Goal: Task Accomplishment & Management: Use online tool/utility

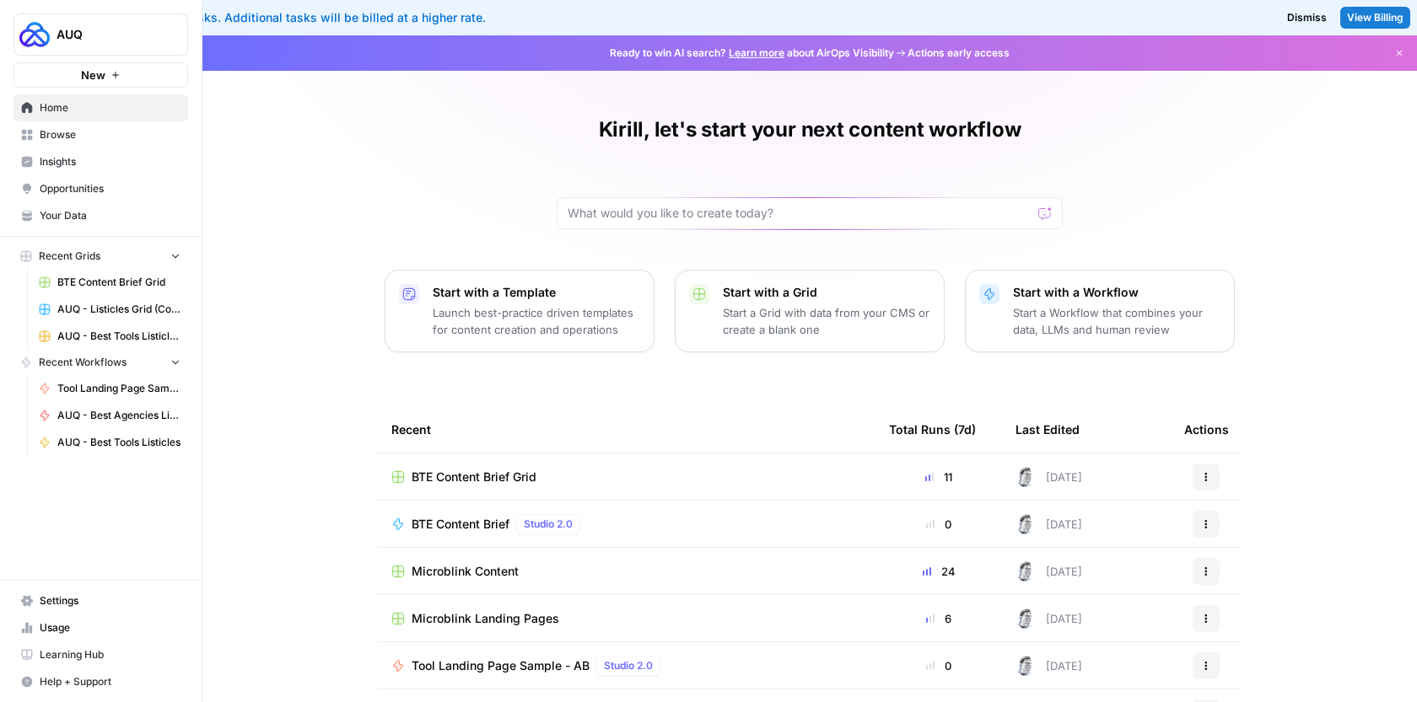
click at [541, 475] on div "BTE Content Brief Grid" at bounding box center [626, 477] width 471 height 17
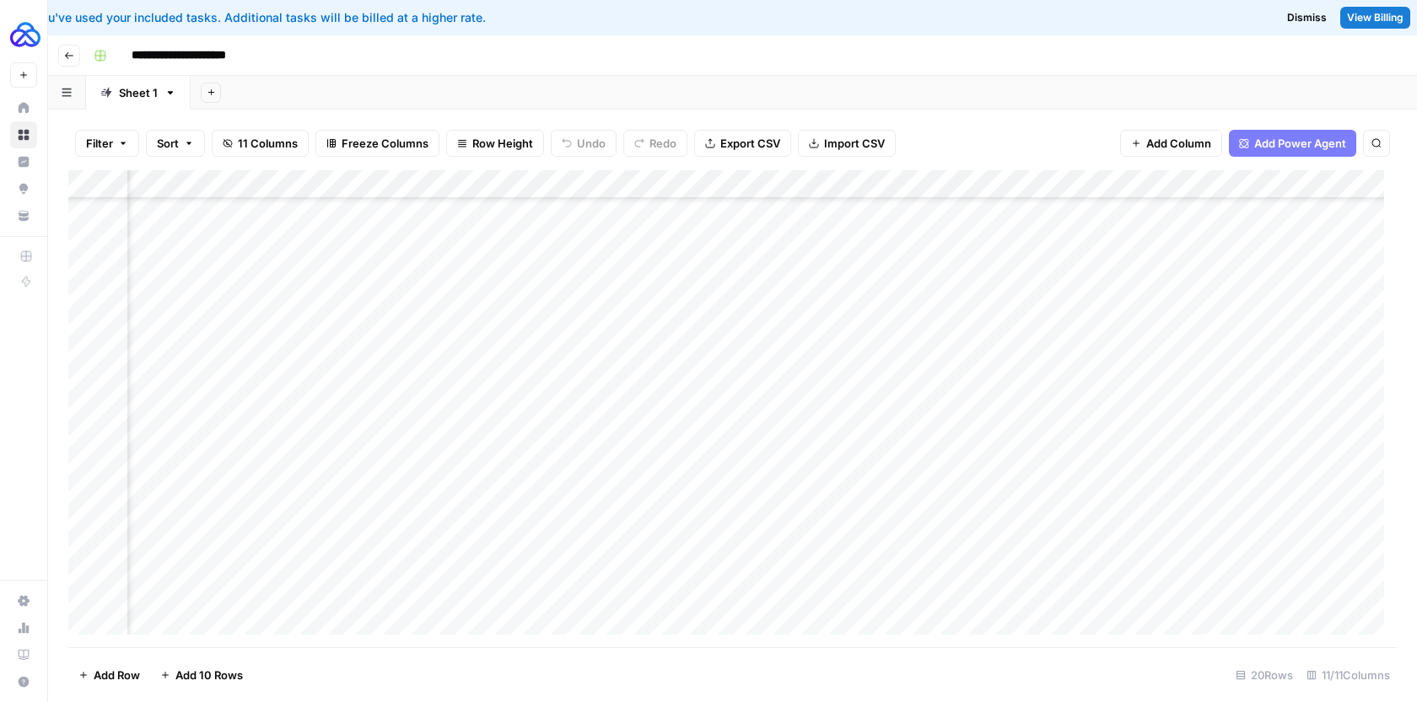
scroll to position [123, 976]
click at [662, 184] on div "Add Column" at bounding box center [732, 408] width 1328 height 477
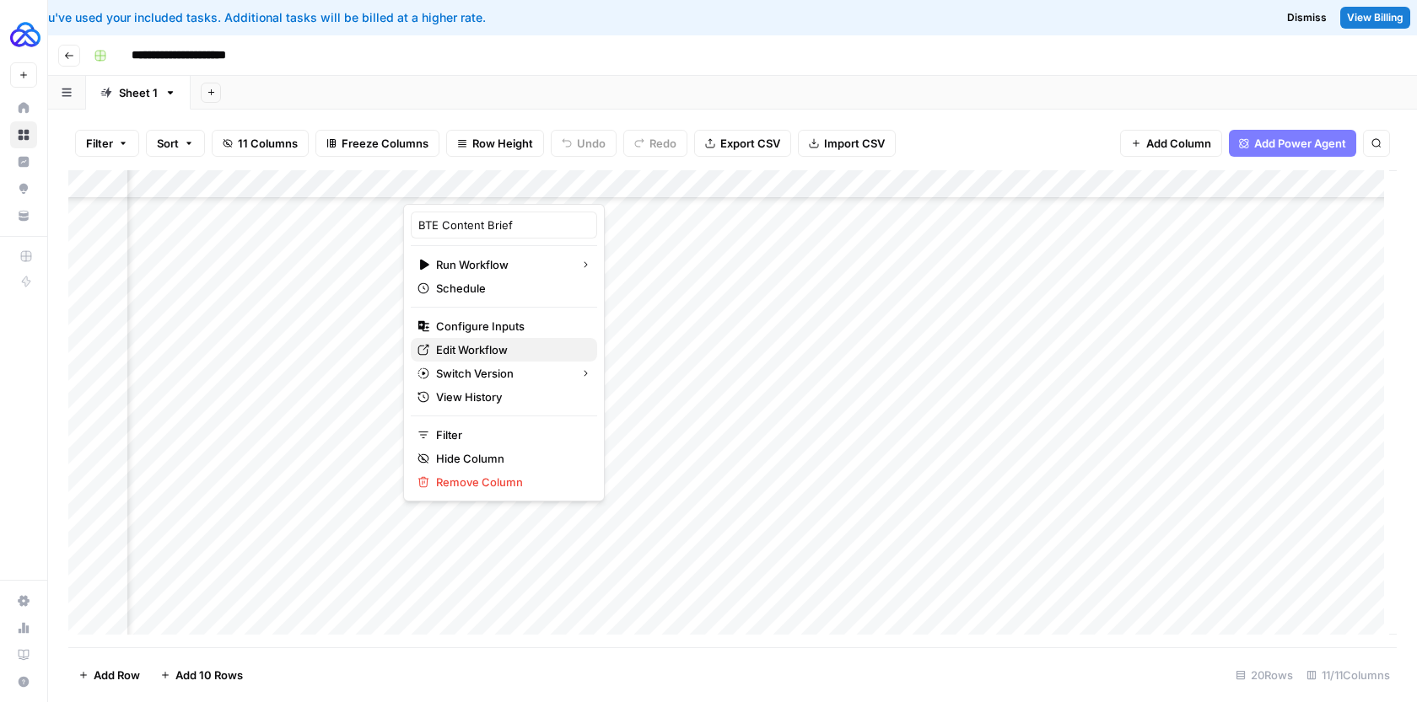
click at [460, 348] on span "Edit Workflow" at bounding box center [510, 350] width 148 height 17
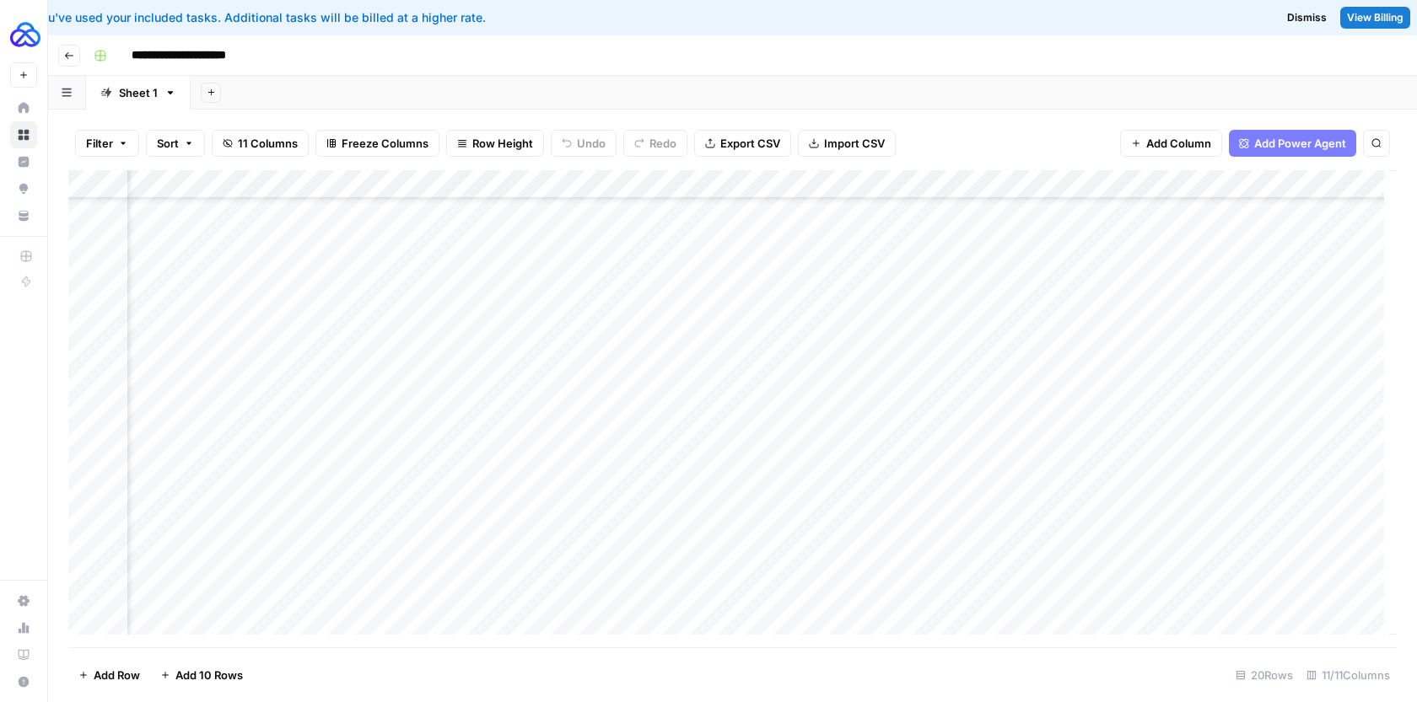
click at [756, 83] on div "Add Sheet" at bounding box center [804, 93] width 1226 height 34
click at [566, 508] on div "Add Column" at bounding box center [732, 408] width 1328 height 477
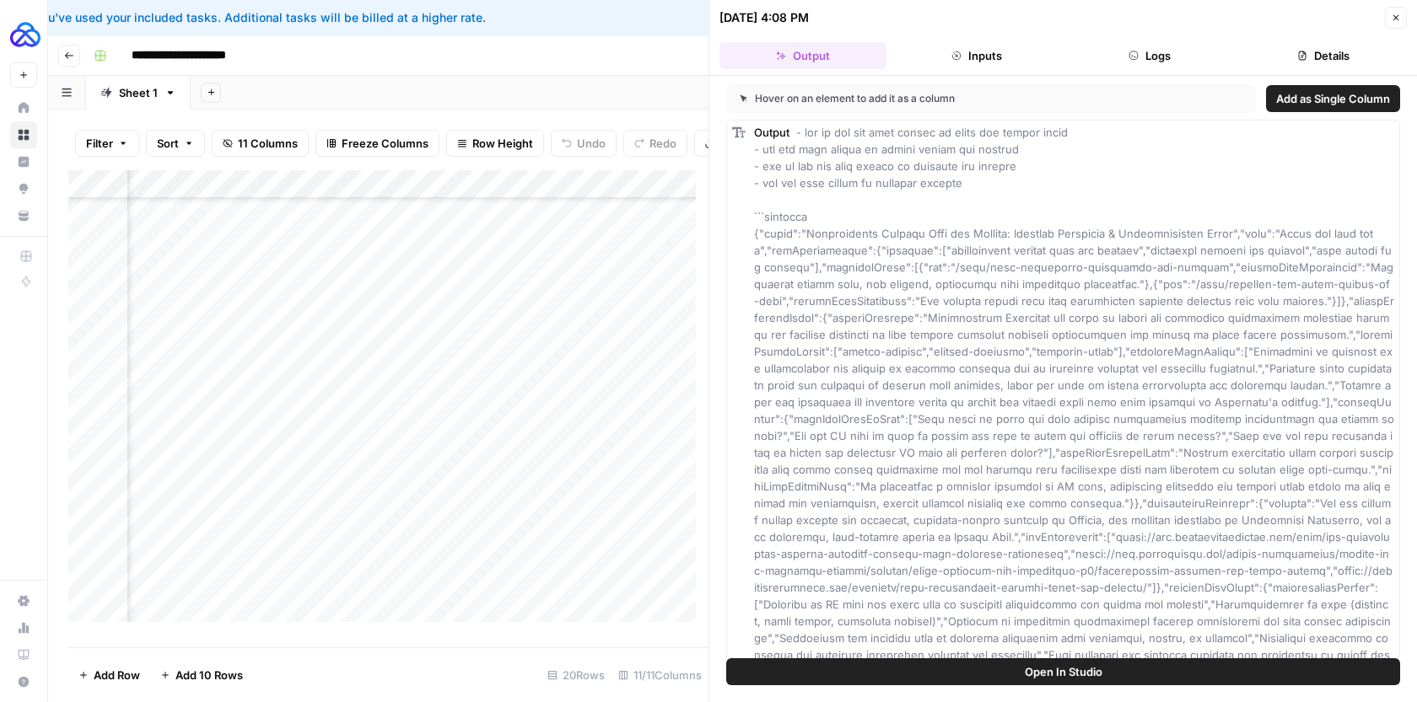
click at [1399, 15] on icon "button" at bounding box center [1396, 18] width 10 height 10
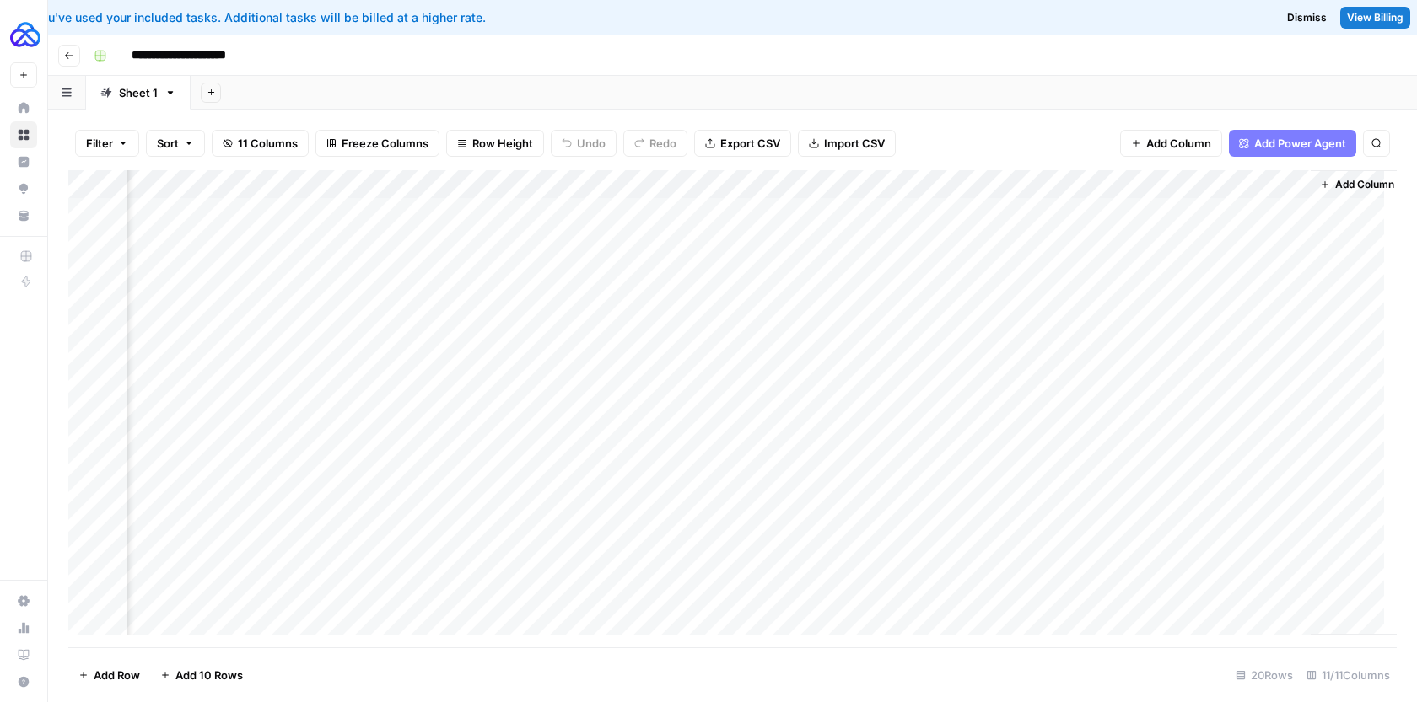
scroll to position [0, 1054]
click at [584, 185] on div "Add Column" at bounding box center [732, 408] width 1328 height 477
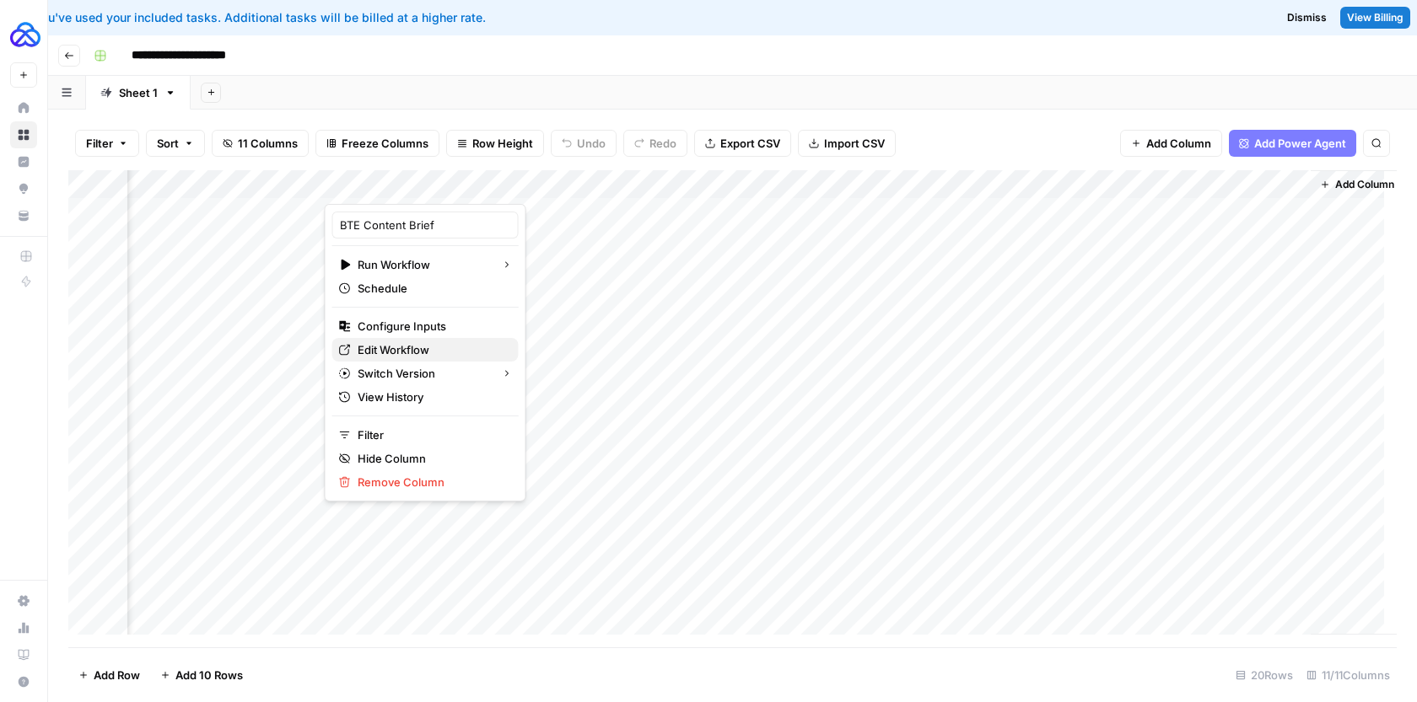
click at [409, 356] on span "Edit Workflow" at bounding box center [432, 350] width 148 height 17
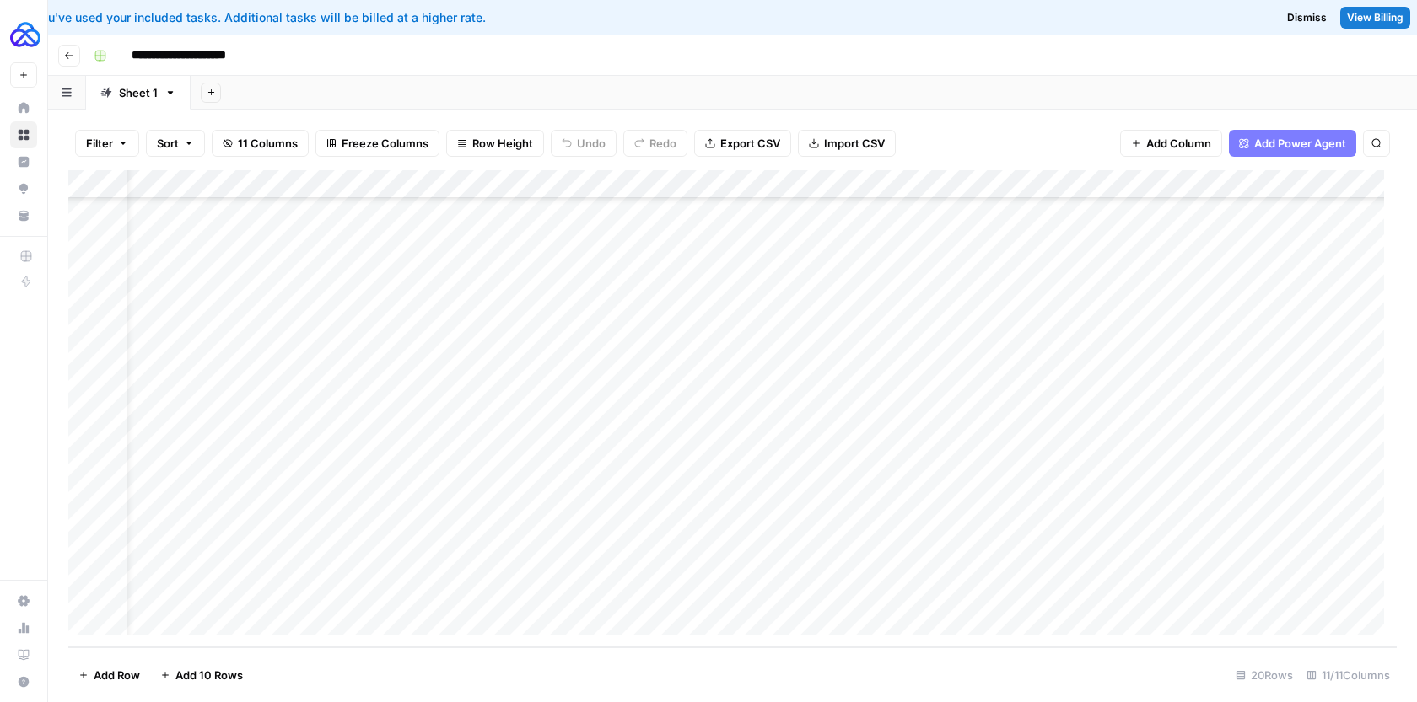
scroll to position [161, 0]
click at [498, 501] on div "Add Column" at bounding box center [732, 408] width 1328 height 477
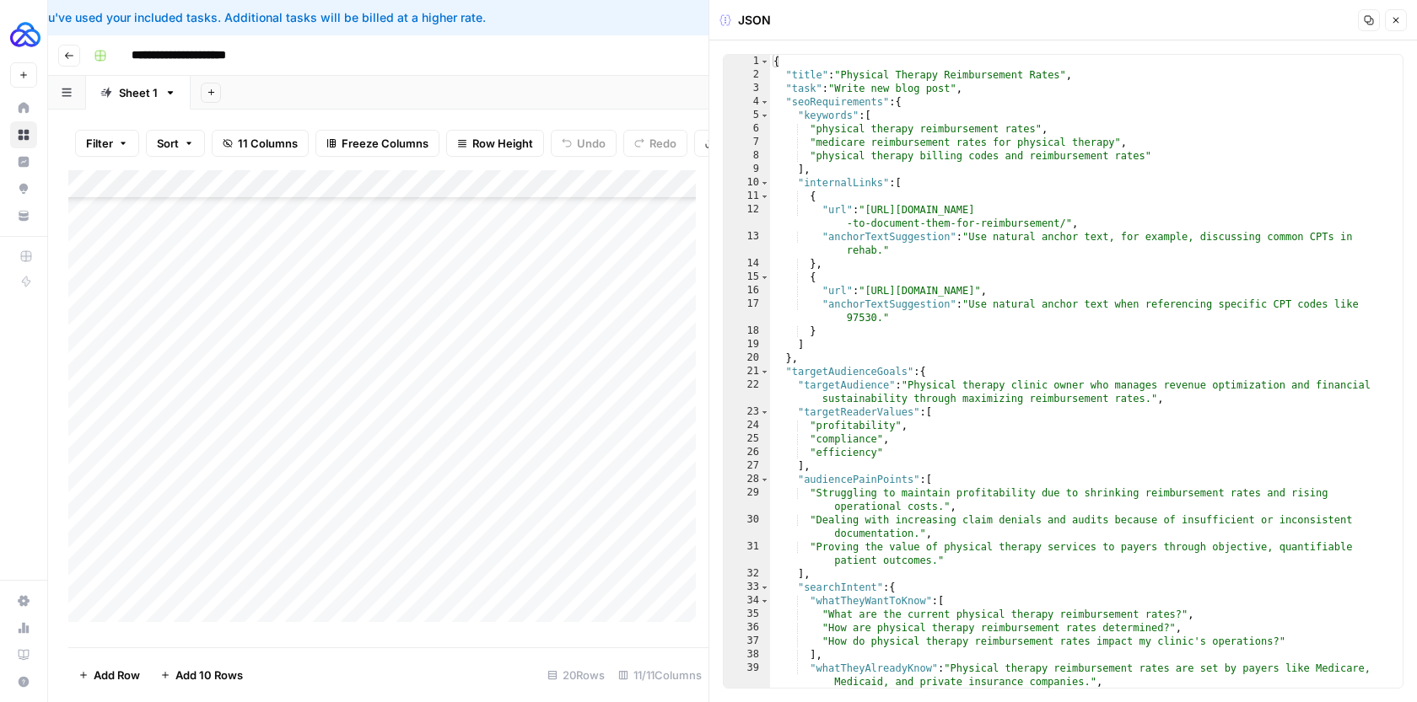
click at [1394, 22] on icon "button" at bounding box center [1396, 21] width 6 height 6
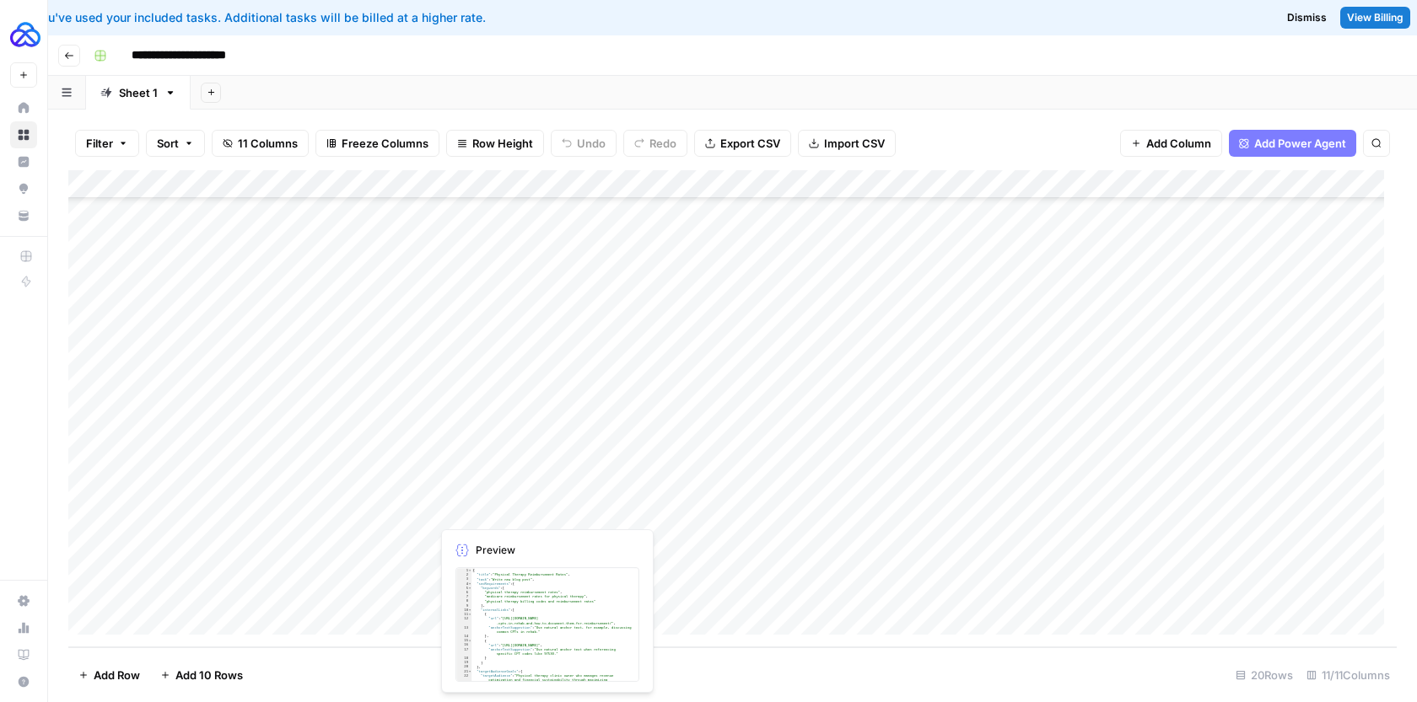
click at [604, 506] on div "Add Column" at bounding box center [732, 408] width 1328 height 477
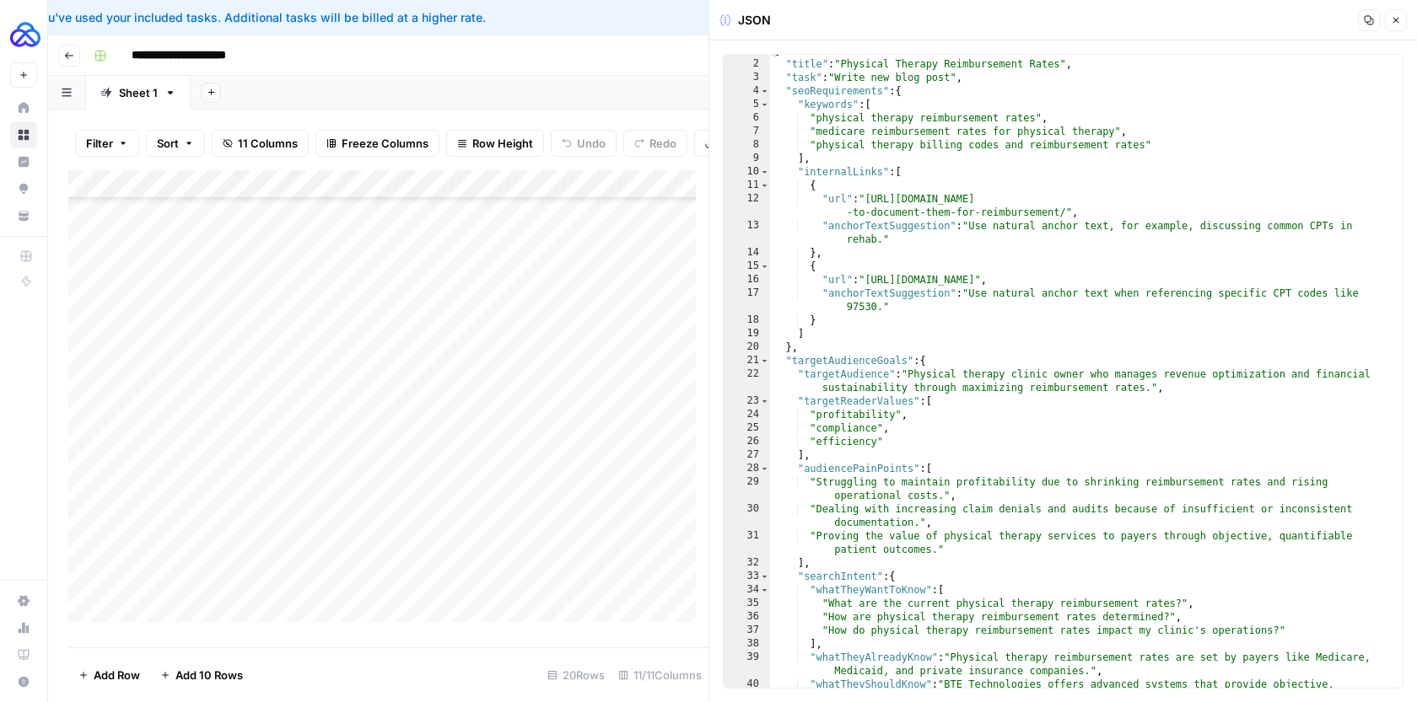
scroll to position [9, 0]
click at [1400, 25] on button "Close" at bounding box center [1396, 20] width 22 height 22
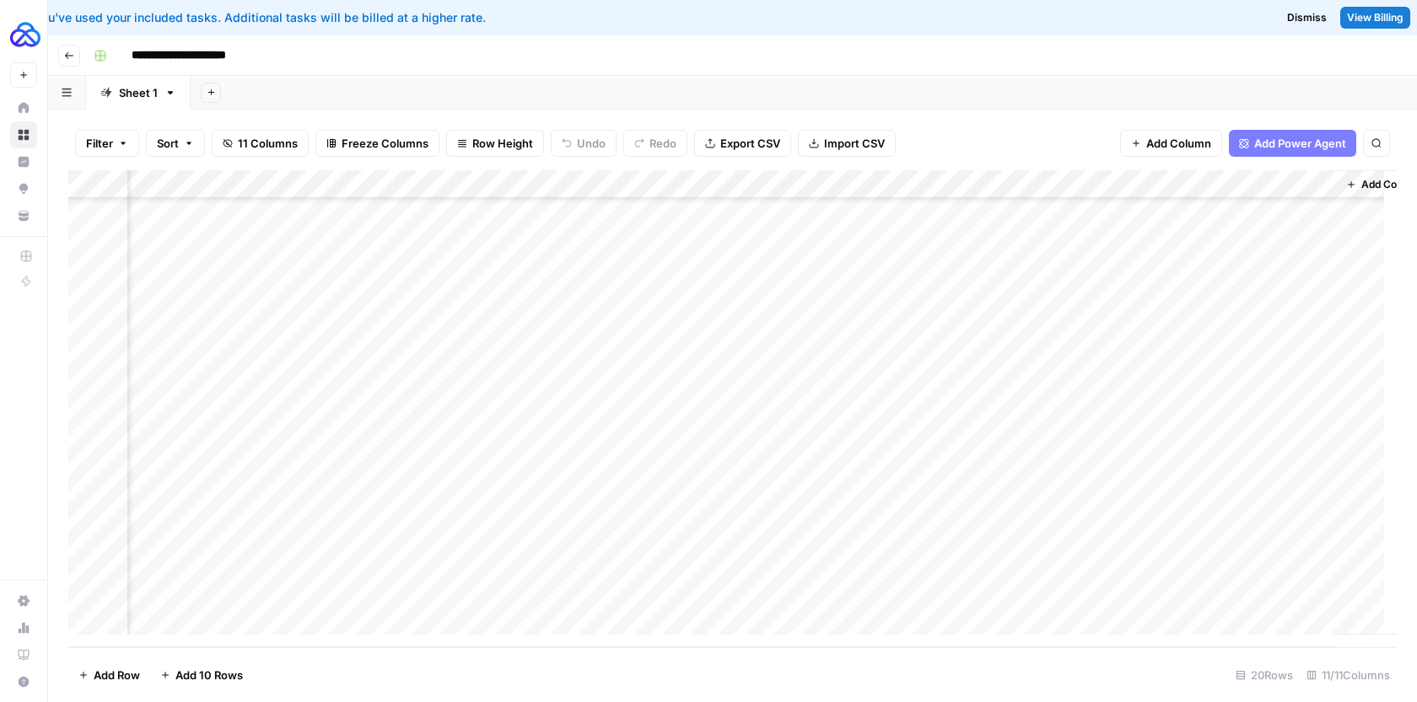
scroll to position [164, 1029]
click at [1249, 534] on div "Add Column" at bounding box center [732, 408] width 1328 height 477
click at [880, 506] on div "Add Column" at bounding box center [732, 408] width 1328 height 477
click at [911, 503] on div "Add Column" at bounding box center [732, 408] width 1328 height 477
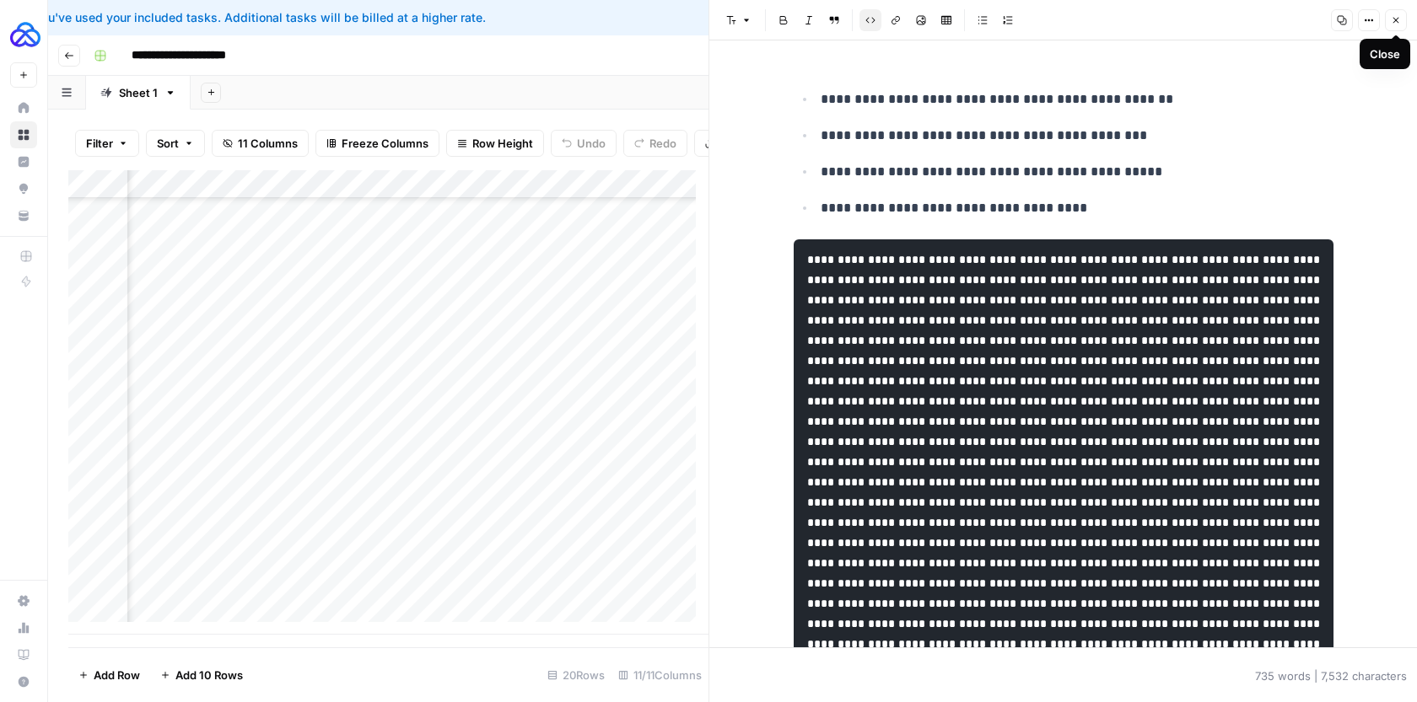
click at [1393, 19] on icon "button" at bounding box center [1396, 20] width 10 height 10
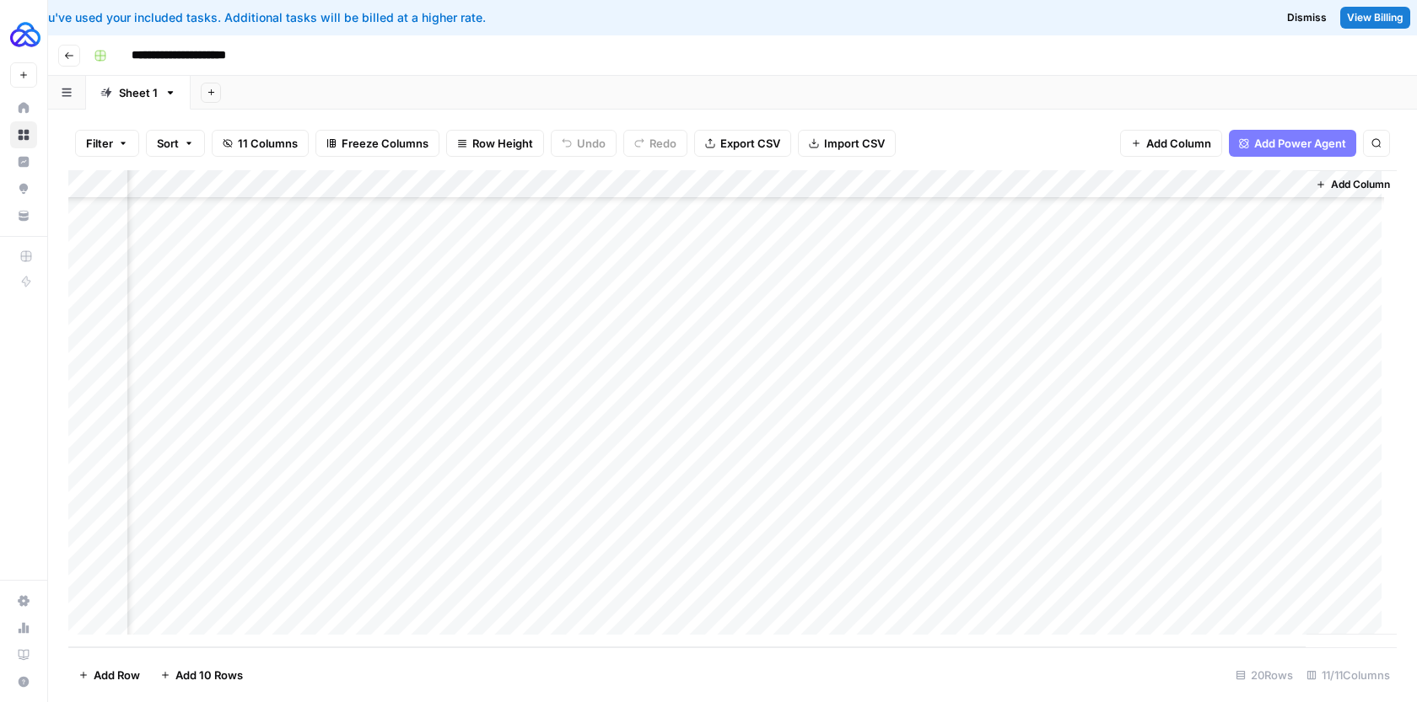
scroll to position [164, 1054]
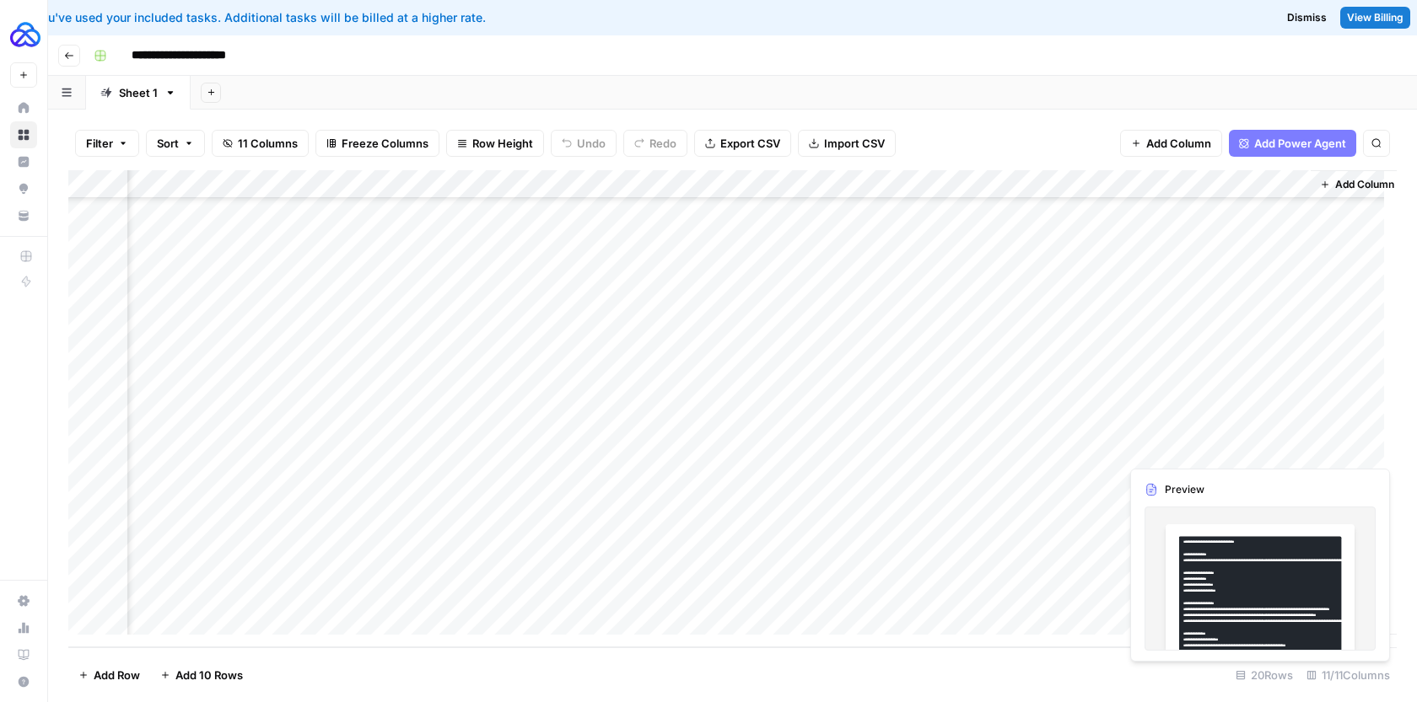
click at [1229, 448] on div "Add Column" at bounding box center [732, 408] width 1328 height 477
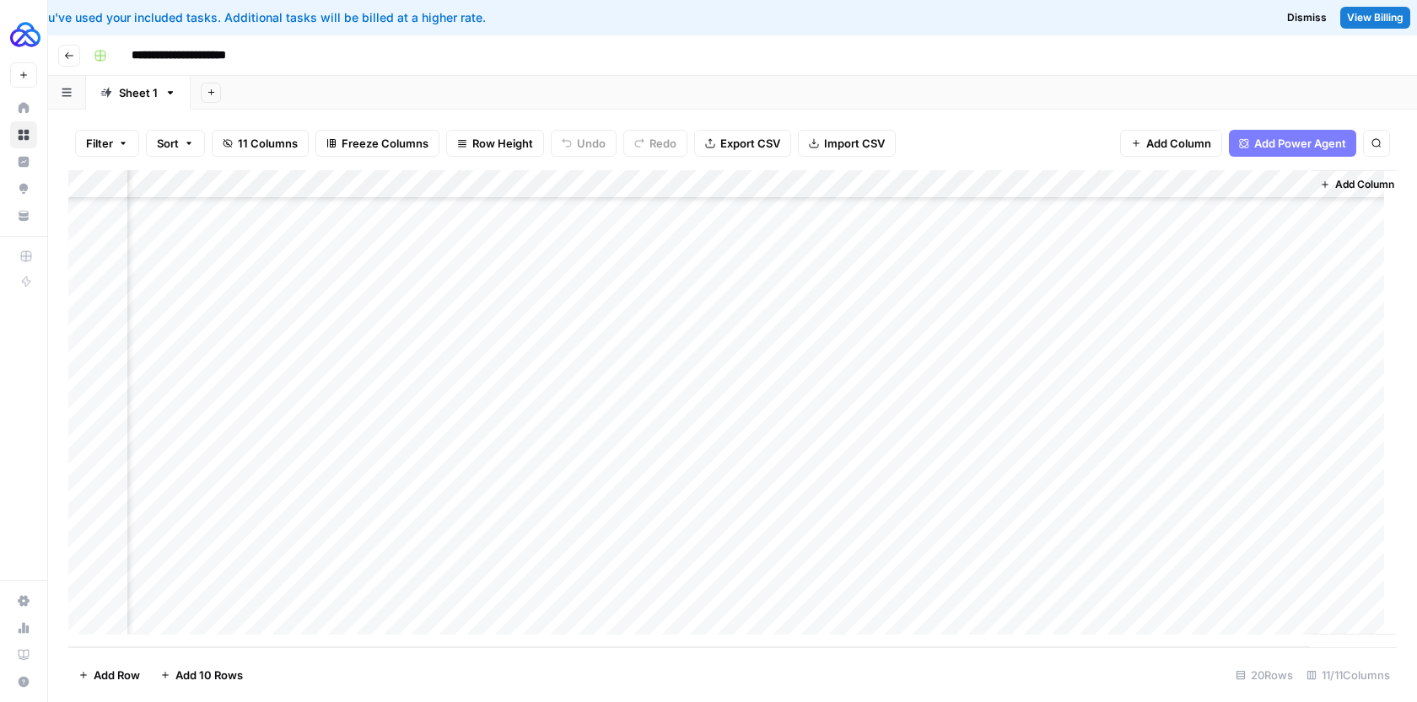
click at [1290, 447] on div "Add Column" at bounding box center [732, 408] width 1328 height 477
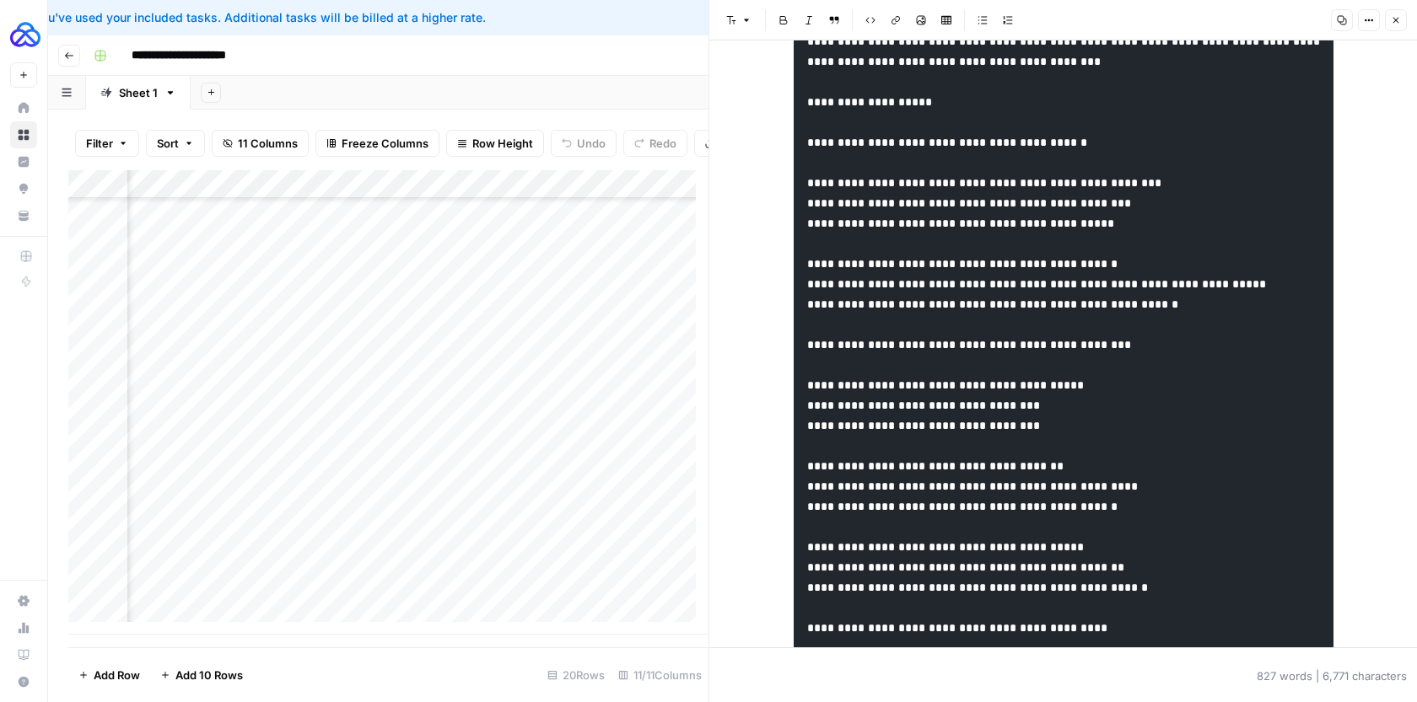
scroll to position [85, 0]
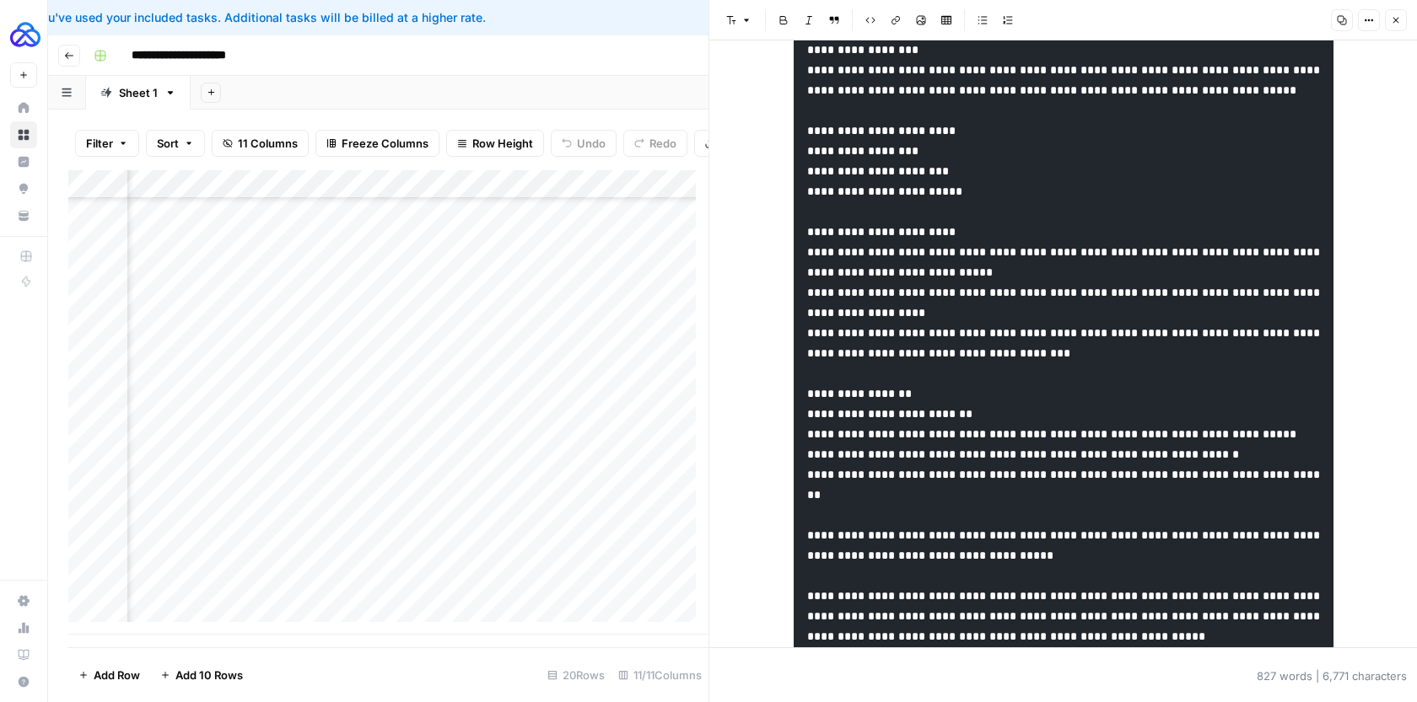
click at [1395, 14] on button "Close" at bounding box center [1396, 20] width 22 height 22
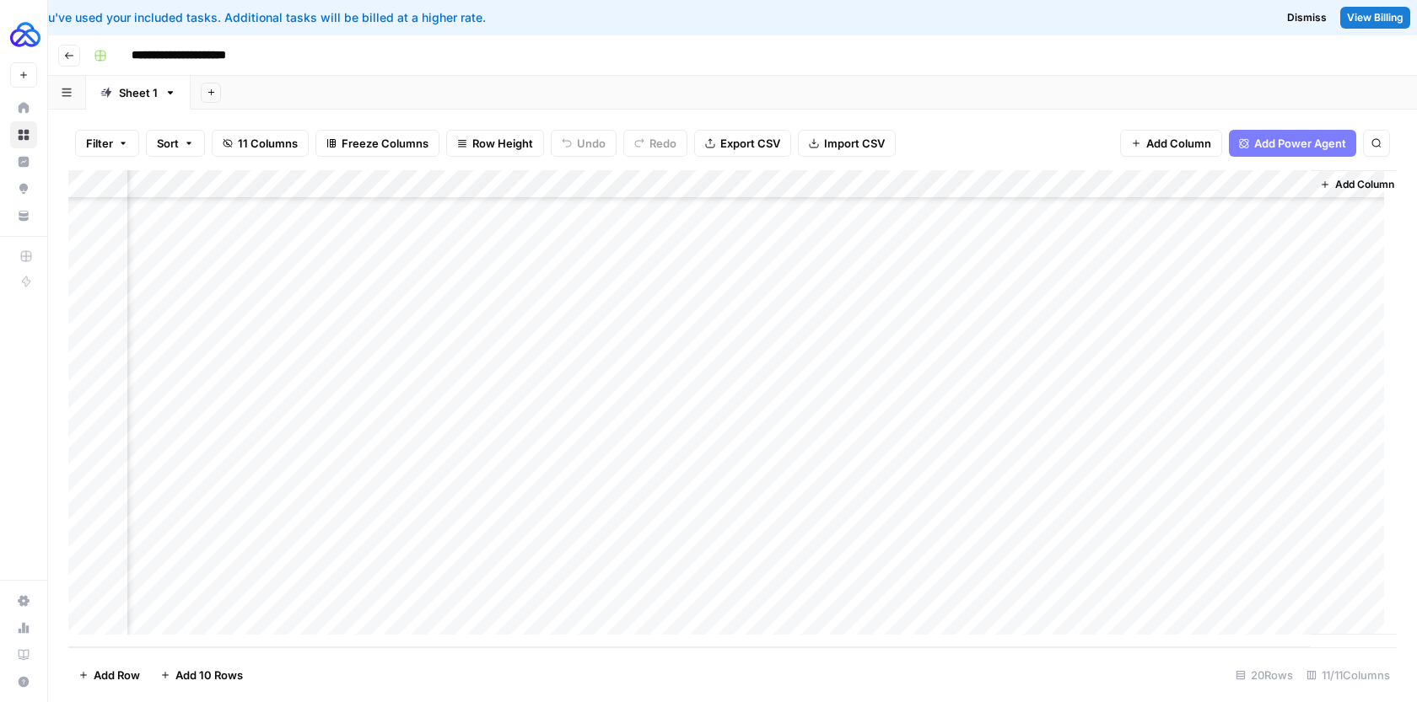
click at [1288, 417] on div "Add Column" at bounding box center [732, 408] width 1328 height 477
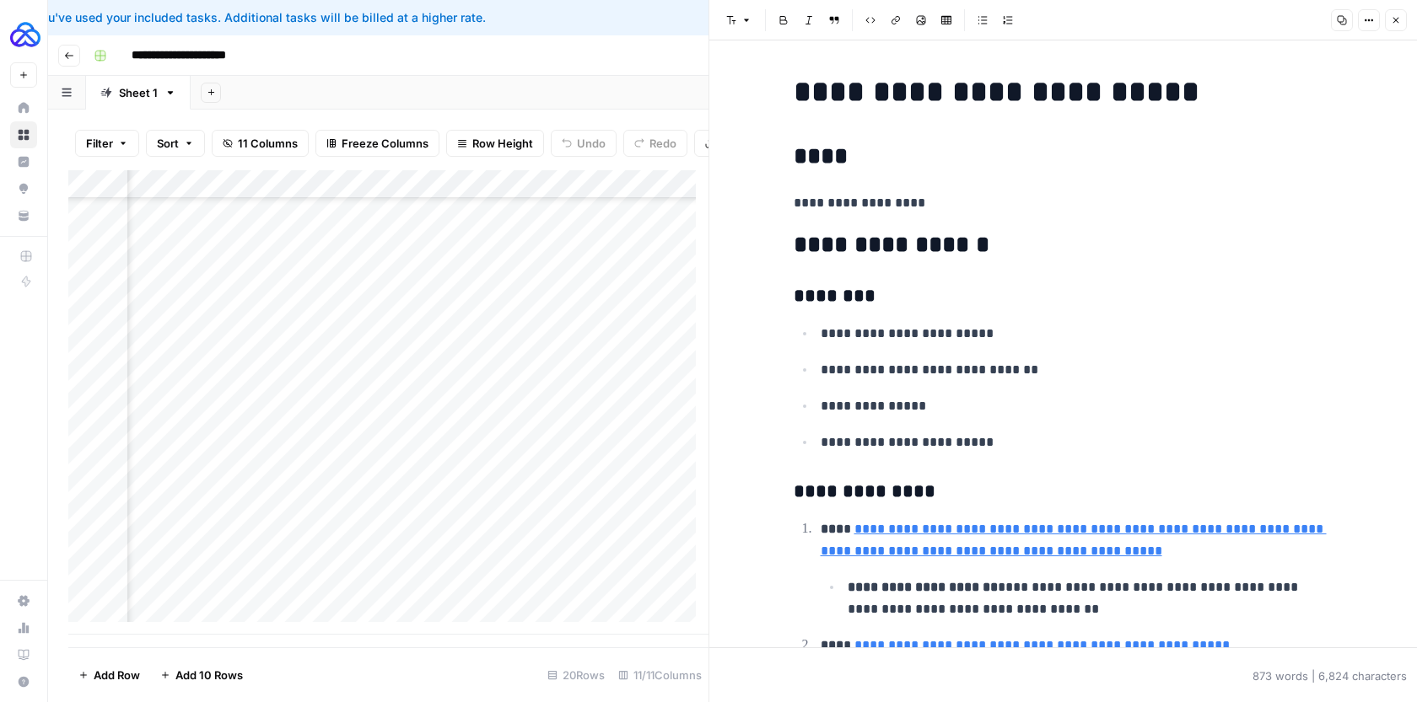
click at [1401, 17] on button "Close" at bounding box center [1396, 20] width 22 height 22
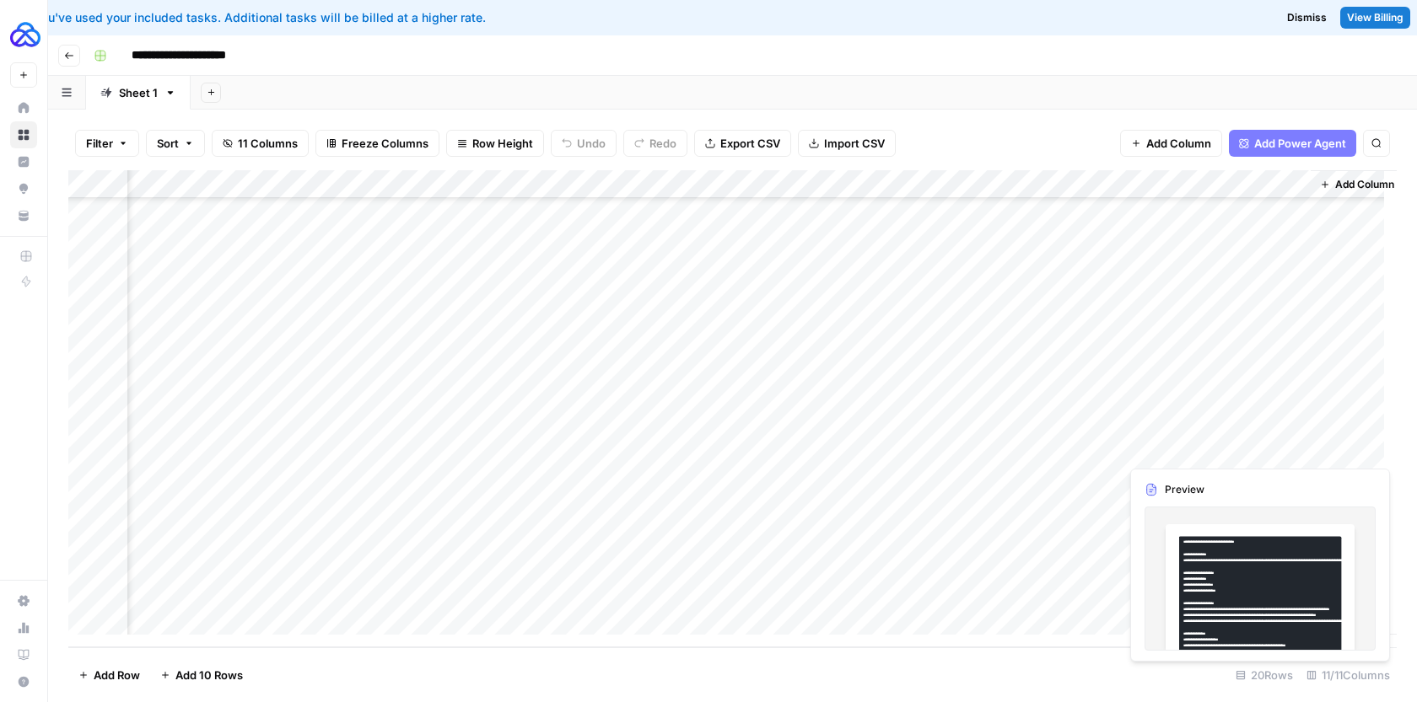
click at [1213, 455] on div "Add Column" at bounding box center [732, 408] width 1328 height 477
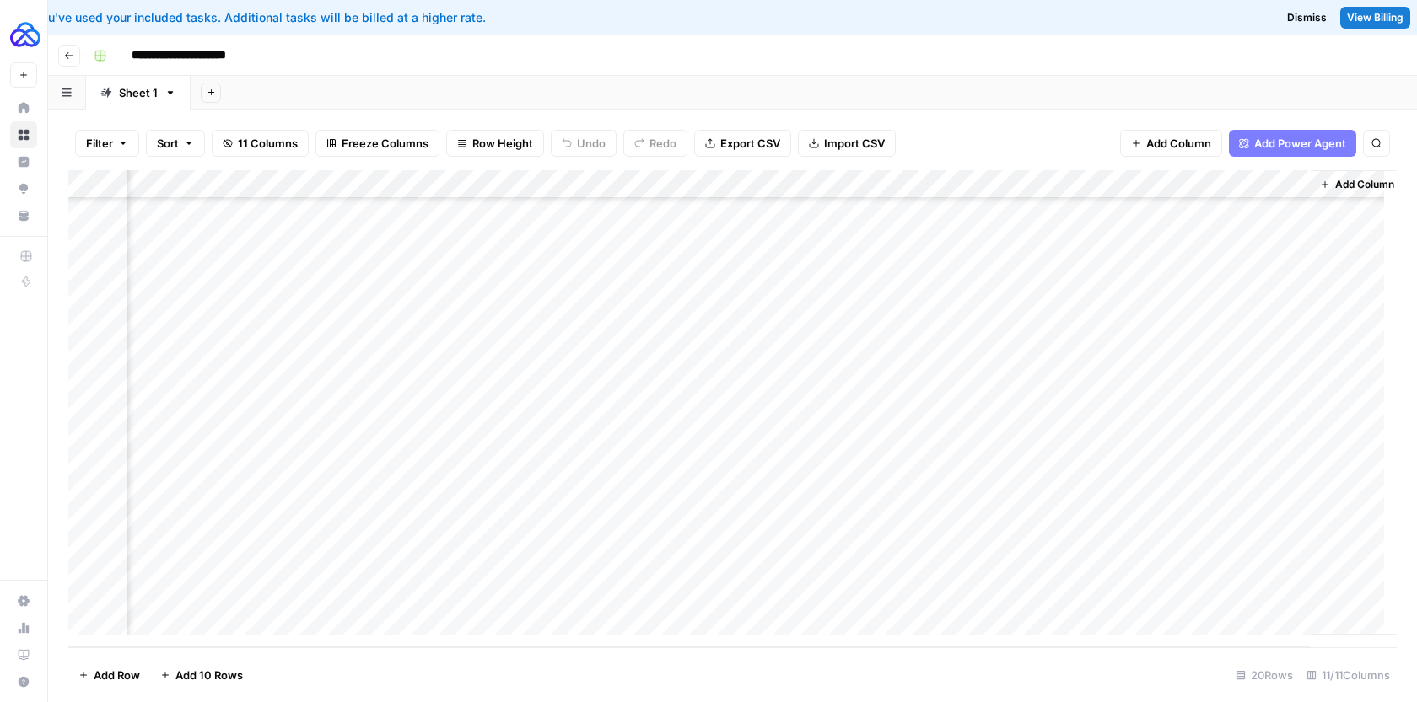
click at [1294, 445] on div "Add Column" at bounding box center [732, 408] width 1328 height 477
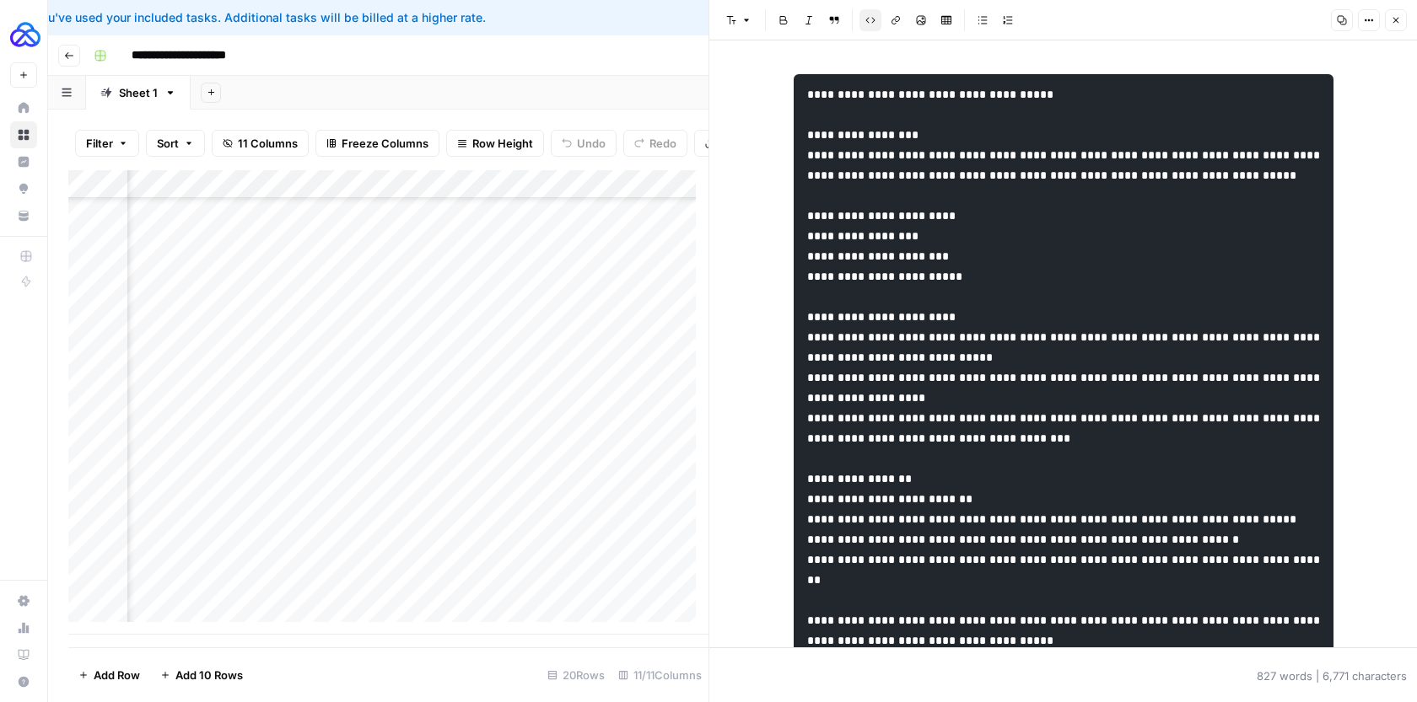
click at [875, 21] on button "Code block" at bounding box center [870, 20] width 22 height 22
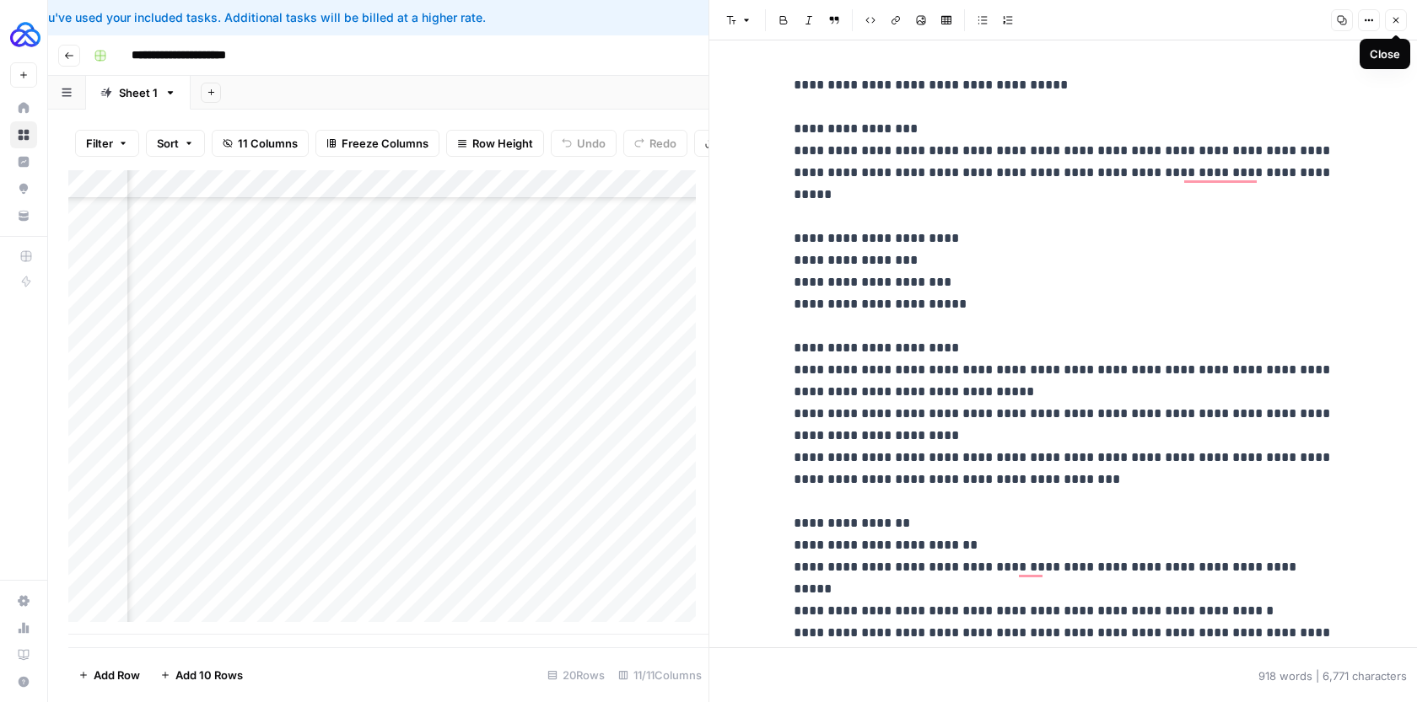
click at [1394, 19] on icon "button" at bounding box center [1396, 20] width 10 height 10
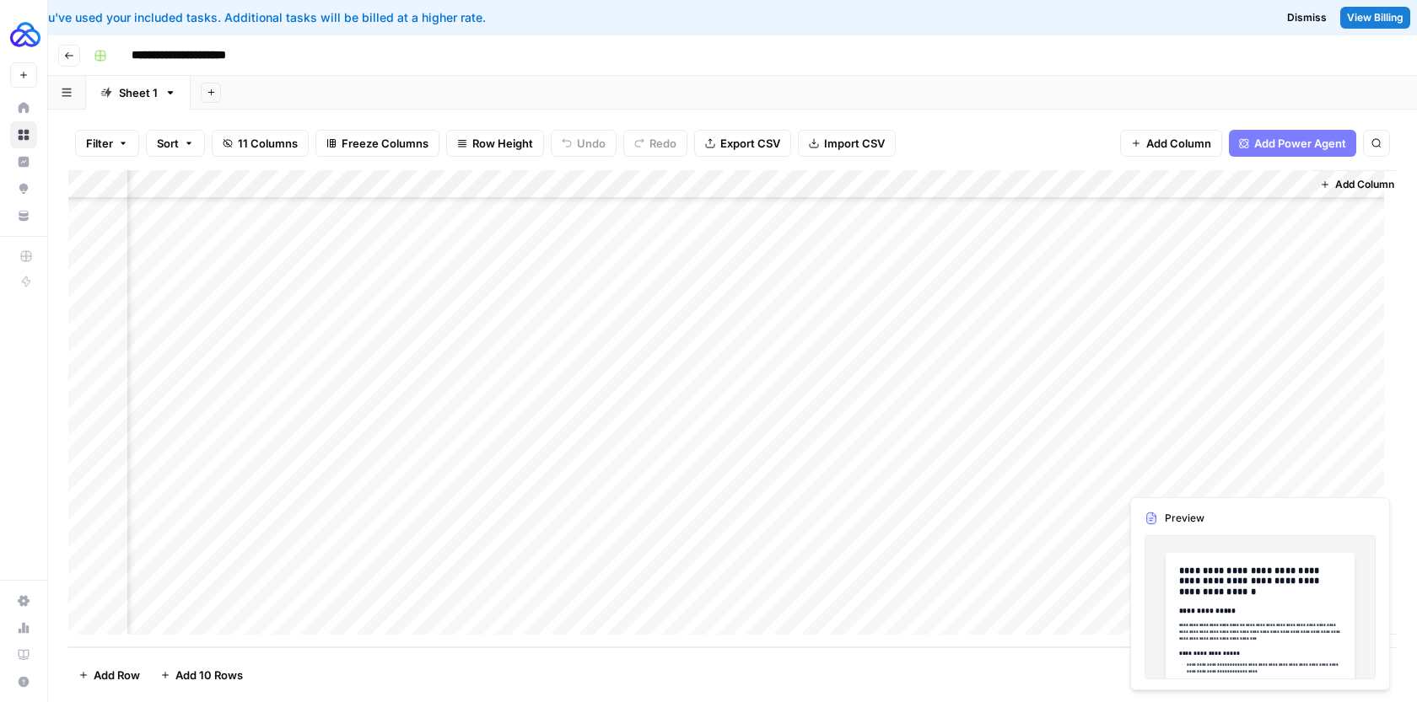
click at [1176, 484] on div "Add Column" at bounding box center [732, 408] width 1328 height 477
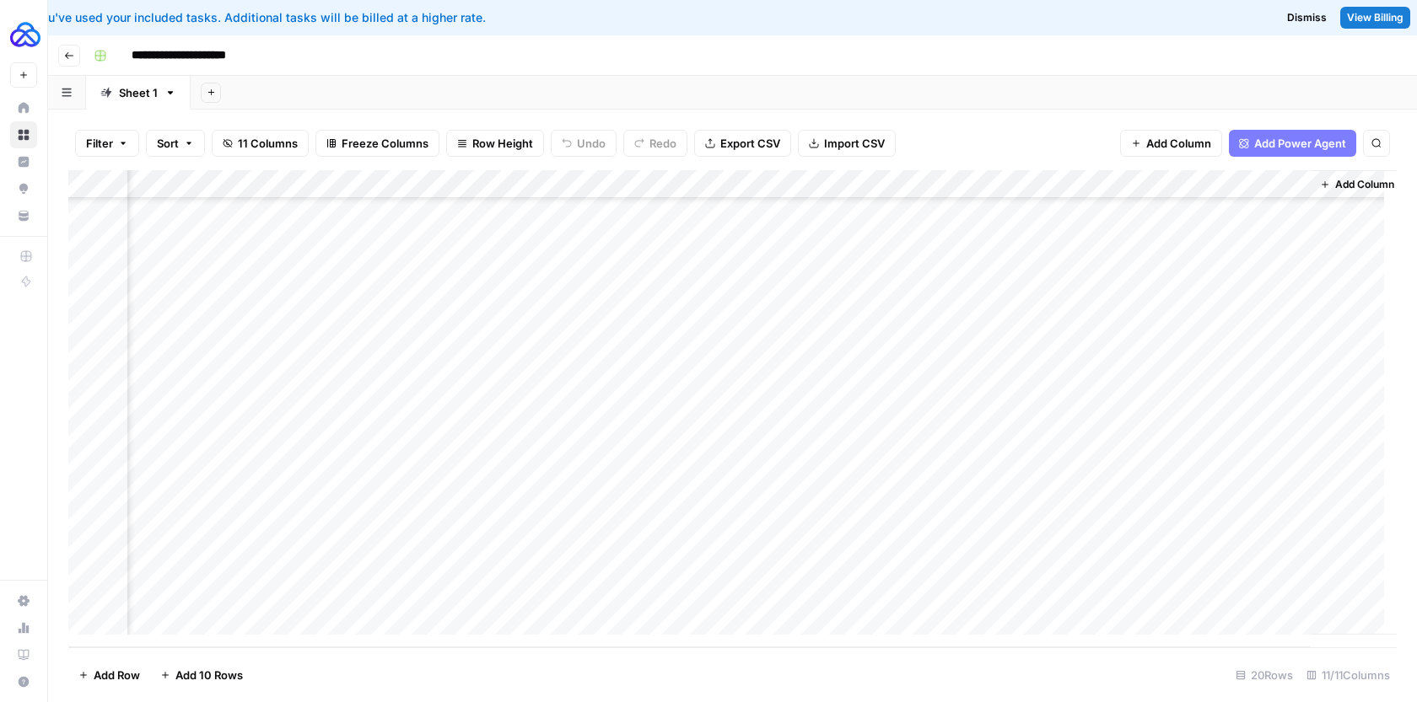
click at [1290, 473] on div "Add Column" at bounding box center [732, 408] width 1328 height 477
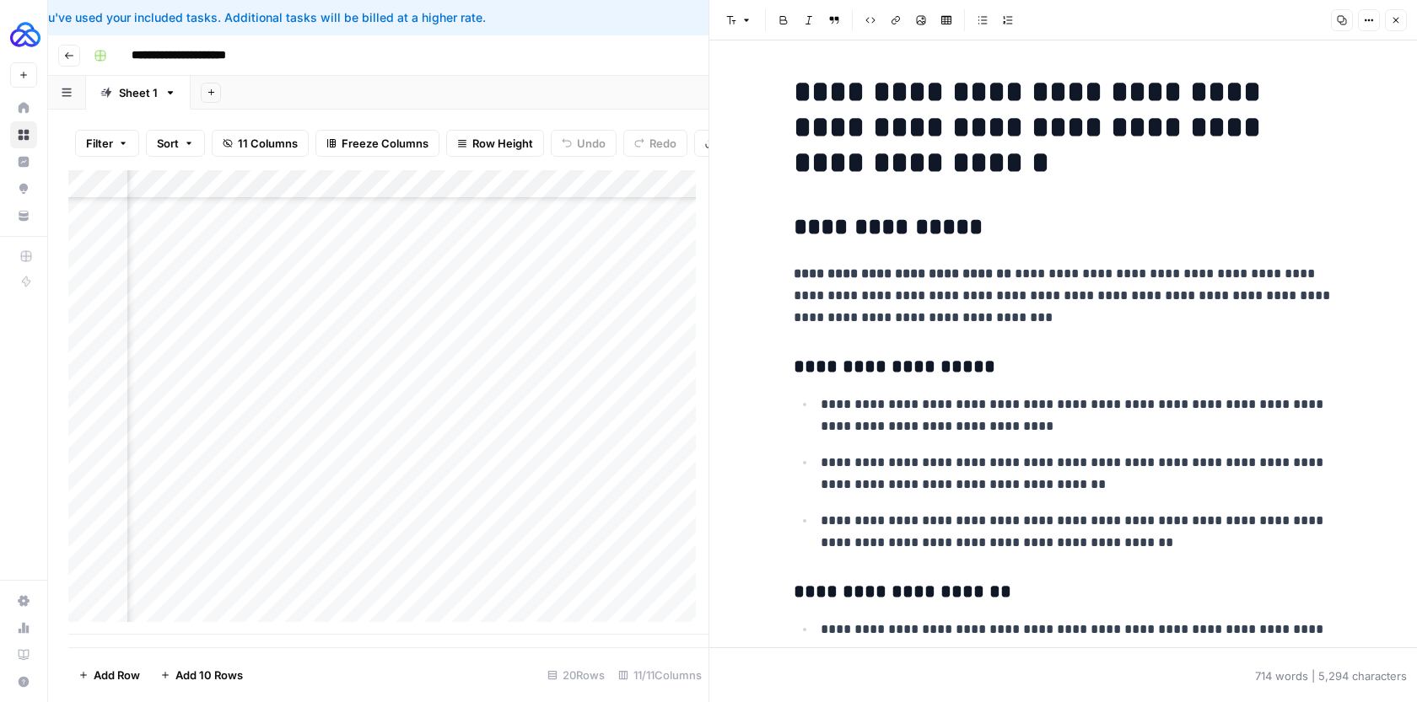
click at [1393, 25] on button "Close" at bounding box center [1396, 20] width 22 height 22
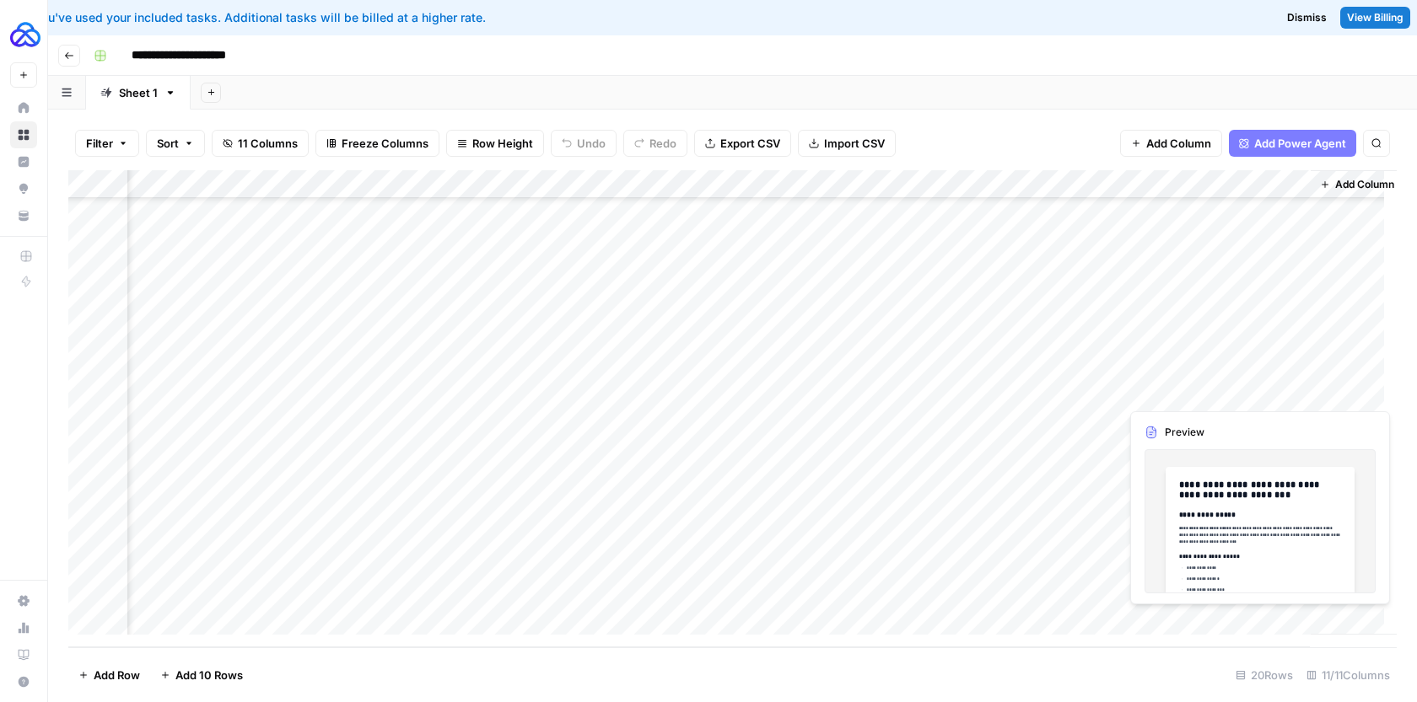
click at [1228, 390] on div "Add Column" at bounding box center [732, 408] width 1328 height 477
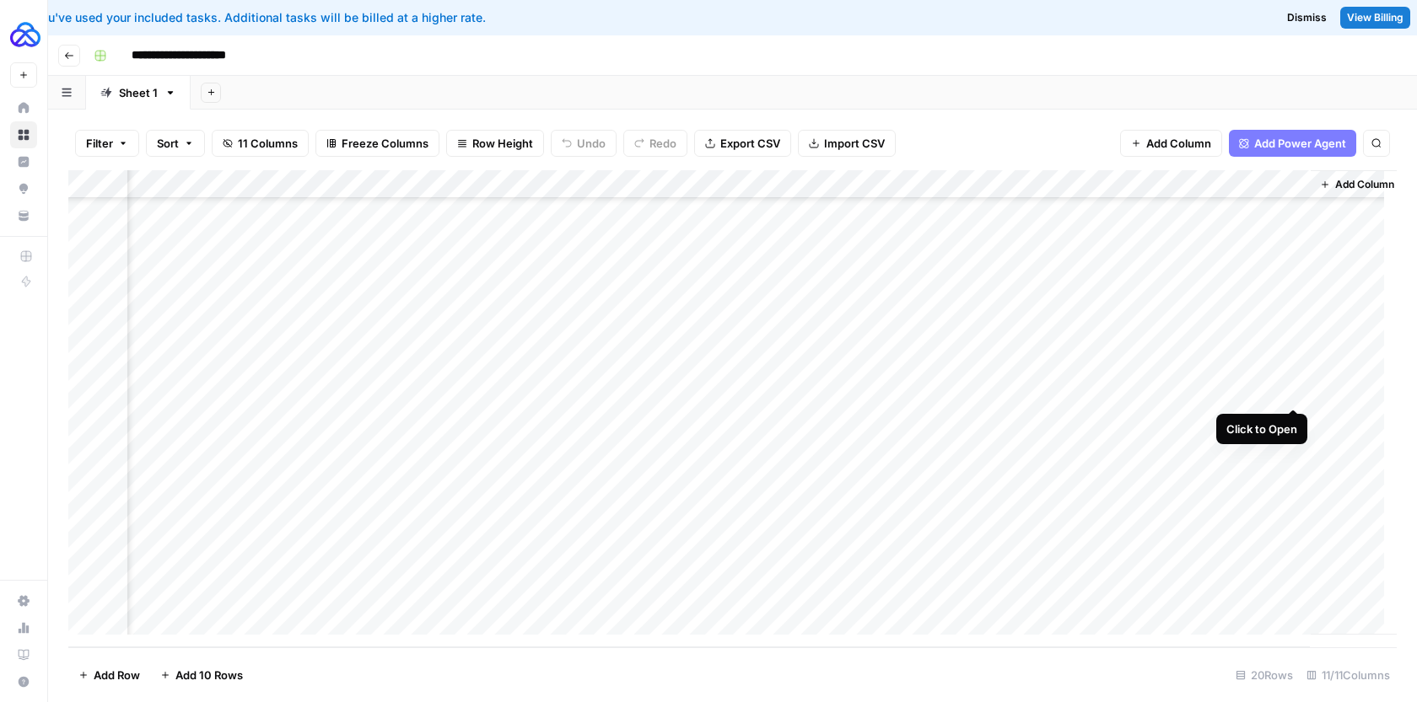
click at [1291, 391] on div "Add Column" at bounding box center [732, 408] width 1328 height 477
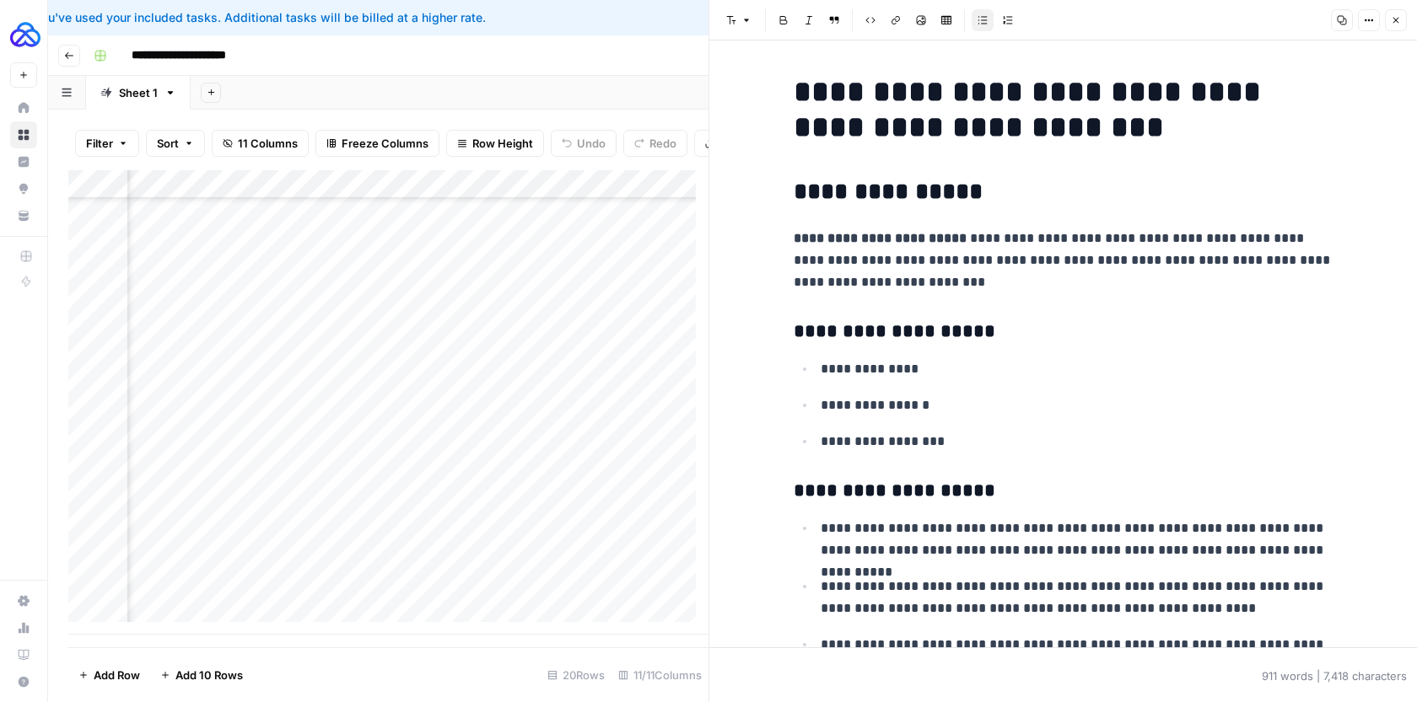
click at [1396, 21] on icon "button" at bounding box center [1396, 21] width 6 height 6
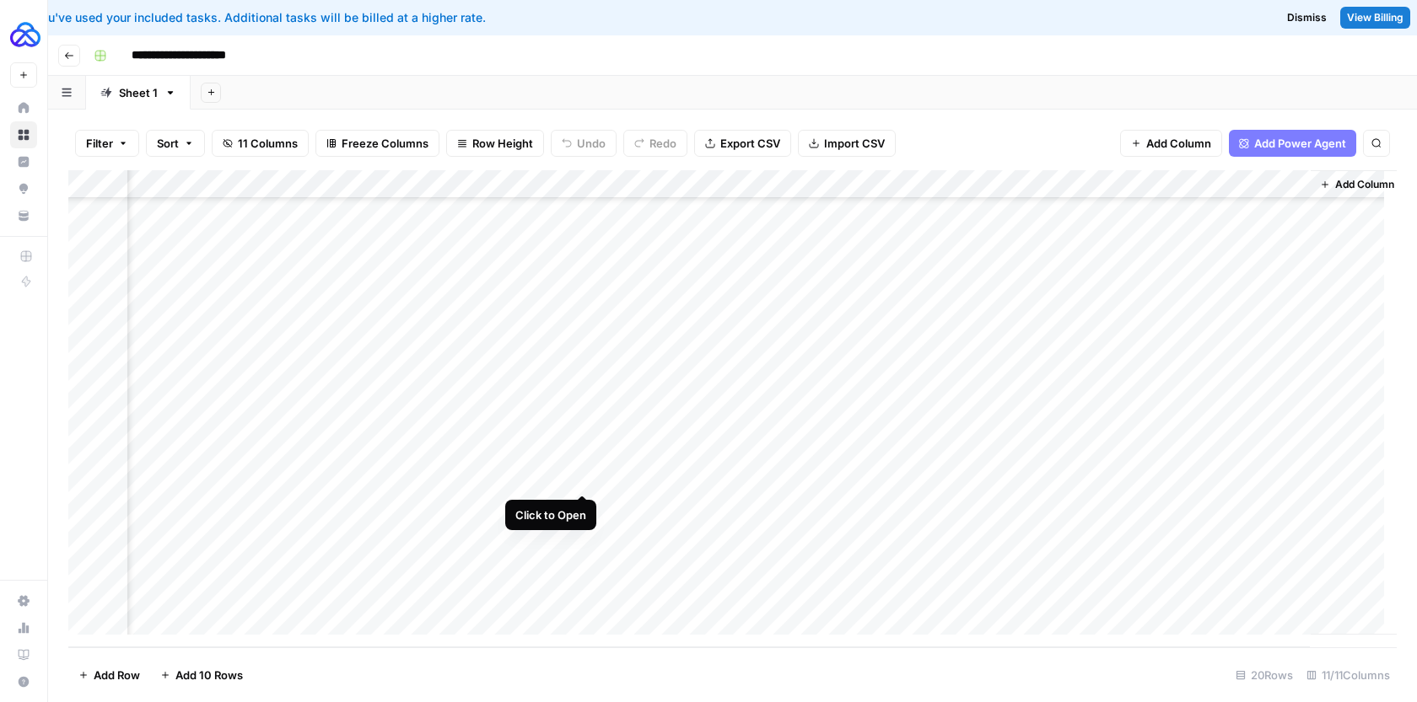
click at [579, 476] on div "Add Column" at bounding box center [732, 408] width 1328 height 477
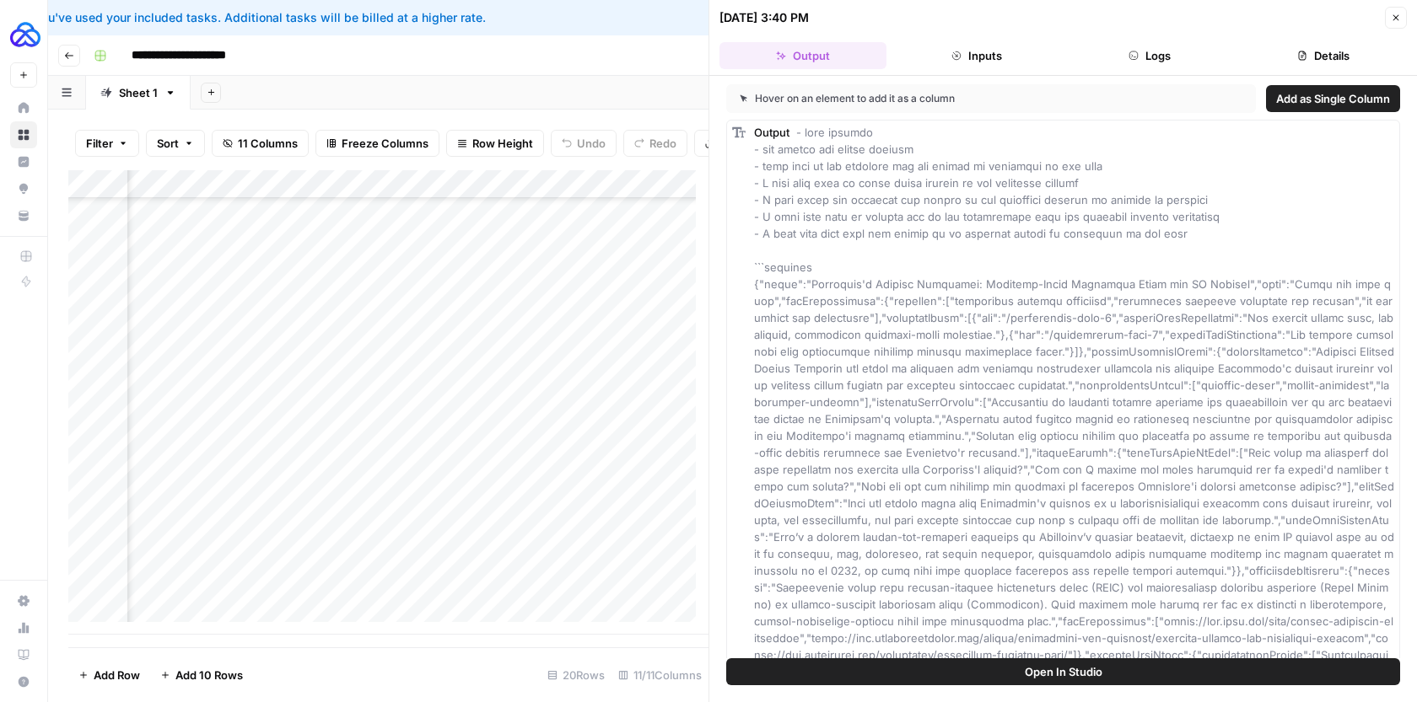
click at [1186, 65] on button "Logs" at bounding box center [1150, 55] width 167 height 27
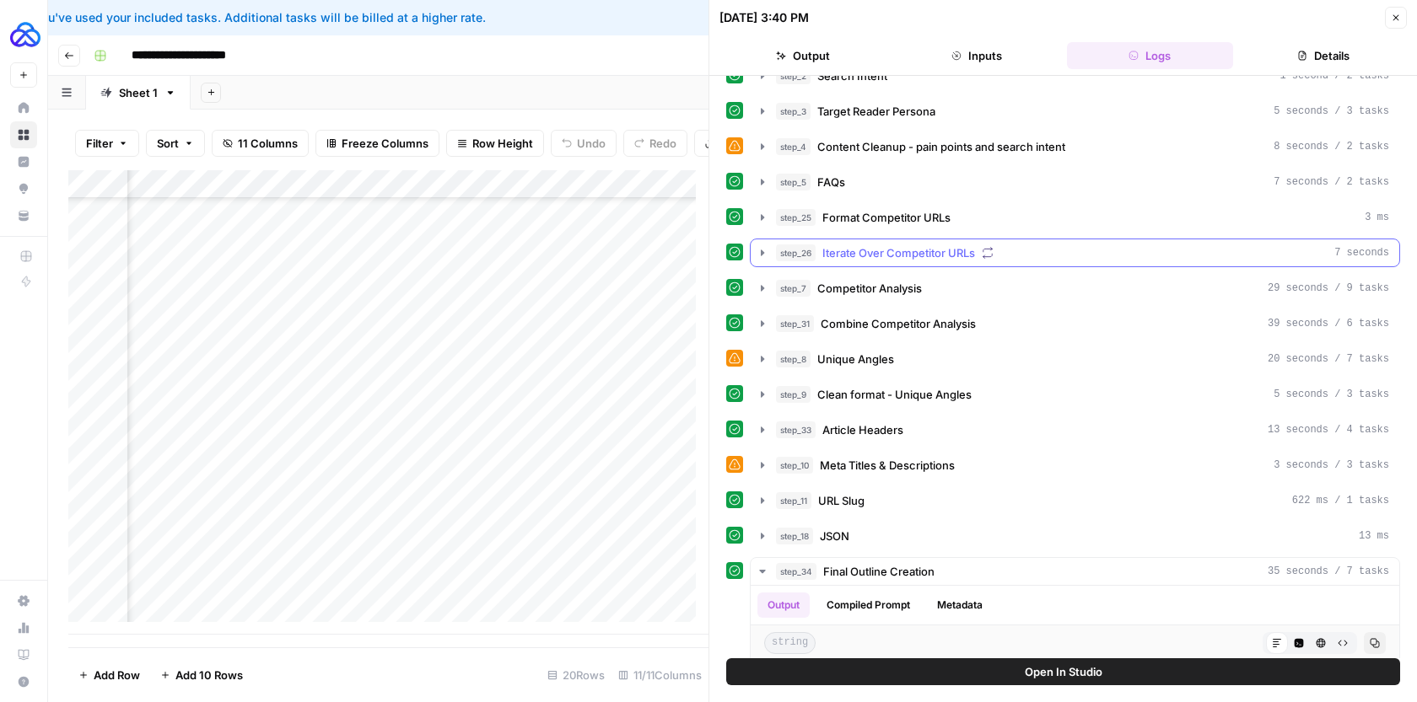
scroll to position [93, 0]
click at [762, 290] on icon "button" at bounding box center [762, 289] width 3 height 6
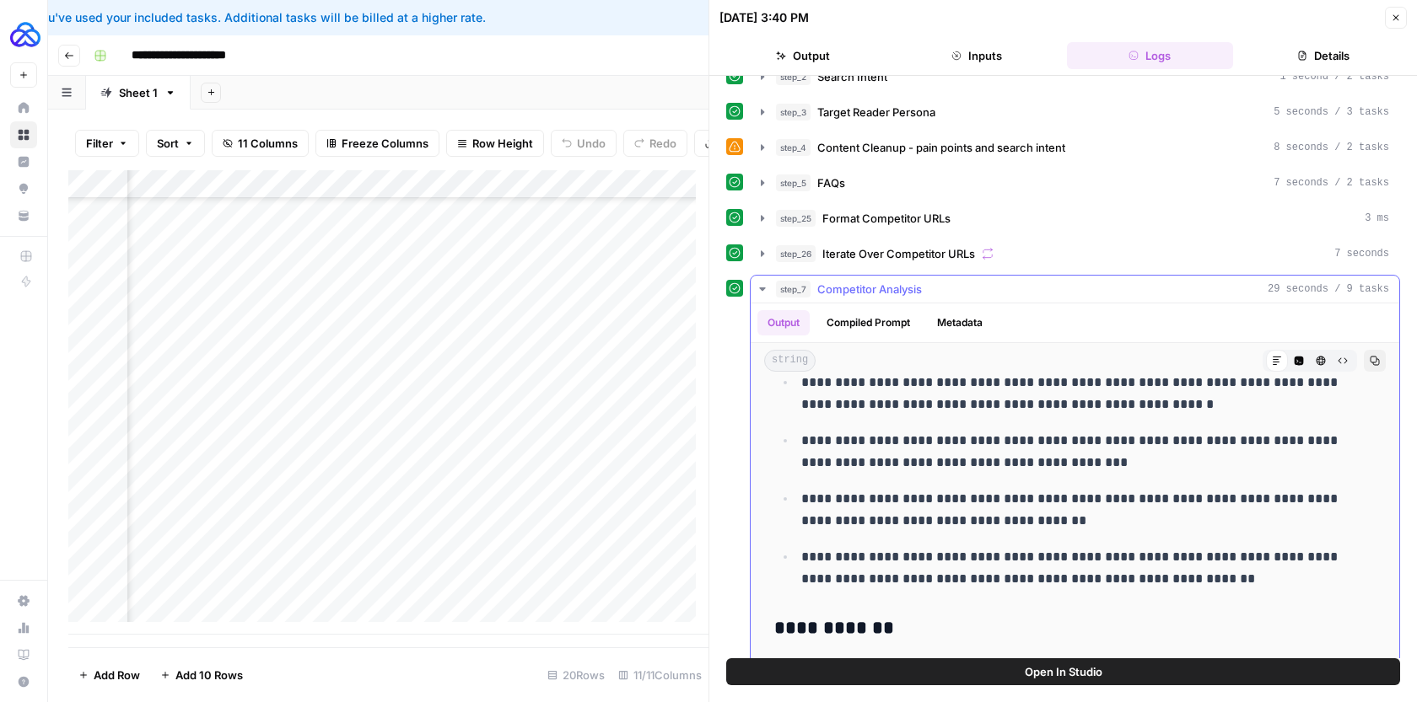
scroll to position [1329, 0]
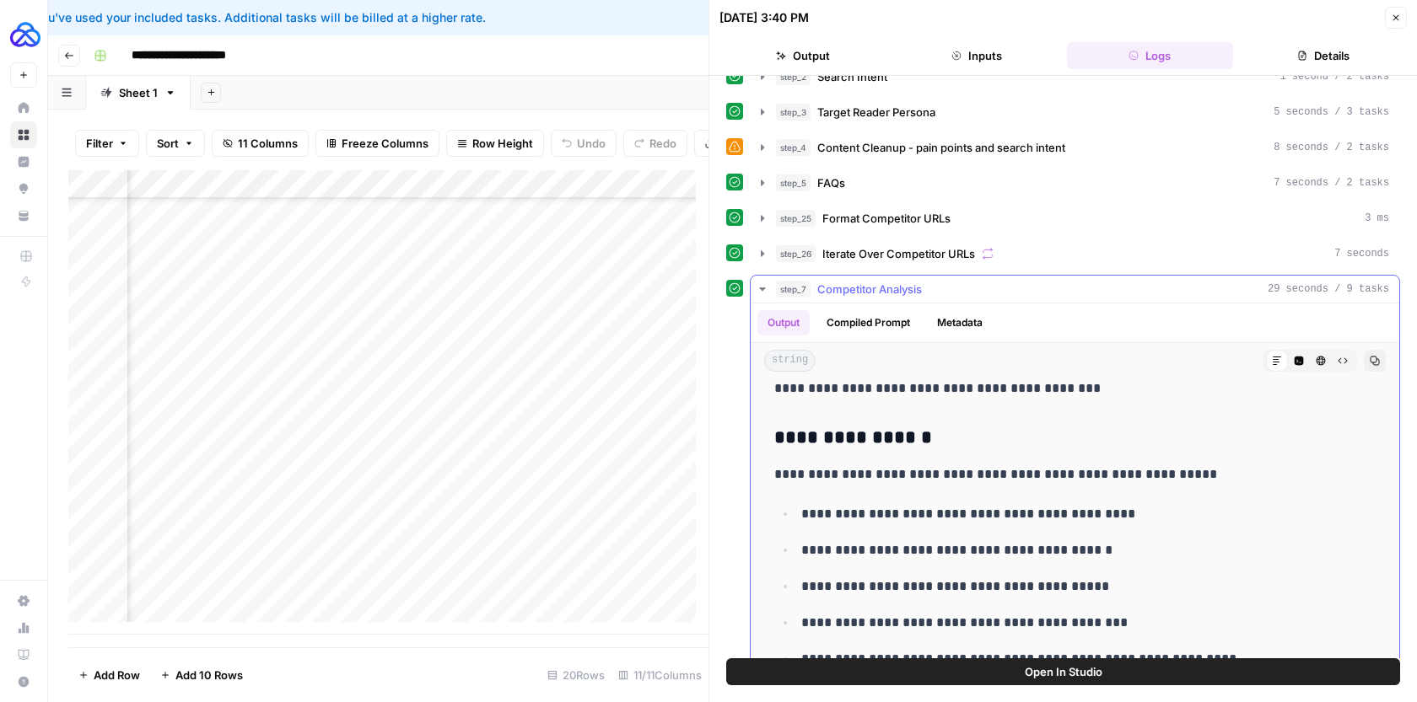
click at [761, 288] on icon "button" at bounding box center [762, 289] width 6 height 3
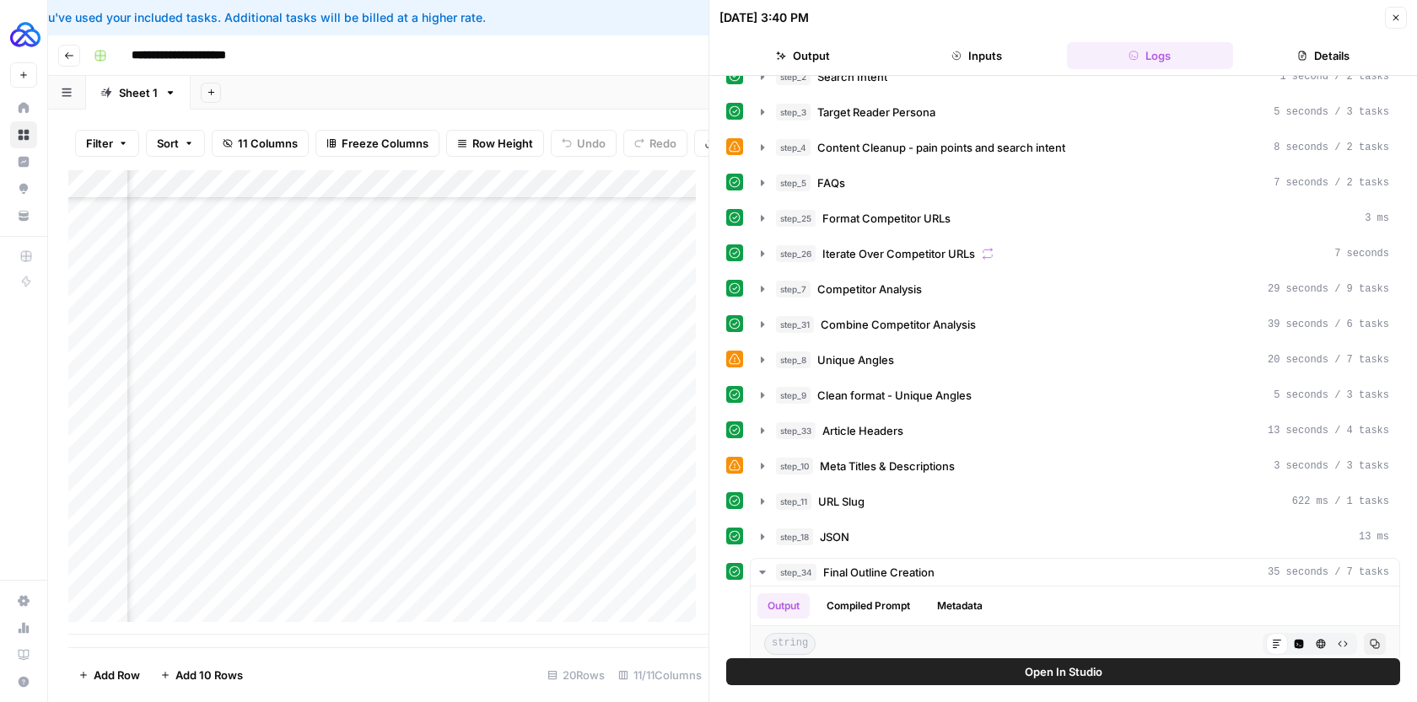
click at [1396, 22] on icon "button" at bounding box center [1396, 18] width 10 height 10
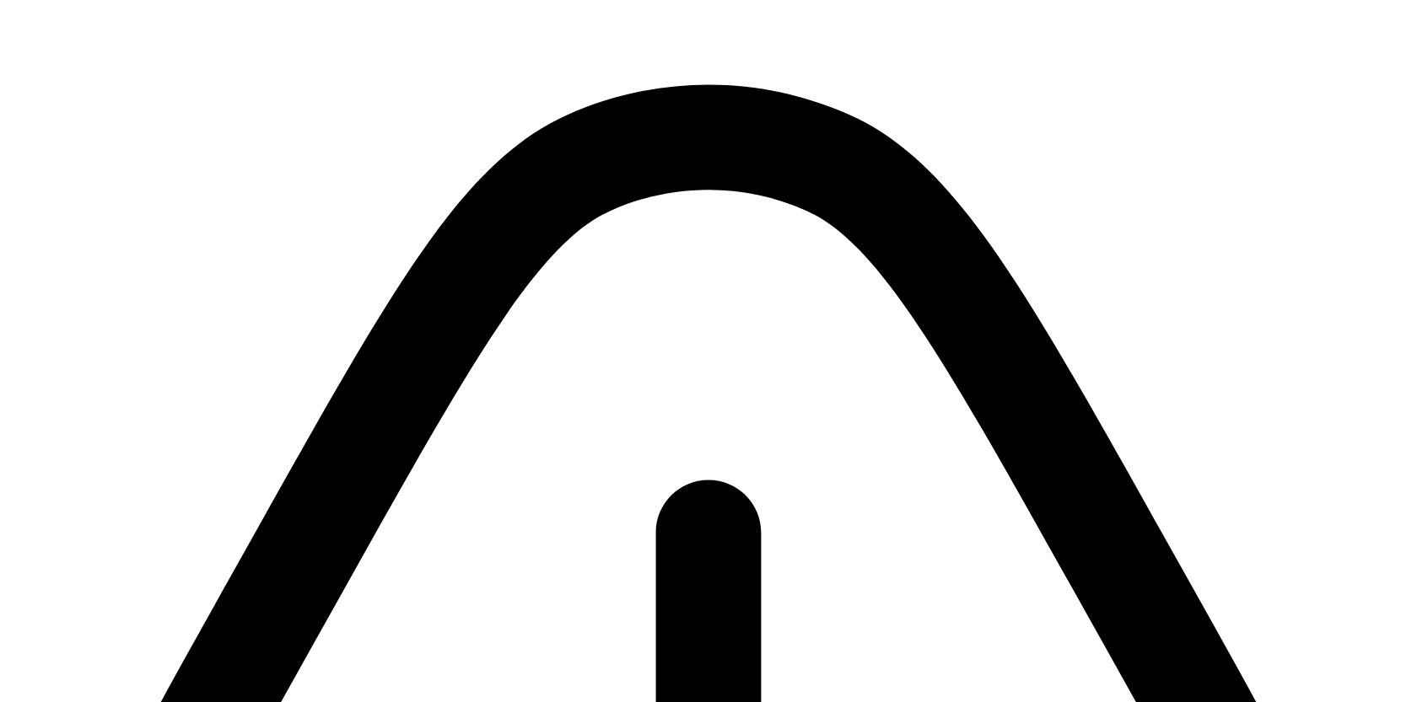
drag, startPoint x: 890, startPoint y: 131, endPoint x: 891, endPoint y: 369, distance: 238.6
drag, startPoint x: 898, startPoint y: 175, endPoint x: 896, endPoint y: 598, distance: 422.5
drag, startPoint x: 923, startPoint y: 196, endPoint x: 916, endPoint y: 460, distance: 264.0
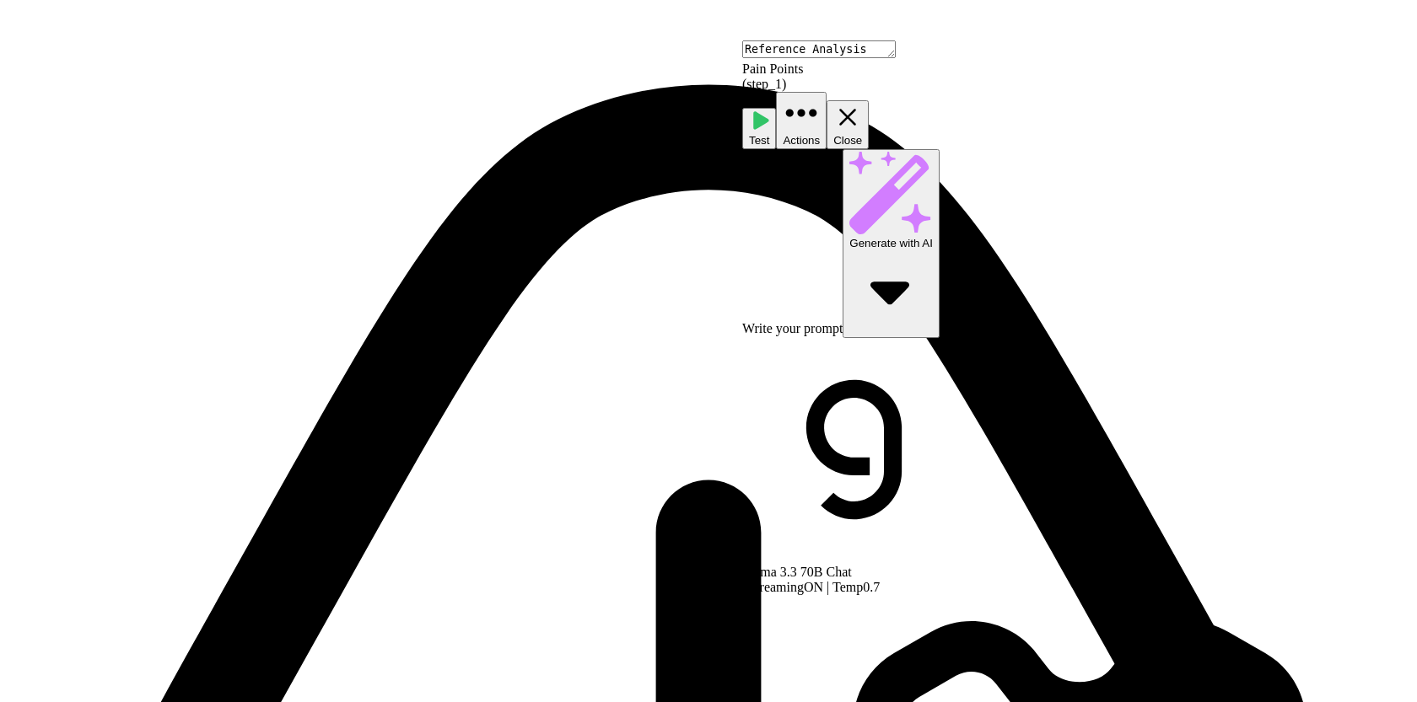
type textarea "Pain Points"
click at [869, 100] on button "Close" at bounding box center [847, 124] width 42 height 49
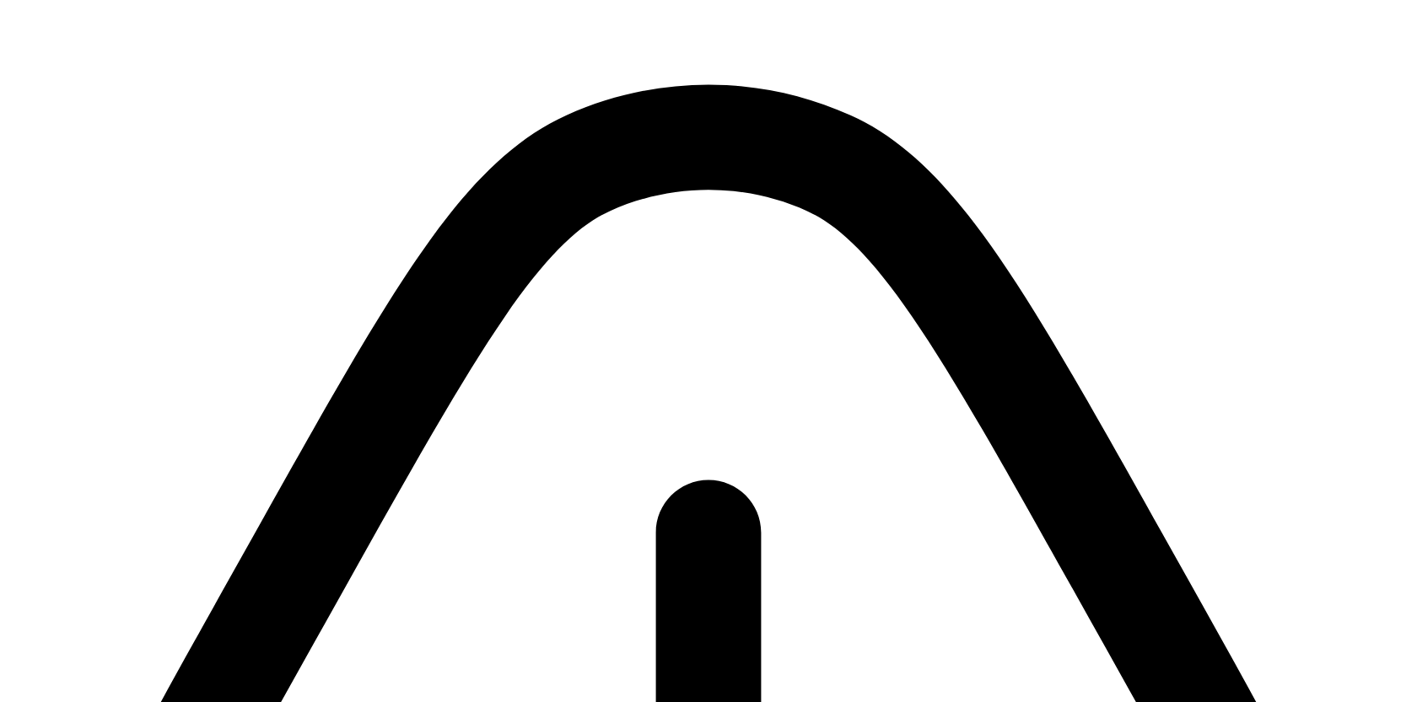
drag, startPoint x: 989, startPoint y: 573, endPoint x: 989, endPoint y: 413, distance: 160.2
drag, startPoint x: 975, startPoint y: 483, endPoint x: 975, endPoint y: 278, distance: 204.9
drag, startPoint x: 957, startPoint y: 515, endPoint x: 957, endPoint y: 264, distance: 251.3
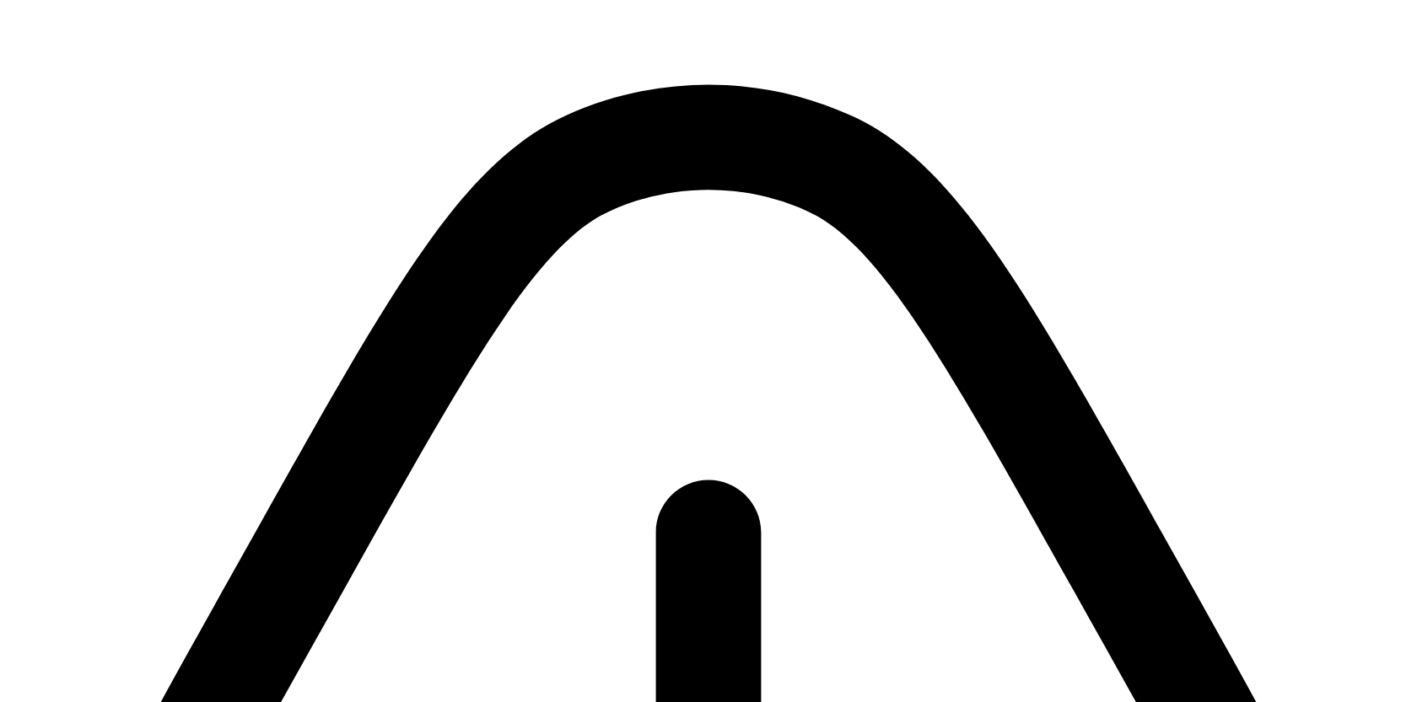
drag, startPoint x: 961, startPoint y: 450, endPoint x: 961, endPoint y: 299, distance: 151.8
drag, startPoint x: 963, startPoint y: 541, endPoint x: 963, endPoint y: 325, distance: 215.9
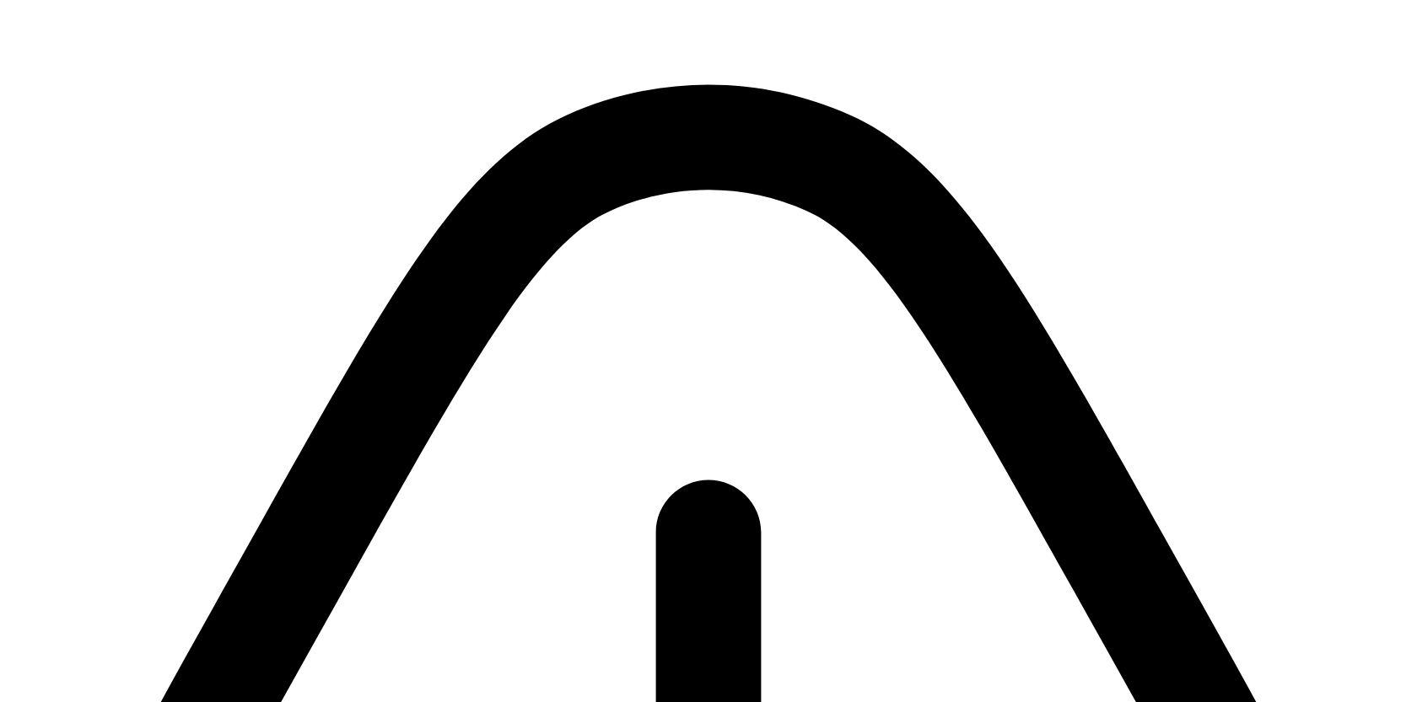
drag, startPoint x: 921, startPoint y: 467, endPoint x: 921, endPoint y: 207, distance: 259.7
drag, startPoint x: 928, startPoint y: 455, endPoint x: 928, endPoint y: 193, distance: 261.4
drag, startPoint x: 933, startPoint y: 390, endPoint x: 933, endPoint y: 236, distance: 154.3
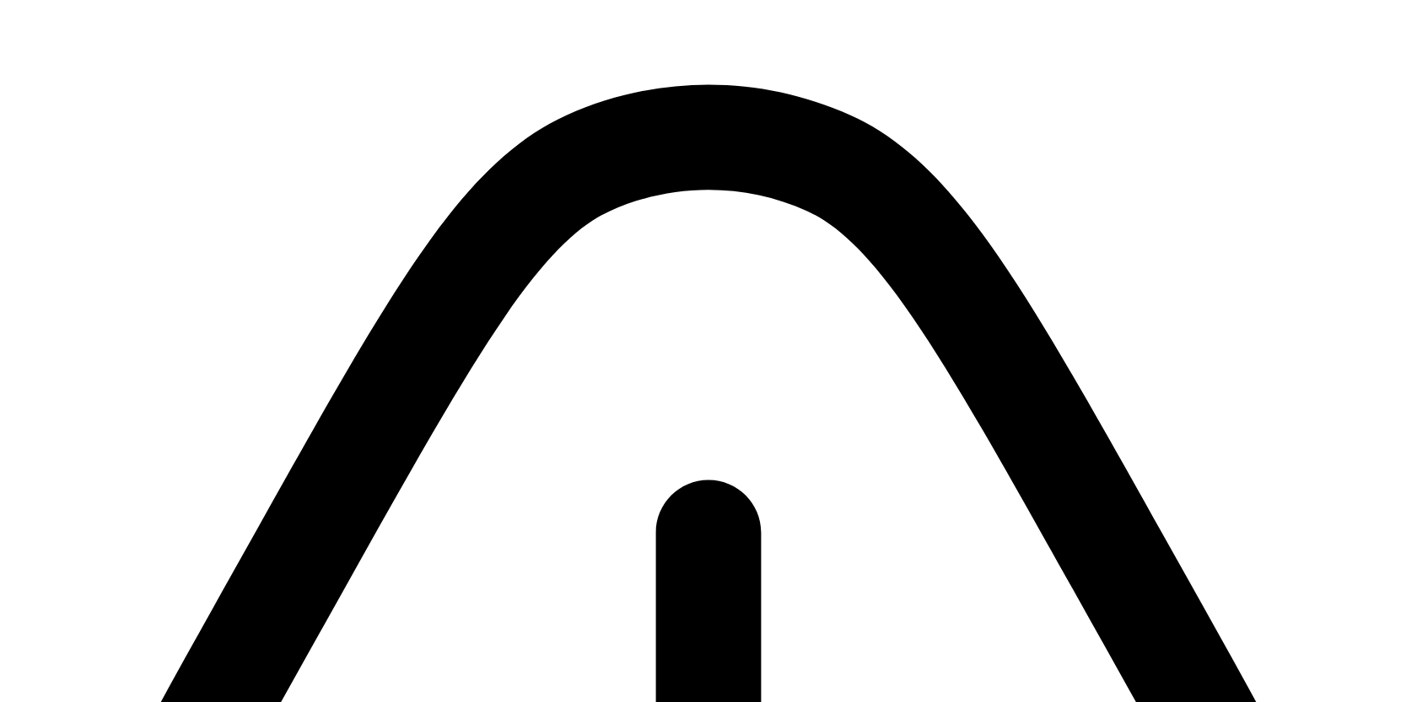
drag, startPoint x: 928, startPoint y: 390, endPoint x: 928, endPoint y: 169, distance: 220.9
drag, startPoint x: 897, startPoint y: 435, endPoint x: 879, endPoint y: 351, distance: 86.3
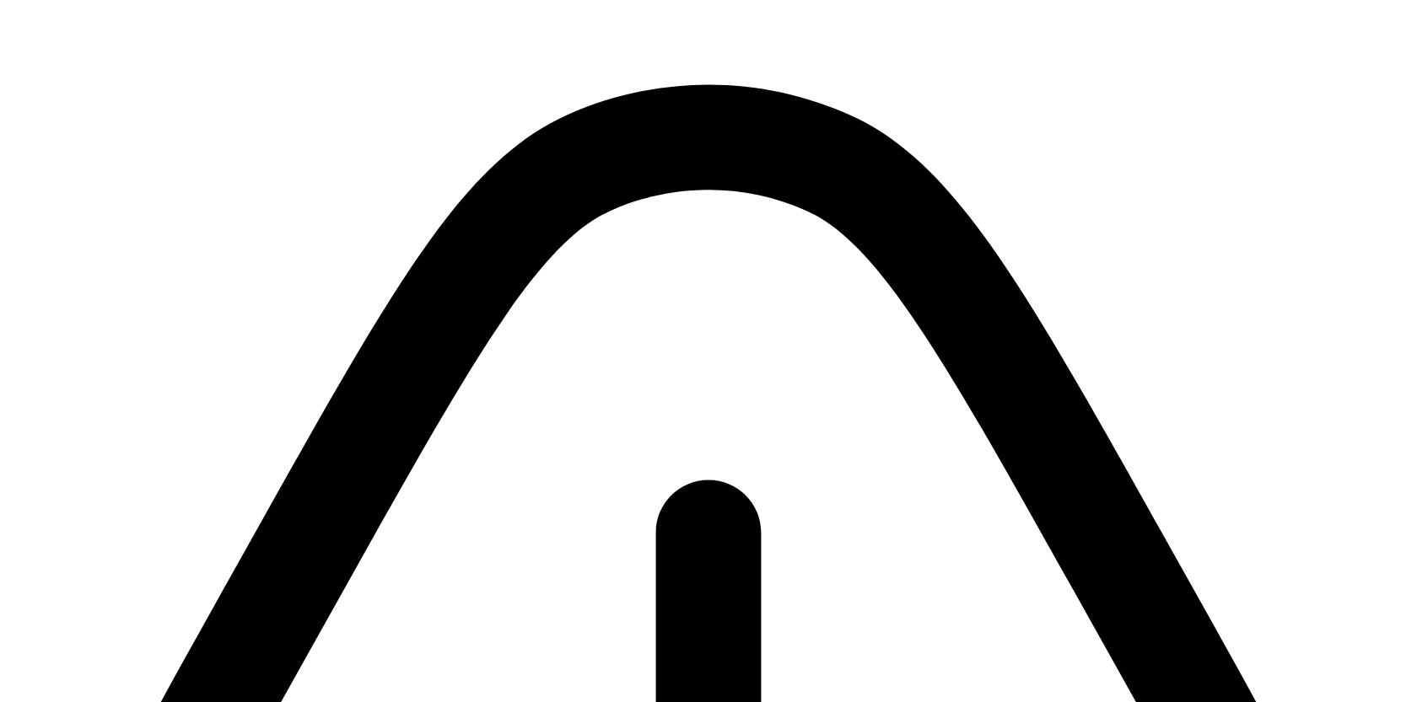
drag, startPoint x: 879, startPoint y: 351, endPoint x: 879, endPoint y: 306, distance: 44.7
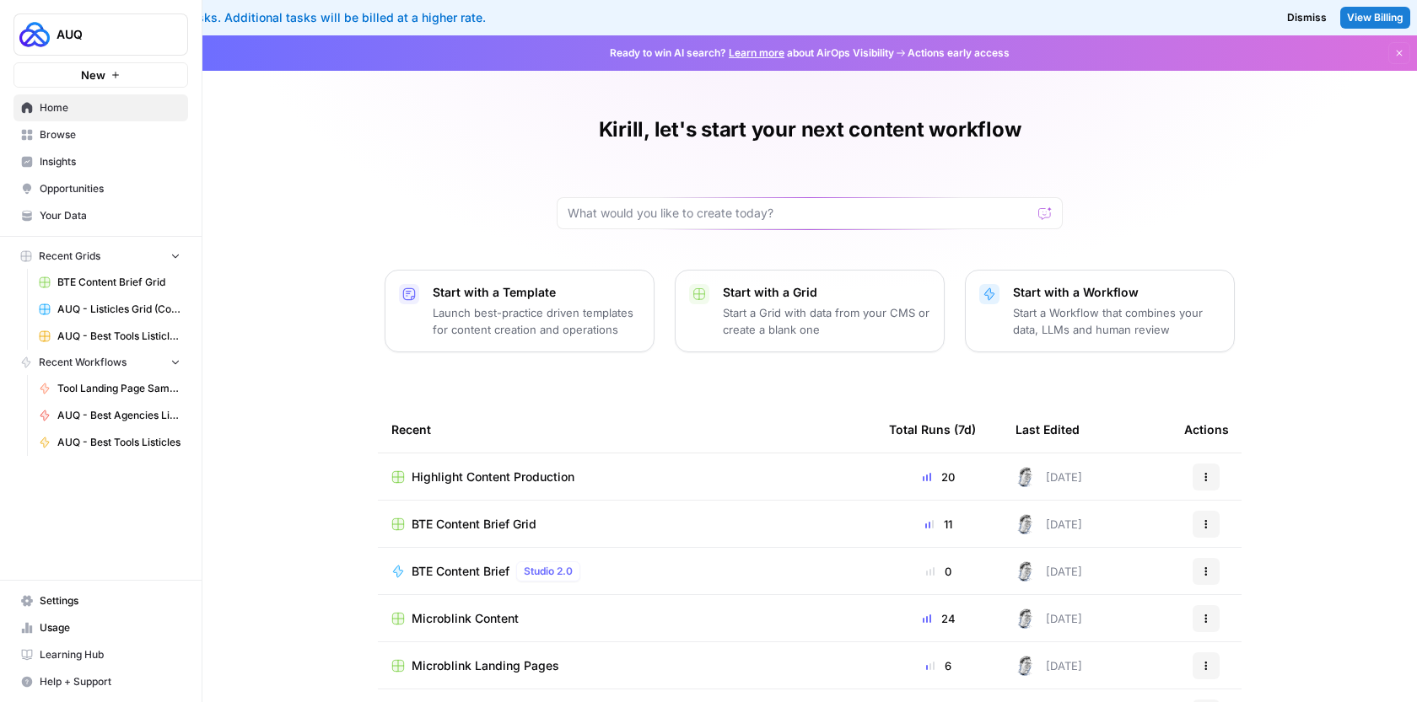
click at [110, 314] on span "AUQ - Listicles Grid (Copy from [GEOGRAPHIC_DATA])" at bounding box center [118, 309] width 123 height 15
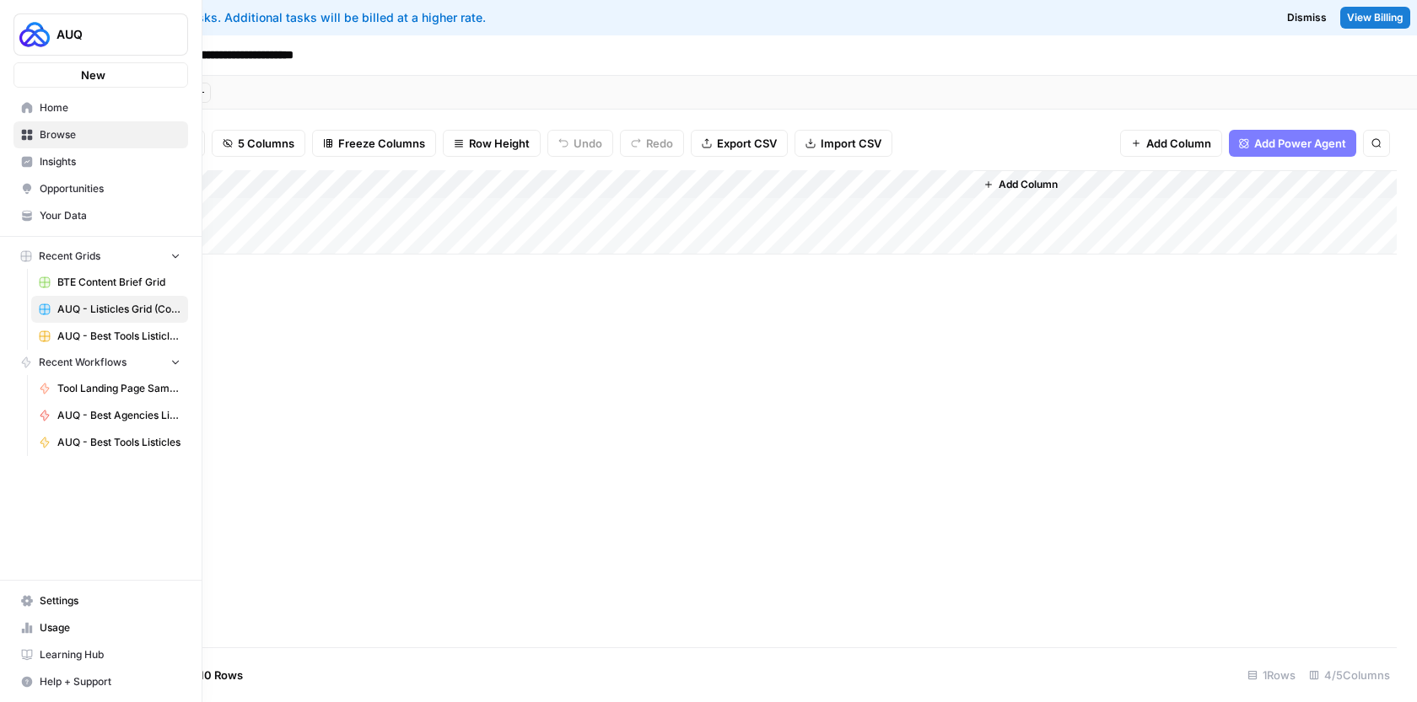
click at [22, 106] on icon at bounding box center [27, 107] width 11 height 11
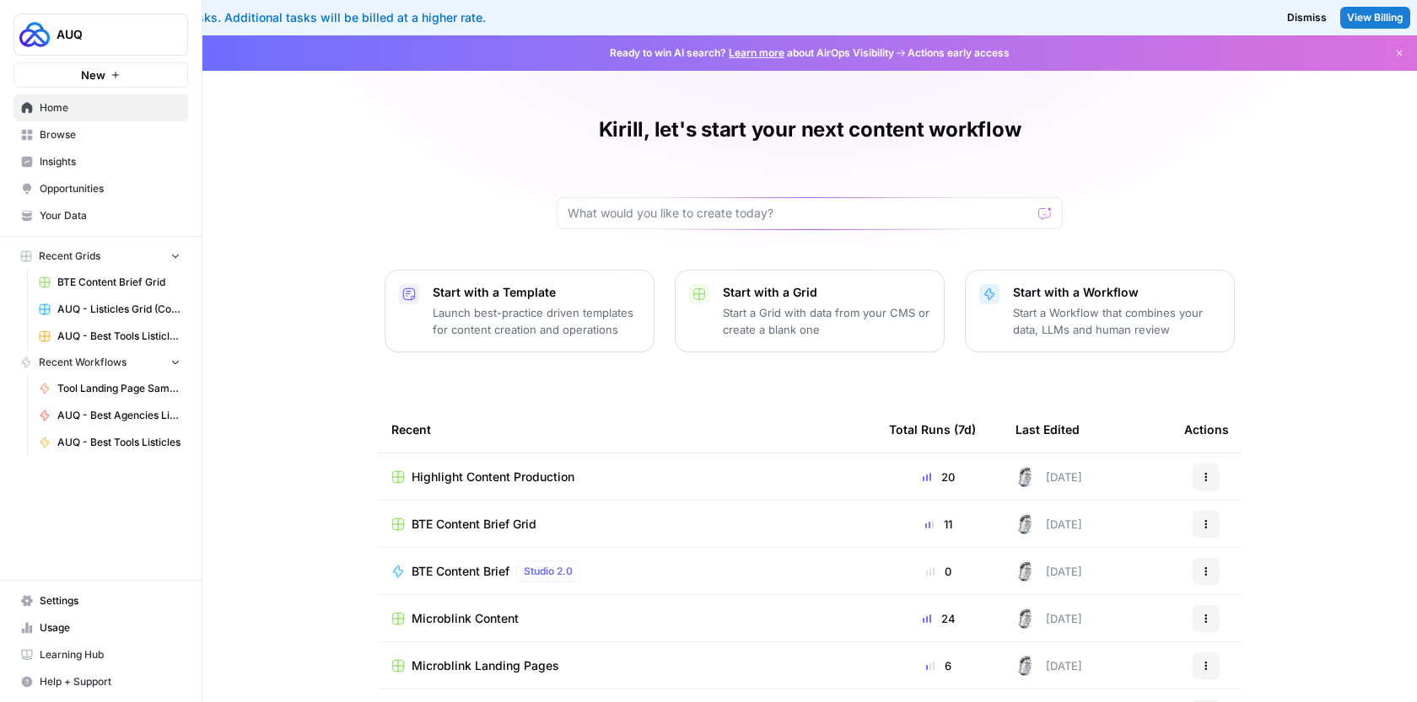
click at [92, 128] on span "Browse" at bounding box center [110, 134] width 141 height 15
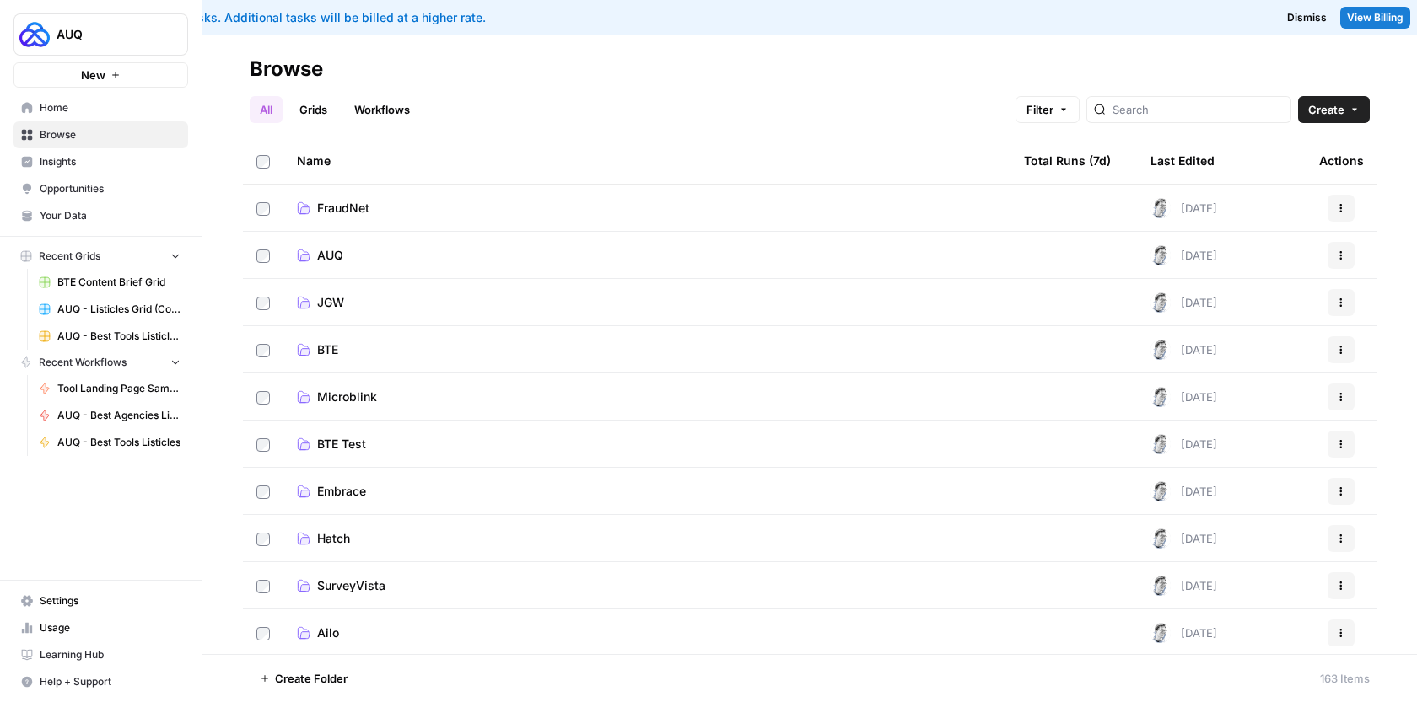
click at [465, 261] on link "AUQ" at bounding box center [647, 255] width 700 height 17
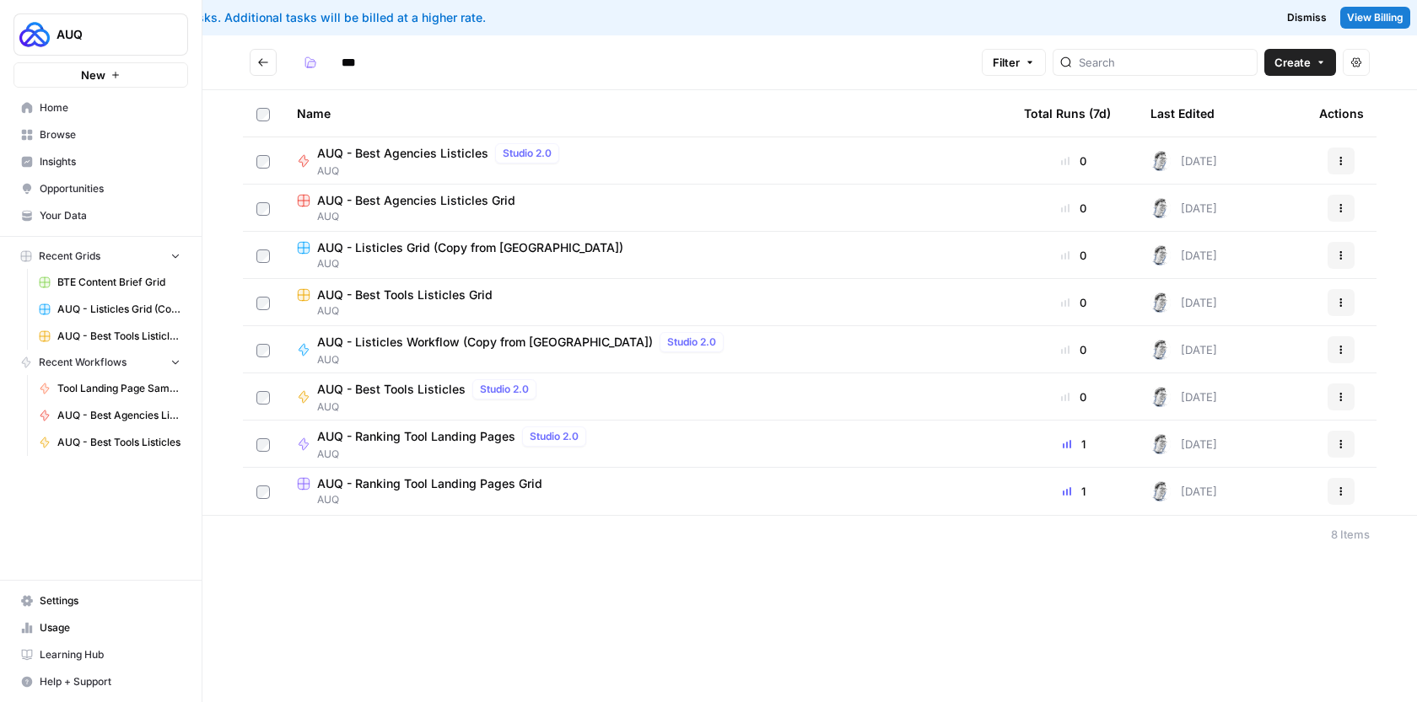
click at [675, 216] on span "AUQ" at bounding box center [647, 216] width 700 height 15
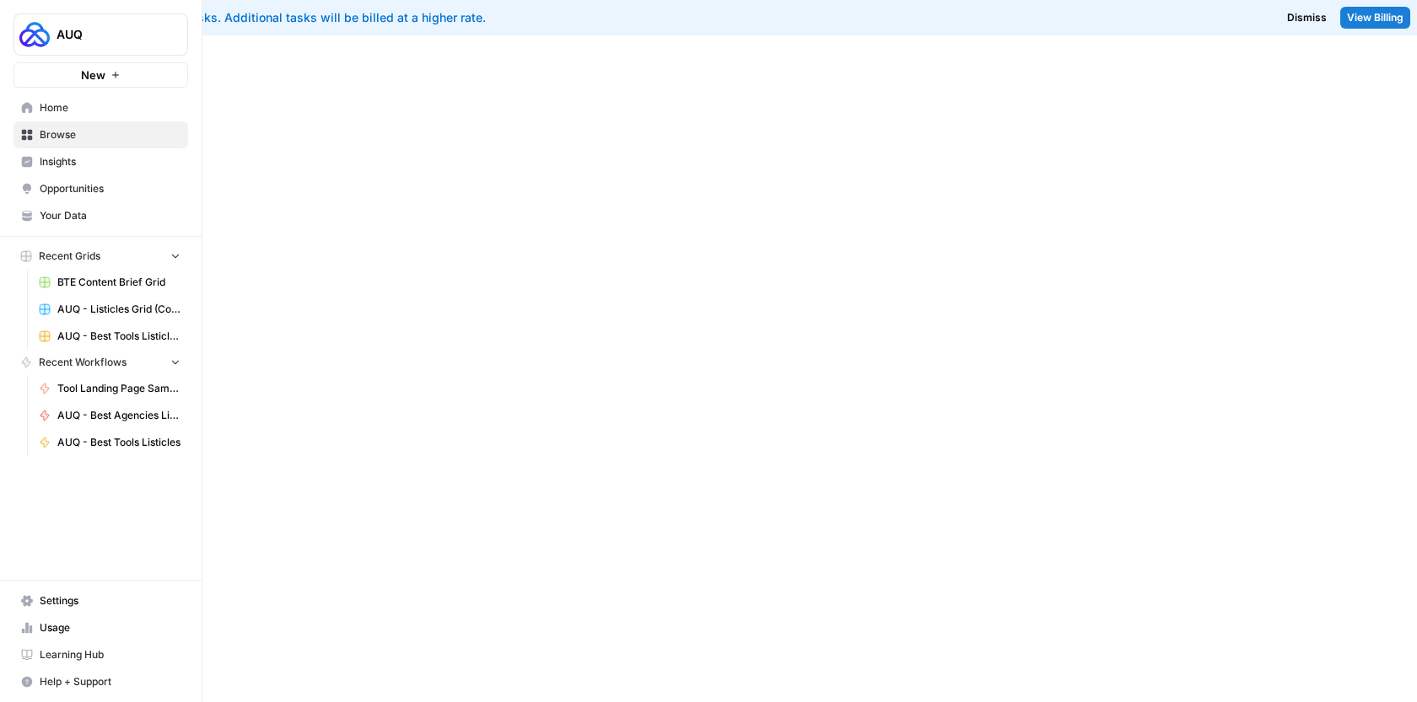
click at [675, 215] on div at bounding box center [809, 368] width 1214 height 667
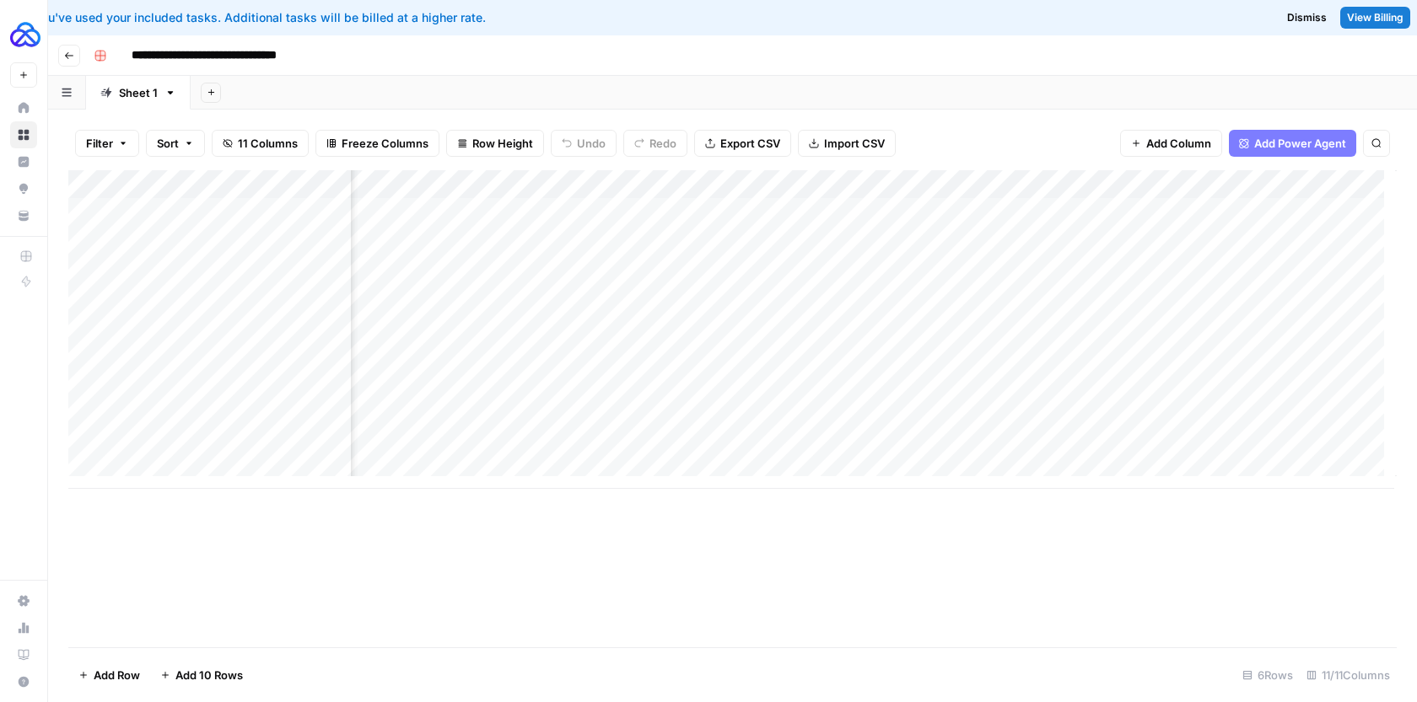
scroll to position [0, 986]
click at [1047, 212] on div "Add Column" at bounding box center [732, 329] width 1328 height 319
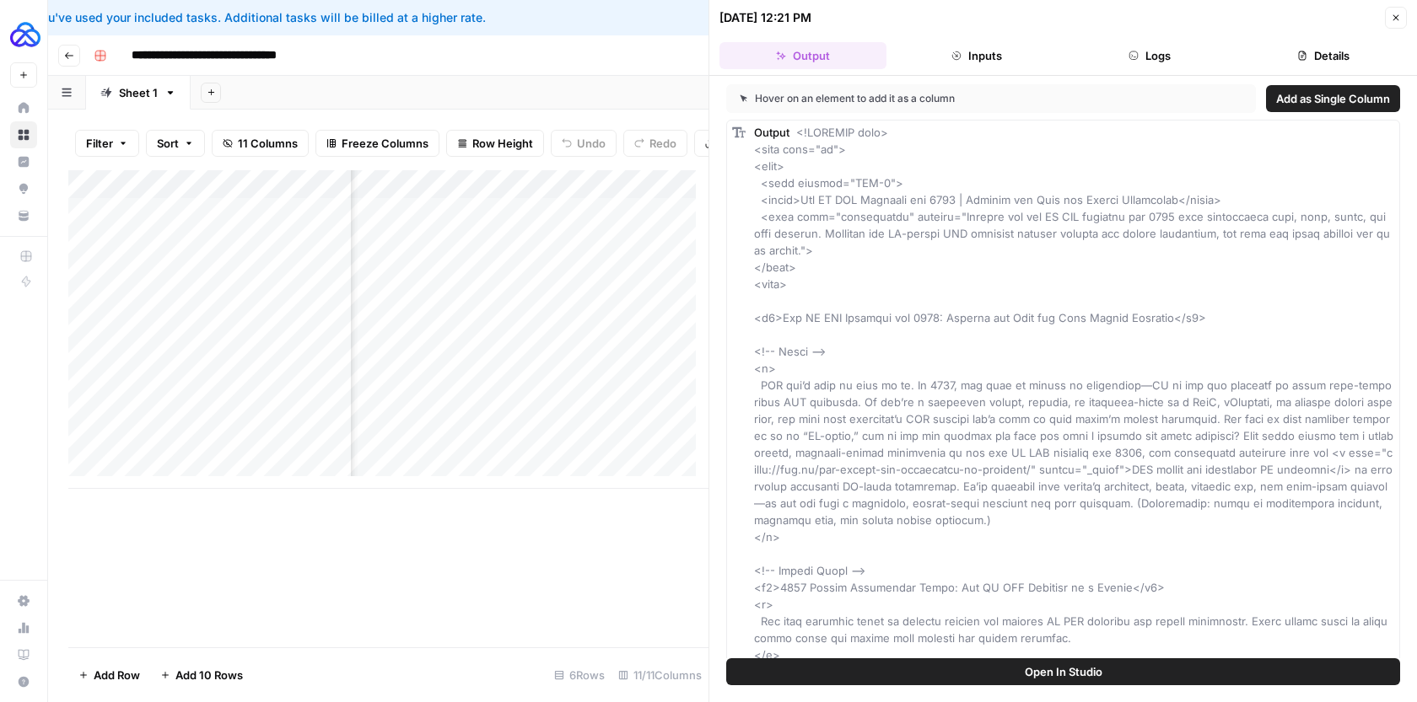
click at [1153, 43] on button "Logs" at bounding box center [1150, 55] width 167 height 27
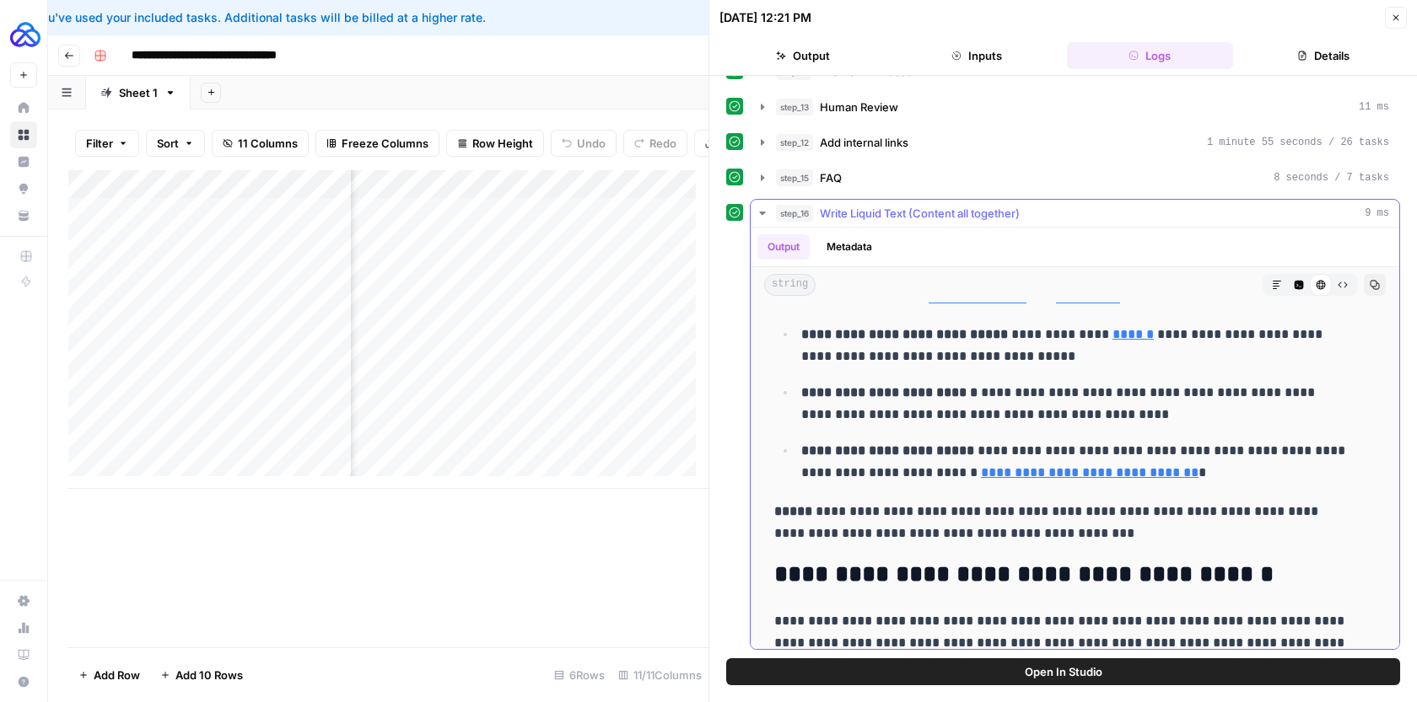
scroll to position [9386, 0]
click at [763, 210] on icon "button" at bounding box center [762, 213] width 13 height 13
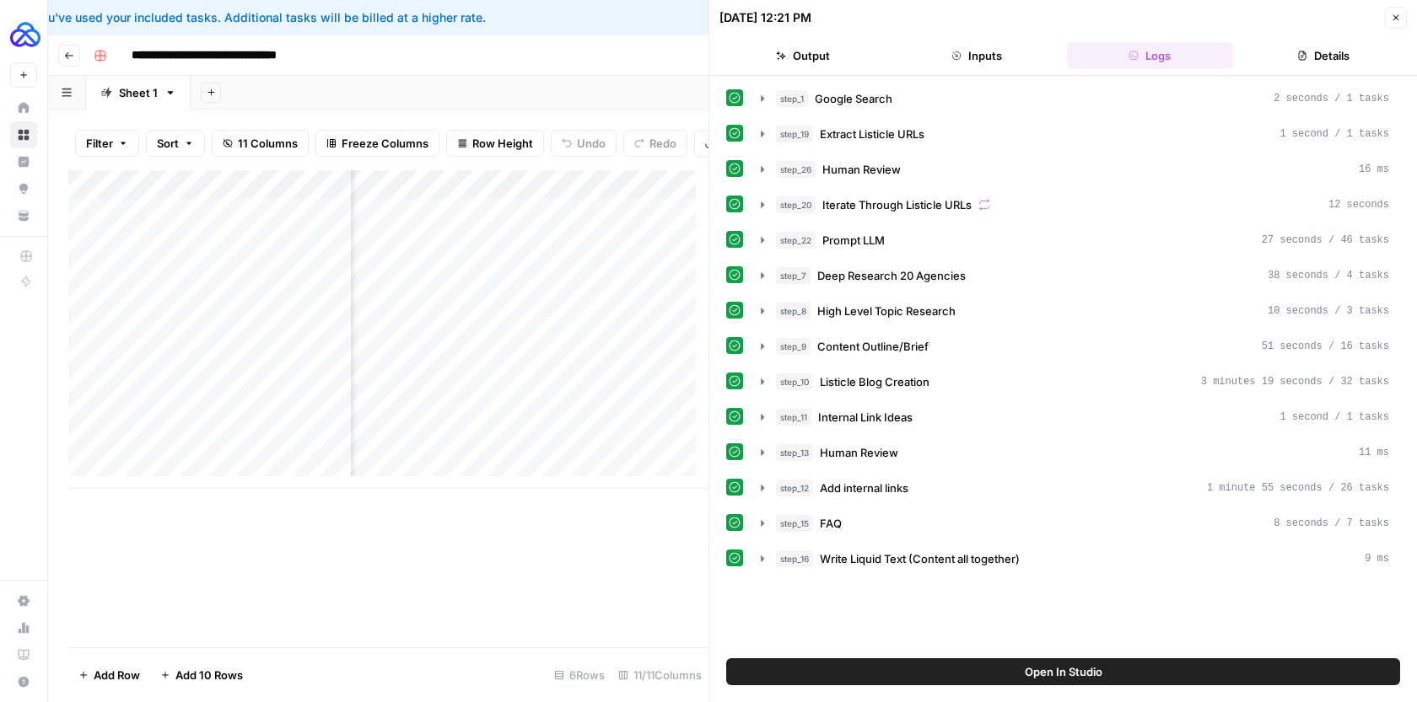
scroll to position [0, 0]
click at [1398, 13] on icon "button" at bounding box center [1396, 18] width 10 height 10
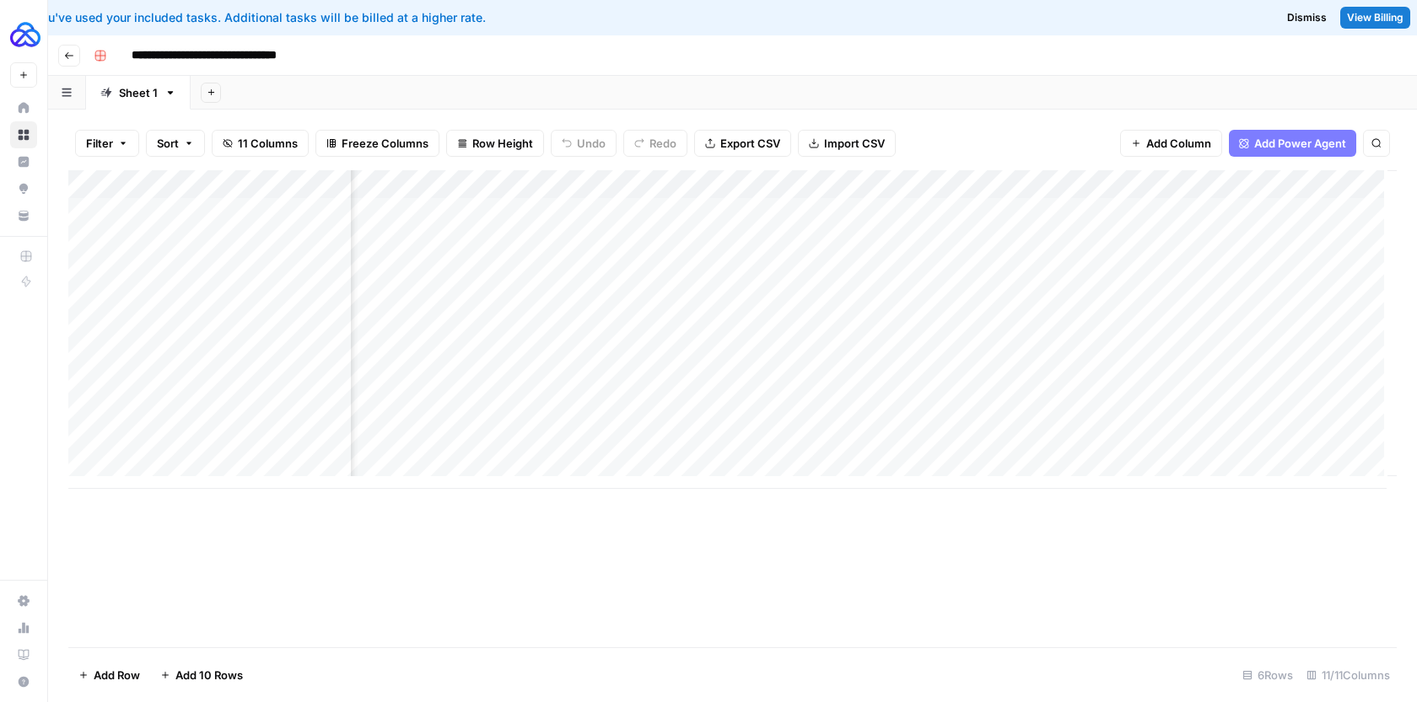
click at [1048, 186] on div "Add Column" at bounding box center [732, 329] width 1328 height 319
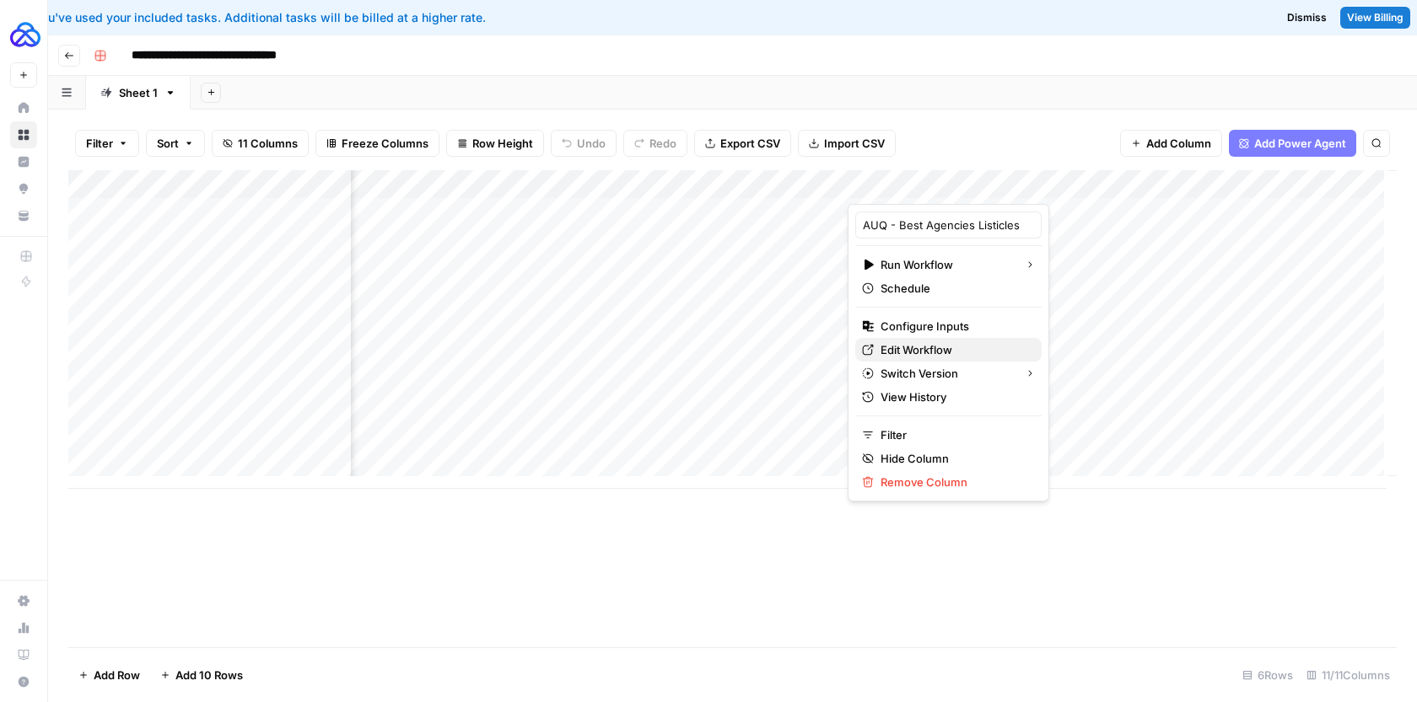
click at [926, 346] on span "Edit Workflow" at bounding box center [954, 350] width 148 height 17
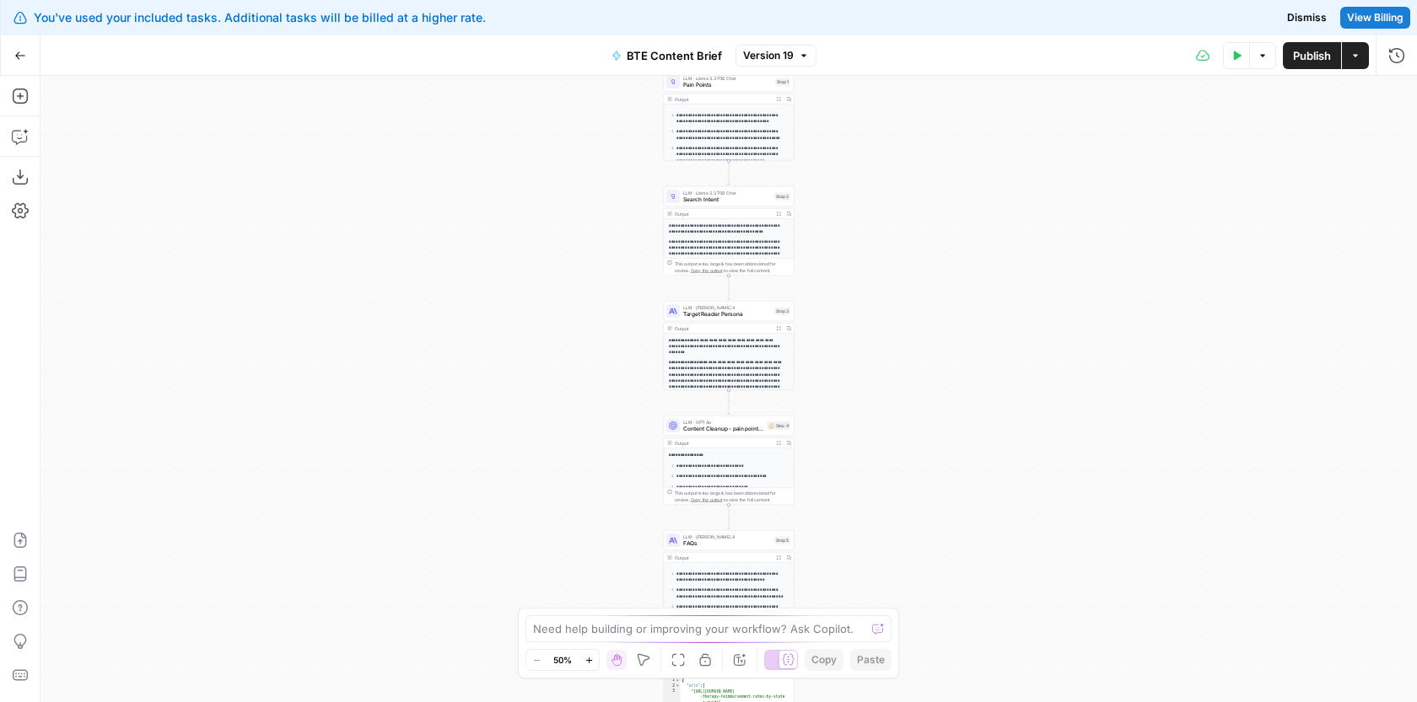
drag, startPoint x: 883, startPoint y: 245, endPoint x: 877, endPoint y: 579, distance: 334.0
click at [878, 580] on div "**********" at bounding box center [728, 389] width 1376 height 627
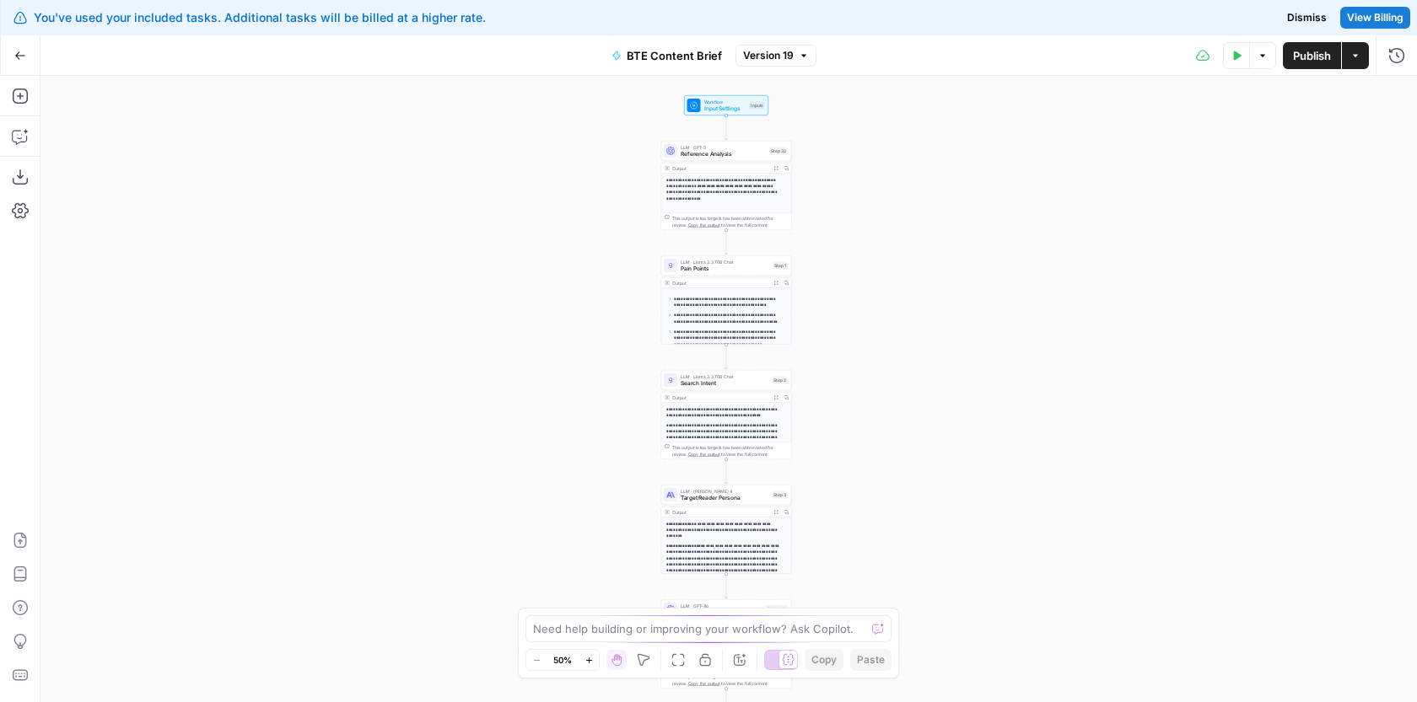
drag, startPoint x: 861, startPoint y: 130, endPoint x: 858, endPoint y: 380, distance: 250.5
click at [858, 382] on div "**********" at bounding box center [728, 389] width 1376 height 627
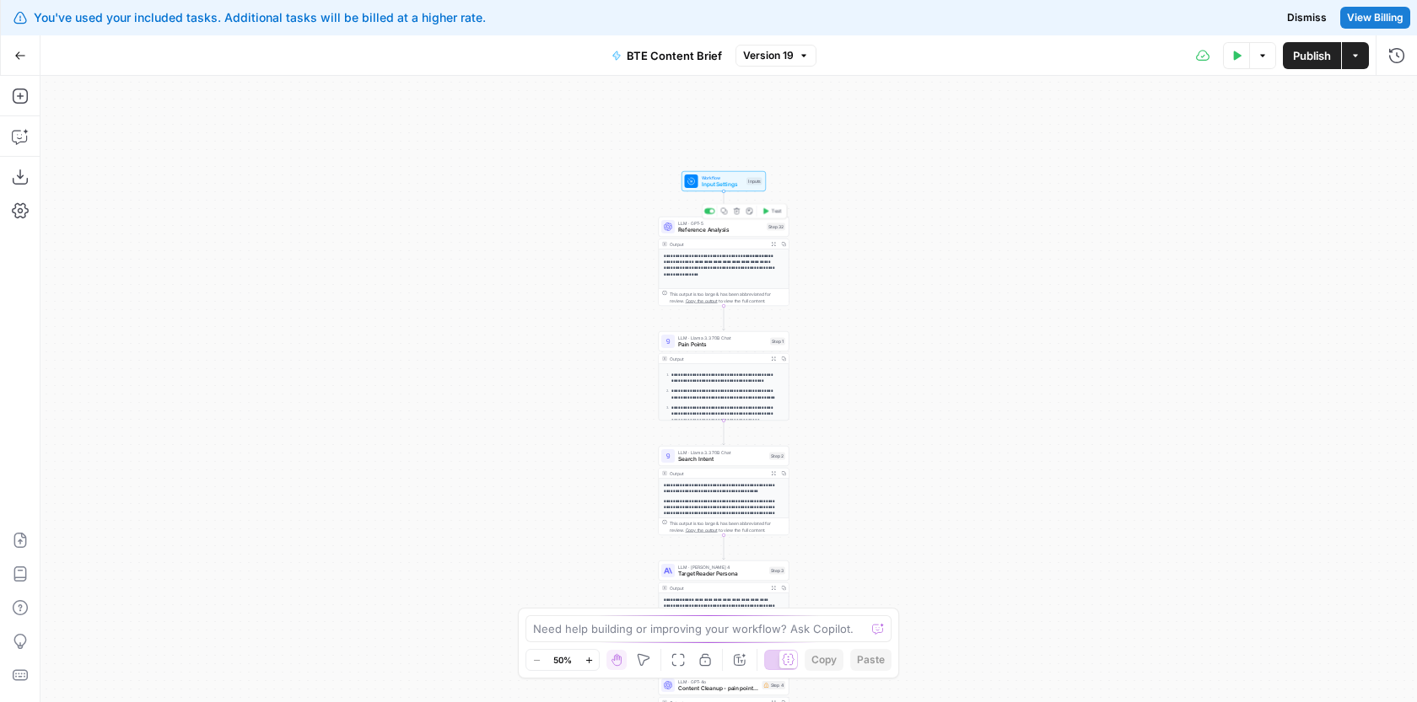
click at [740, 227] on span "Reference Analysis" at bounding box center [720, 230] width 85 height 8
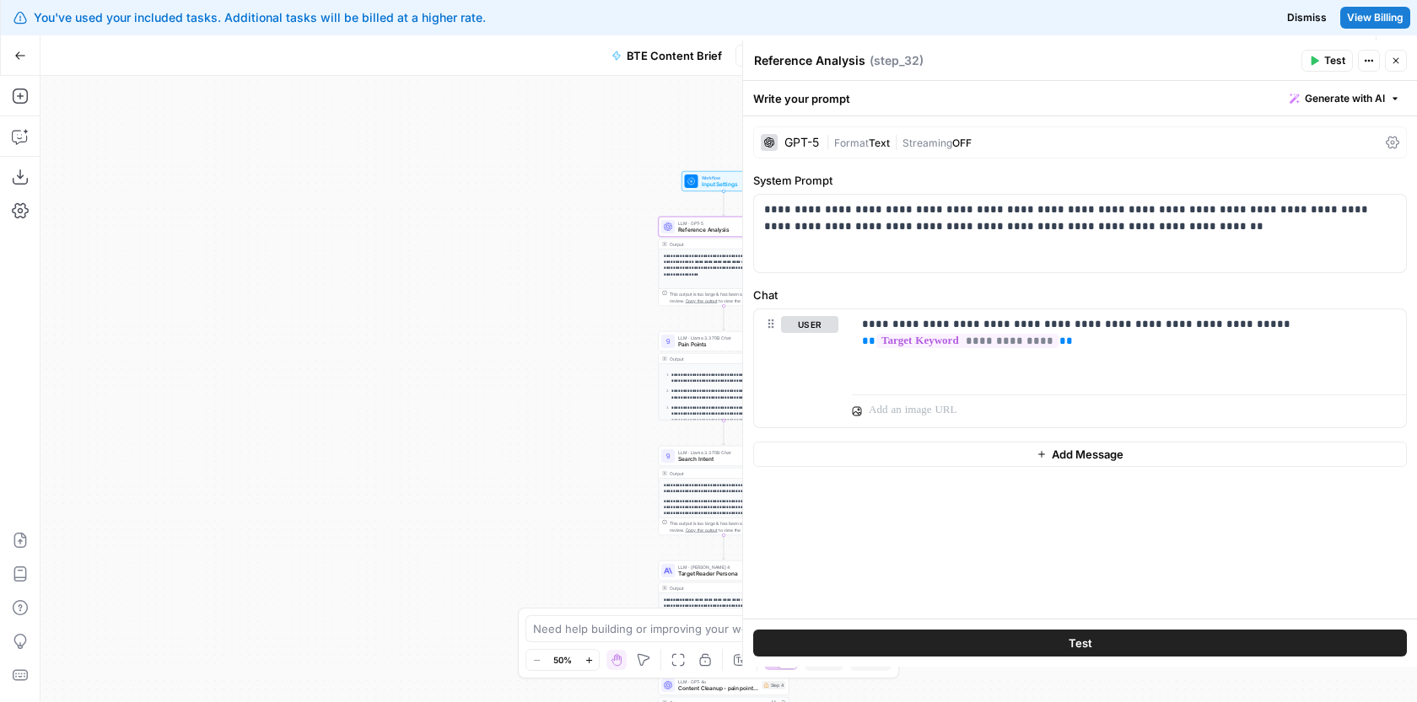
click at [1401, 66] on button "Close" at bounding box center [1396, 61] width 22 height 22
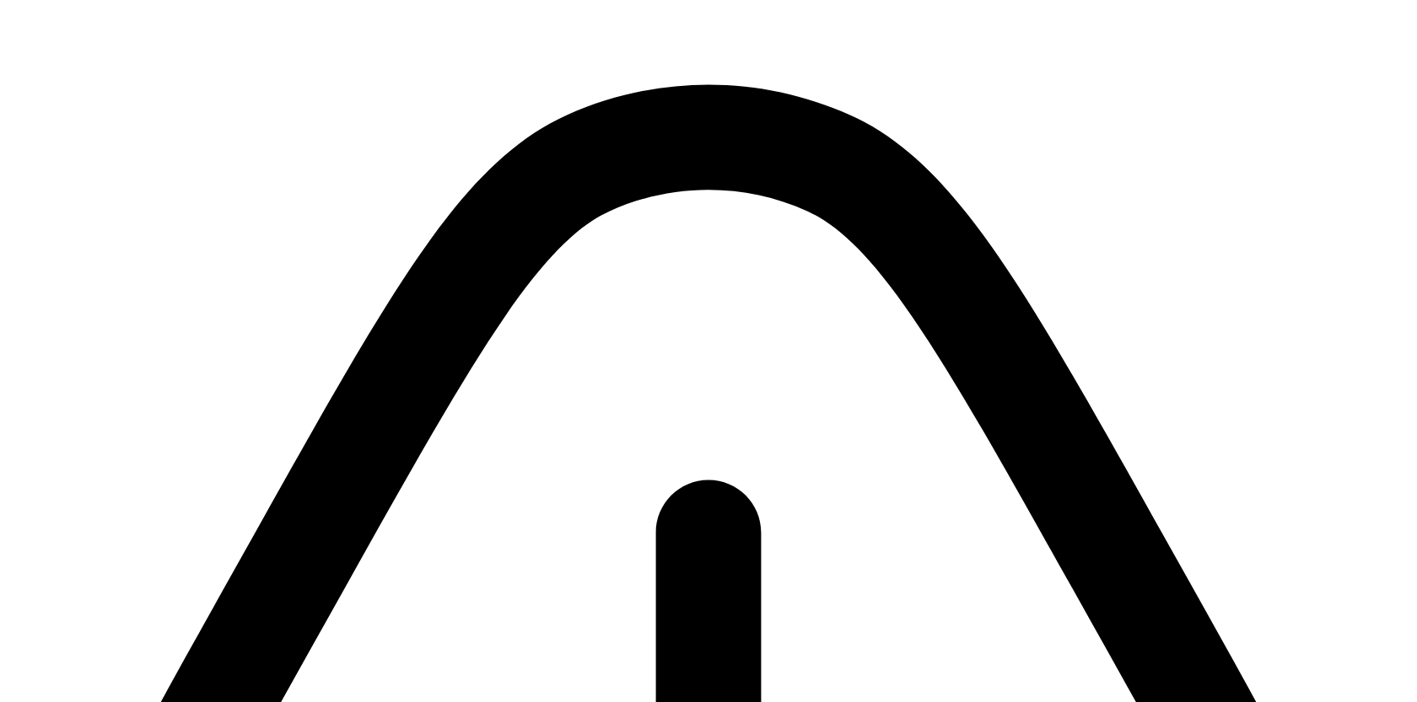
drag, startPoint x: 853, startPoint y: 257, endPoint x: 887, endPoint y: 309, distance: 62.2
drag, startPoint x: 850, startPoint y: 441, endPoint x: 848, endPoint y: 552, distance: 111.3
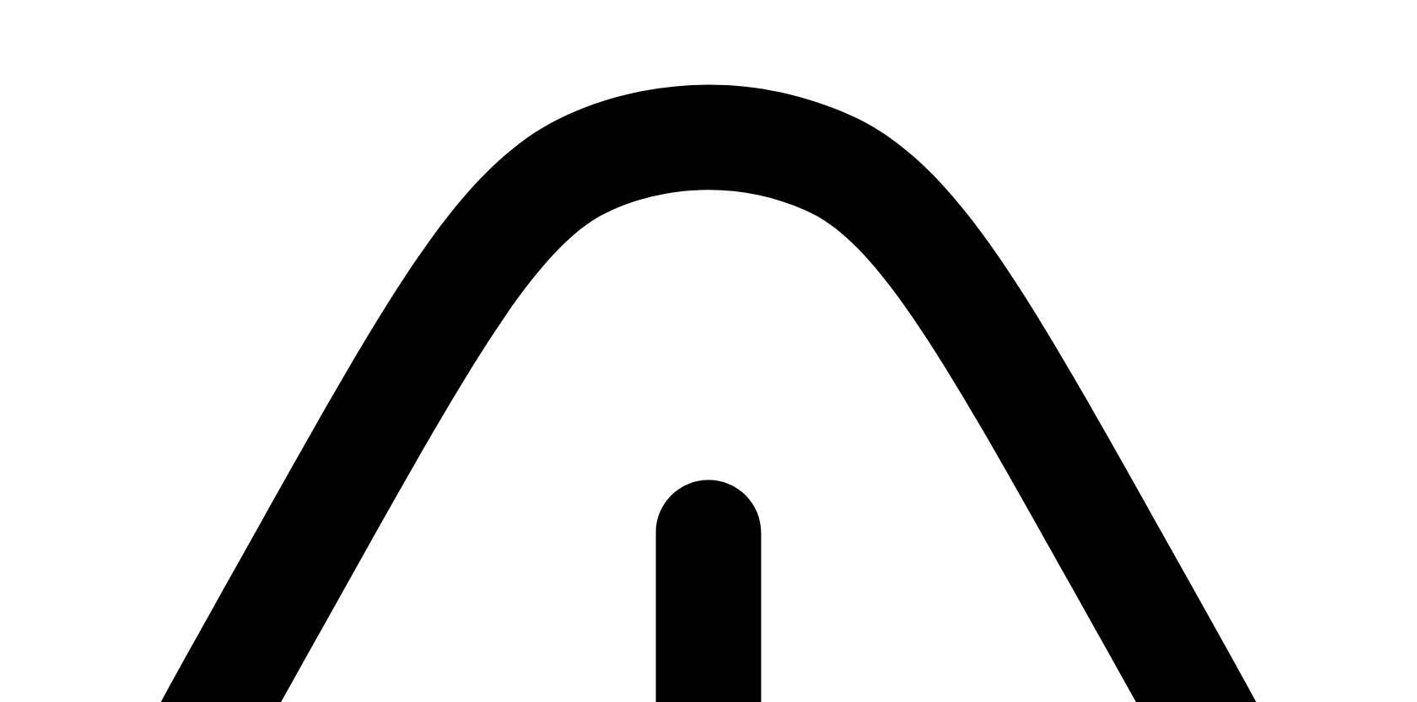
drag, startPoint x: 883, startPoint y: 170, endPoint x: 882, endPoint y: 474, distance: 303.6
drag, startPoint x: 914, startPoint y: 232, endPoint x: 914, endPoint y: 272, distance: 40.5
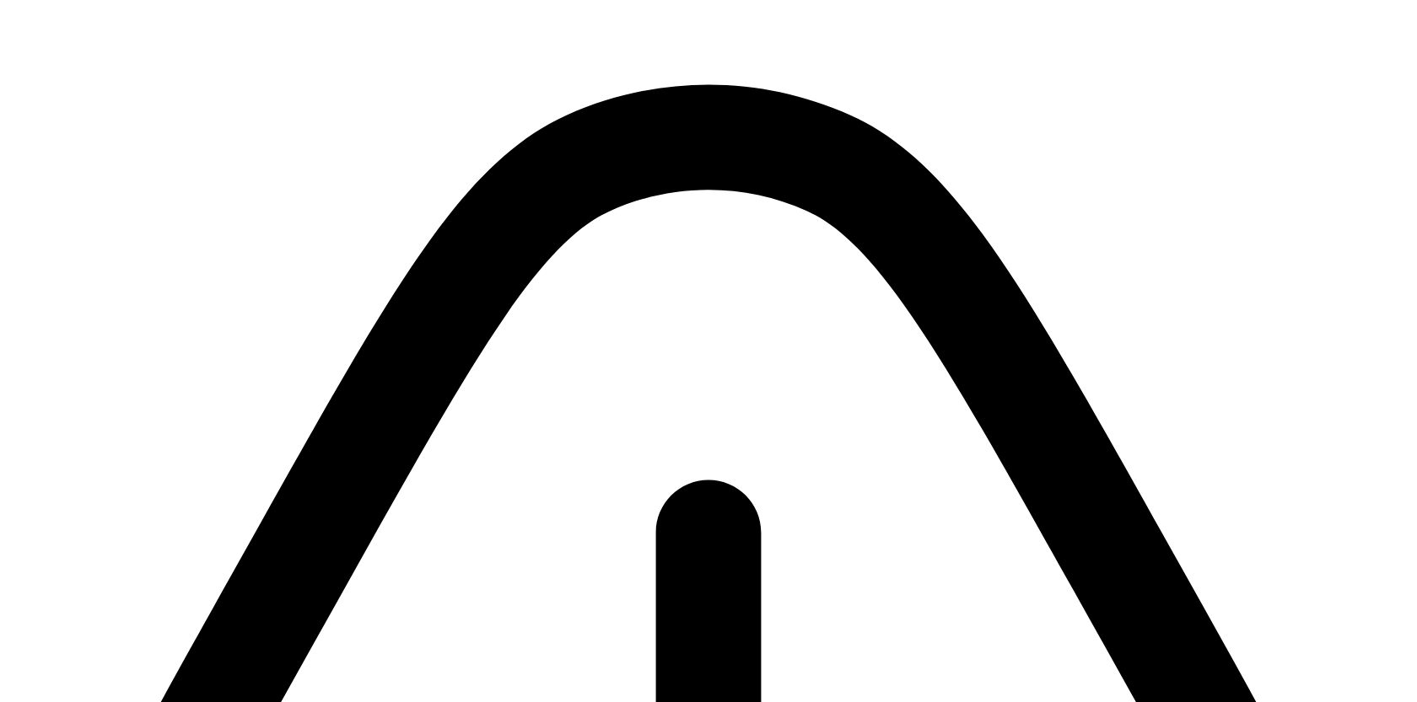
drag, startPoint x: 822, startPoint y: 317, endPoint x: 809, endPoint y: 308, distance: 16.4
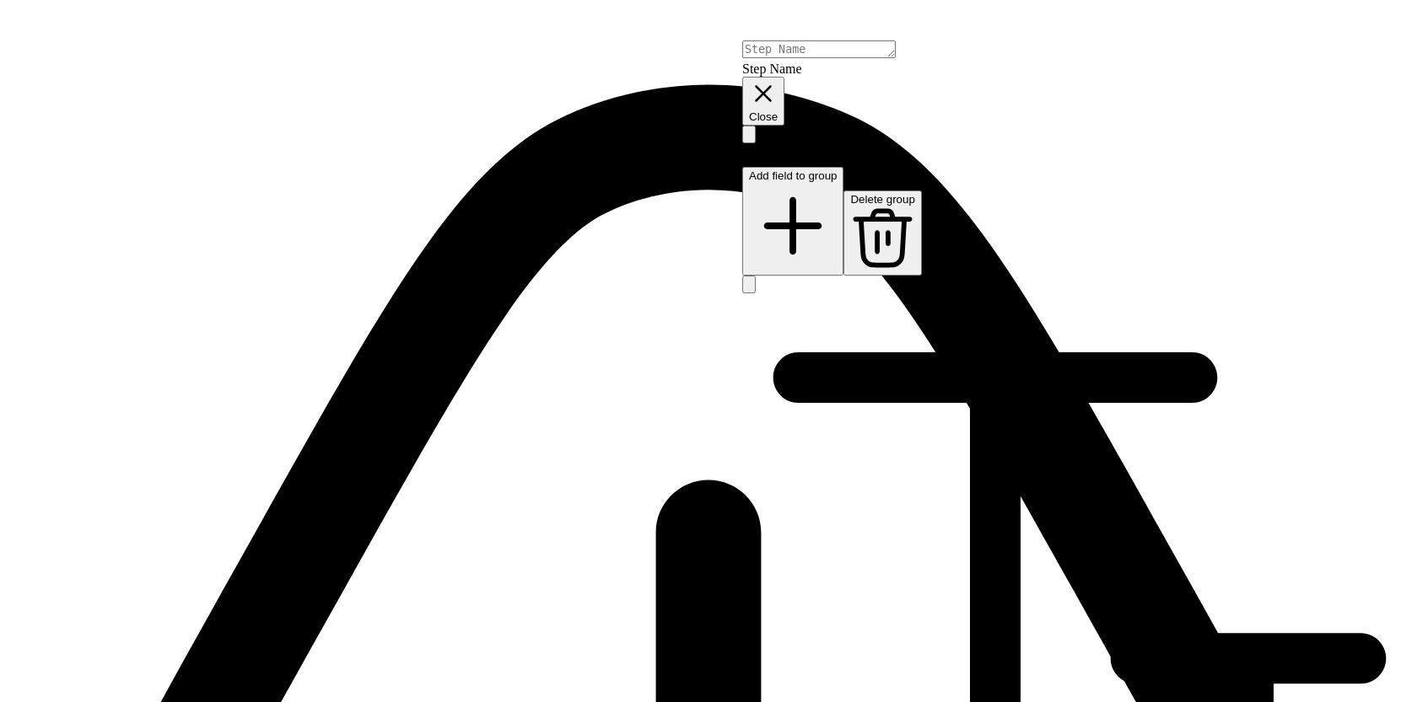
drag, startPoint x: 1400, startPoint y: 64, endPoint x: 866, endPoint y: 145, distance: 539.9
click at [777, 79] on icon "button" at bounding box center [763, 93] width 29 height 29
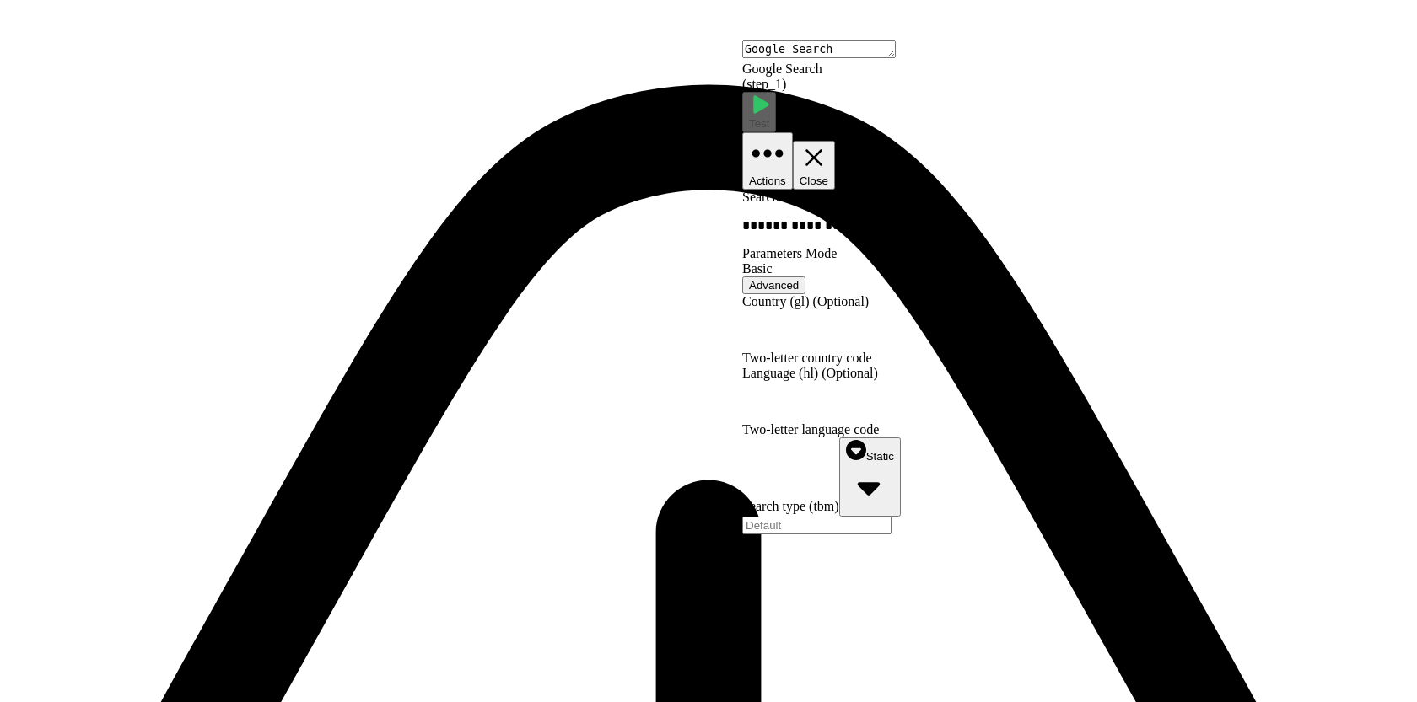
scroll to position [89, 0]
drag, startPoint x: 535, startPoint y: 370, endPoint x: 478, endPoint y: 350, distance: 60.0
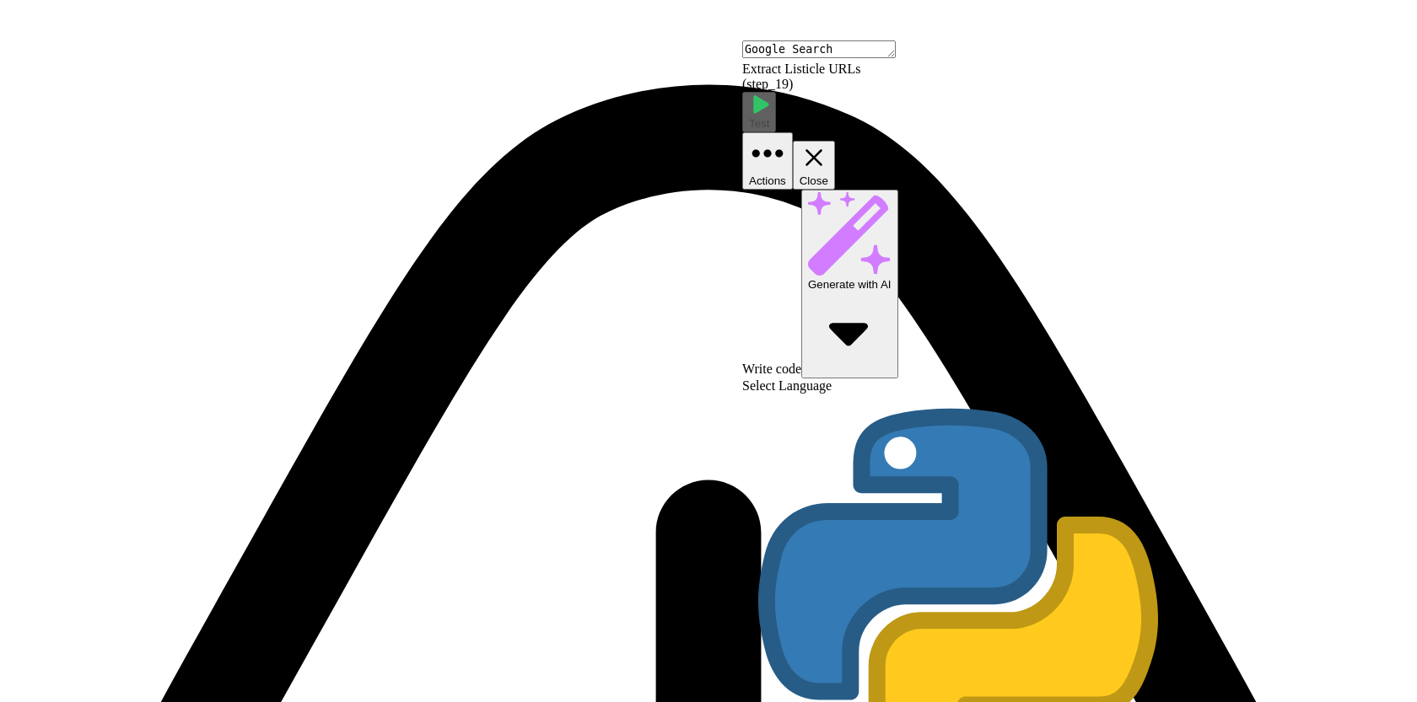
type textarea "Extract Listicle URLs"
drag, startPoint x: 729, startPoint y: 351, endPoint x: 686, endPoint y: 316, distance: 55.2
click at [822, 149] on icon "button" at bounding box center [813, 157] width 17 height 17
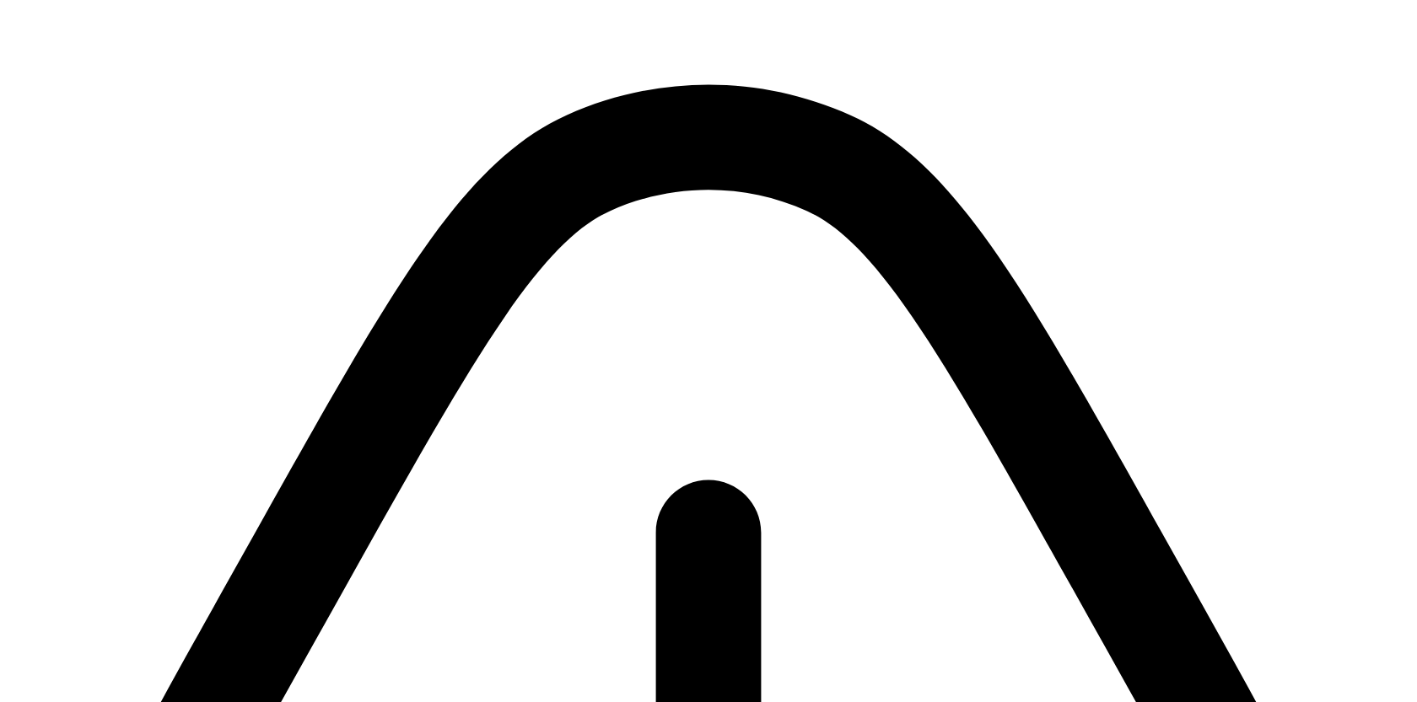
drag, startPoint x: 729, startPoint y: 393, endPoint x: 725, endPoint y: 350, distance: 43.2
drag, startPoint x: 725, startPoint y: 277, endPoint x: 725, endPoint y: 324, distance: 47.2
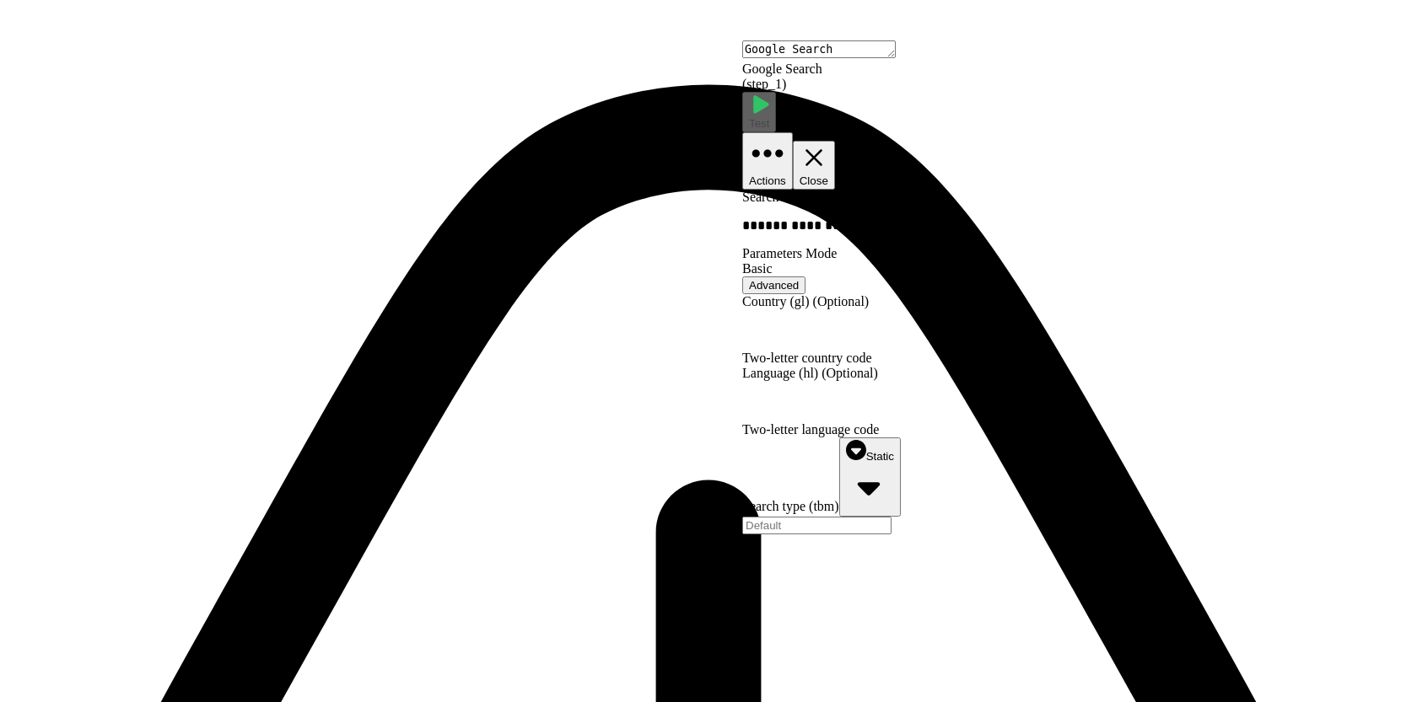
drag, startPoint x: 724, startPoint y: 152, endPoint x: 709, endPoint y: 186, distance: 37.0
click at [828, 143] on icon "button" at bounding box center [813, 157] width 29 height 29
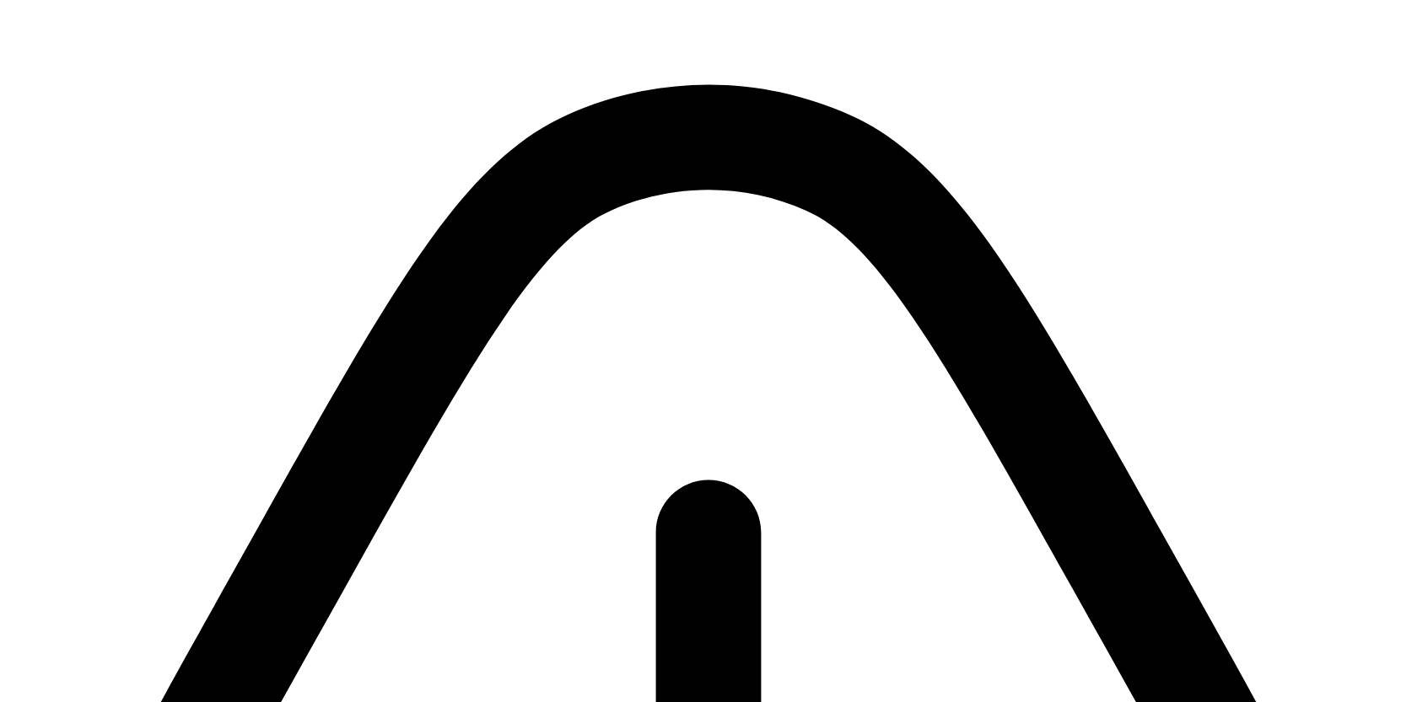
drag, startPoint x: 686, startPoint y: 141, endPoint x: 681, endPoint y: 166, distance: 26.0
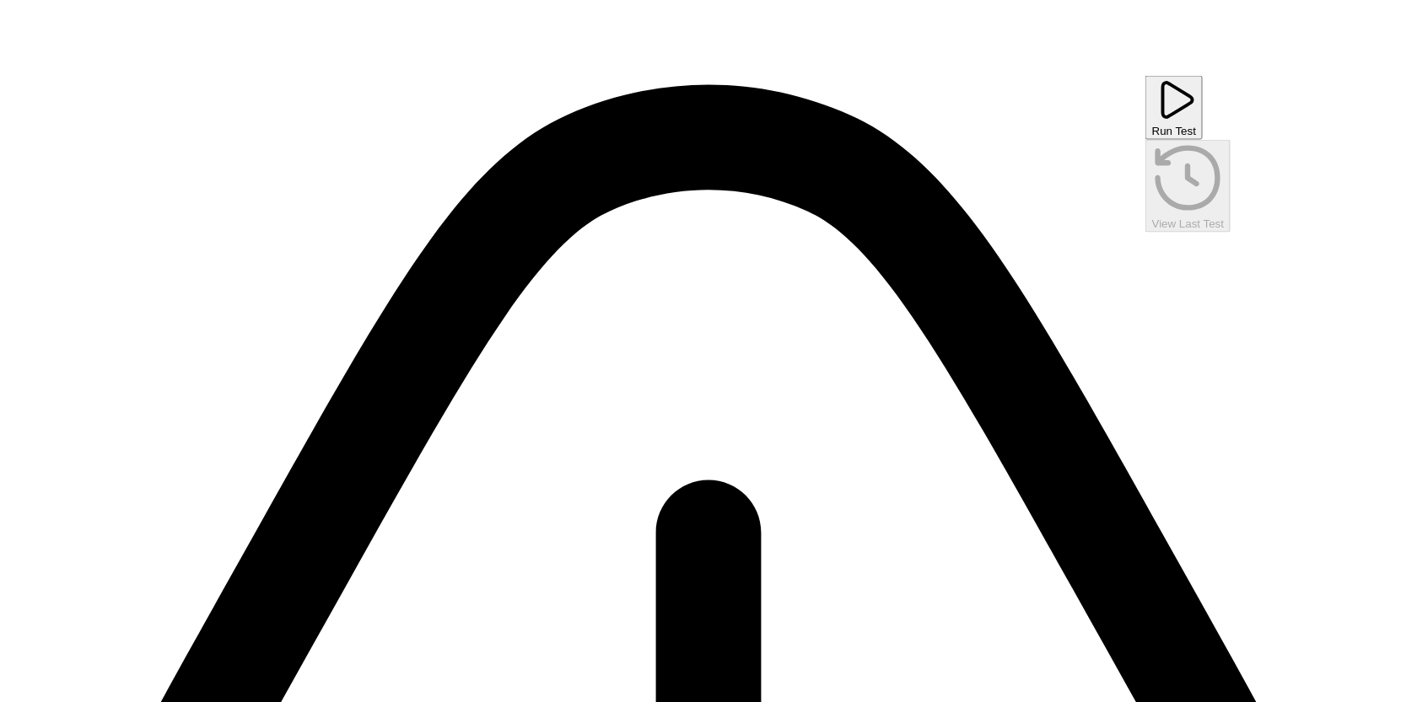
click at [1196, 125] on span "Run Test" at bounding box center [1174, 131] width 44 height 13
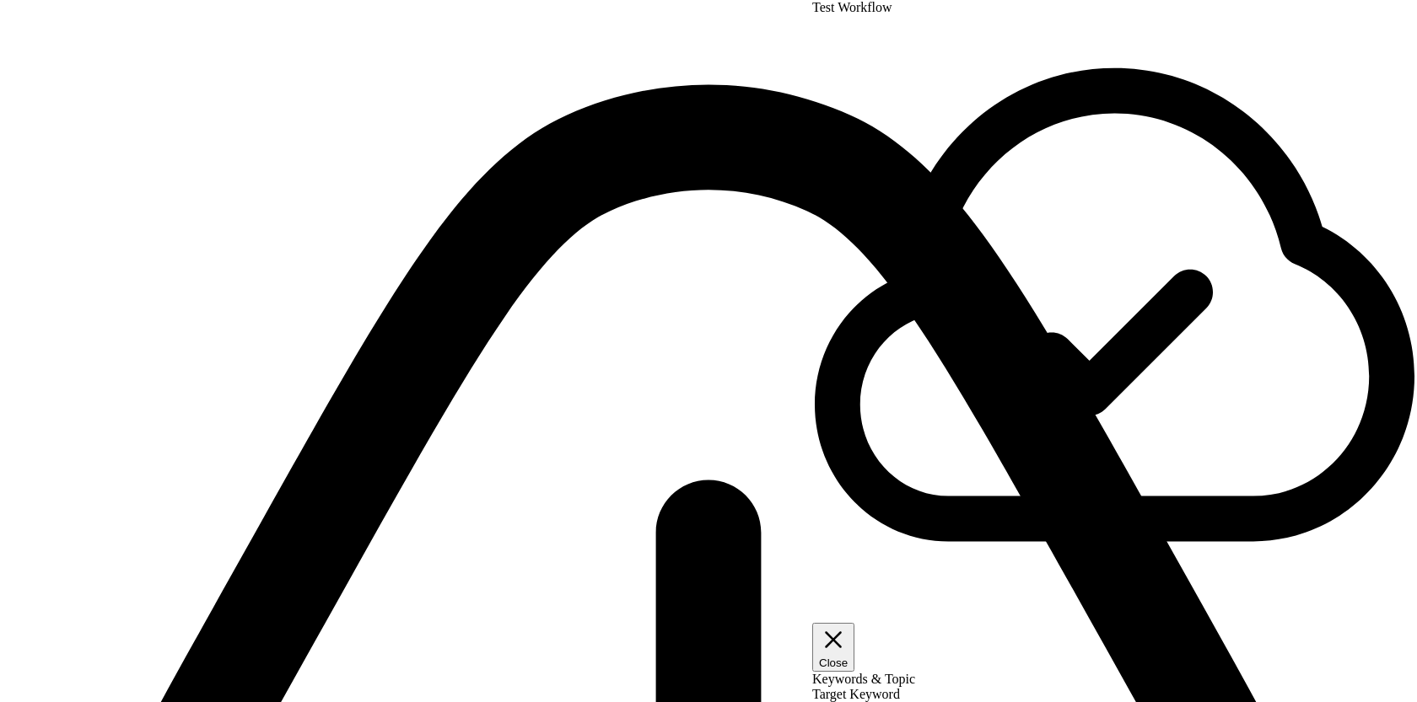
drag, startPoint x: 681, startPoint y: 347, endPoint x: 667, endPoint y: 271, distance: 77.9
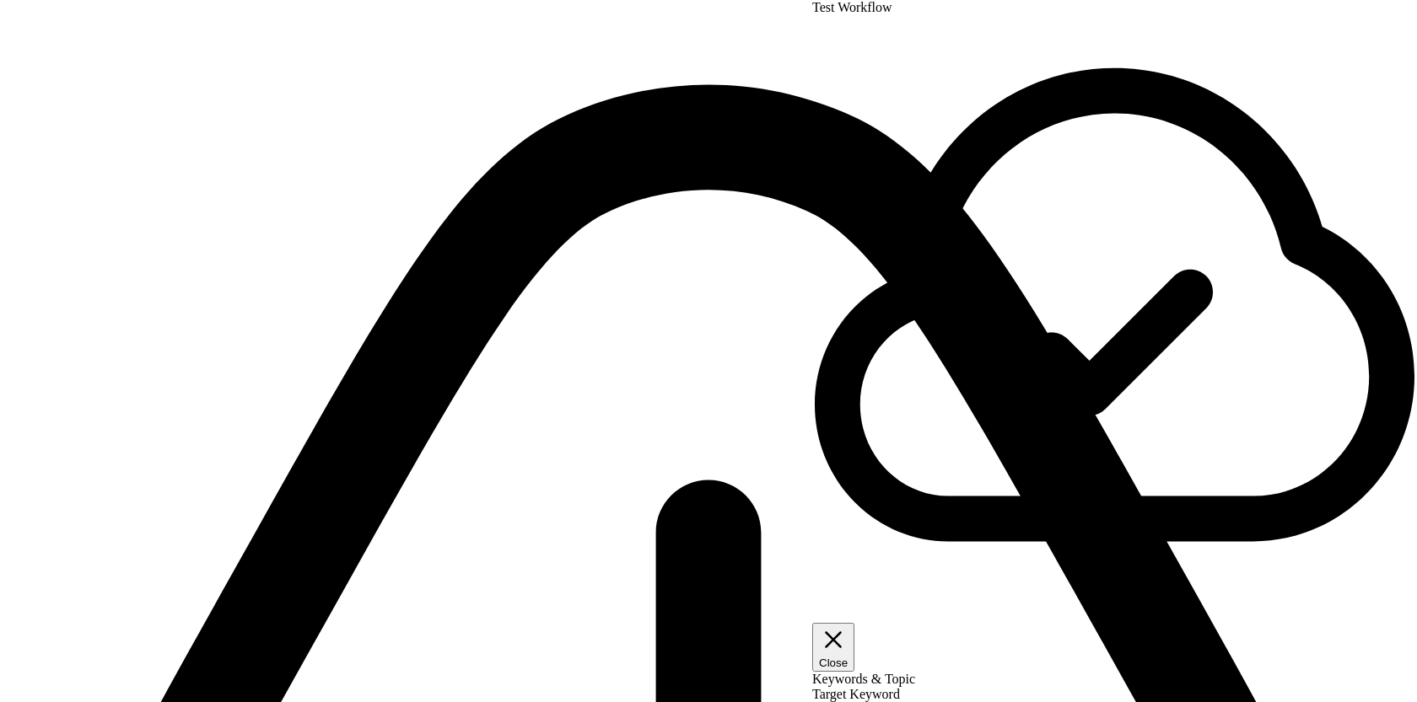
drag, startPoint x: 773, startPoint y: 312, endPoint x: 745, endPoint y: 466, distance: 156.8
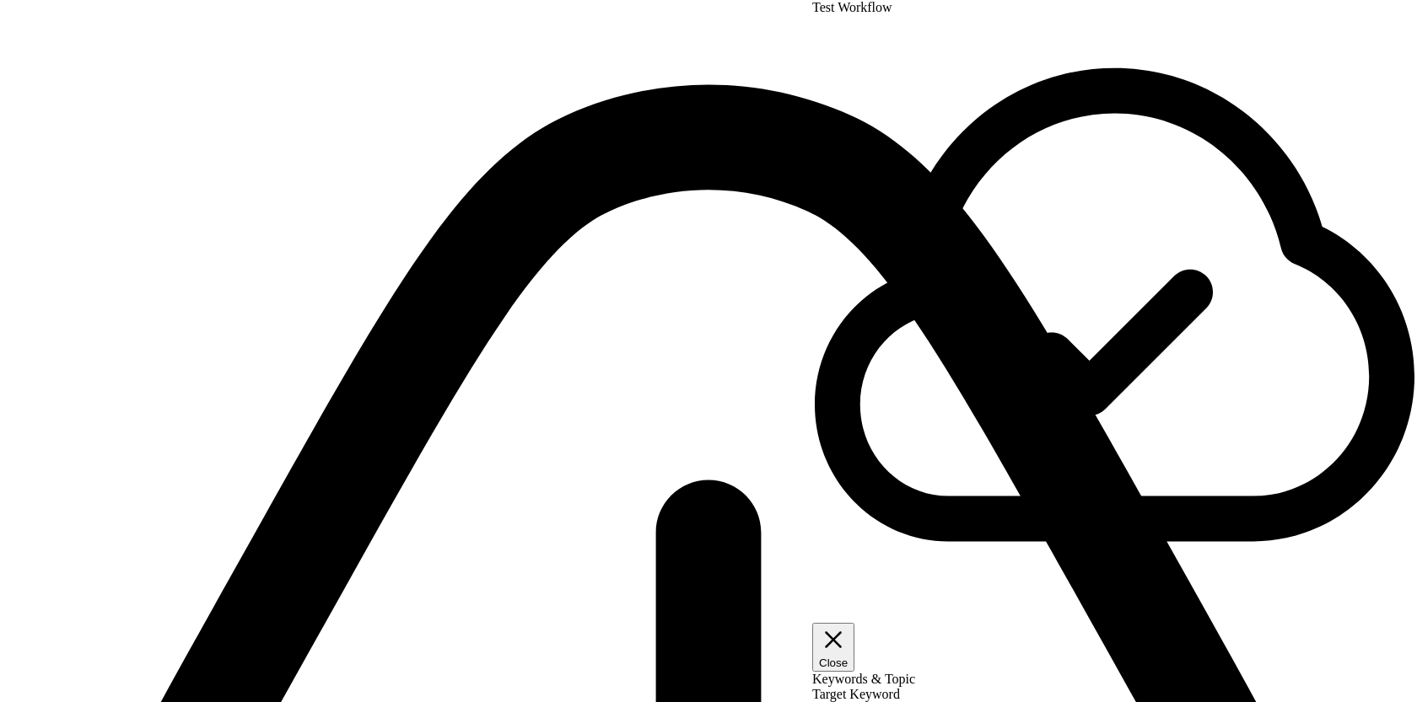
drag, startPoint x: 702, startPoint y: 370, endPoint x: 702, endPoint y: 288, distance: 81.8
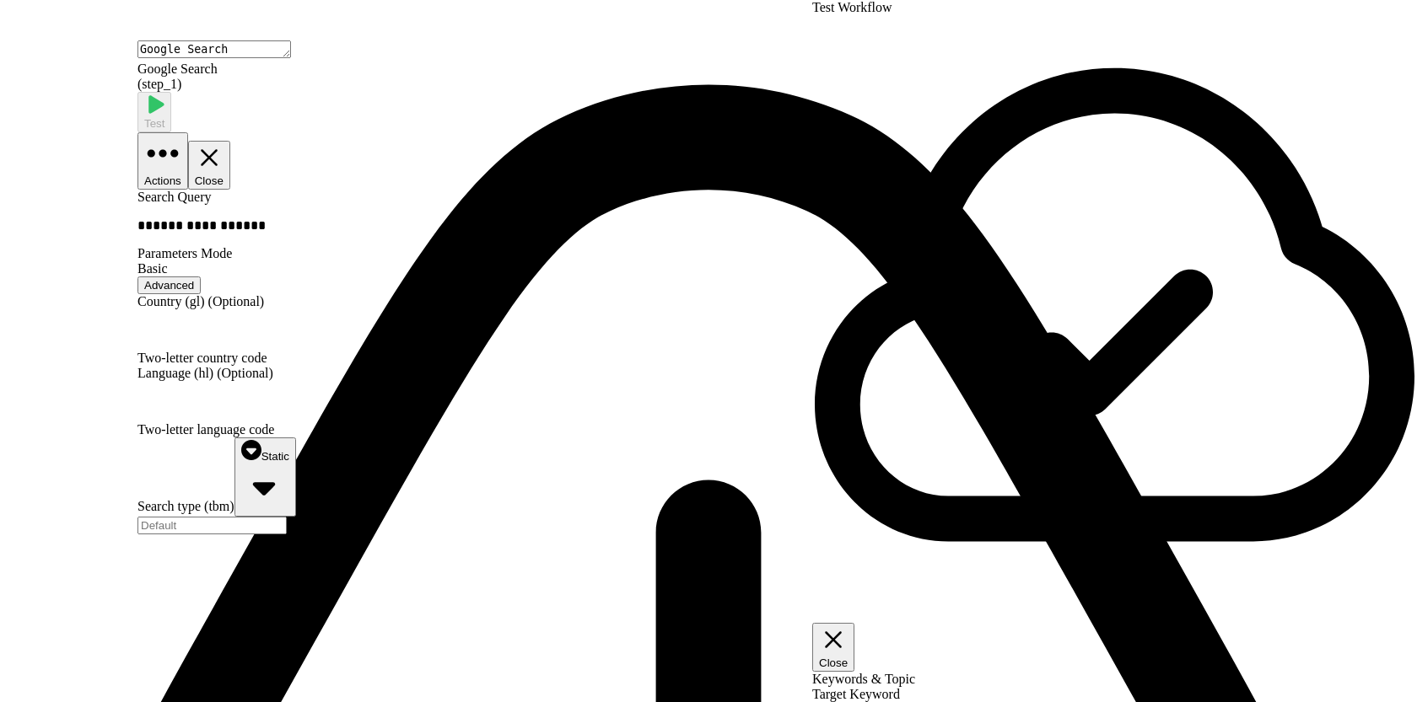
click at [790, 77] on header "Google Search Google Search ( step_1 ) Test Actions Close" at bounding box center [474, 114] width 675 height 149
click at [223, 143] on icon "button" at bounding box center [209, 157] width 29 height 29
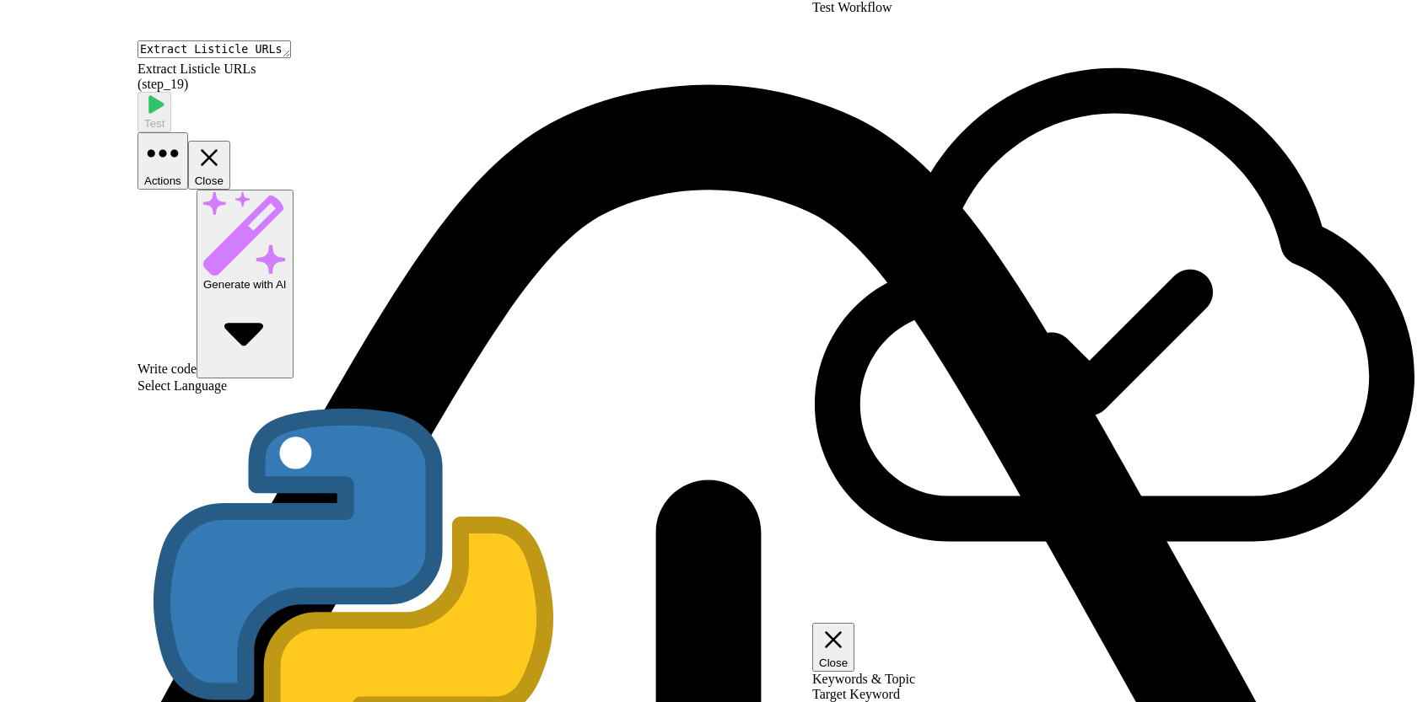
click at [230, 141] on button "Close" at bounding box center [209, 165] width 42 height 49
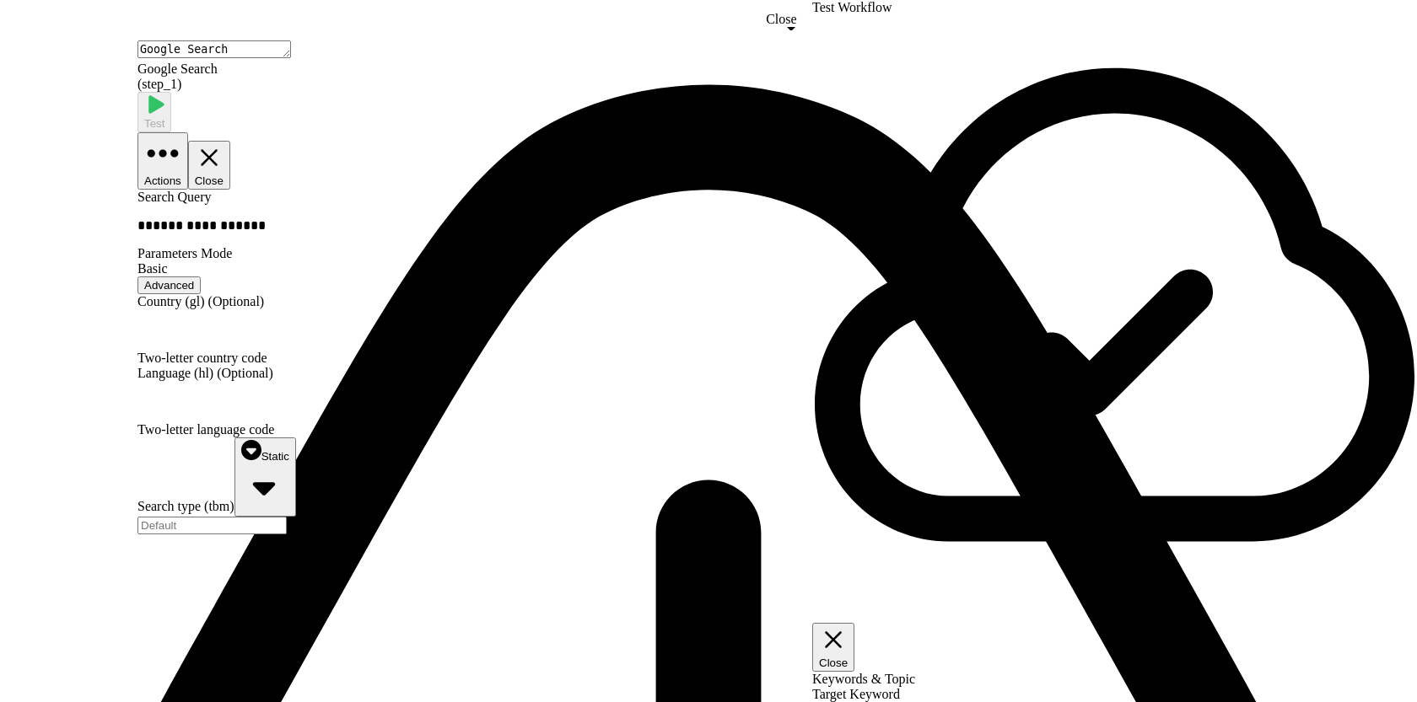
click at [223, 143] on icon "button" at bounding box center [209, 157] width 29 height 29
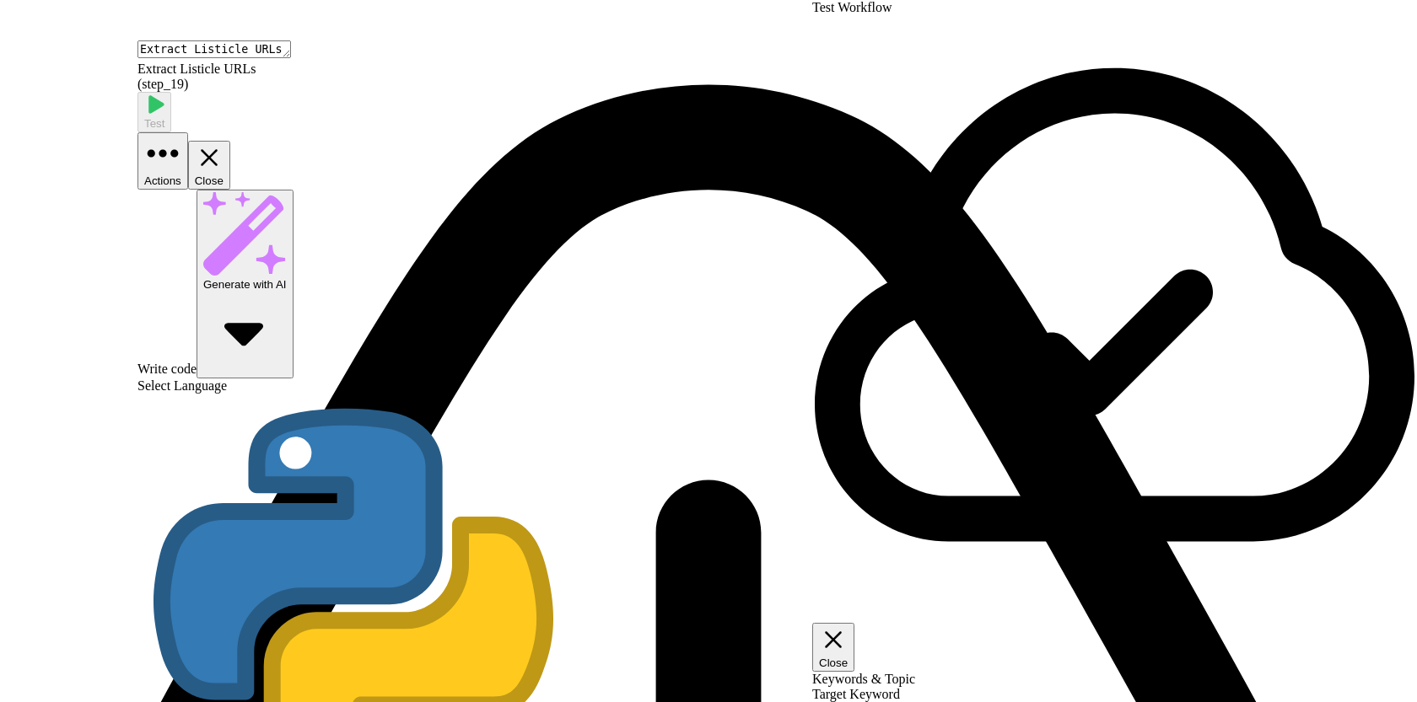
click at [230, 141] on button "Close" at bounding box center [209, 165] width 42 height 49
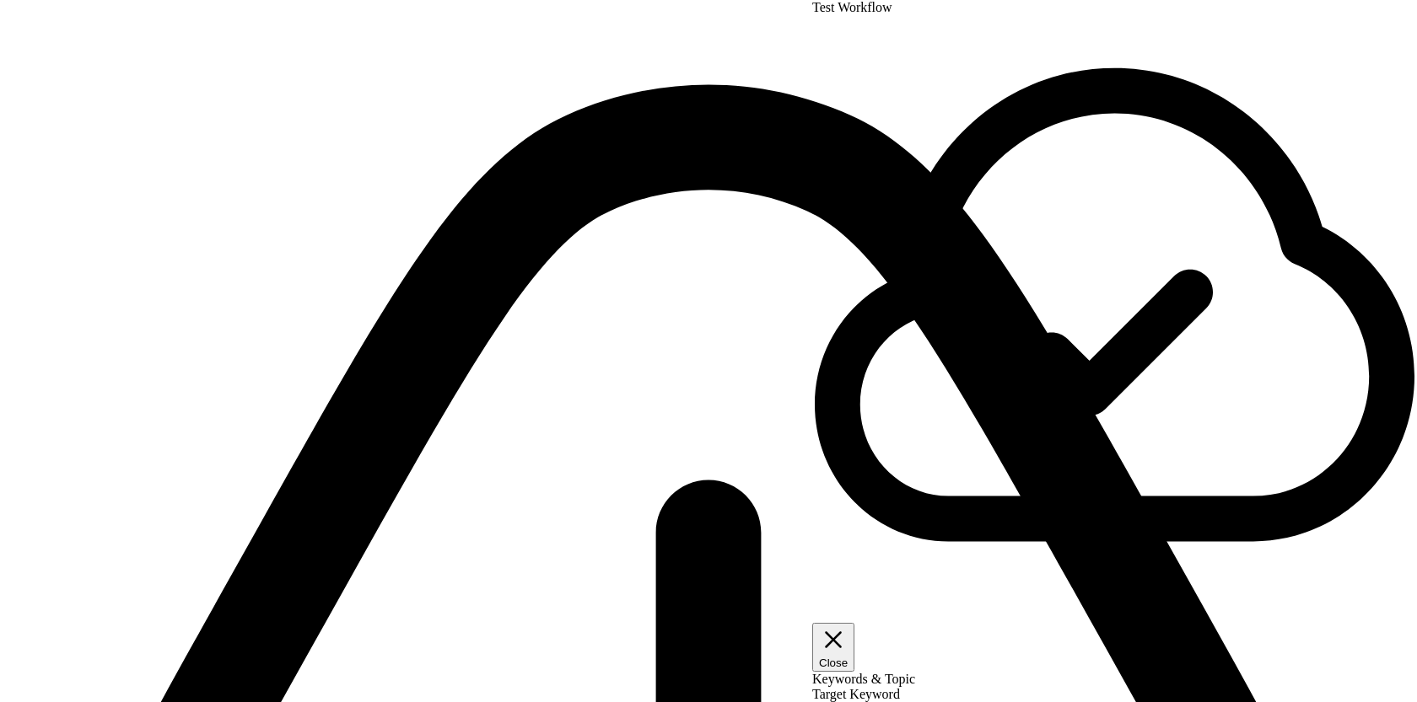
drag, startPoint x: 377, startPoint y: 268, endPoint x: 227, endPoint y: 211, distance: 160.7
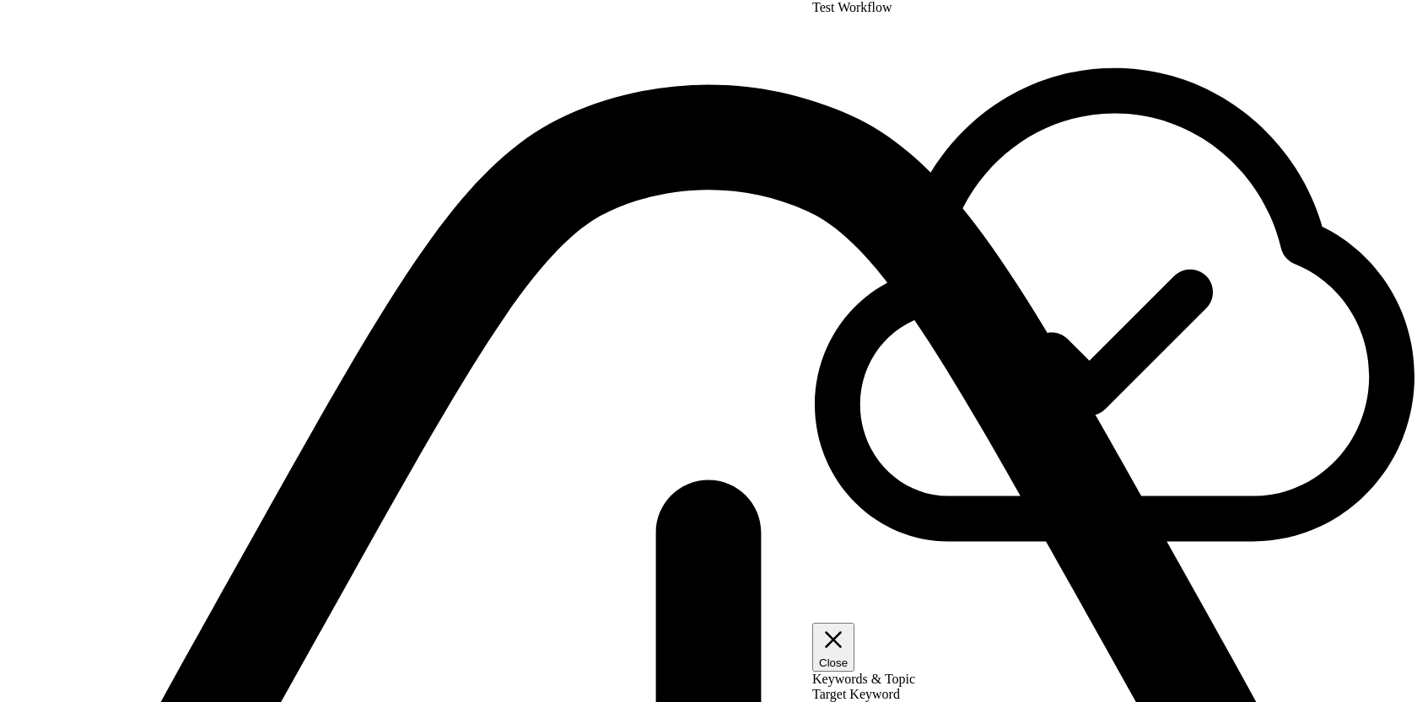
click at [847, 626] on icon "button" at bounding box center [833, 640] width 29 height 29
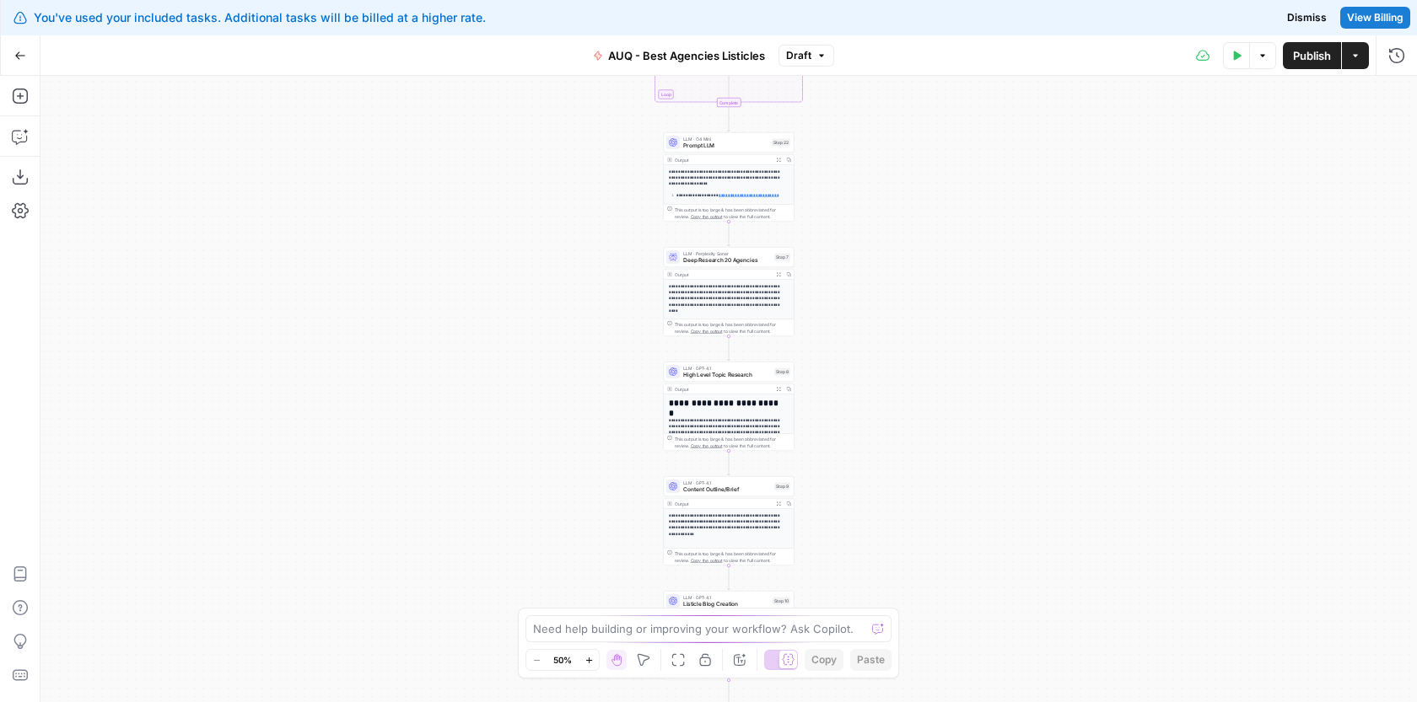
click at [932, 336] on div "Workflow Input Settings Inputs Google Search Google Search Step 1 Output Expand…" at bounding box center [728, 389] width 1376 height 627
click at [1263, 55] on icon "button" at bounding box center [1262, 56] width 10 height 10
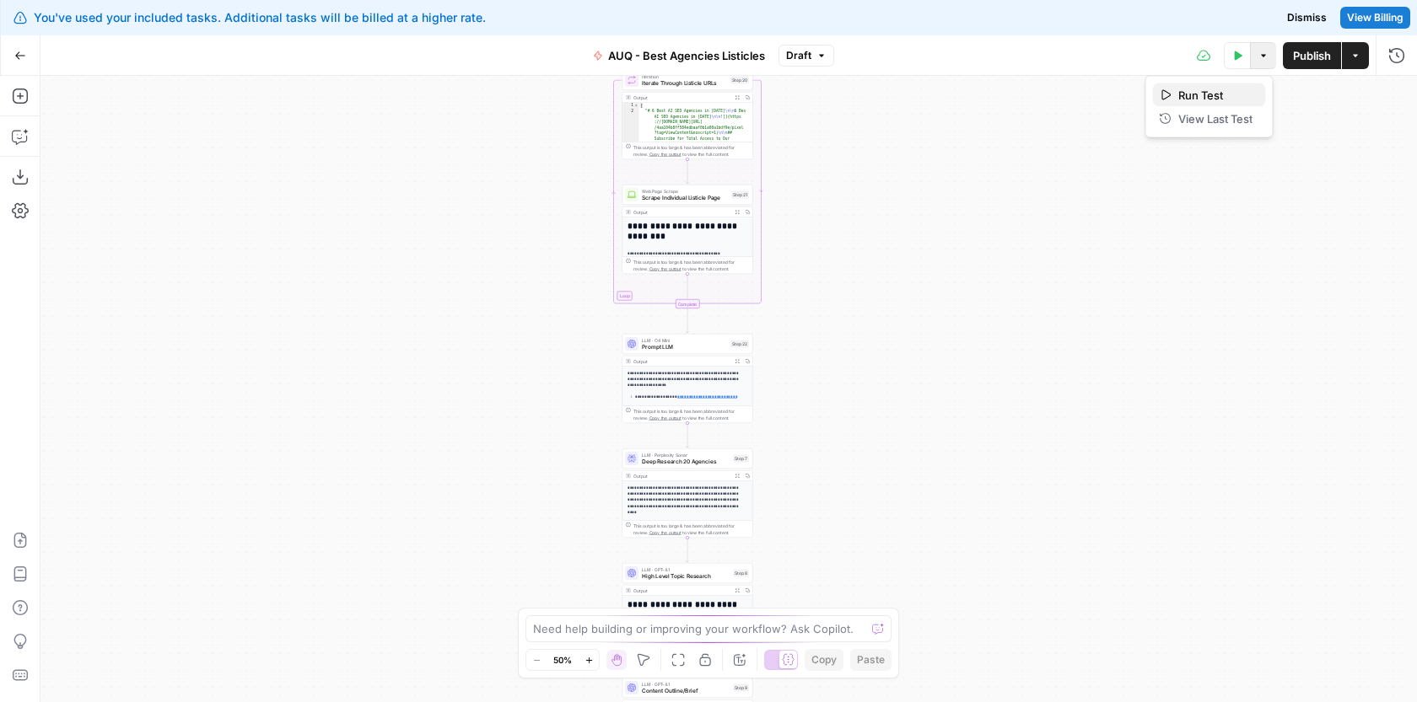
click at [1235, 102] on span "Run Test" at bounding box center [1215, 95] width 74 height 17
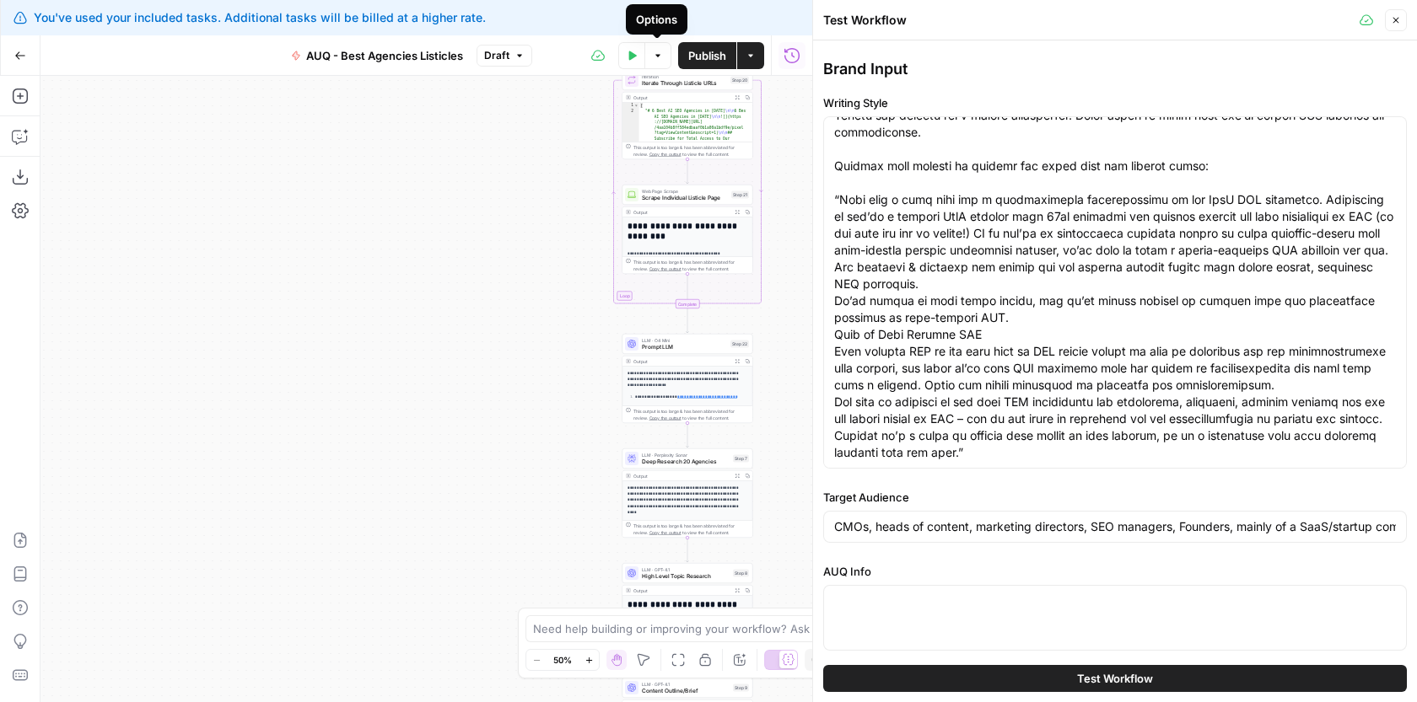
scroll to position [437, 0]
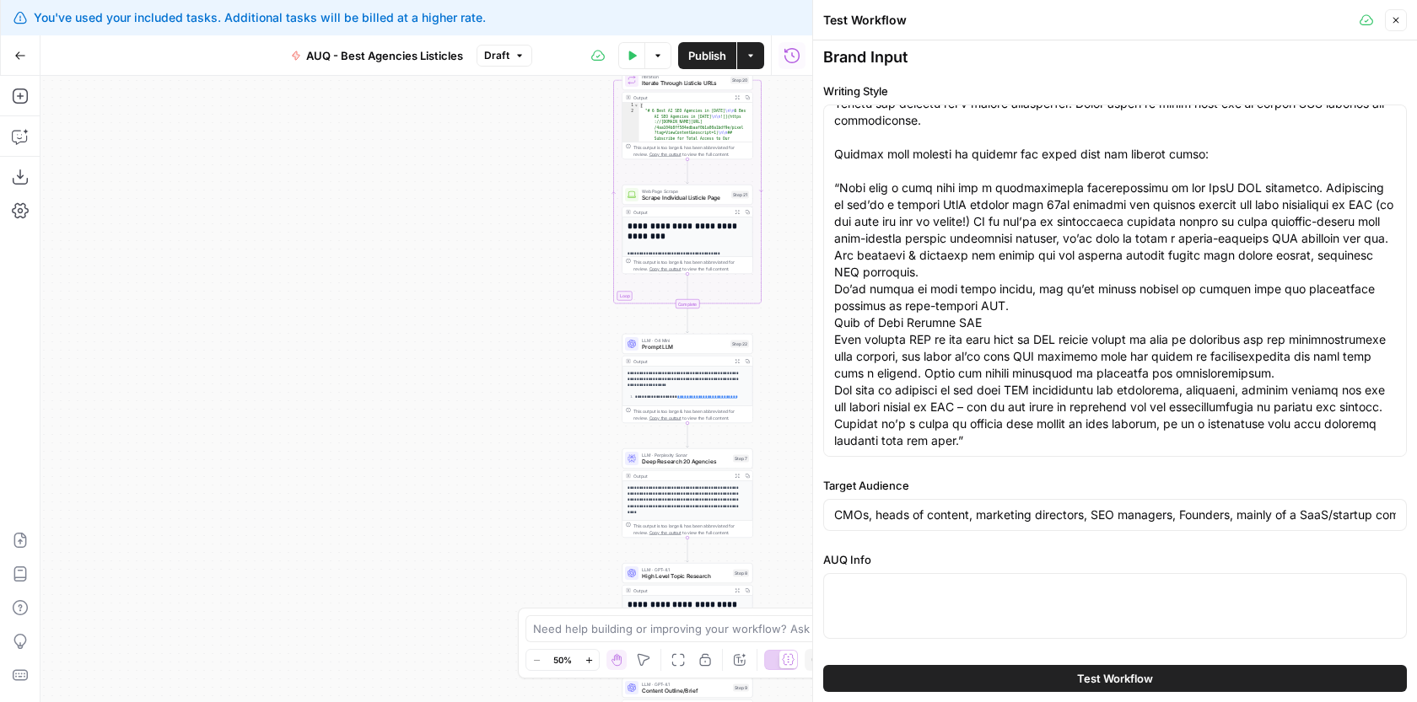
click at [1080, 668] on button "Test Workflow" at bounding box center [1115, 678] width 584 height 27
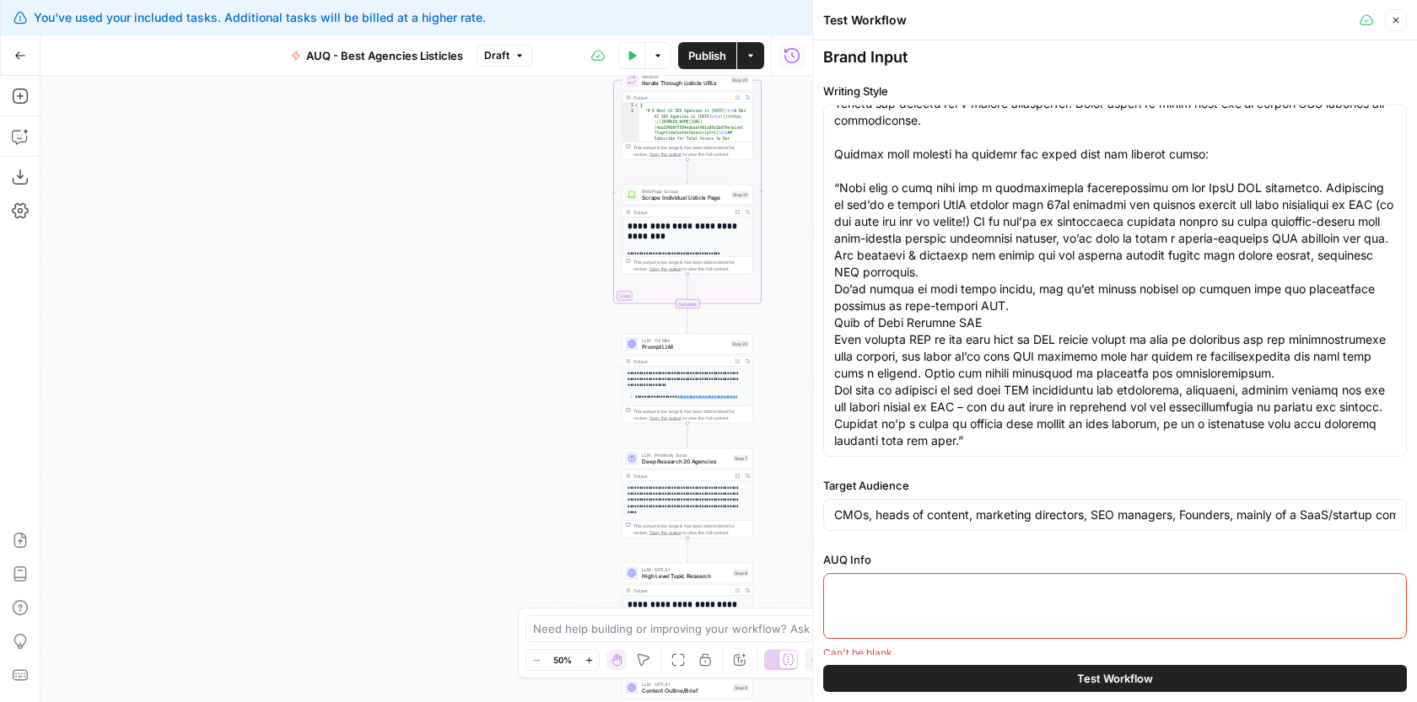
click at [1006, 611] on div at bounding box center [1115, 606] width 584 height 66
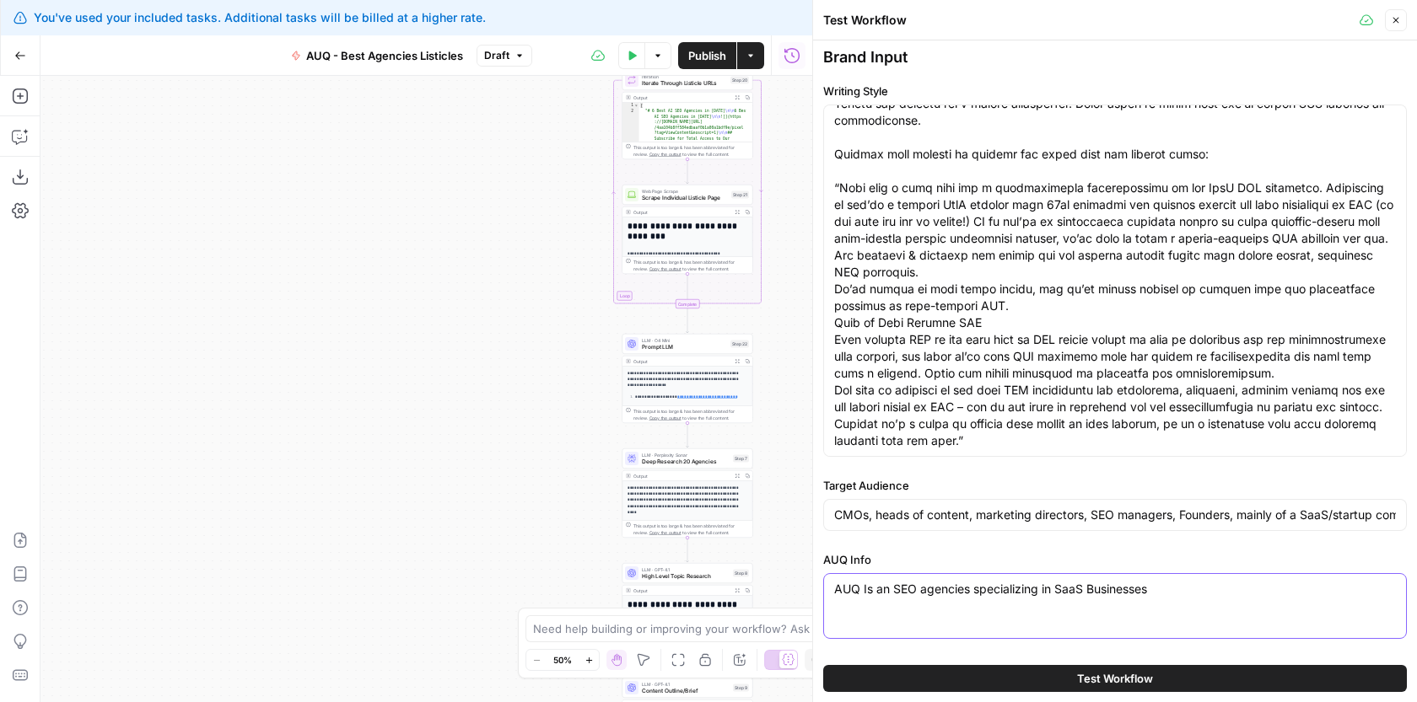
type textarea "AUQ Is an SEO agencies specializing in SaaS Businesses"
click at [1018, 676] on button "Test Workflow" at bounding box center [1115, 678] width 584 height 27
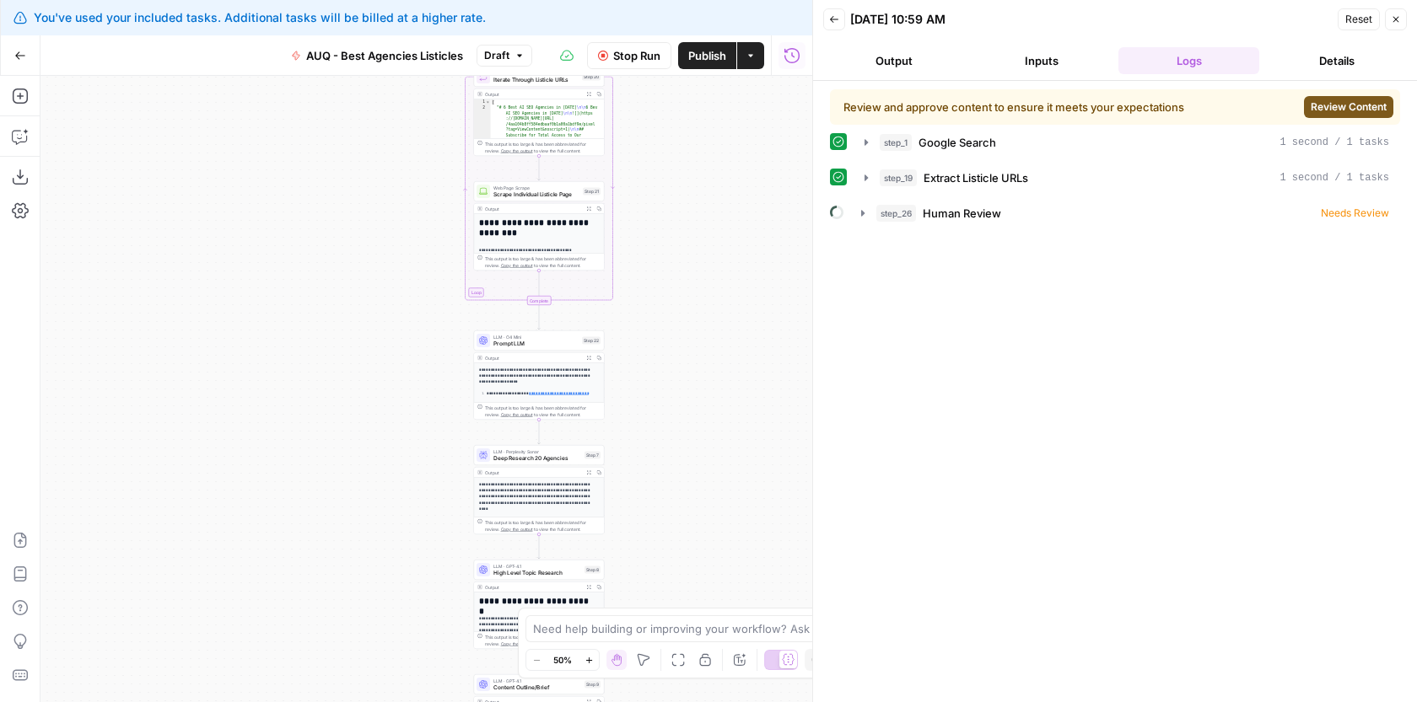
drag, startPoint x: 796, startPoint y: 396, endPoint x: 649, endPoint y: 393, distance: 146.8
click at [648, 393] on div "Workflow Input Settings Inputs Google Search Google Search Step 1 Output Expand…" at bounding box center [426, 389] width 772 height 627
click at [860, 210] on icon "button" at bounding box center [862, 213] width 13 height 13
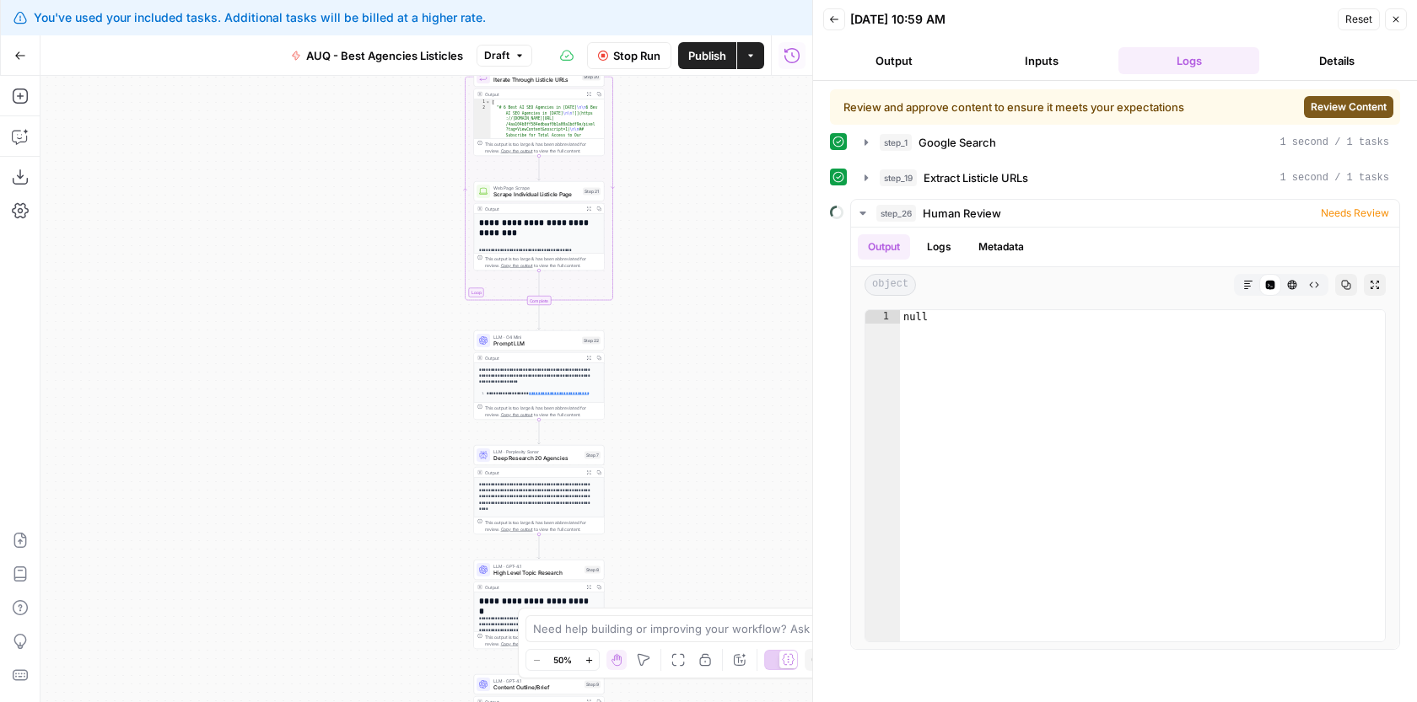
click at [1376, 102] on span "Review Content" at bounding box center [1348, 107] width 76 height 15
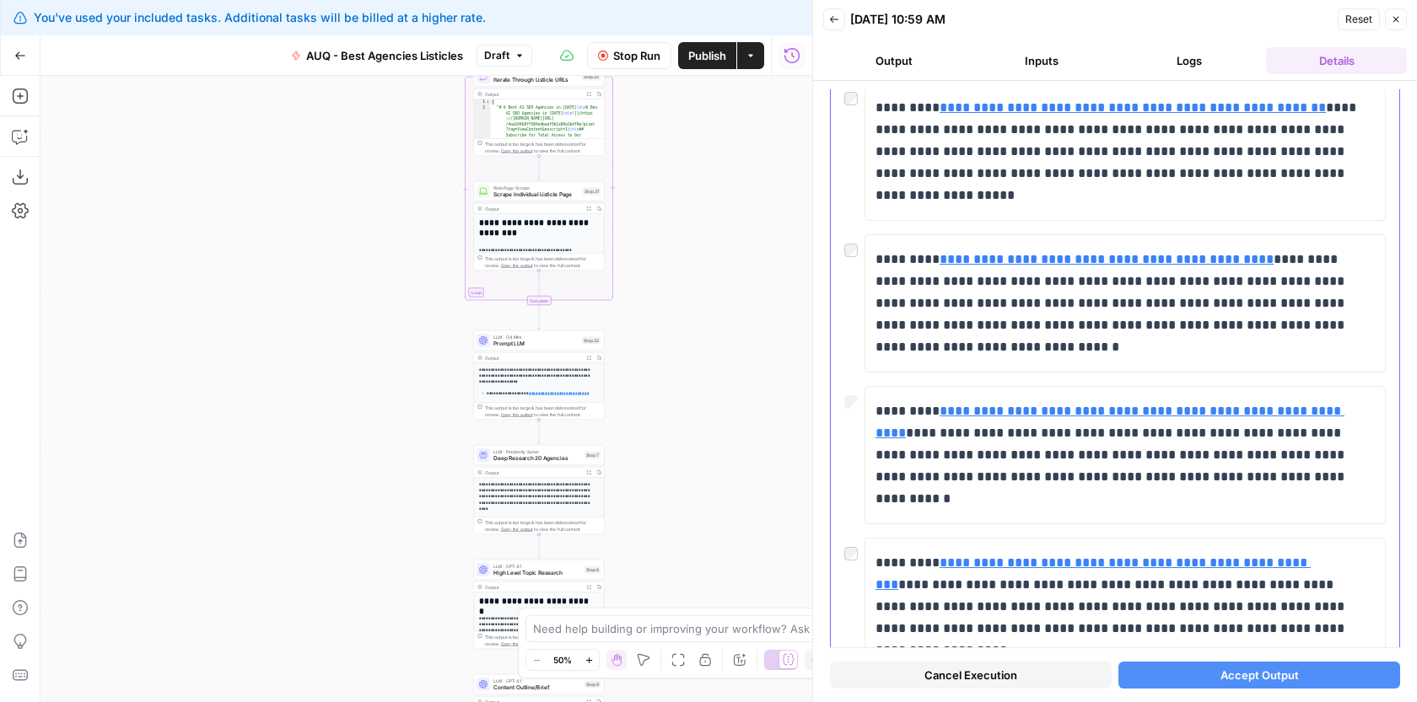
scroll to position [510, 0]
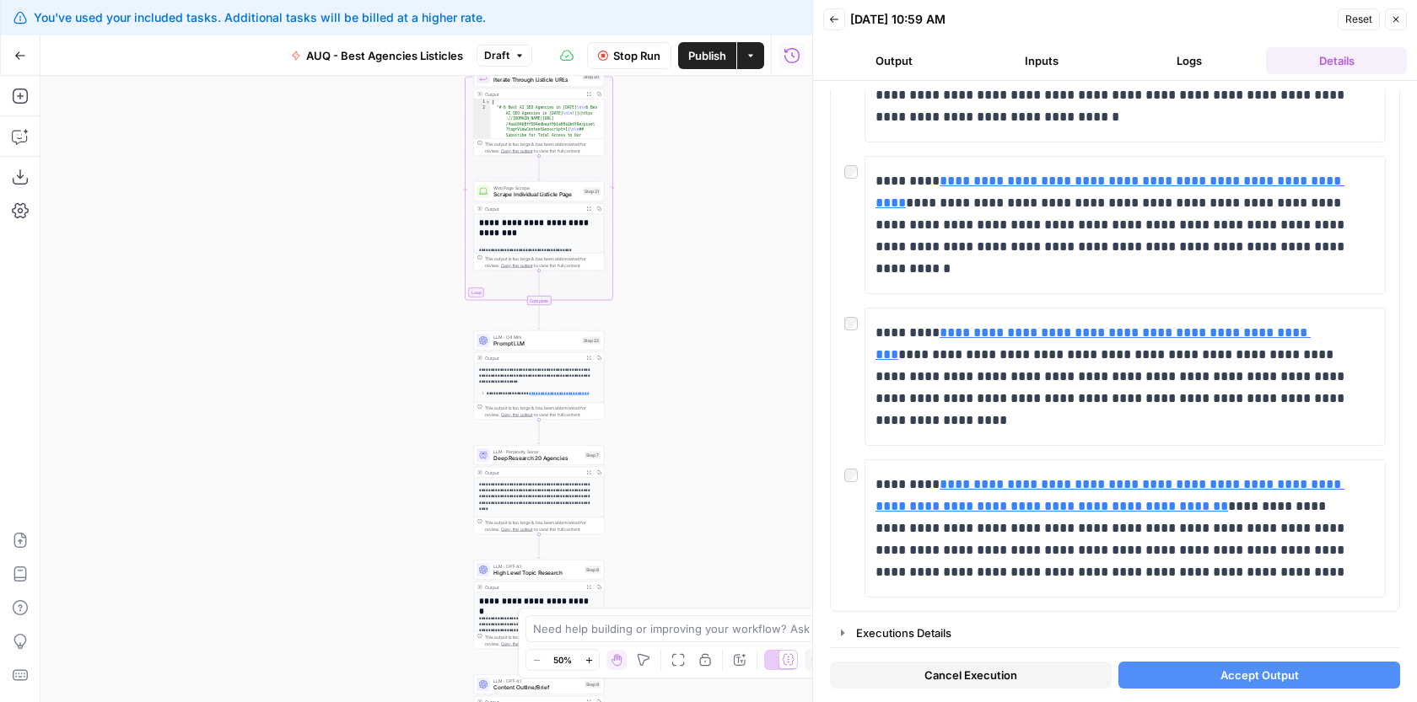
click at [1285, 678] on span "Accept Output" at bounding box center [1259, 675] width 78 height 17
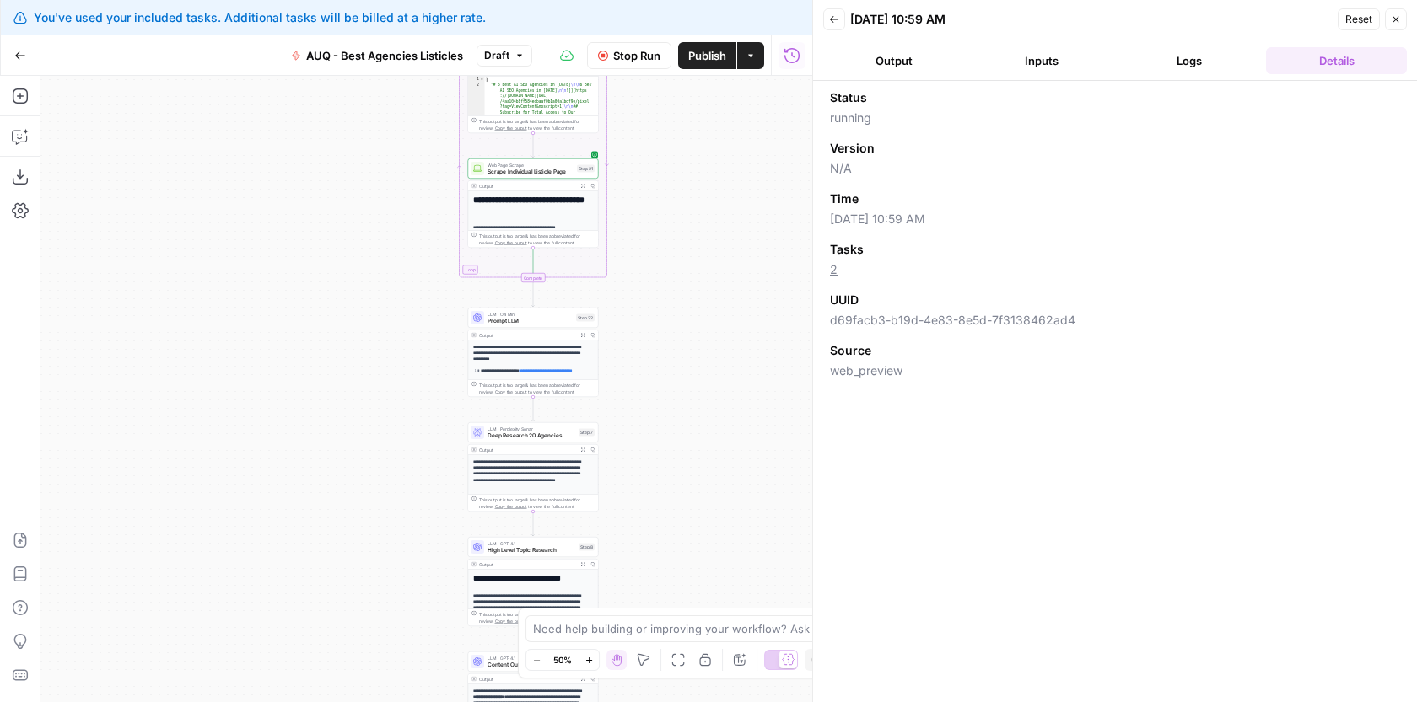
drag, startPoint x: 710, startPoint y: 279, endPoint x: 704, endPoint y: 256, distance: 23.5
click at [704, 256] on div "Workflow Input Settings Inputs Google Search Google Search Step 1 Output Expand…" at bounding box center [426, 389] width 772 height 627
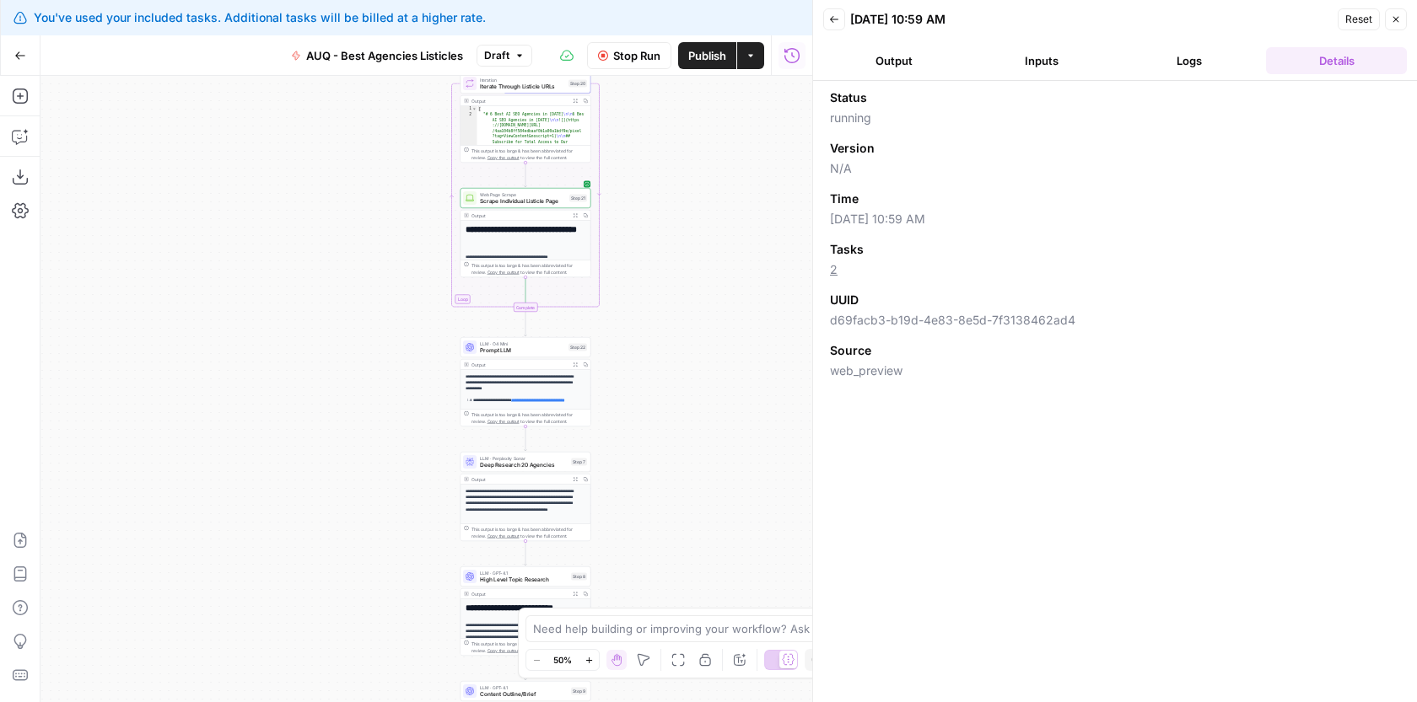
click at [699, 283] on div "Workflow Input Settings Inputs Google Search Google Search Step 1 Output Expand…" at bounding box center [426, 389] width 772 height 627
click at [1400, 15] on icon "button" at bounding box center [1396, 19] width 10 height 10
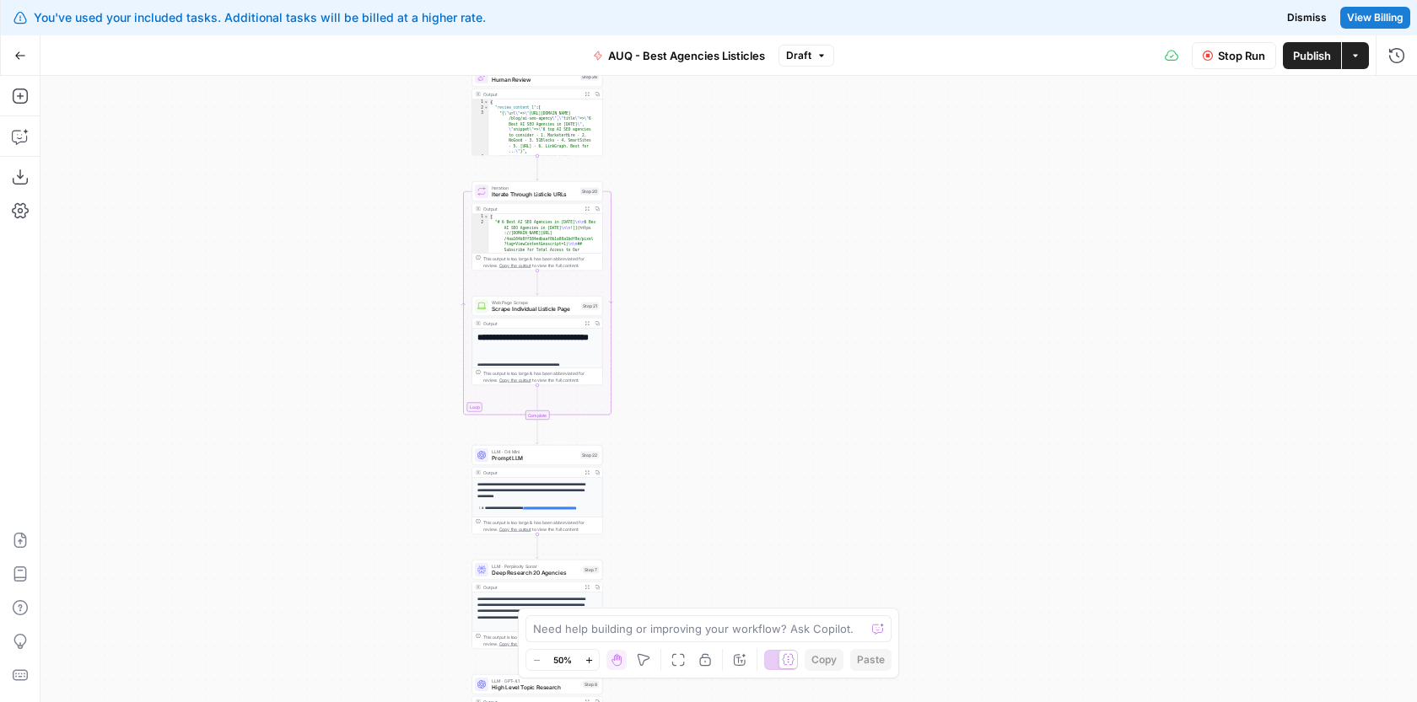
click at [772, 320] on div "Workflow Input Settings Inputs Google Search Google Search Step 1 Output Expand…" at bounding box center [728, 389] width 1376 height 627
drag, startPoint x: 691, startPoint y: 288, endPoint x: 694, endPoint y: 242, distance: 46.4
click at [693, 242] on div "Workflow Input Settings Inputs Google Search Google Search Step 1 Output Expand…" at bounding box center [728, 389] width 1376 height 627
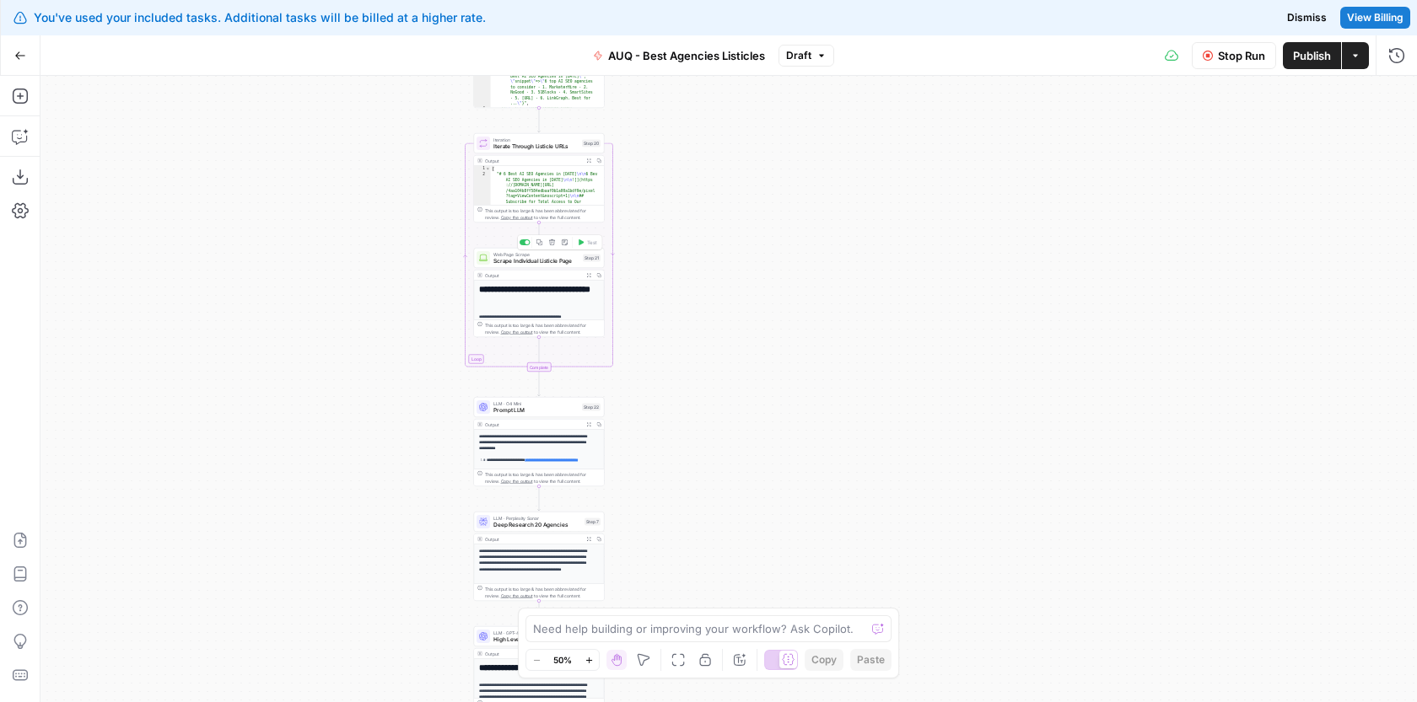
click at [550, 266] on div "Web Page Scrape Scrape Individual Listicle Page Step 21 Copy step Delete step A…" at bounding box center [539, 258] width 131 height 20
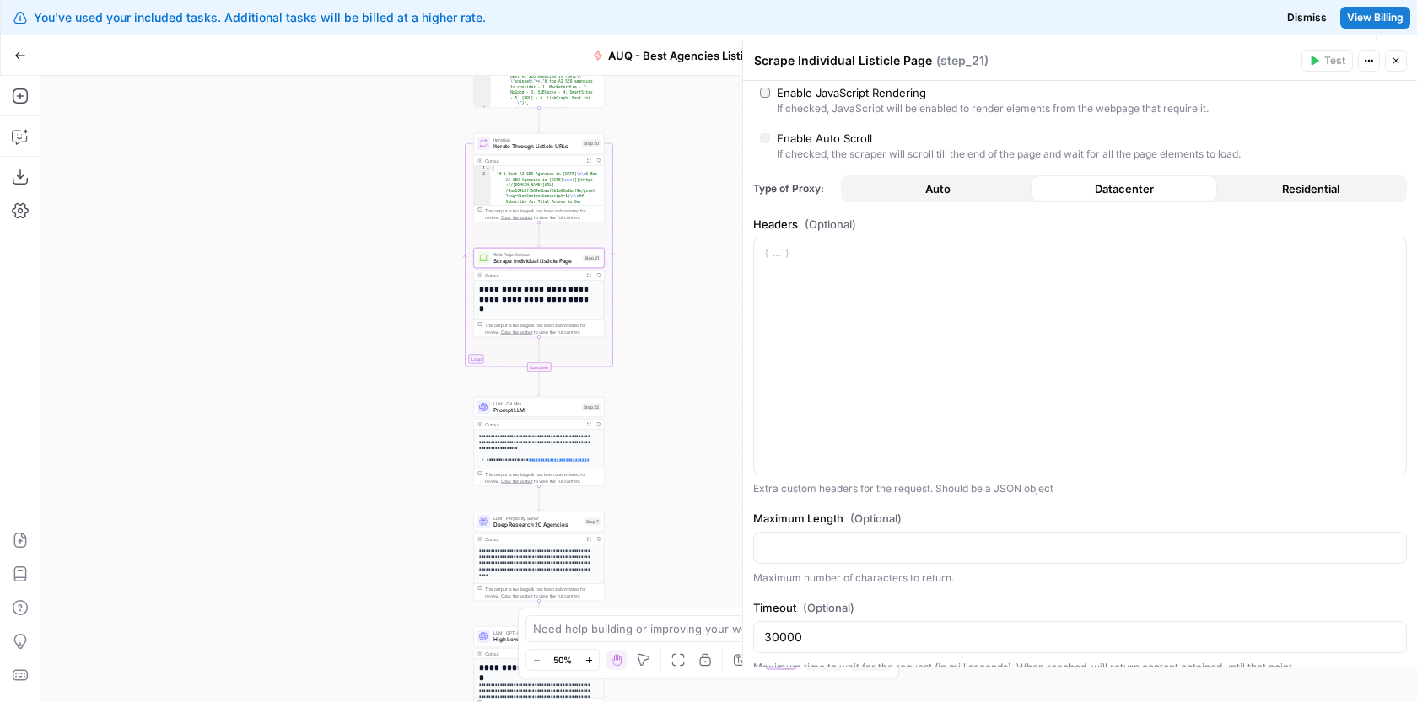
scroll to position [345, 0]
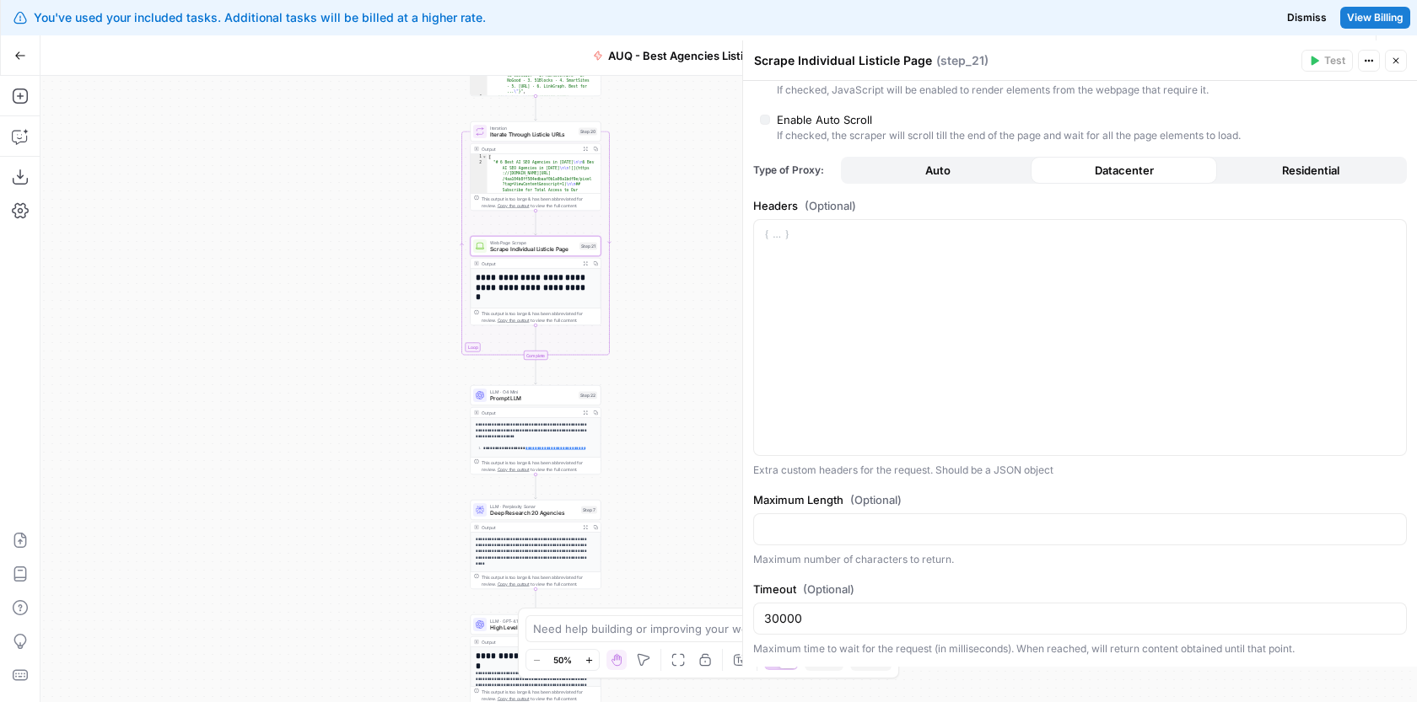
drag, startPoint x: 679, startPoint y: 352, endPoint x: 675, endPoint y: 340, distance: 12.3
click at [675, 340] on div "Workflow Input Settings Inputs Google Search Google Search Step 1 Output Expand…" at bounding box center [728, 389] width 1376 height 627
click at [552, 246] on span "Scrape Individual Listicle Page" at bounding box center [533, 249] width 86 height 8
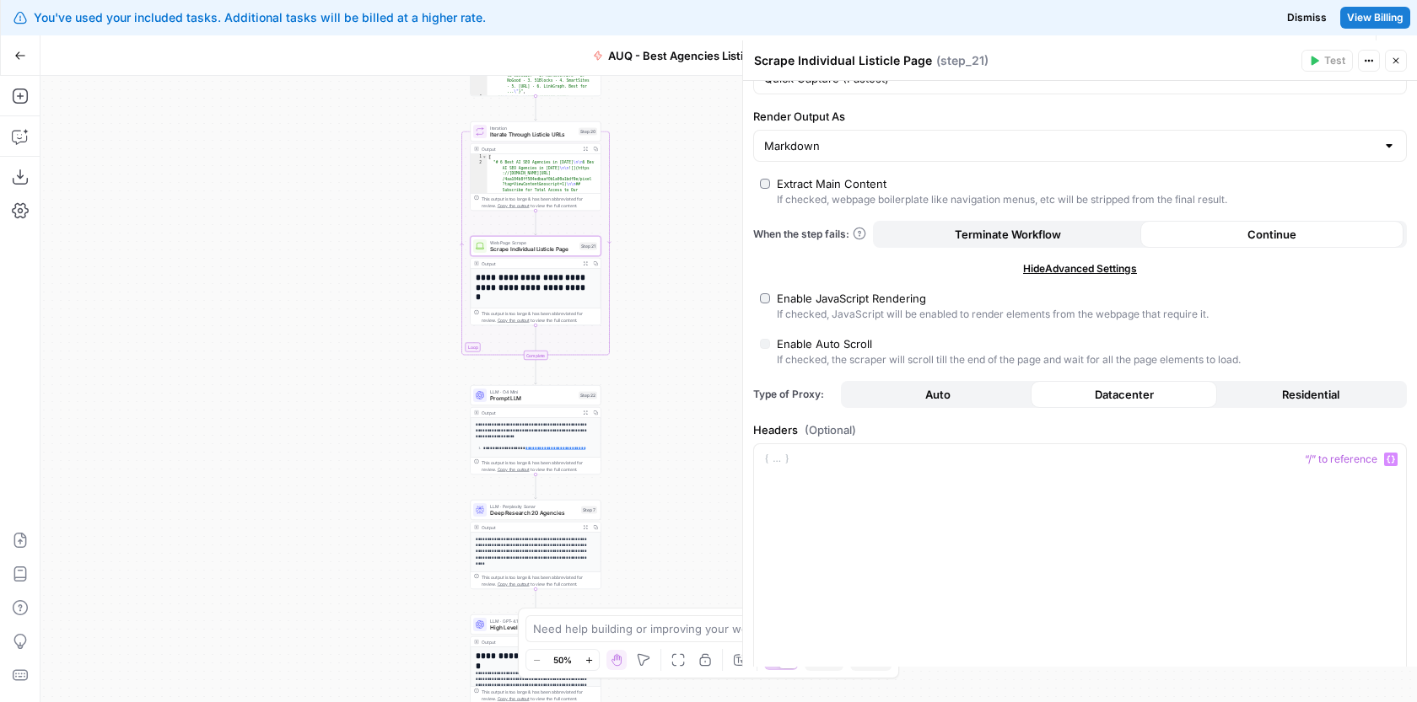
scroll to position [0, 0]
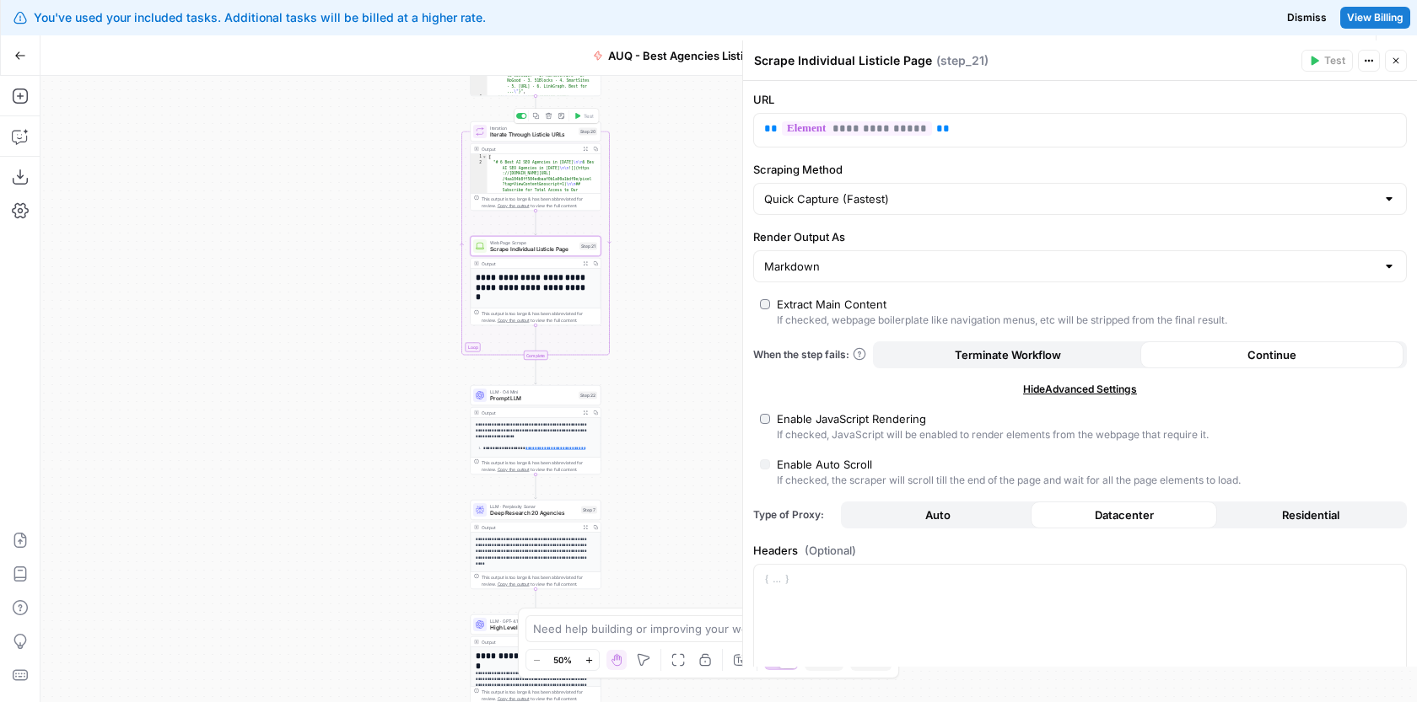
click at [541, 135] on span "Iterate Through Listicle URLs" at bounding box center [532, 135] width 85 height 8
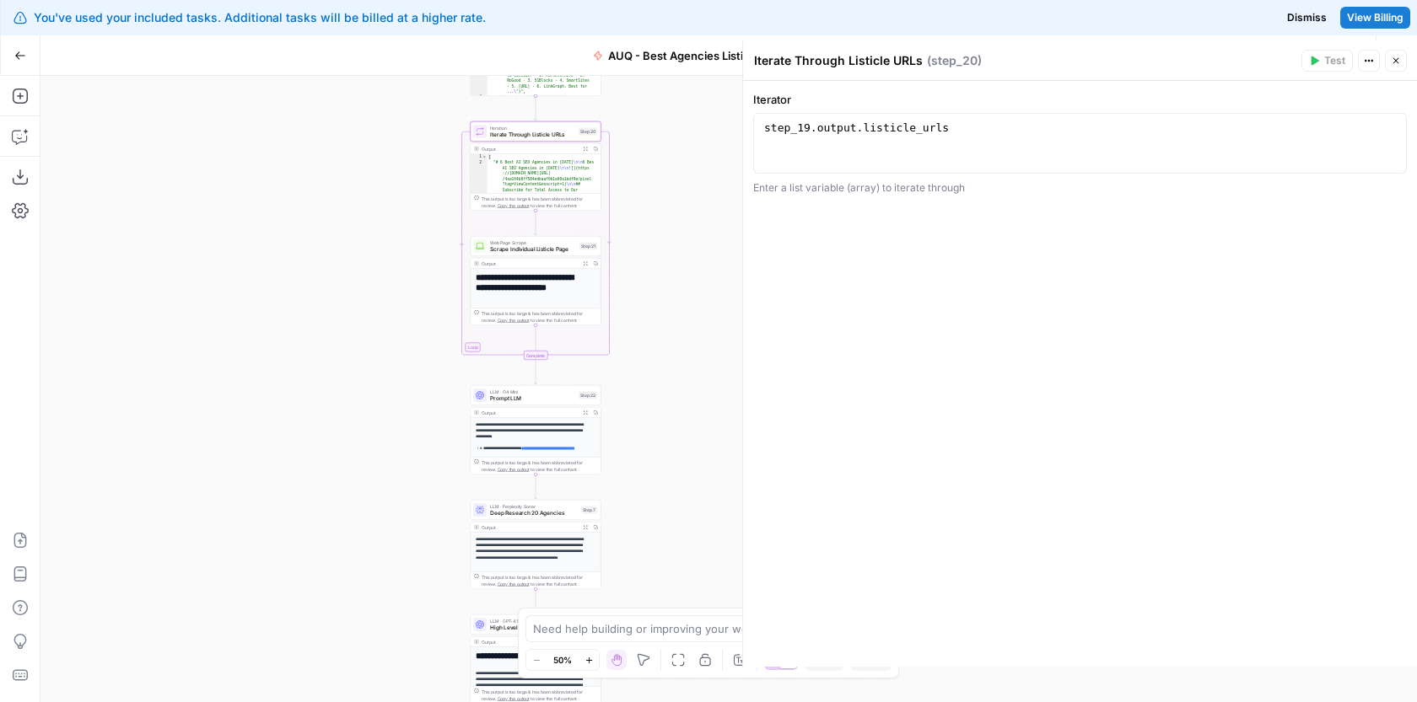
click at [1395, 59] on icon "button" at bounding box center [1396, 61] width 10 height 10
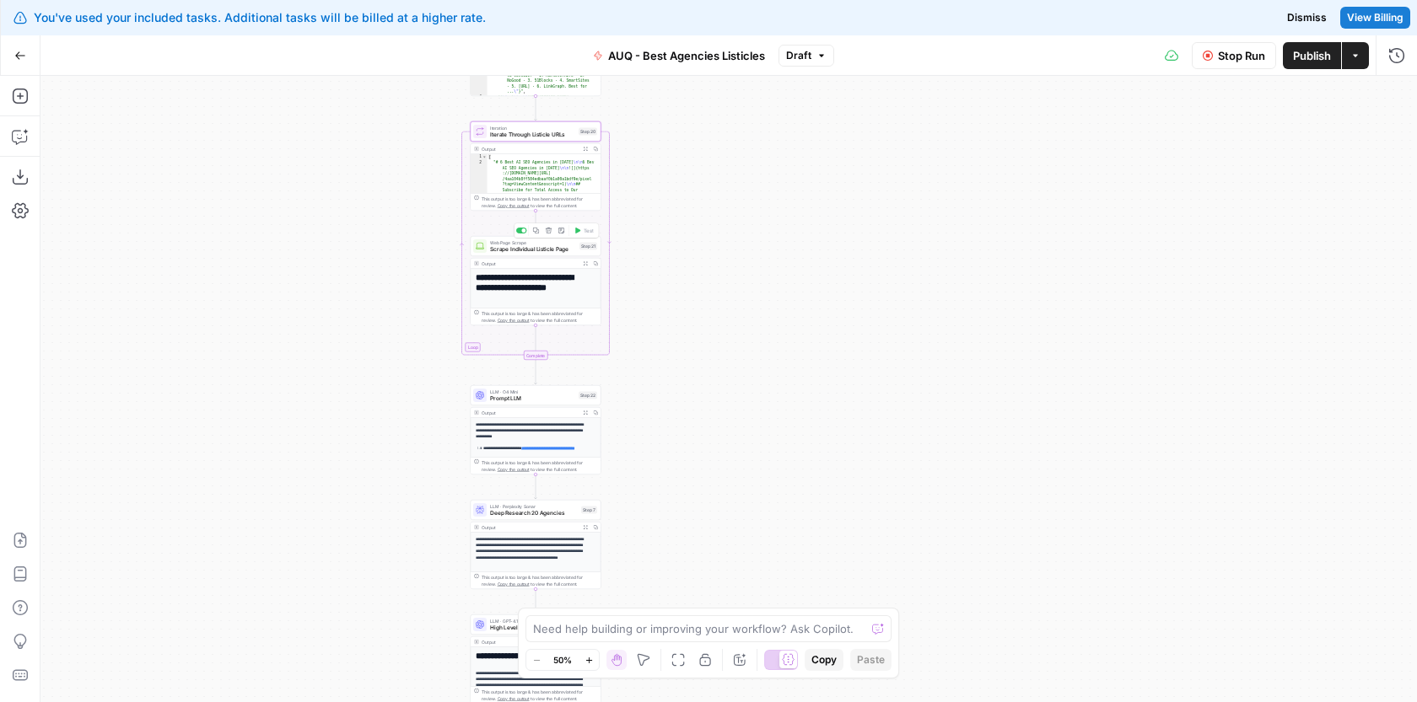
click at [552, 251] on span "Scrape Individual Listicle Page" at bounding box center [533, 249] width 86 height 8
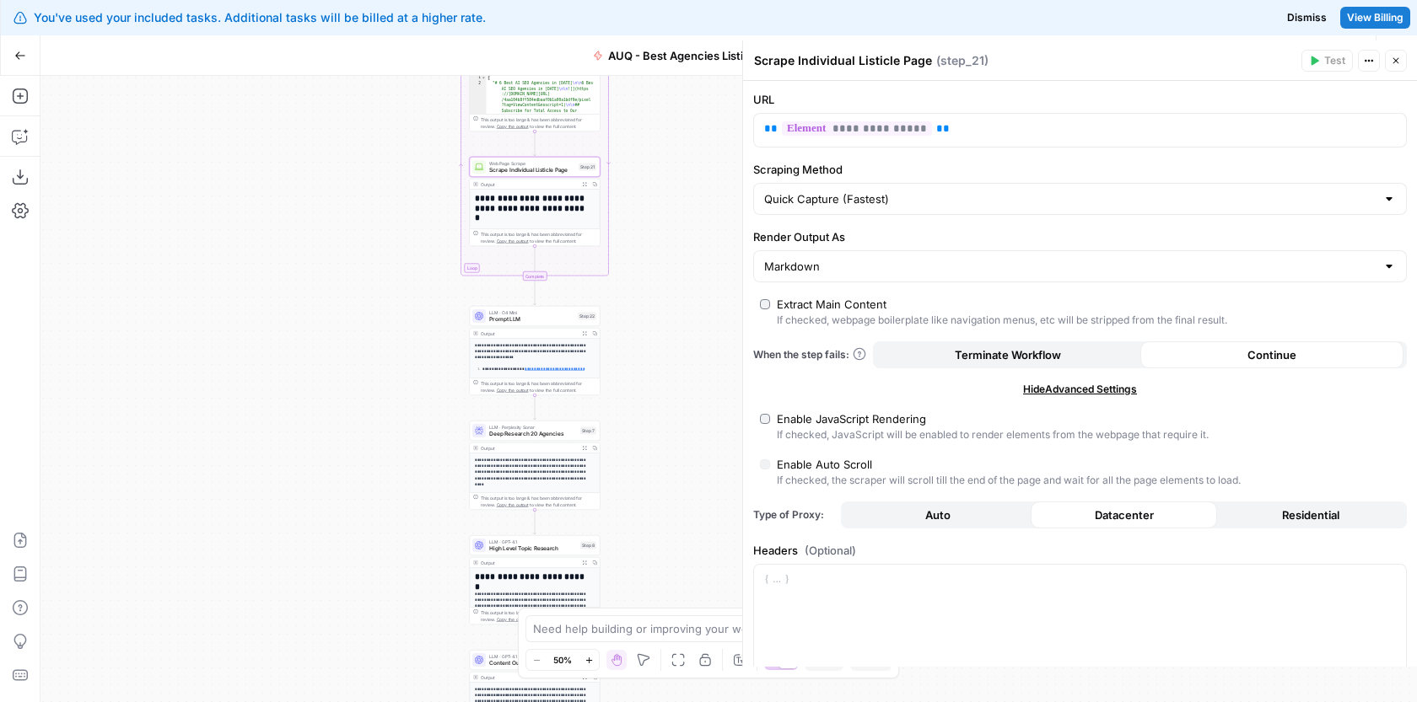
drag, startPoint x: 690, startPoint y: 383, endPoint x: 689, endPoint y: 325, distance: 57.3
click at [689, 325] on div "Workflow Input Settings Inputs Google Search Google Search Step 1 Output Expand…" at bounding box center [728, 389] width 1376 height 627
click at [551, 320] on span "Prompt LLM" at bounding box center [531, 319] width 85 height 8
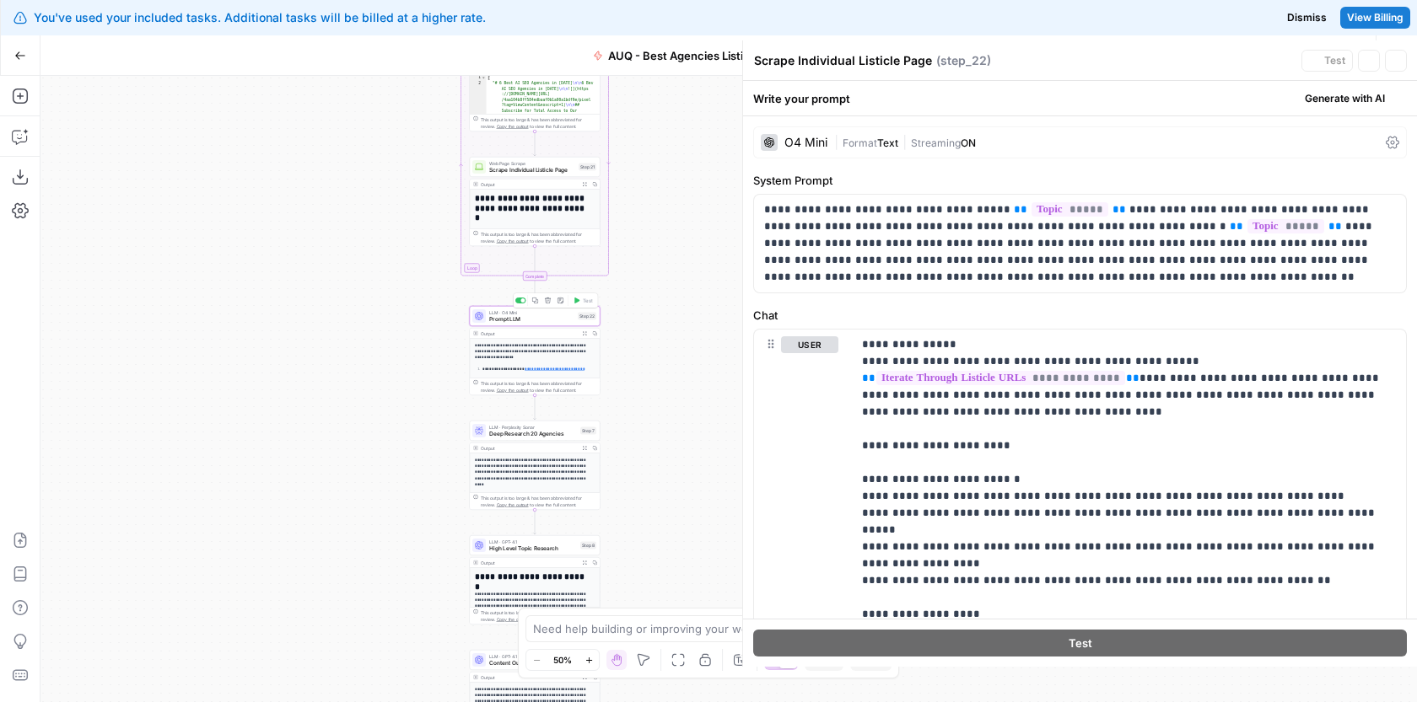
type textarea "Prompt LLM"
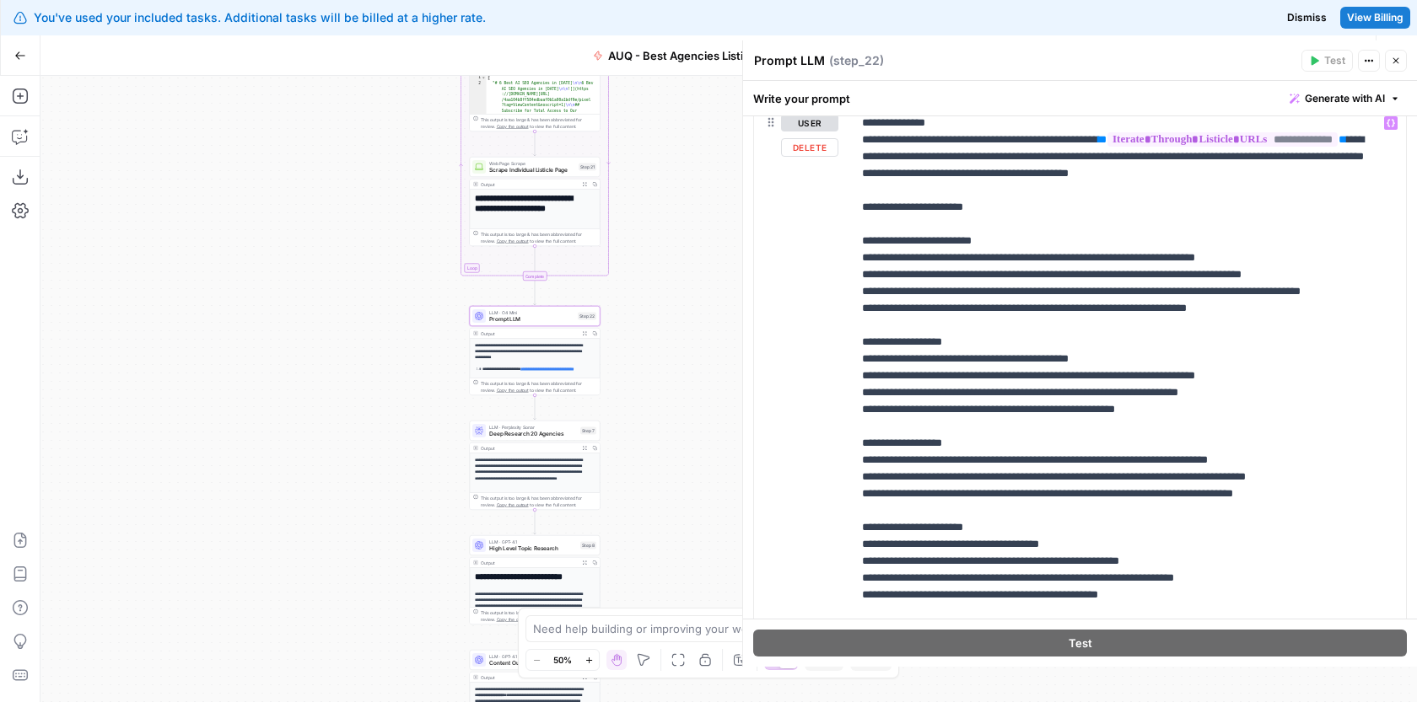
scroll to position [213, 0]
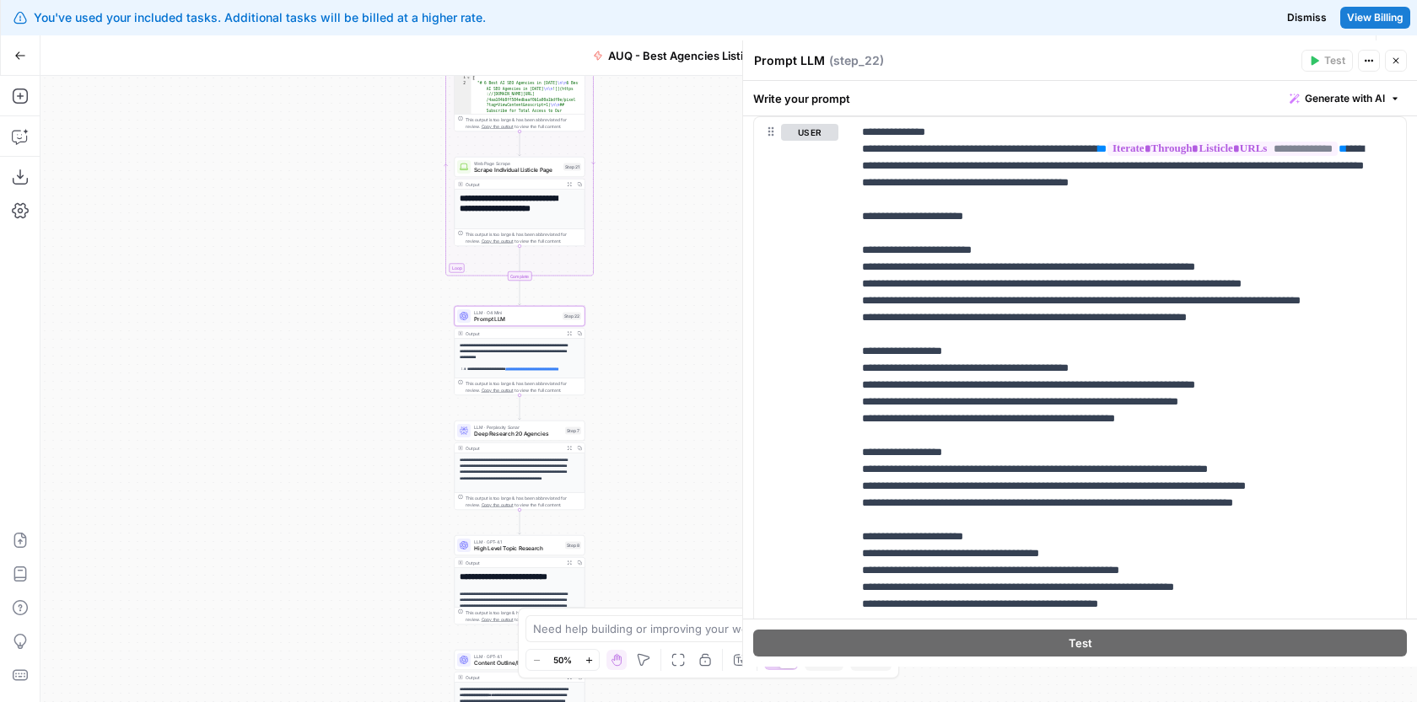
drag, startPoint x: 725, startPoint y: 414, endPoint x: 710, endPoint y: 414, distance: 15.2
click at [710, 414] on div "Workflow Input Settings Inputs Google Search Google Search Step 1 Output Expand…" at bounding box center [728, 389] width 1376 height 627
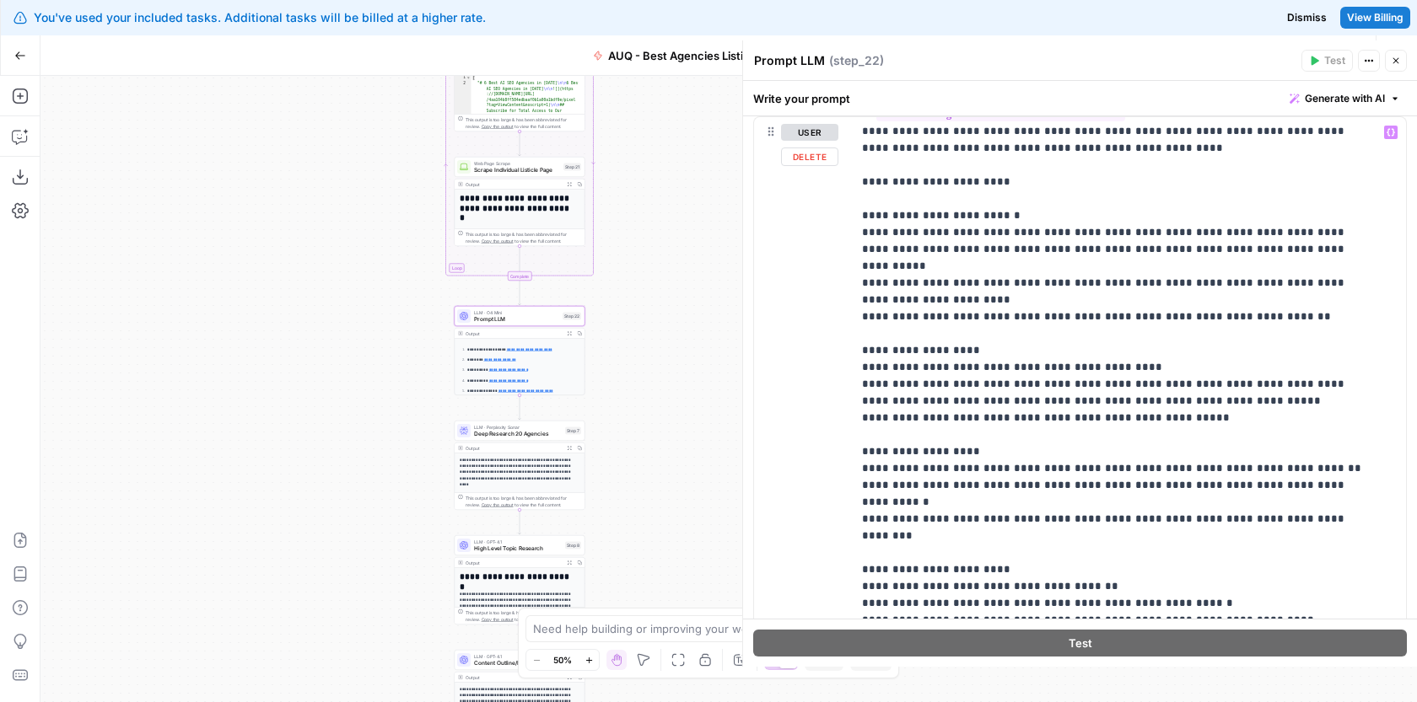
scroll to position [0, 0]
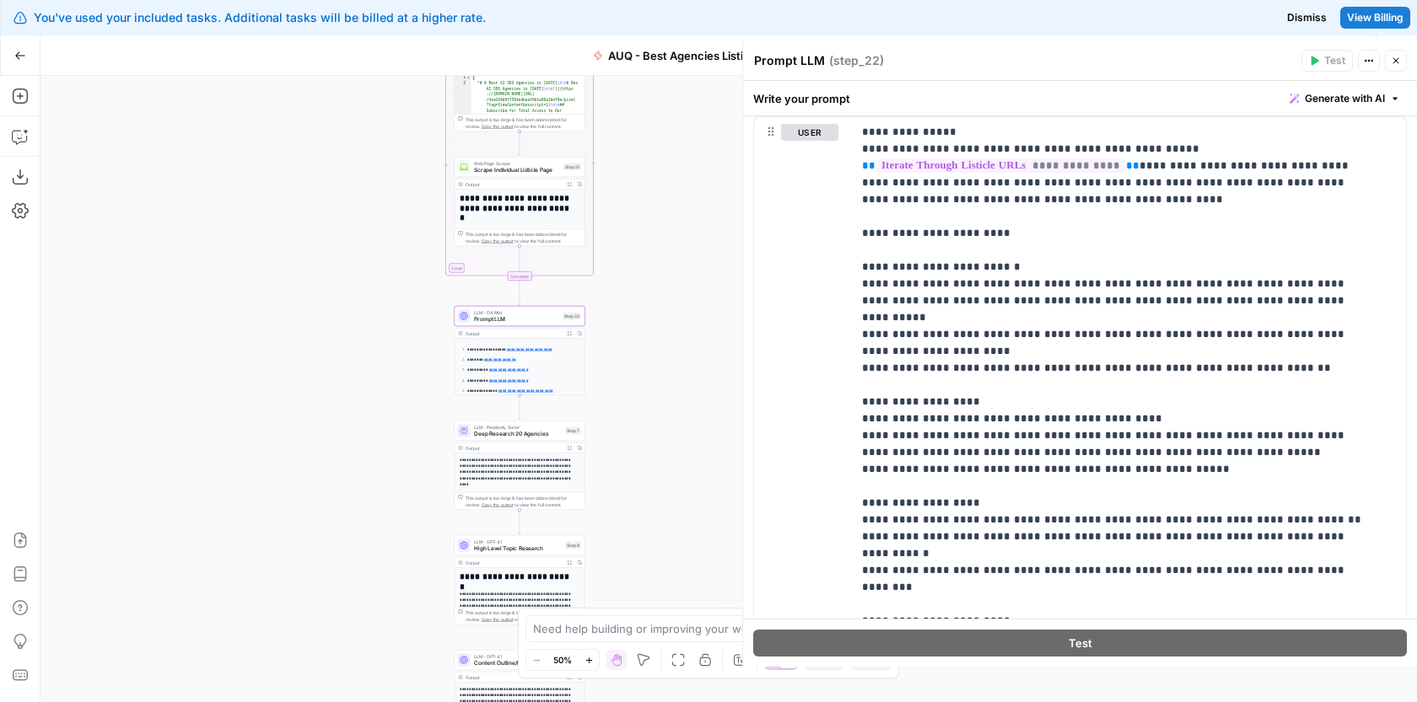
click at [1391, 64] on icon "button" at bounding box center [1396, 61] width 10 height 10
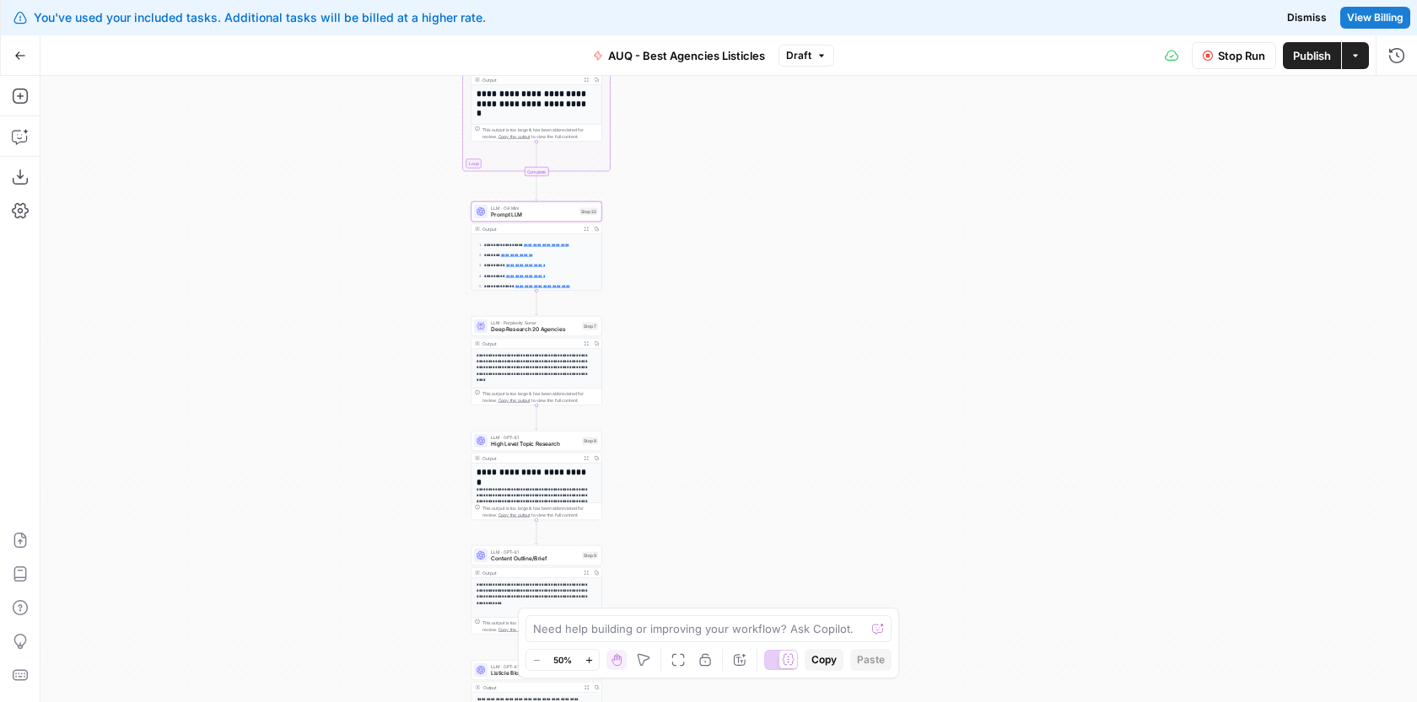
drag, startPoint x: 744, startPoint y: 379, endPoint x: 764, endPoint y: 265, distance: 115.6
click at [763, 265] on div "Workflow Input Settings Inputs Google Search Google Search Step 1 Output Expand…" at bounding box center [728, 389] width 1376 height 627
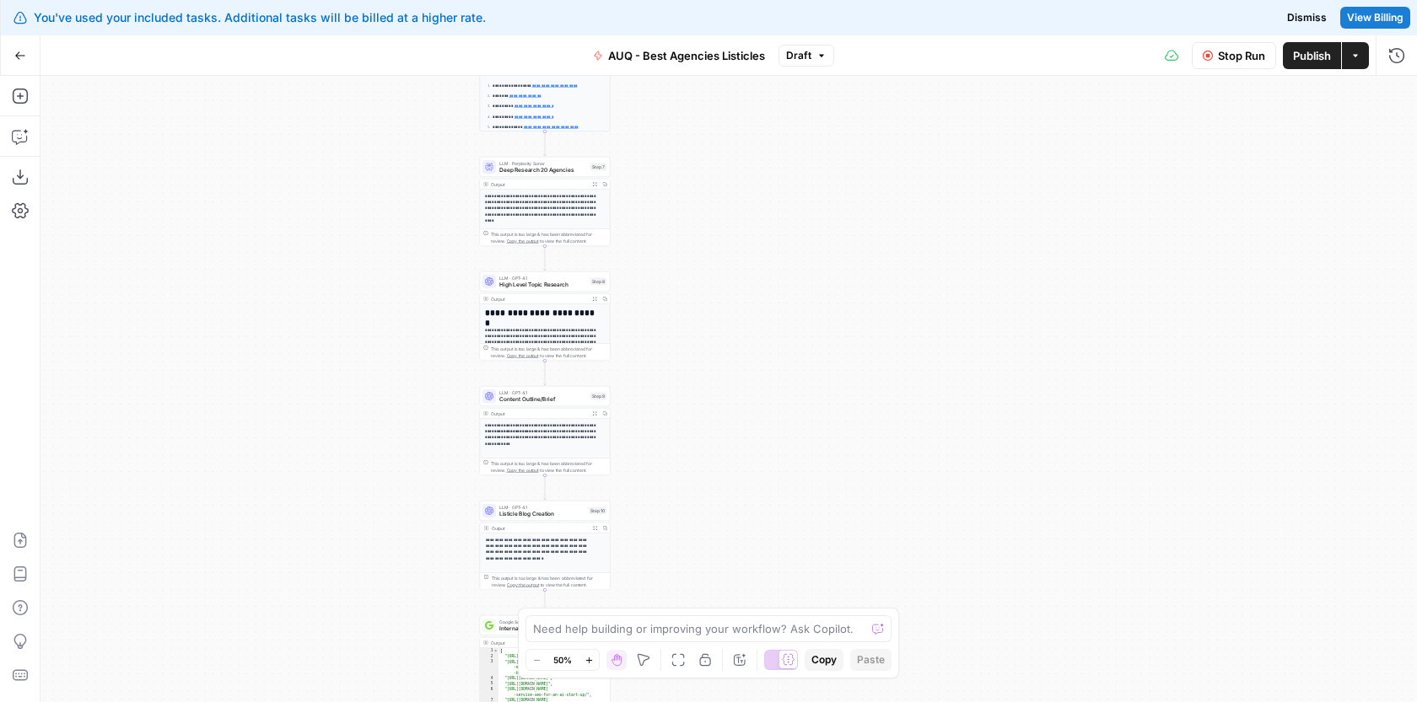
drag, startPoint x: 724, startPoint y: 402, endPoint x: 730, endPoint y: 253, distance: 149.4
click at [730, 253] on div "Workflow Input Settings Inputs Google Search Google Search Step 1 Output Expand…" at bounding box center [728, 389] width 1376 height 627
click at [568, 171] on span "Deep Research 20 Agencies" at bounding box center [543, 170] width 88 height 8
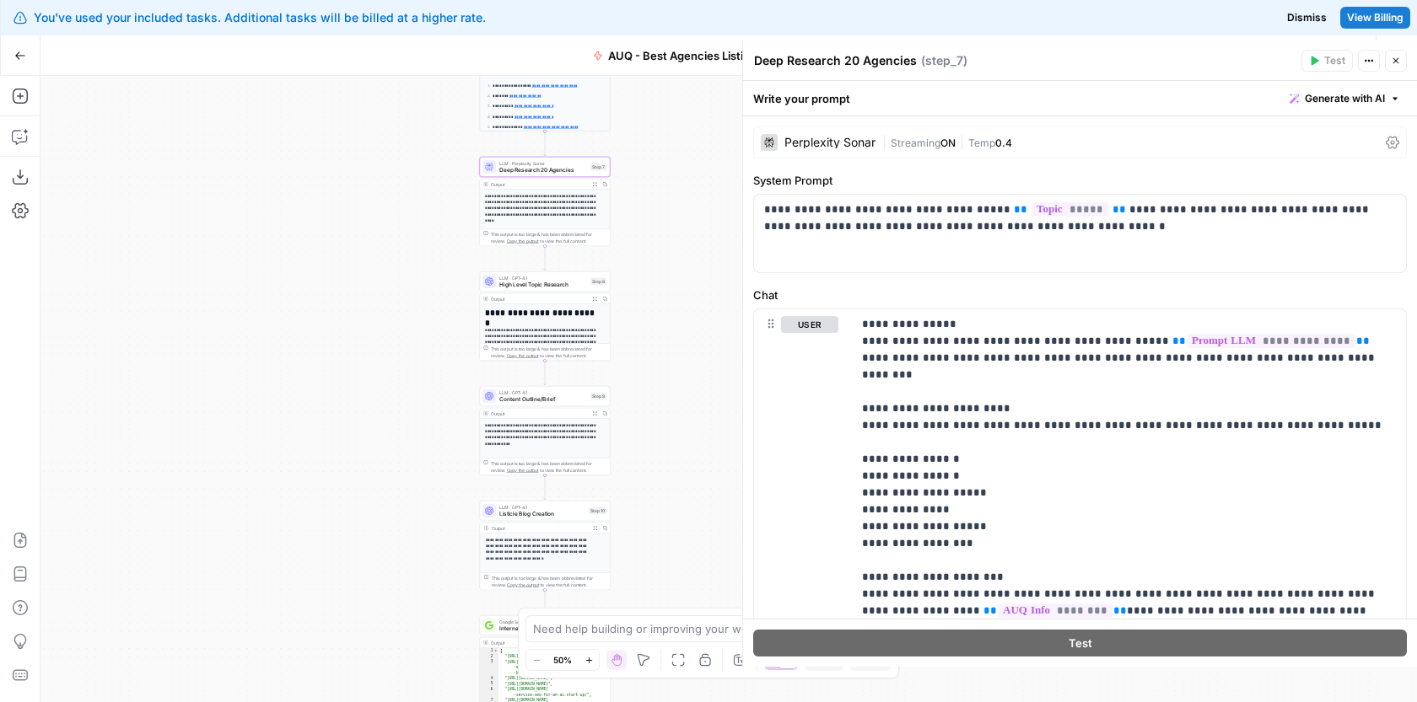
click at [825, 140] on div "Perplexity Sonar" at bounding box center [829, 143] width 91 height 12
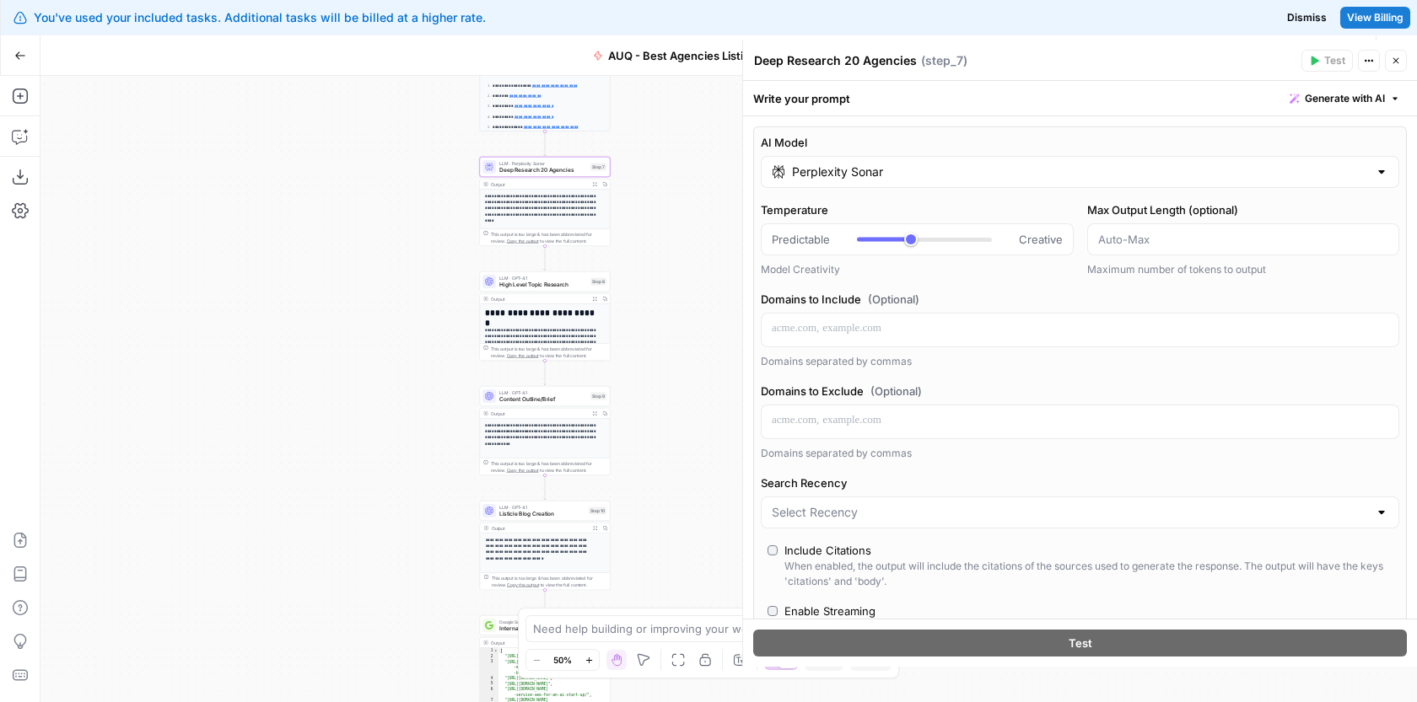
click at [847, 174] on input "Perplexity Sonar" at bounding box center [1080, 172] width 576 height 17
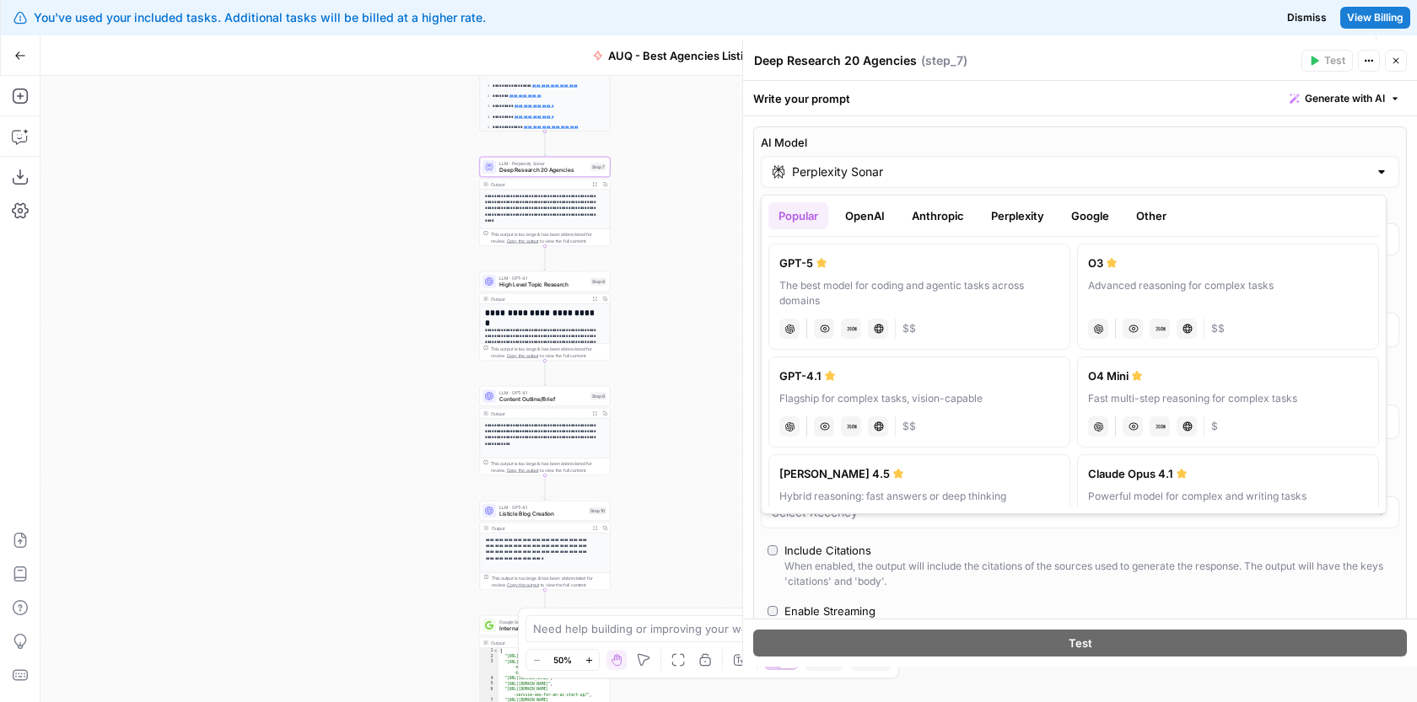
click at [1012, 212] on button "Perplexity" at bounding box center [1017, 215] width 73 height 27
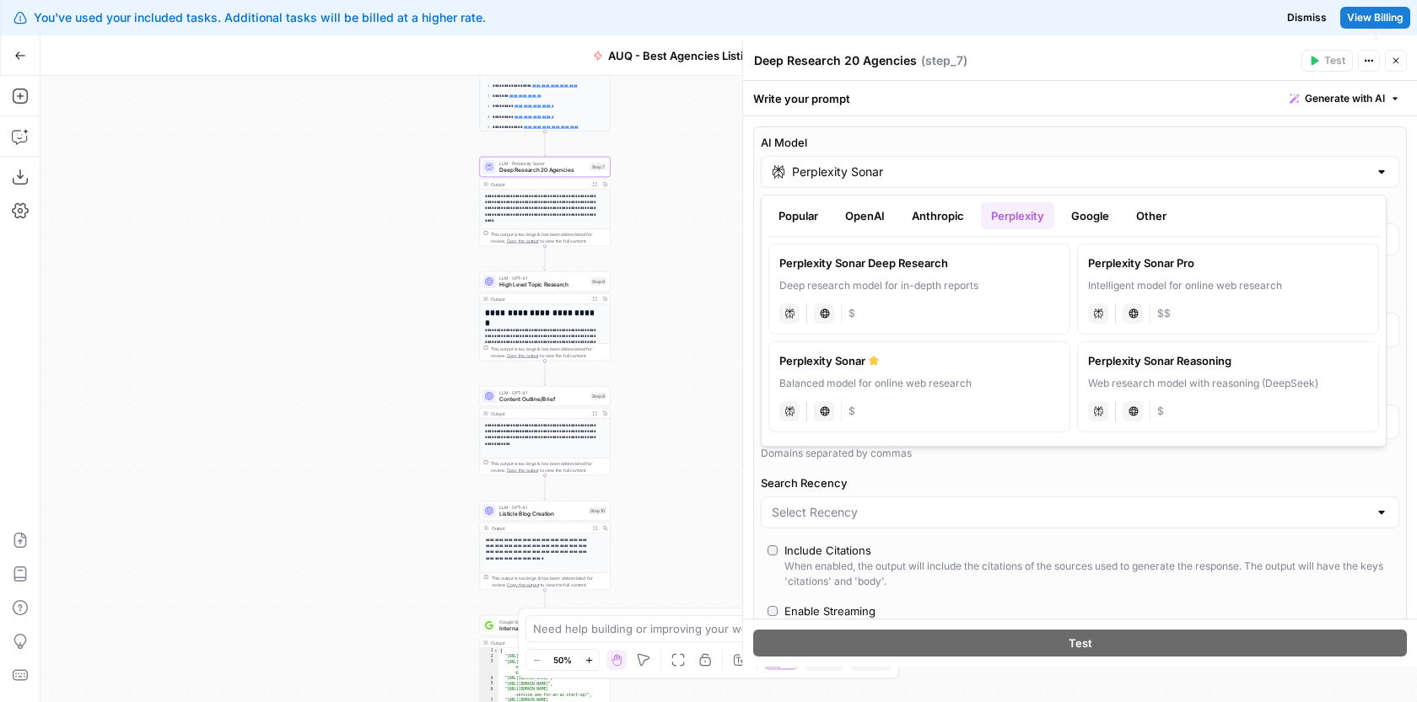
click at [812, 219] on button "Popular" at bounding box center [798, 215] width 60 height 27
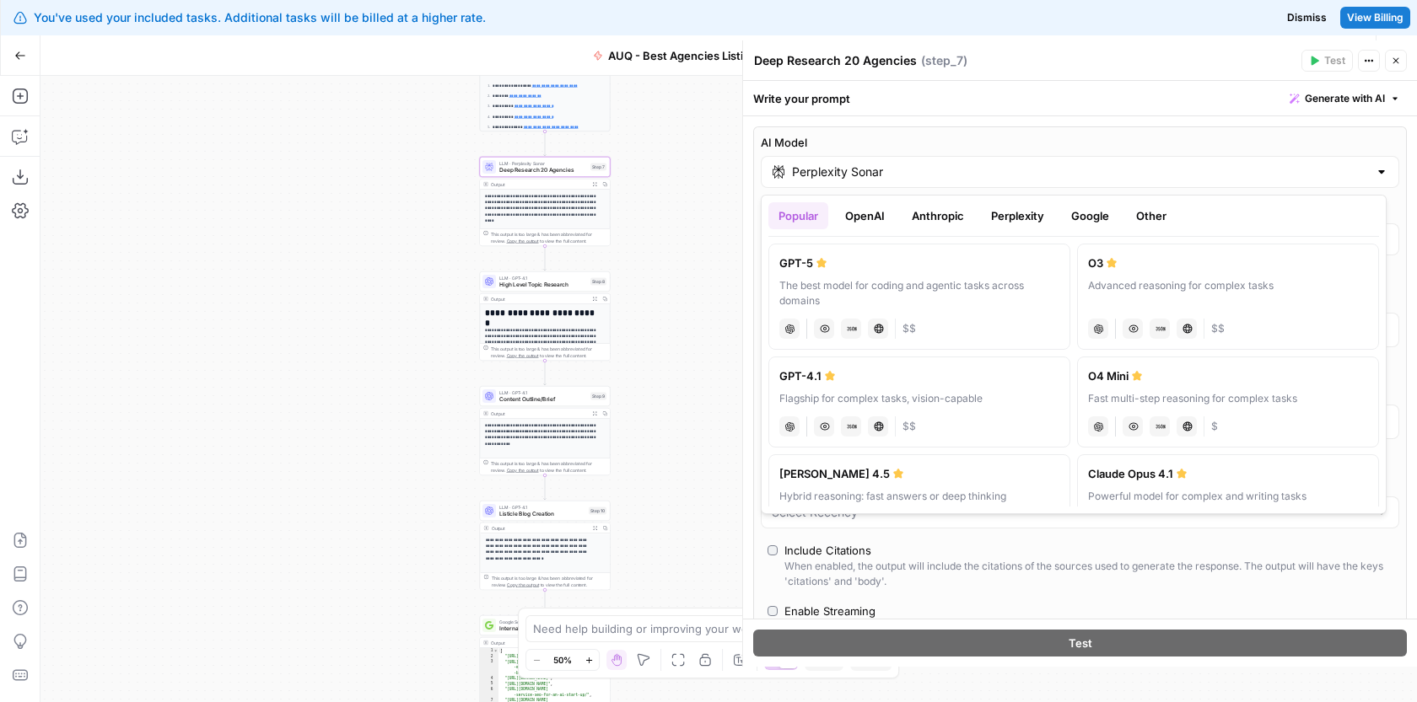
scroll to position [40, 0]
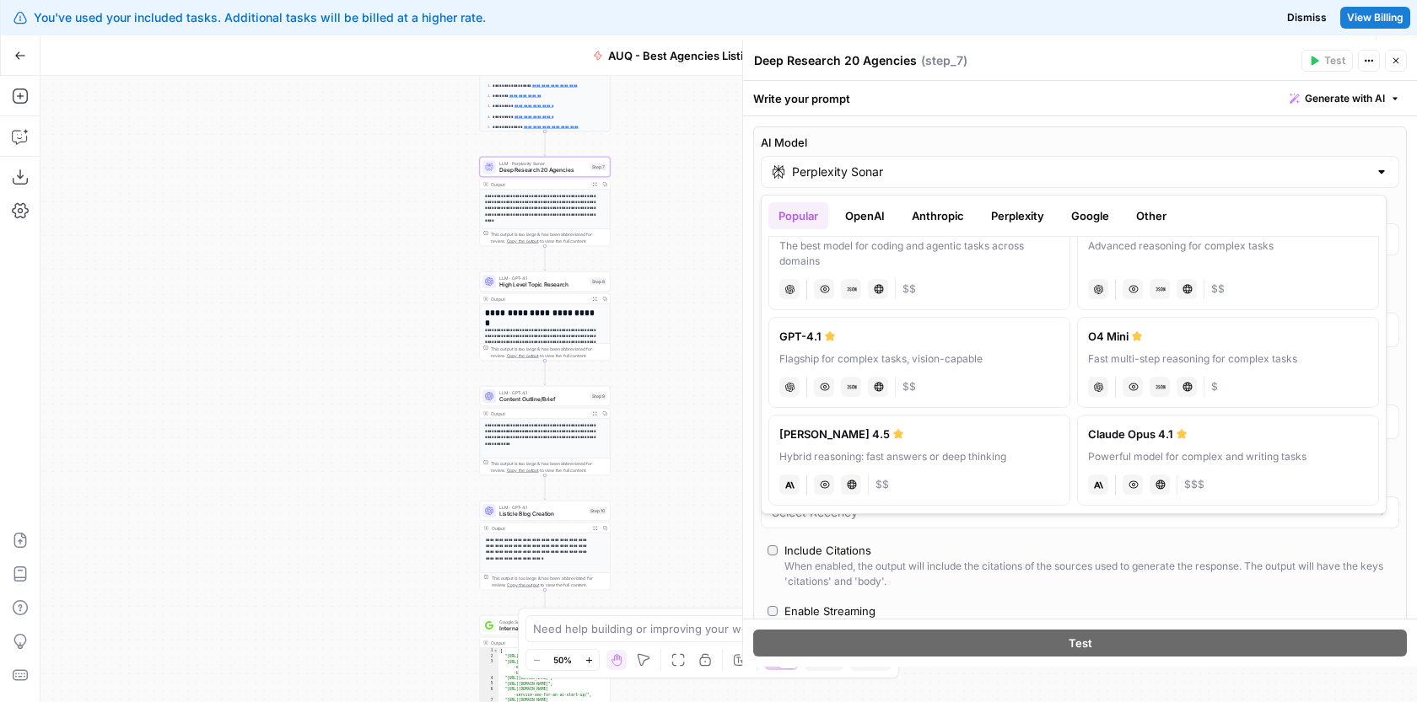
click at [1024, 223] on button "Perplexity" at bounding box center [1017, 215] width 73 height 27
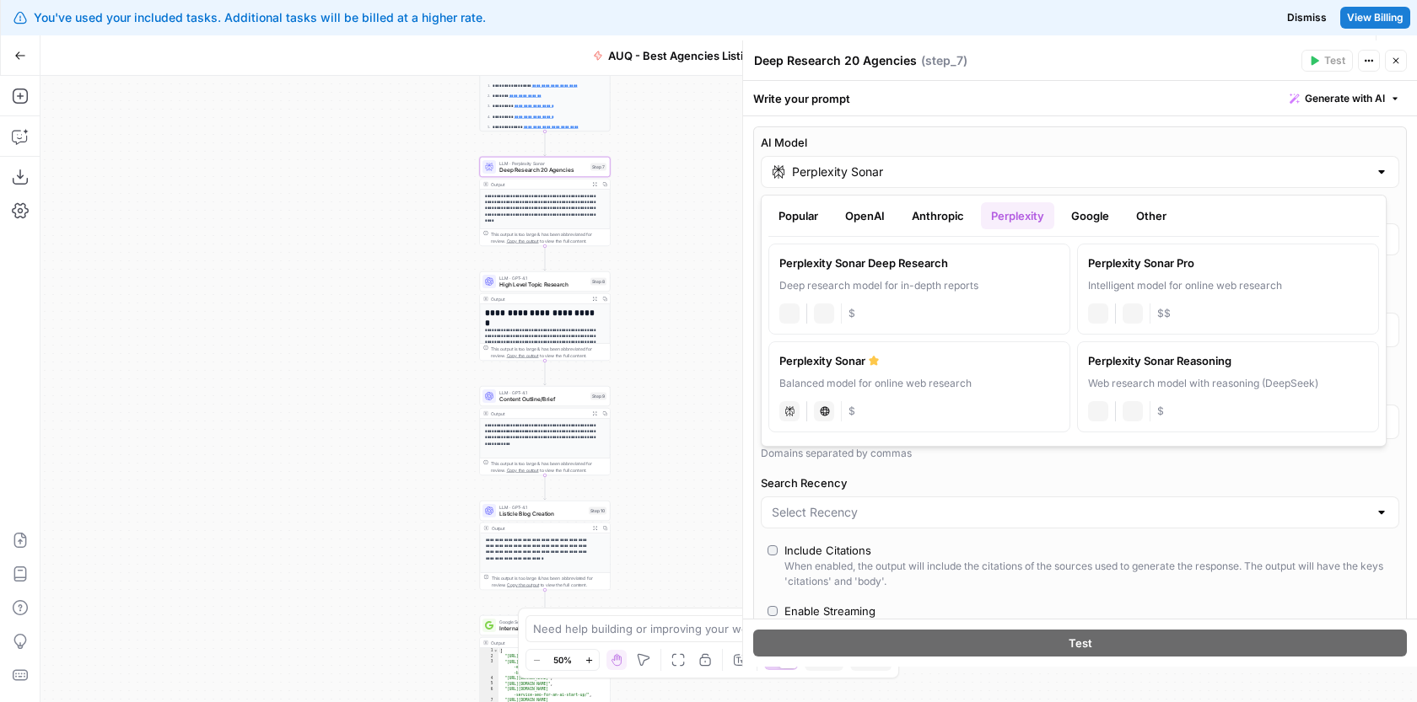
scroll to position [0, 0]
click at [891, 401] on div "perplexity Live Web Research $" at bounding box center [919, 410] width 280 height 24
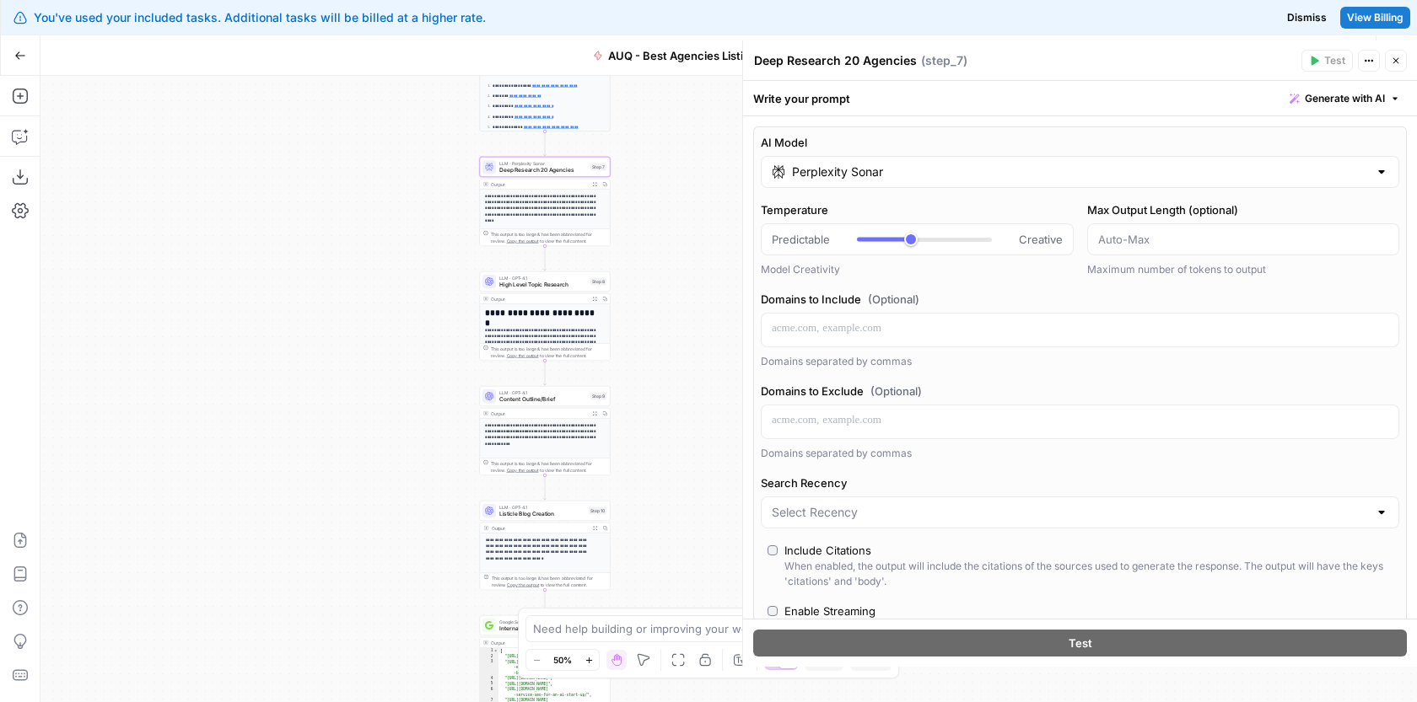
click at [1391, 60] on icon "button" at bounding box center [1396, 61] width 10 height 10
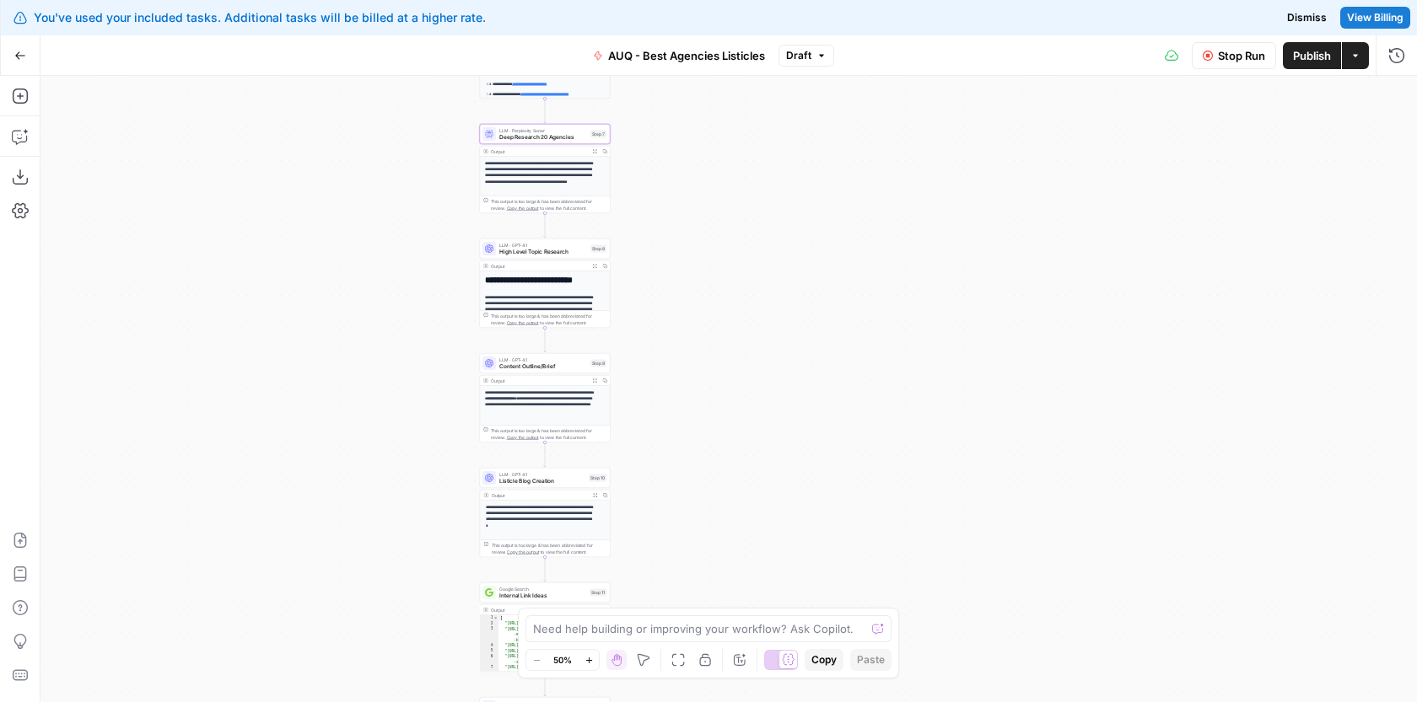
drag, startPoint x: 834, startPoint y: 336, endPoint x: 853, endPoint y: 315, distance: 29.3
click at [853, 315] on div "Workflow Input Settings Inputs Google Search Google Search Step 1 Output Expand…" at bounding box center [728, 389] width 1376 height 627
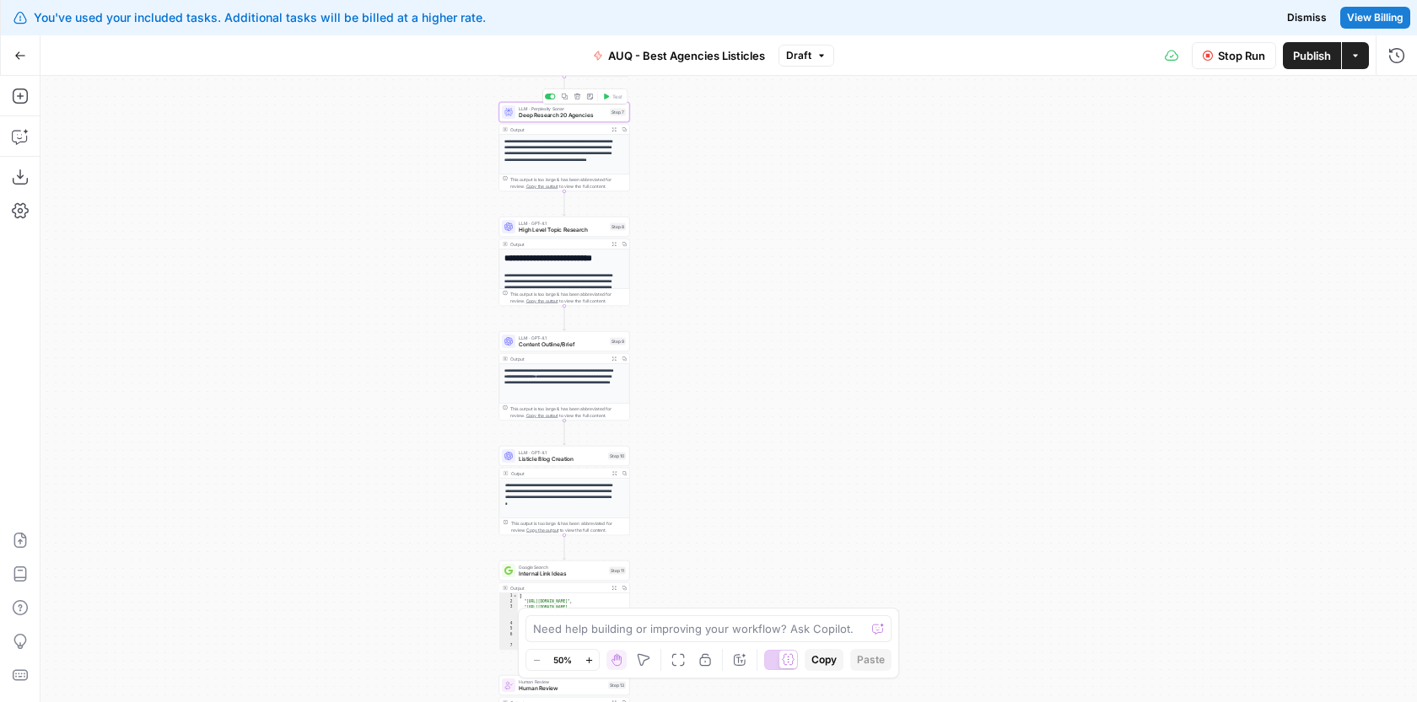
click at [591, 113] on span "Deep Research 20 Agencies" at bounding box center [563, 115] width 88 height 8
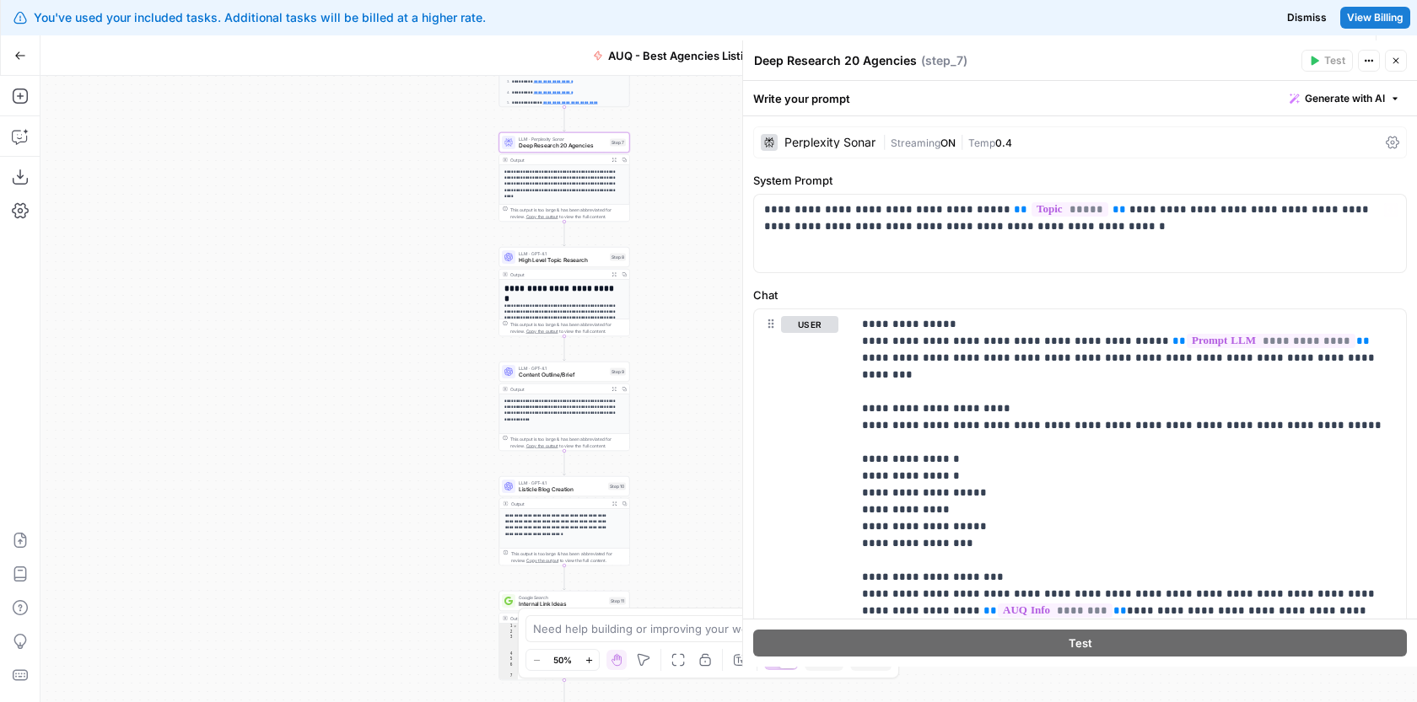
drag, startPoint x: 703, startPoint y: 180, endPoint x: 703, endPoint y: 255, distance: 75.1
click at [703, 254] on div "Workflow Input Settings Inputs Google Search Google Search Step 1 Output Expand…" at bounding box center [728, 389] width 1376 height 627
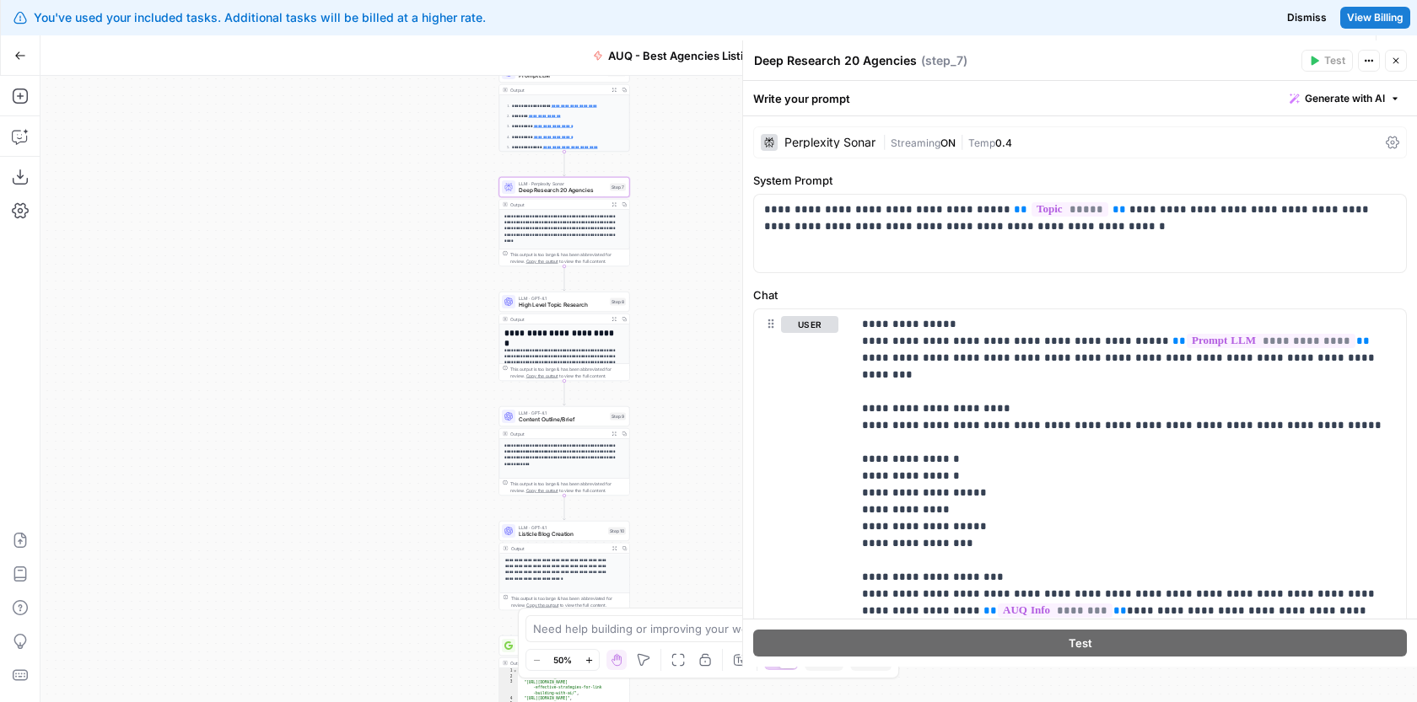
drag, startPoint x: 643, startPoint y: 231, endPoint x: 643, endPoint y: 337, distance: 106.3
click at [643, 337] on div "Workflow Input Settings Inputs Google Search Google Search Step 1 Output Expand…" at bounding box center [728, 389] width 1376 height 627
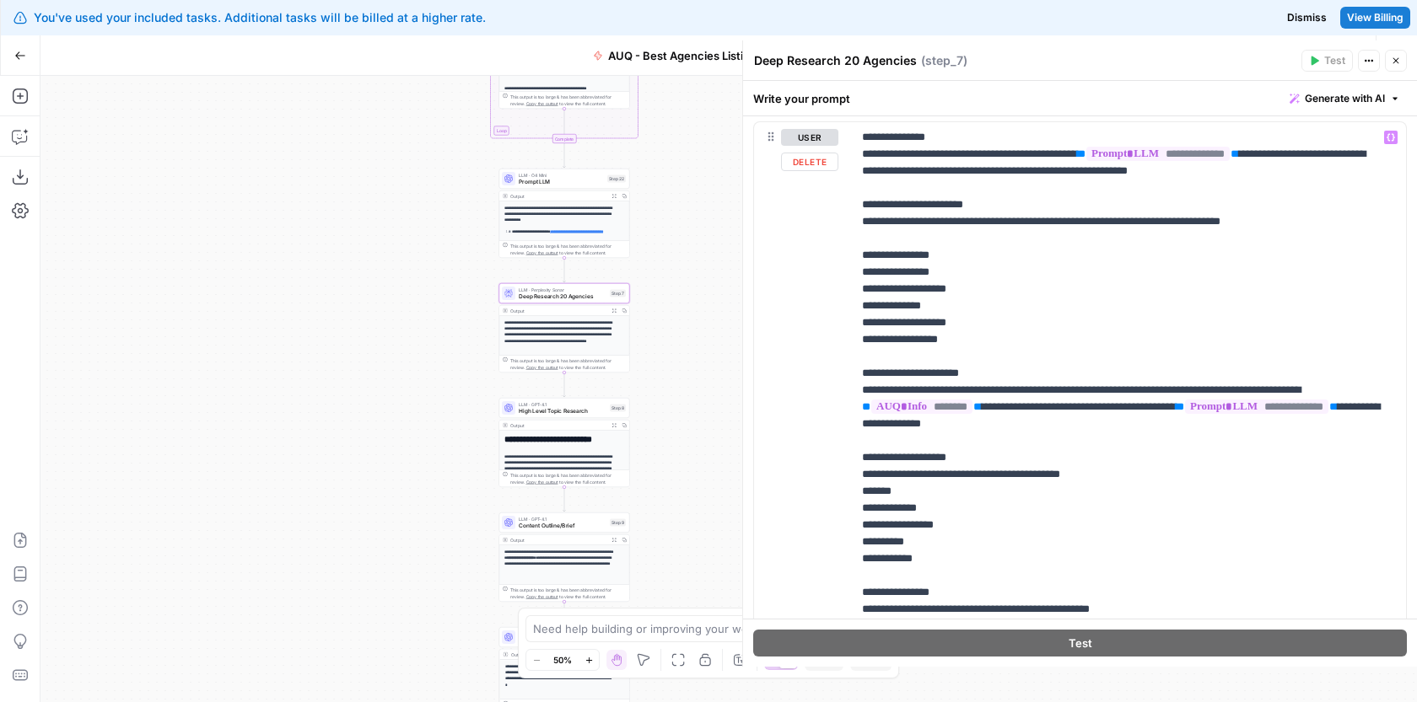
scroll to position [219, 0]
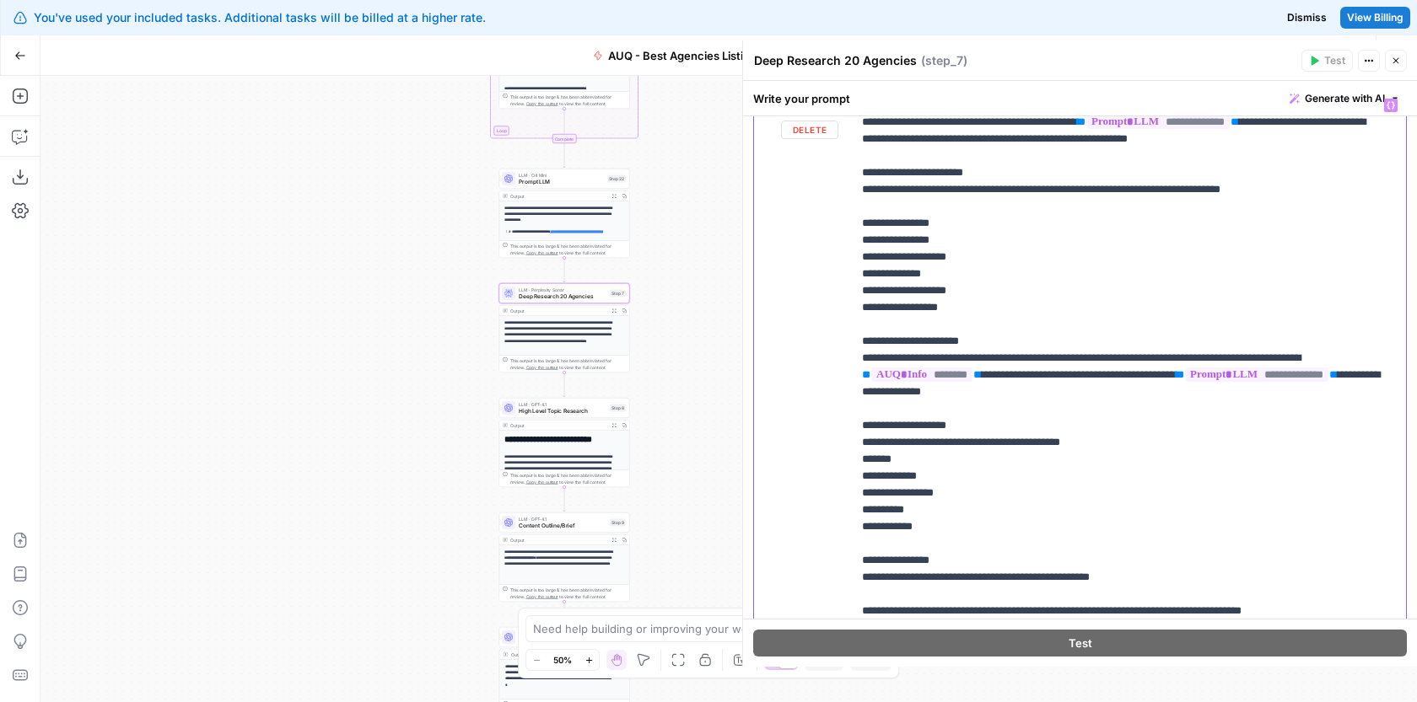
drag, startPoint x: 866, startPoint y: 231, endPoint x: 962, endPoint y: 305, distance: 121.4
click at [962, 305] on div "**********" at bounding box center [1129, 400] width 554 height 621
click at [963, 305] on p "**********" at bounding box center [1122, 400] width 521 height 607
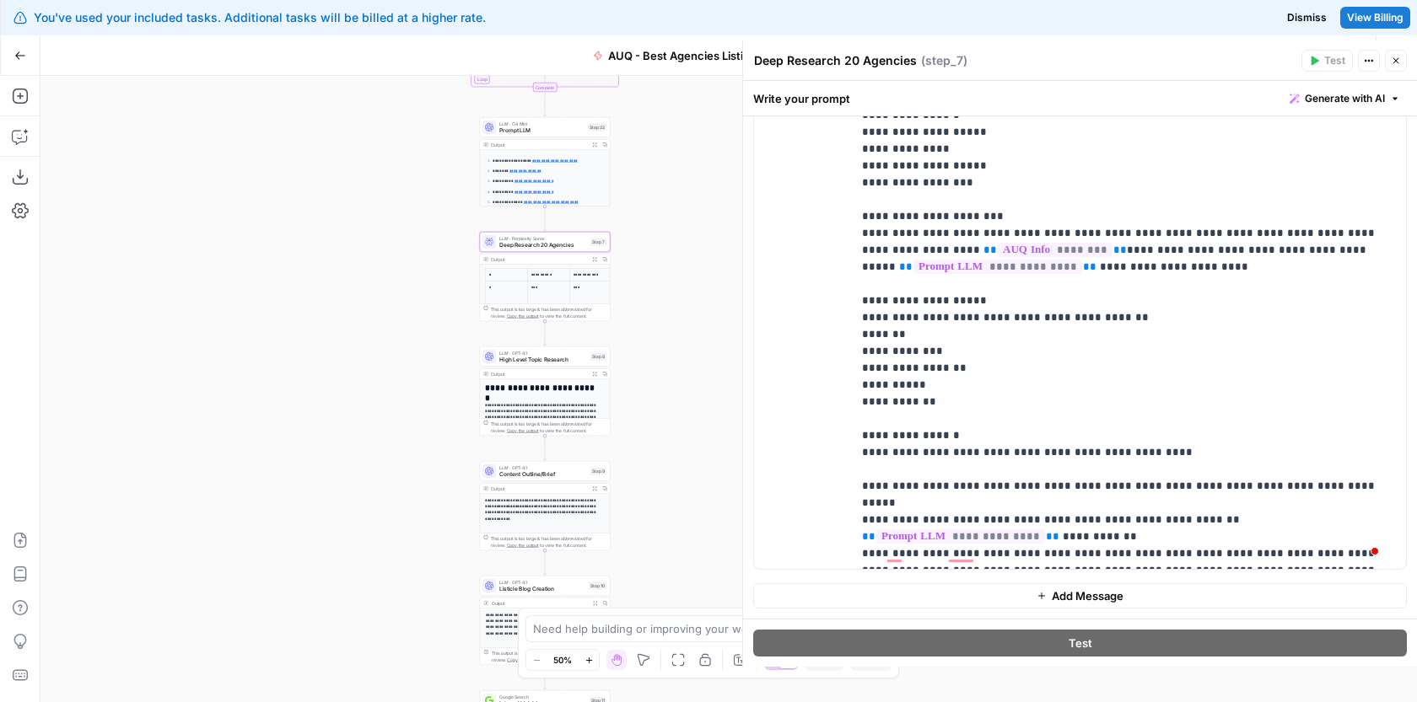
drag, startPoint x: 707, startPoint y: 422, endPoint x: 686, endPoint y: 369, distance: 56.8
click at [687, 369] on div "Workflow Input Settings Inputs Google Search Google Search Step 1 Output Expand…" at bounding box center [728, 389] width 1376 height 627
click at [1365, 56] on icon "button" at bounding box center [1369, 61] width 10 height 10
click at [1103, 371] on p "**********" at bounding box center [1122, 258] width 521 height 607
click at [1061, 552] on p "**********" at bounding box center [1122, 258] width 521 height 607
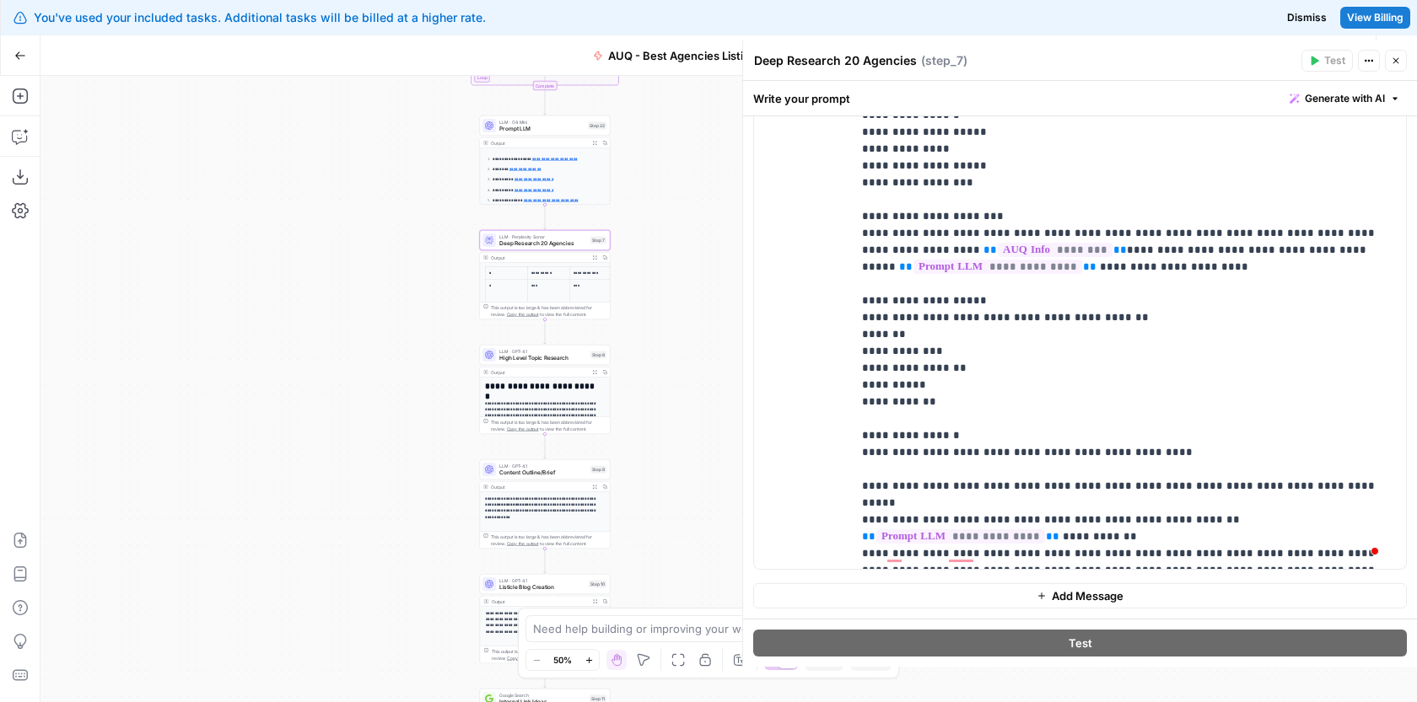
click at [582, 290] on td "***" at bounding box center [590, 291] width 42 height 24
click at [1375, 56] on button "Actions" at bounding box center [1369, 61] width 22 height 22
click at [1266, 49] on header "Deep Research 20 Agencies Deep Research 20 Agencies ( step_7 ) Test Actions Clo…" at bounding box center [1080, 60] width 674 height 40
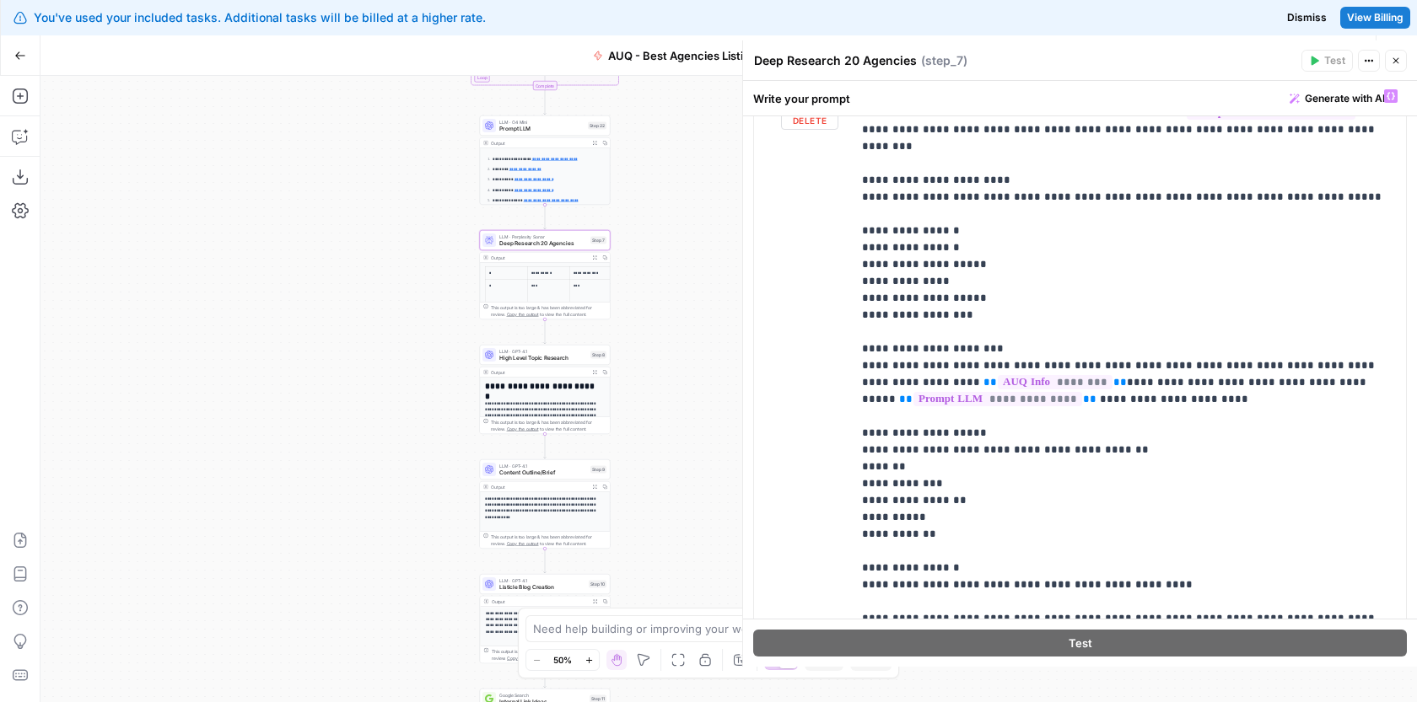
scroll to position [0, 0]
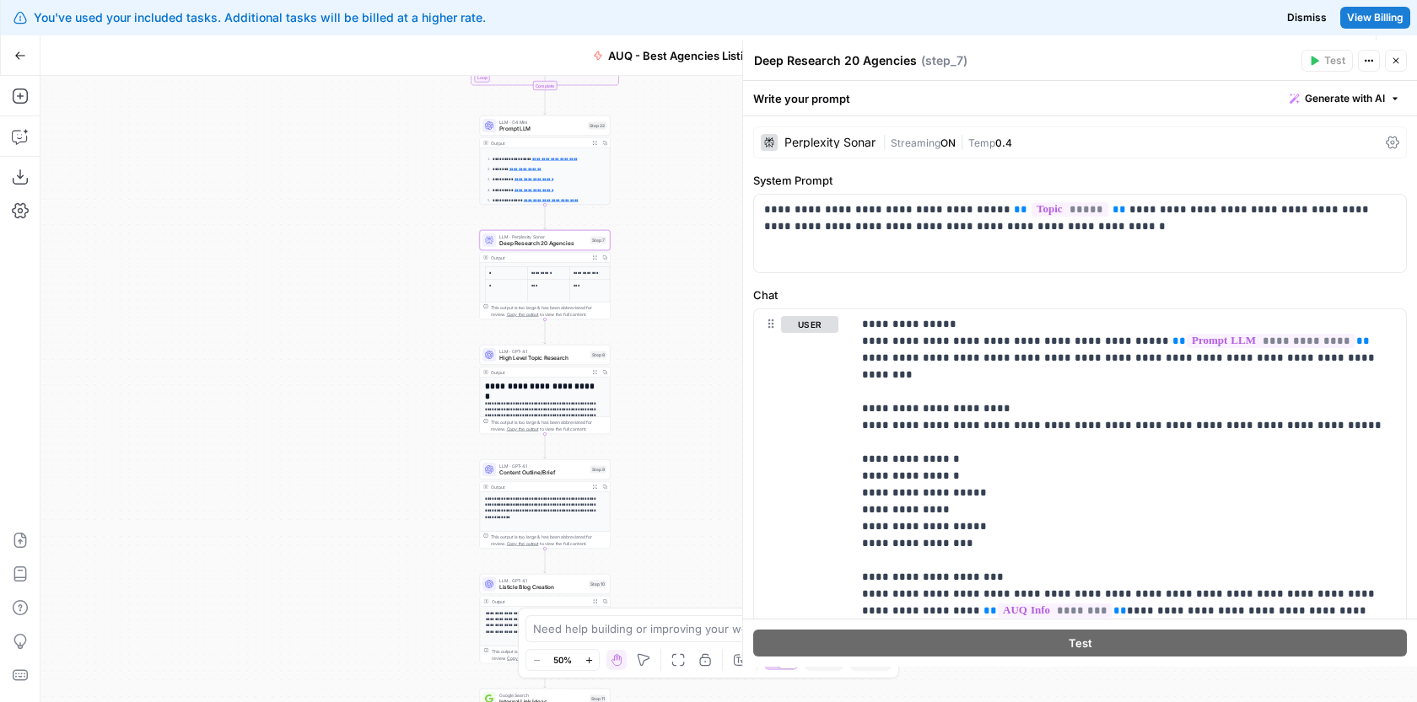
click at [573, 288] on td "***" at bounding box center [590, 291] width 42 height 24
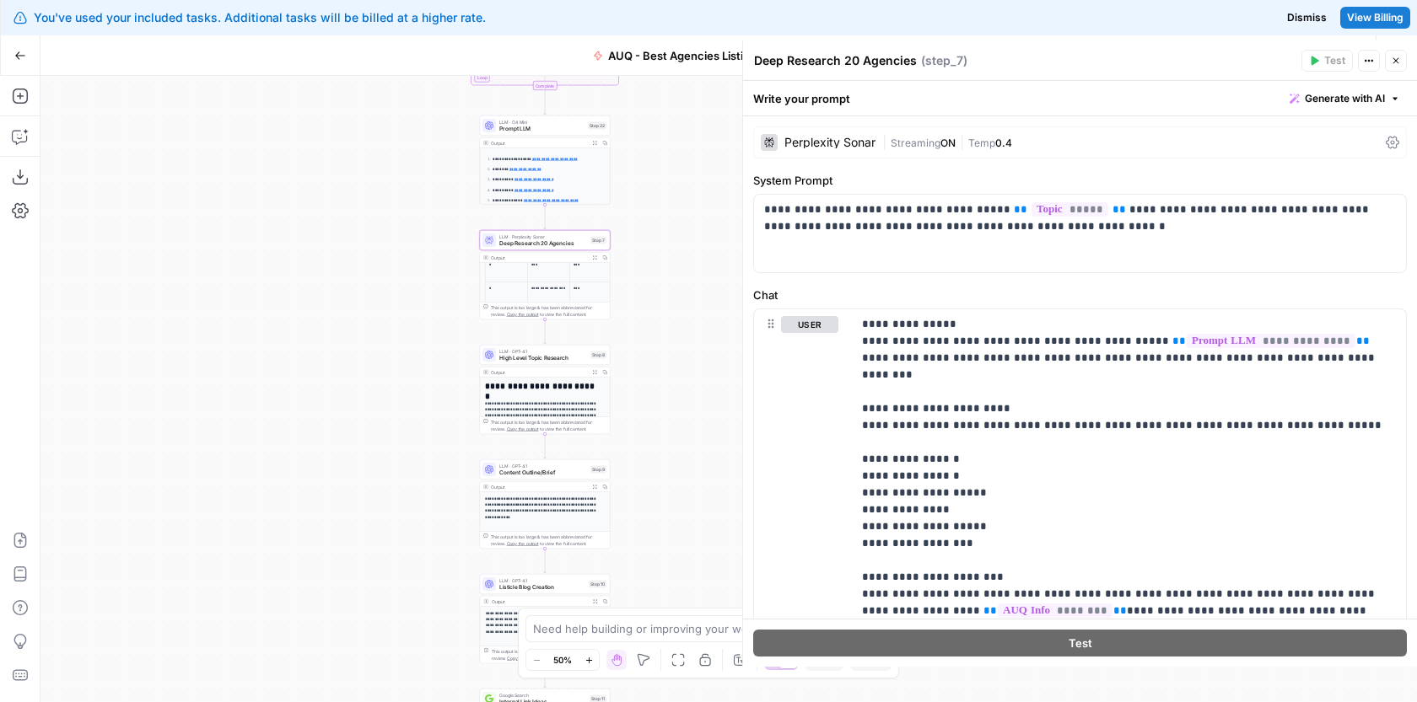
click at [591, 665] on button "Zoom In" at bounding box center [588, 660] width 20 height 20
click at [591, 664] on button "Zoom In" at bounding box center [588, 660] width 20 height 20
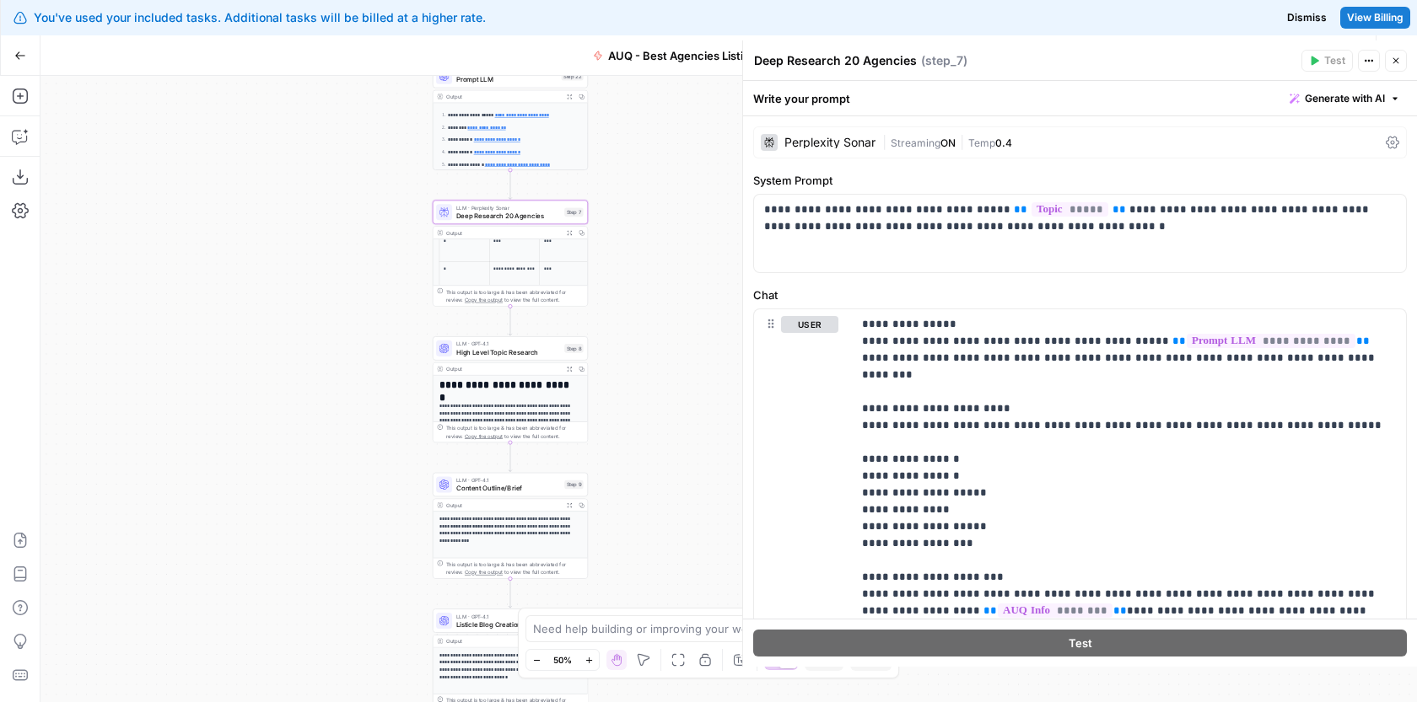
click at [591, 664] on button "Zoom In" at bounding box center [588, 660] width 20 height 20
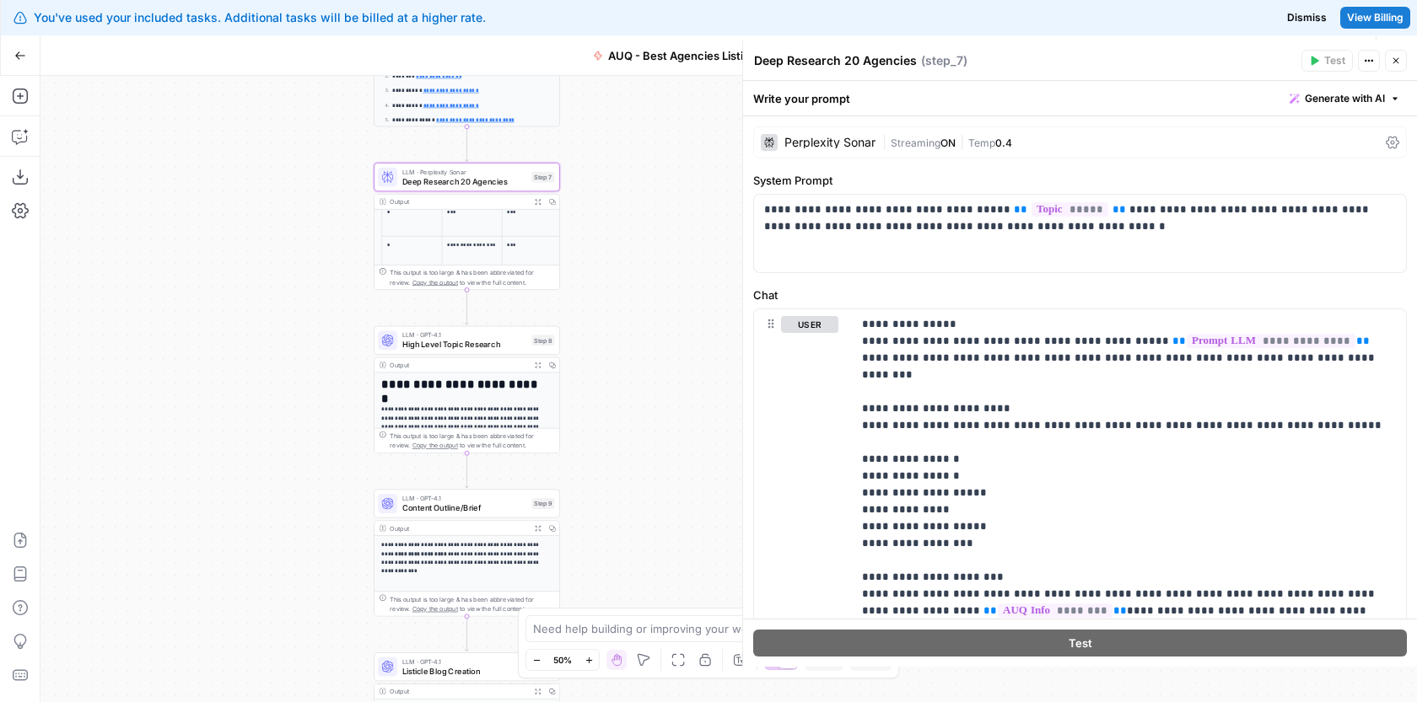
click at [592, 664] on button "Zoom In" at bounding box center [588, 660] width 20 height 20
click at [591, 662] on icon "button" at bounding box center [588, 660] width 9 height 9
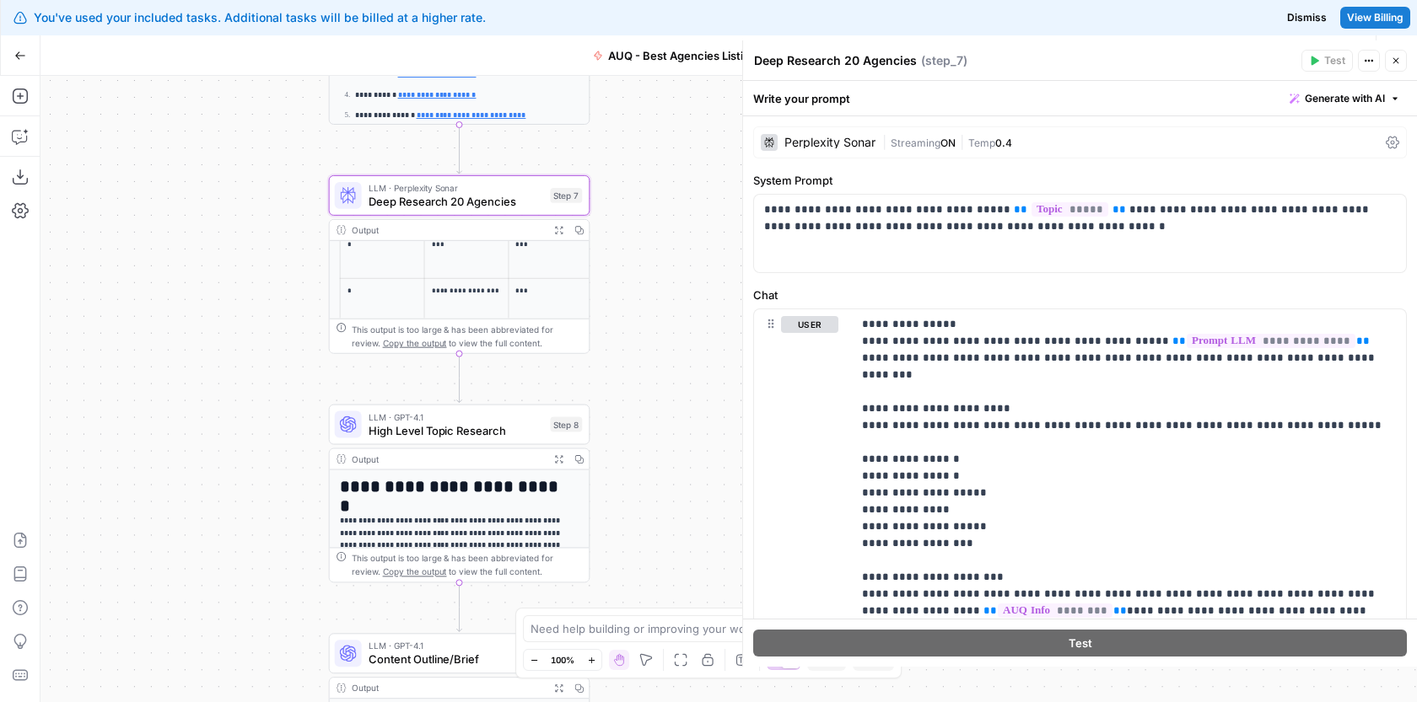
drag, startPoint x: 661, startPoint y: 325, endPoint x: 657, endPoint y: 334, distance: 10.2
click at [680, 342] on div "Workflow Input Settings Inputs Google Search Google Search Step 1 Output Expand…" at bounding box center [728, 389] width 1376 height 627
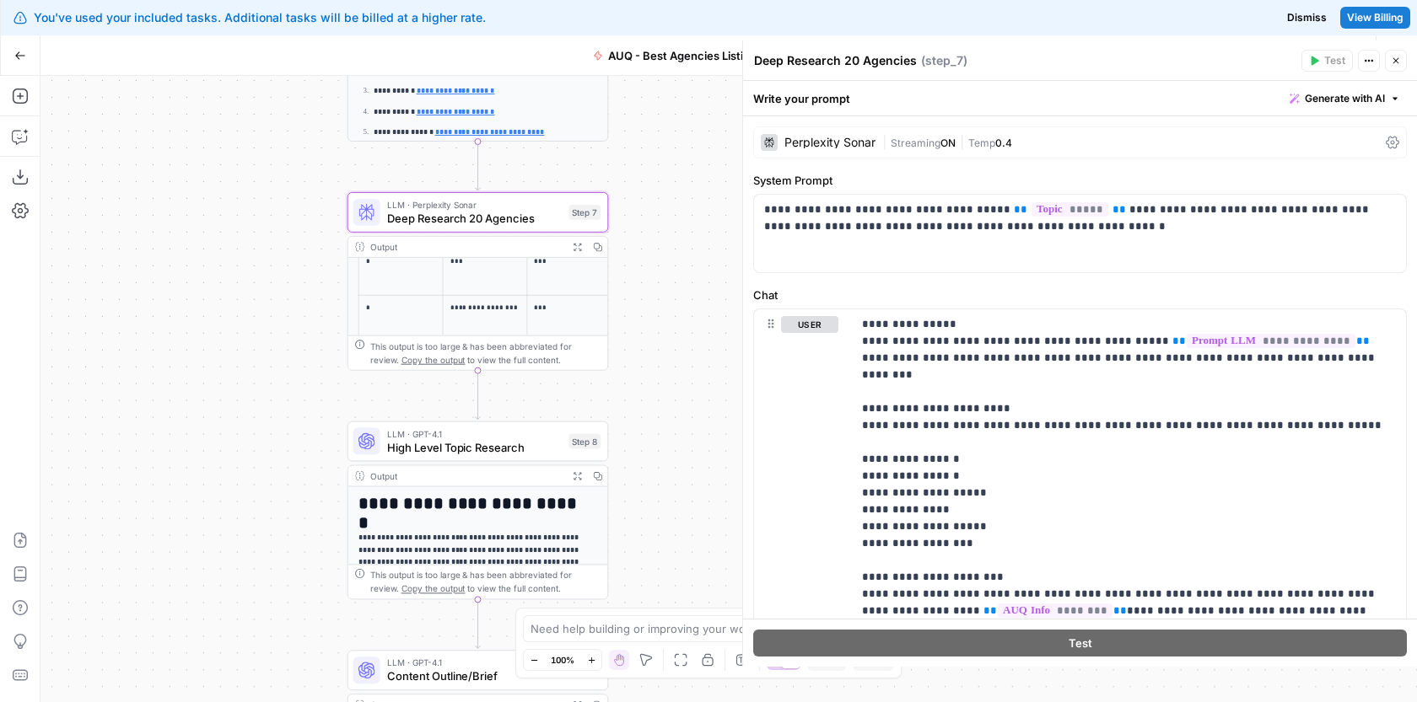
click at [601, 245] on icon "button" at bounding box center [597, 246] width 9 height 9
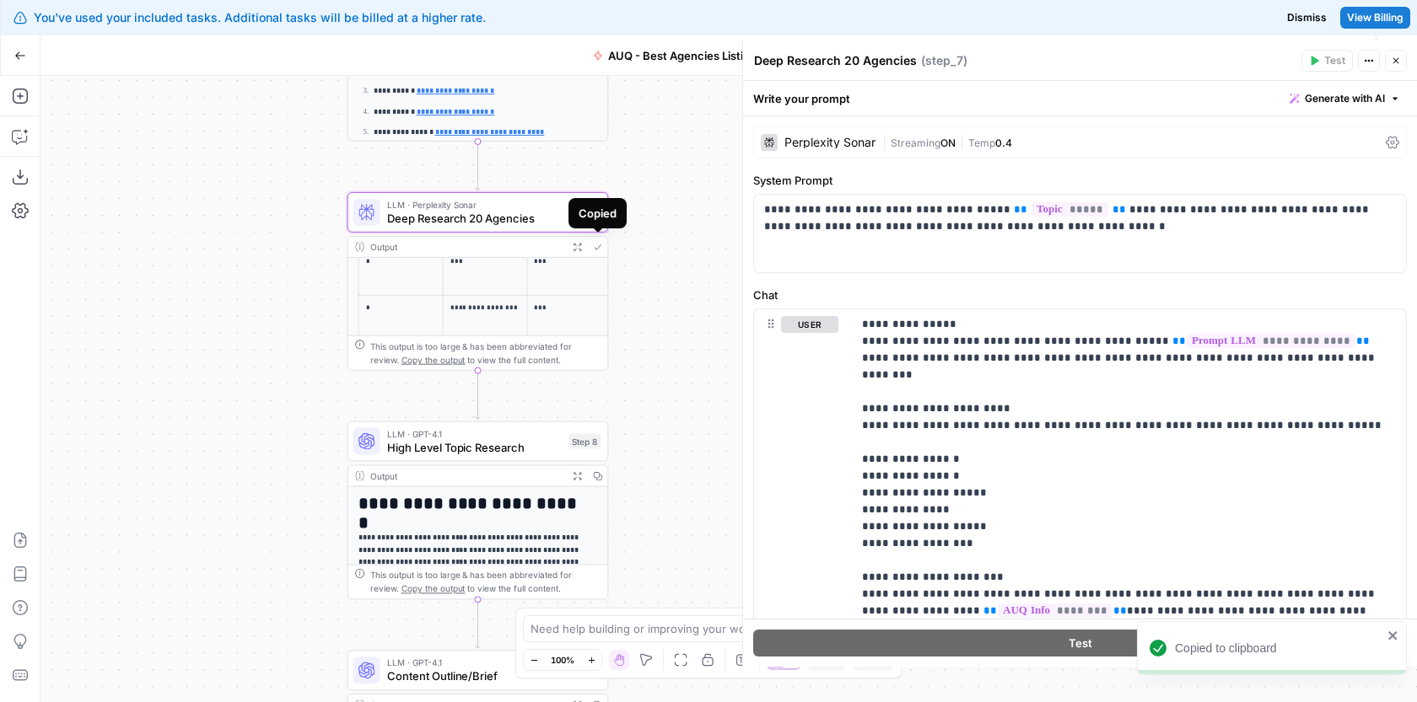
click at [589, 248] on button "Copied" at bounding box center [597, 247] width 20 height 20
click at [573, 246] on icon "button" at bounding box center [577, 246] width 9 height 9
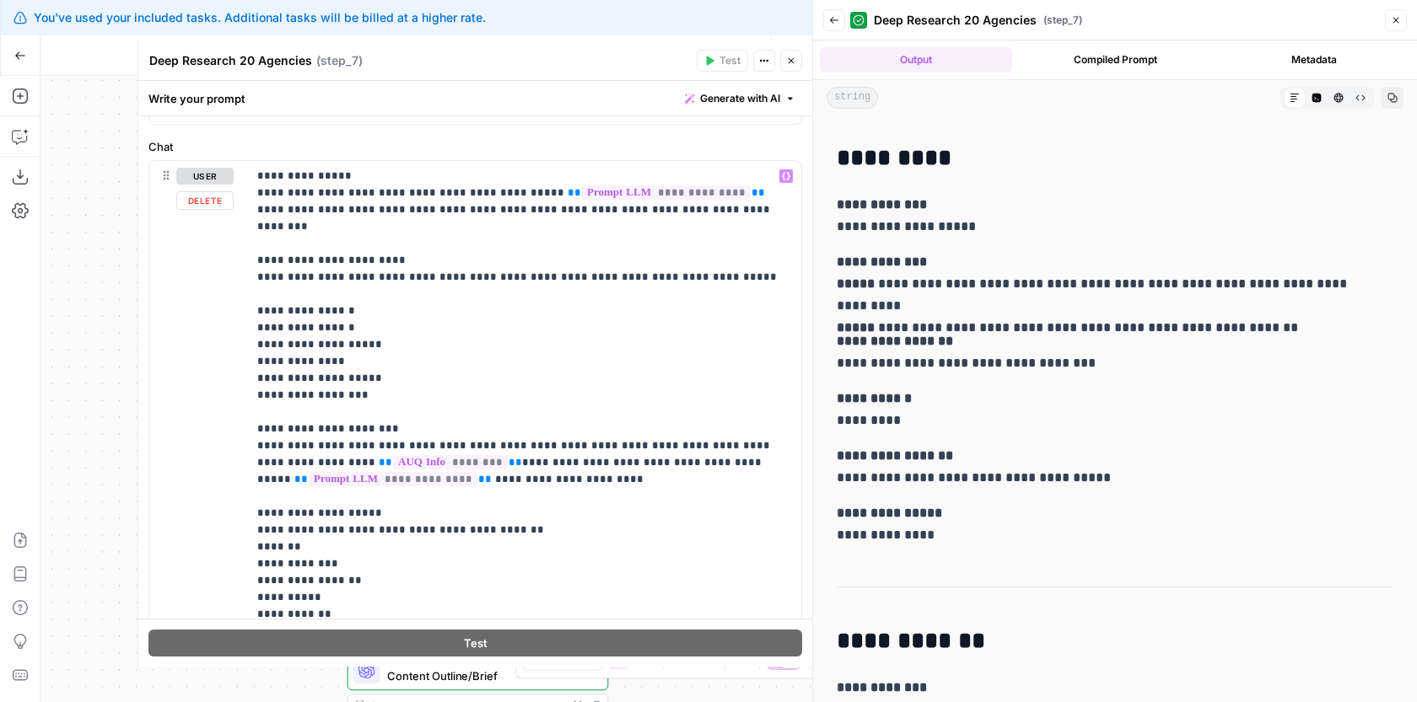
scroll to position [147, 0]
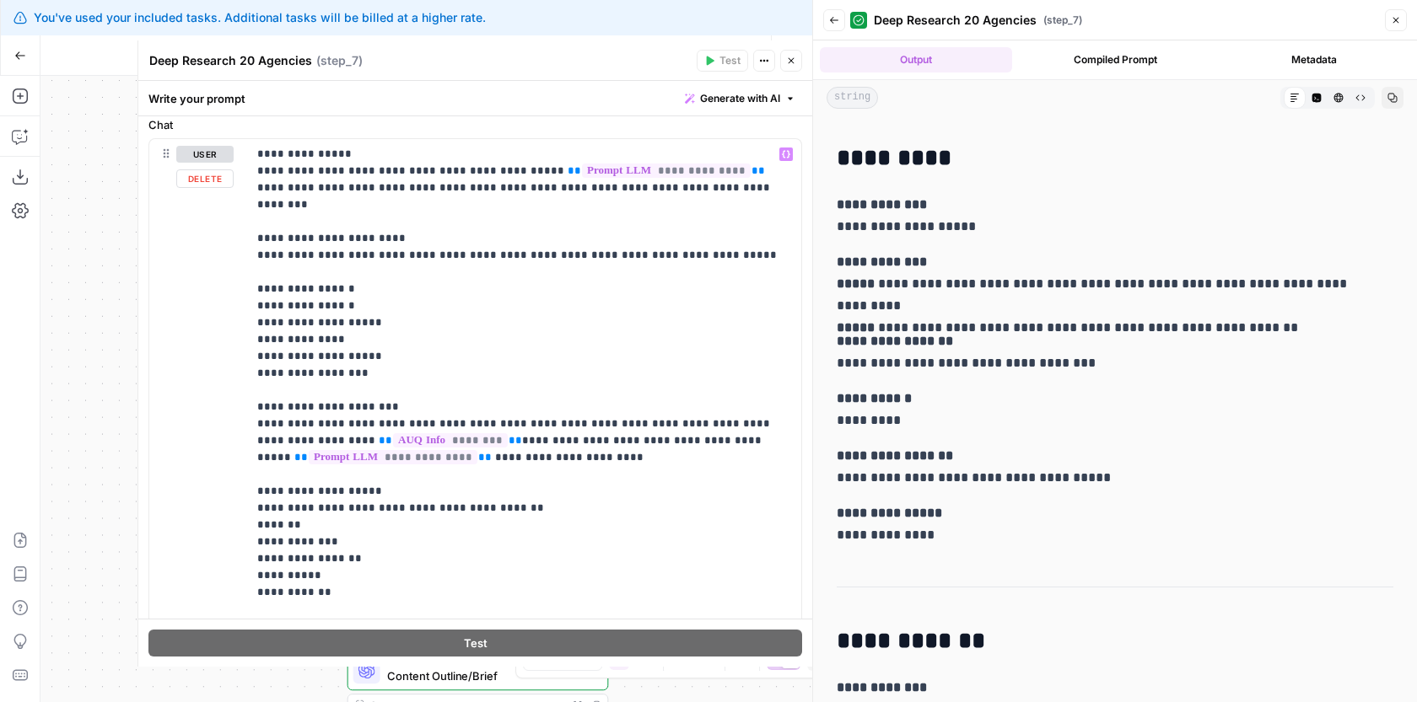
scroll to position [173, 0]
click at [790, 62] on icon "button" at bounding box center [791, 61] width 10 height 10
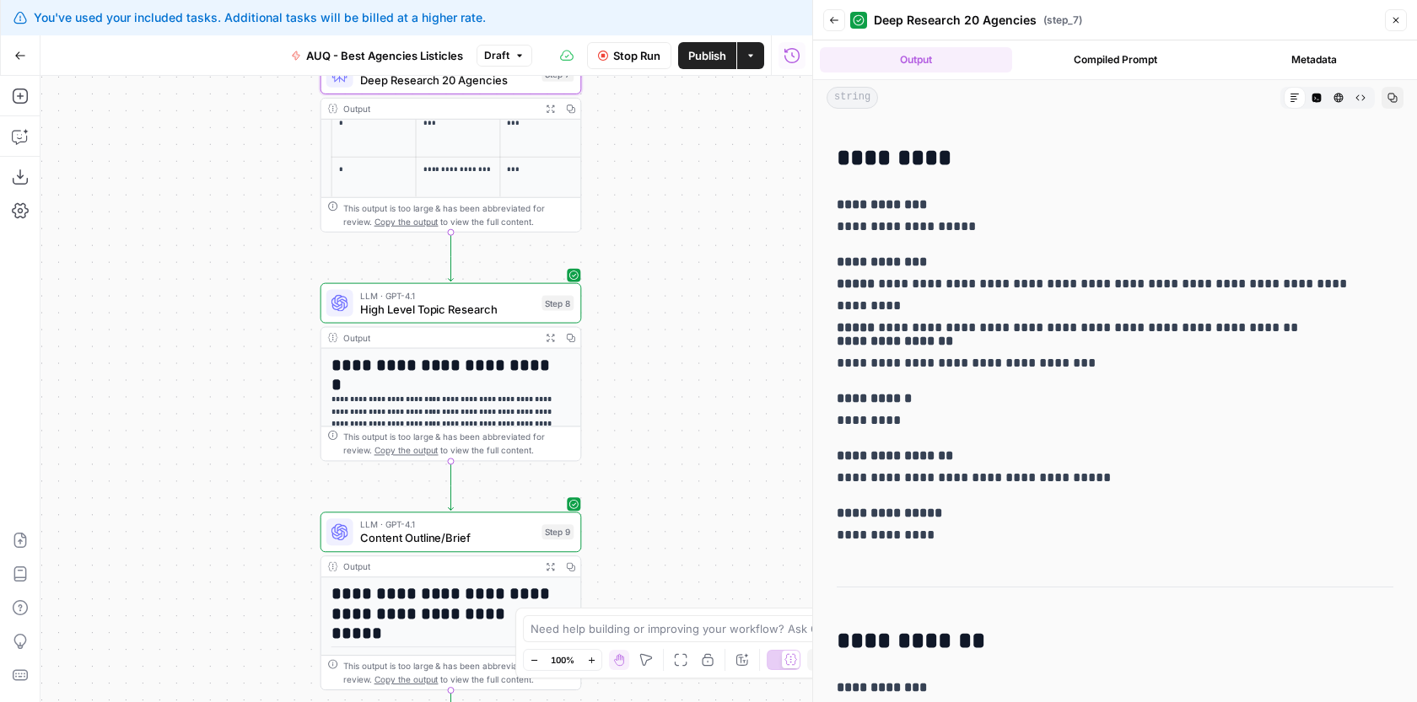
drag, startPoint x: 736, startPoint y: 440, endPoint x: 709, endPoint y: 302, distance: 140.9
click at [709, 302] on div "Workflow Input Settings Inputs Google Search Google Search Step 1 Output Expand…" at bounding box center [426, 389] width 772 height 627
click at [688, 510] on div "Workflow Input Settings Inputs Google Search Google Search Step 1 Output Expand…" at bounding box center [426, 389] width 772 height 627
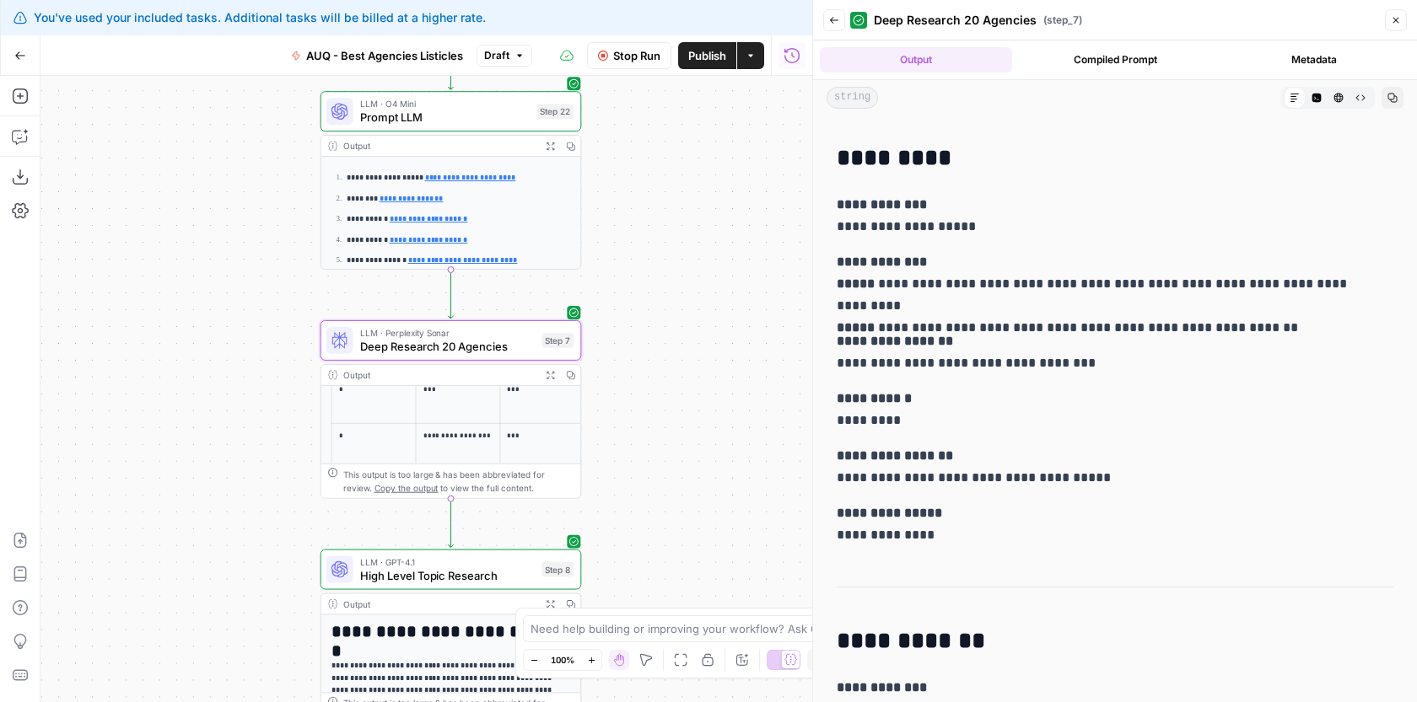
drag, startPoint x: 696, startPoint y: 240, endPoint x: 696, endPoint y: 359, distance: 118.9
click at [696, 358] on div "Workflow Input Settings Inputs Google Search Google Search Step 1 Output Expand…" at bounding box center [426, 389] width 772 height 627
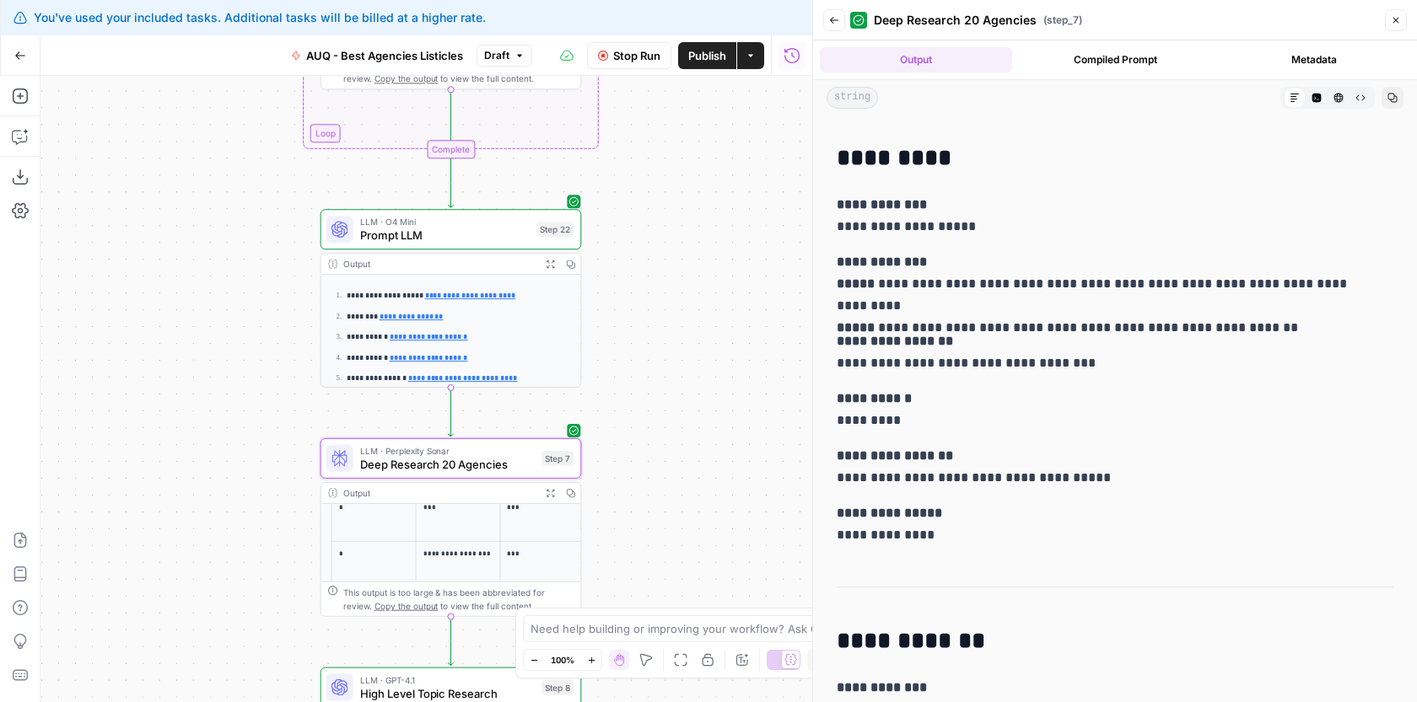
click at [508, 236] on span "Prompt LLM" at bounding box center [445, 235] width 170 height 17
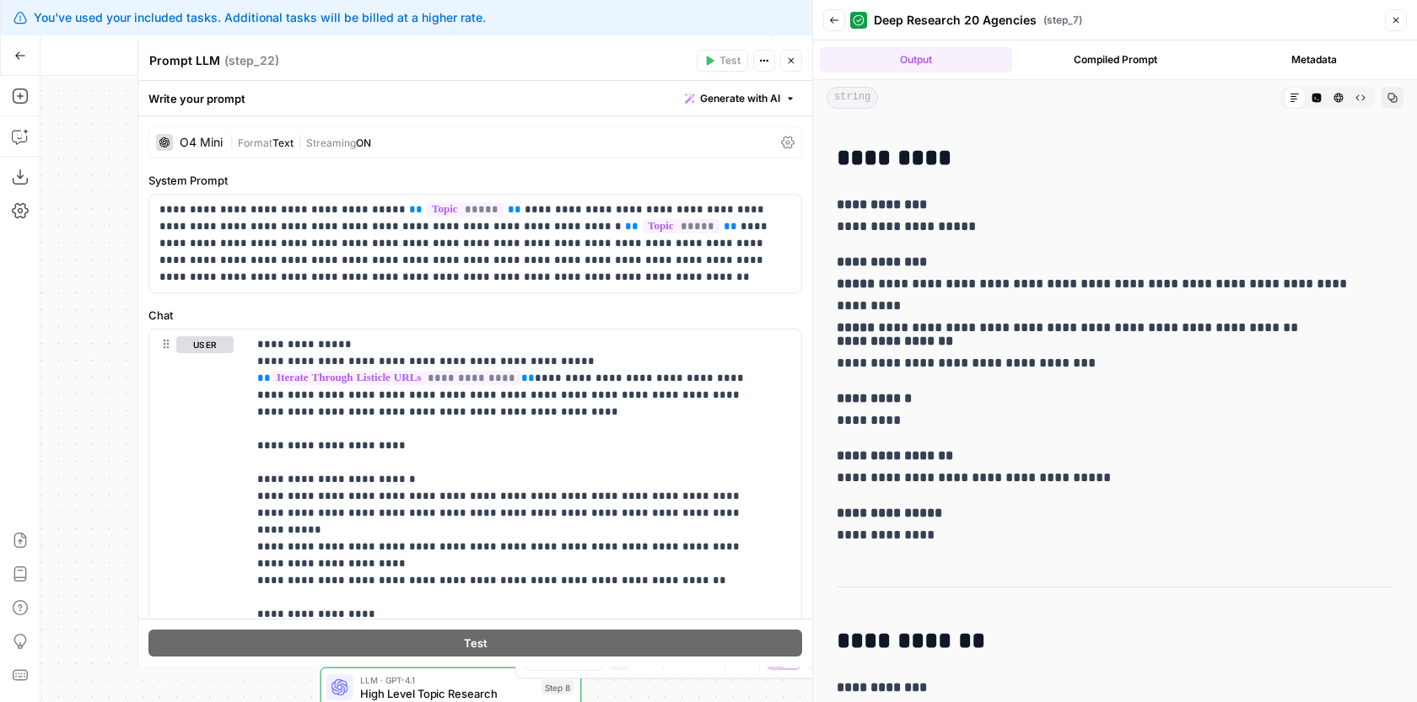
click at [788, 58] on icon "button" at bounding box center [791, 61] width 10 height 10
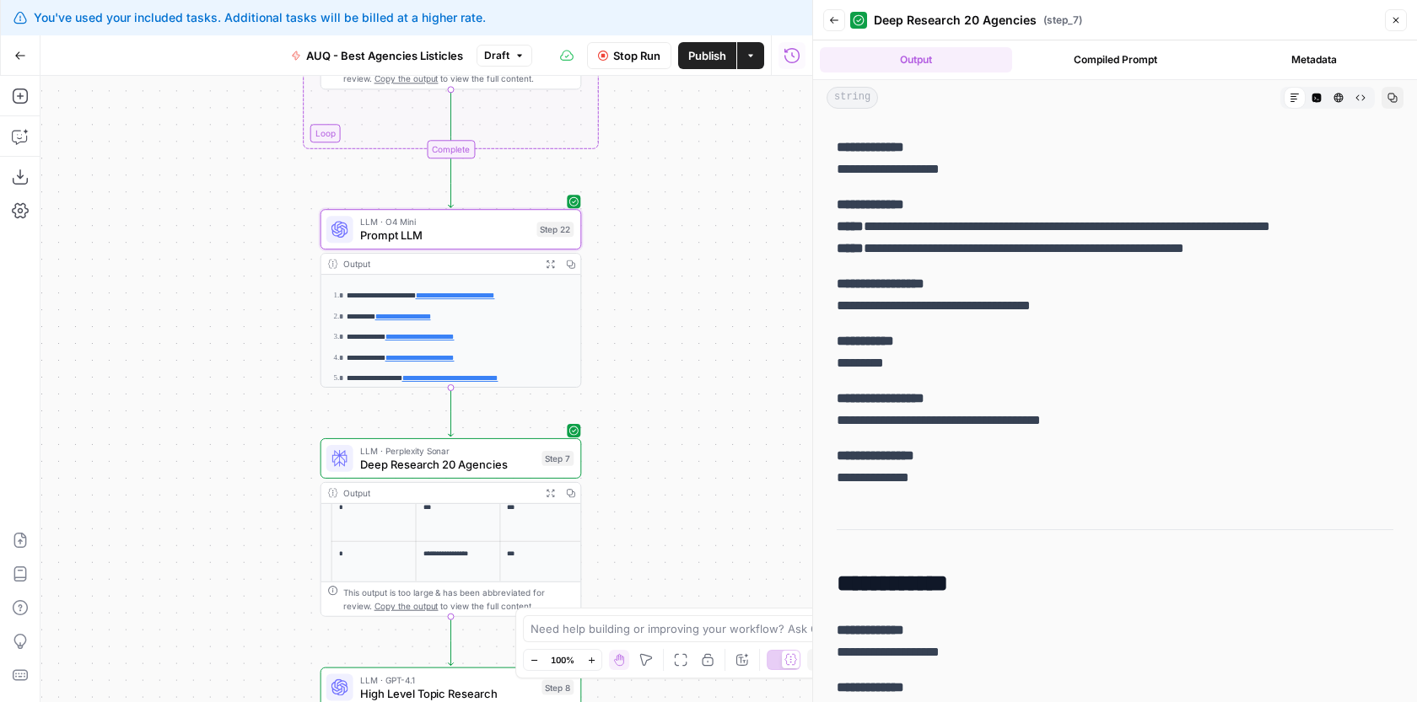
click at [550, 260] on icon "button" at bounding box center [550, 264] width 9 height 9
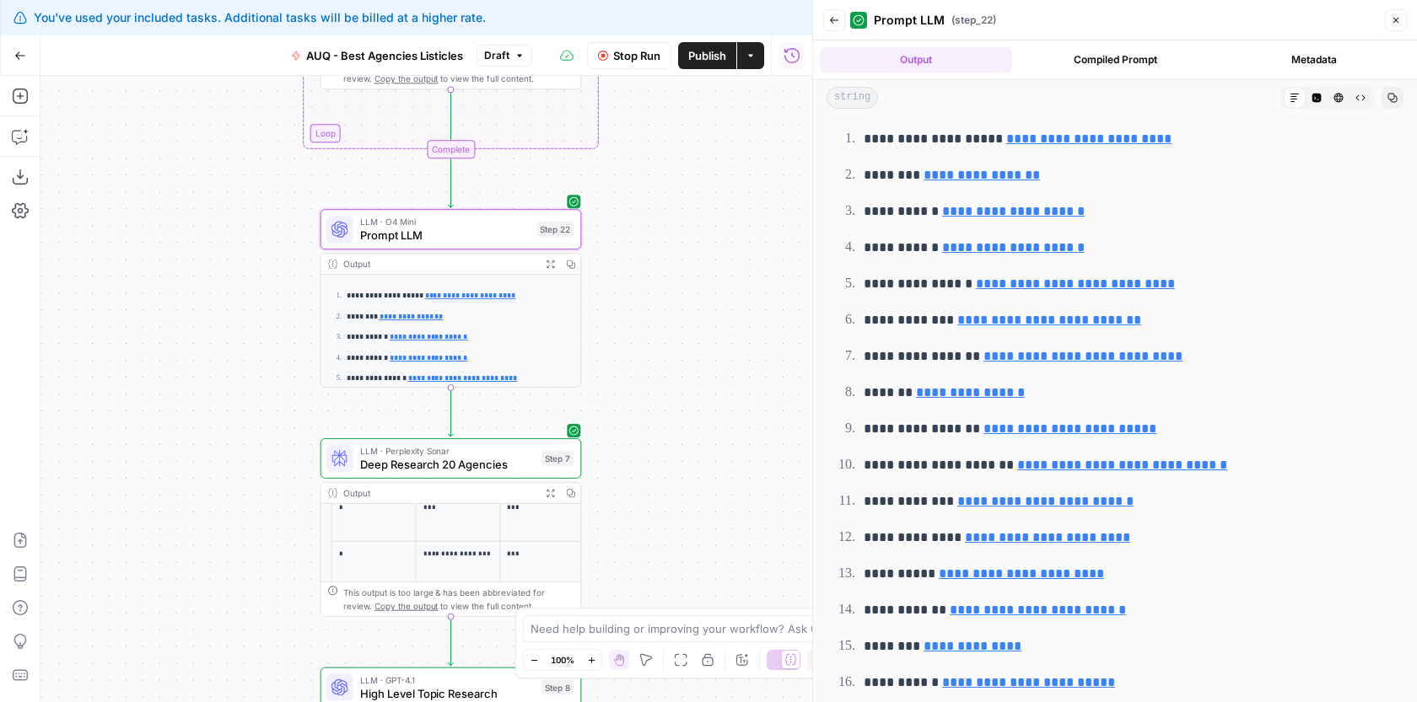
scroll to position [0, 0]
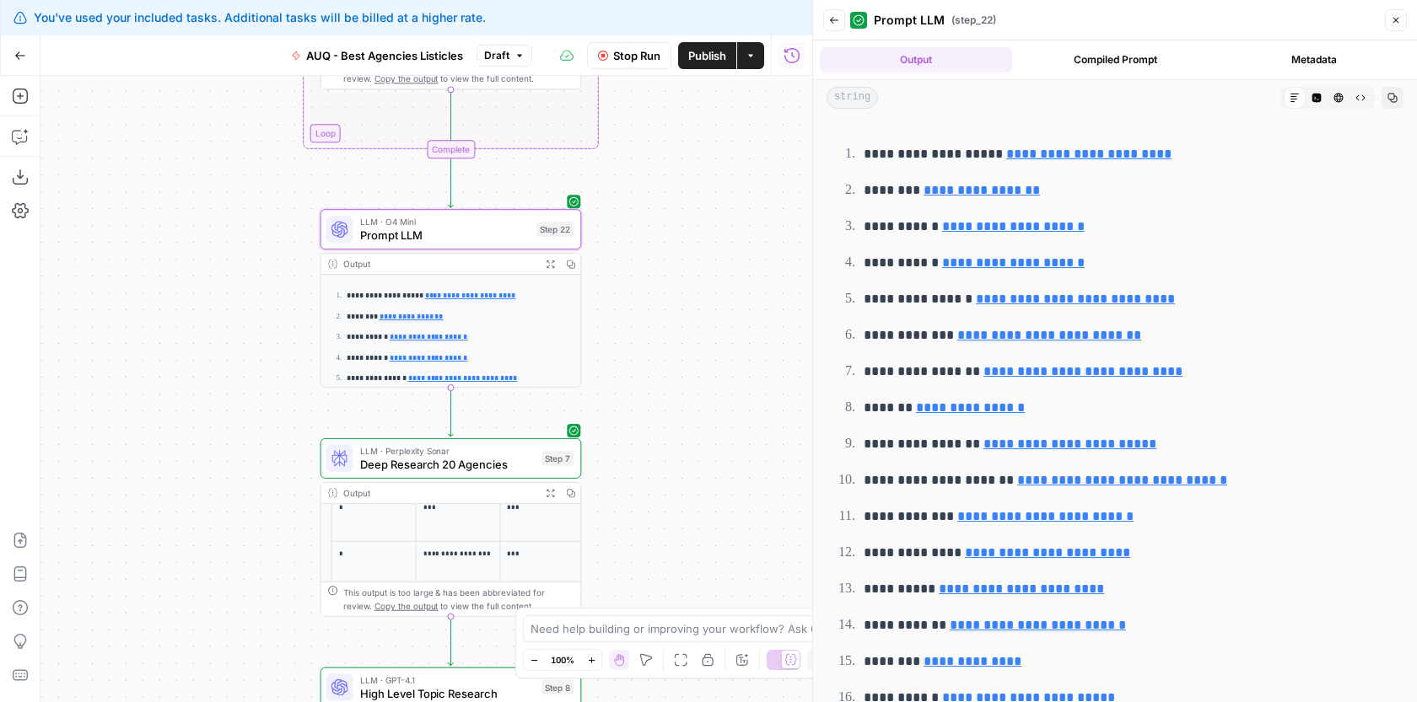
drag, startPoint x: 756, startPoint y: 259, endPoint x: 754, endPoint y: 374, distance: 115.5
click at [755, 369] on div "Workflow Input Settings Inputs Google Search Google Search Step 1 Output Expand…" at bounding box center [426, 389] width 772 height 627
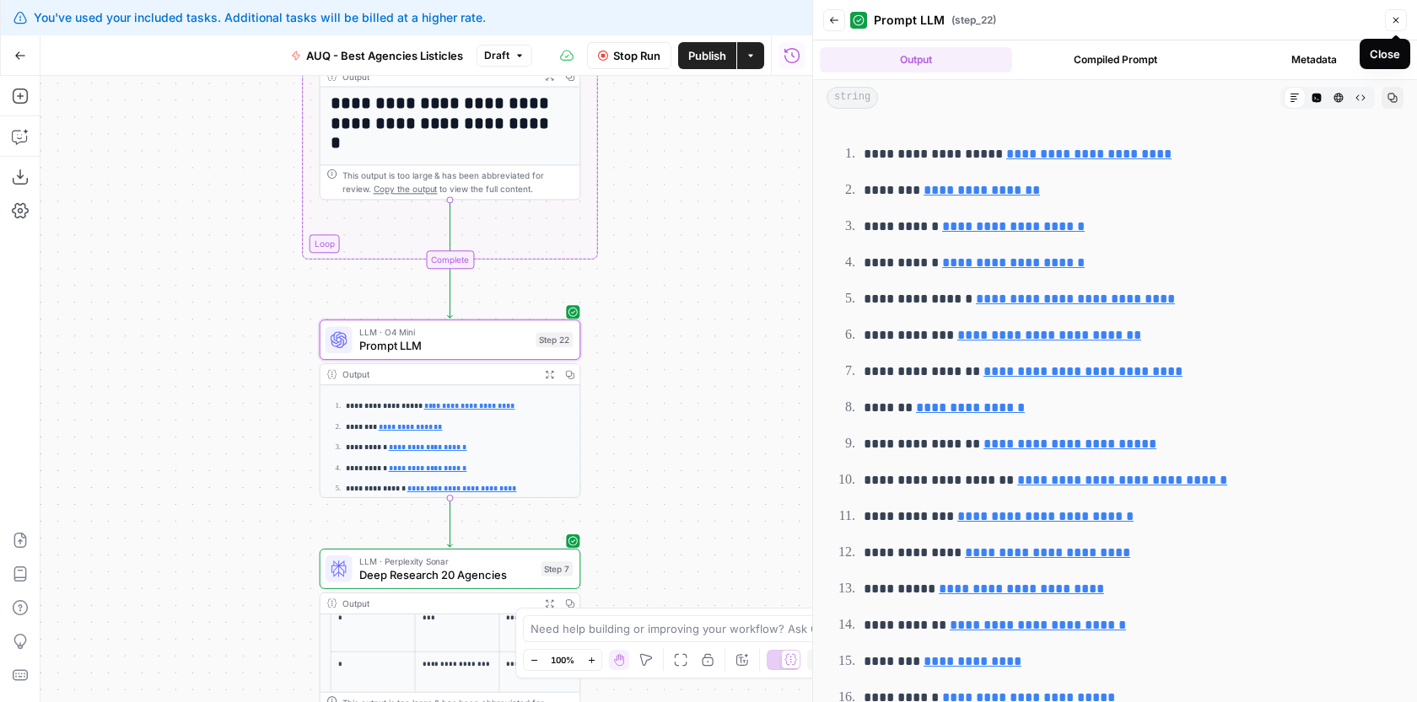
click at [1397, 20] on icon "button" at bounding box center [1396, 20] width 10 height 10
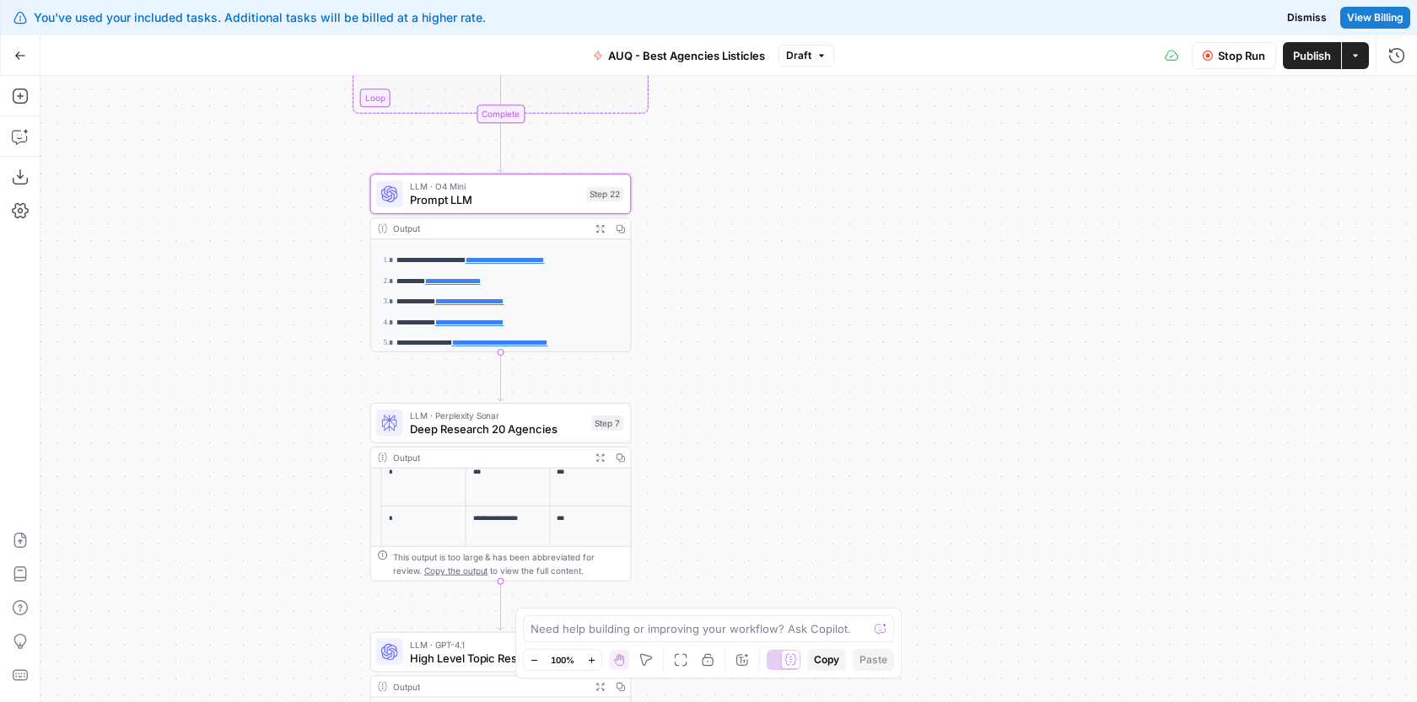
drag, startPoint x: 708, startPoint y: 368, endPoint x: 759, endPoint y: 219, distance: 156.8
click at [759, 219] on div "Workflow Input Settings Inputs Google Search Google Search Step 1 Output Expand…" at bounding box center [728, 389] width 1376 height 627
drag, startPoint x: 818, startPoint y: 306, endPoint x: 818, endPoint y: 456, distance: 150.1
click at [818, 456] on div "Workflow Input Settings Inputs Google Search Google Search Step 1 Output Expand…" at bounding box center [728, 389] width 1376 height 627
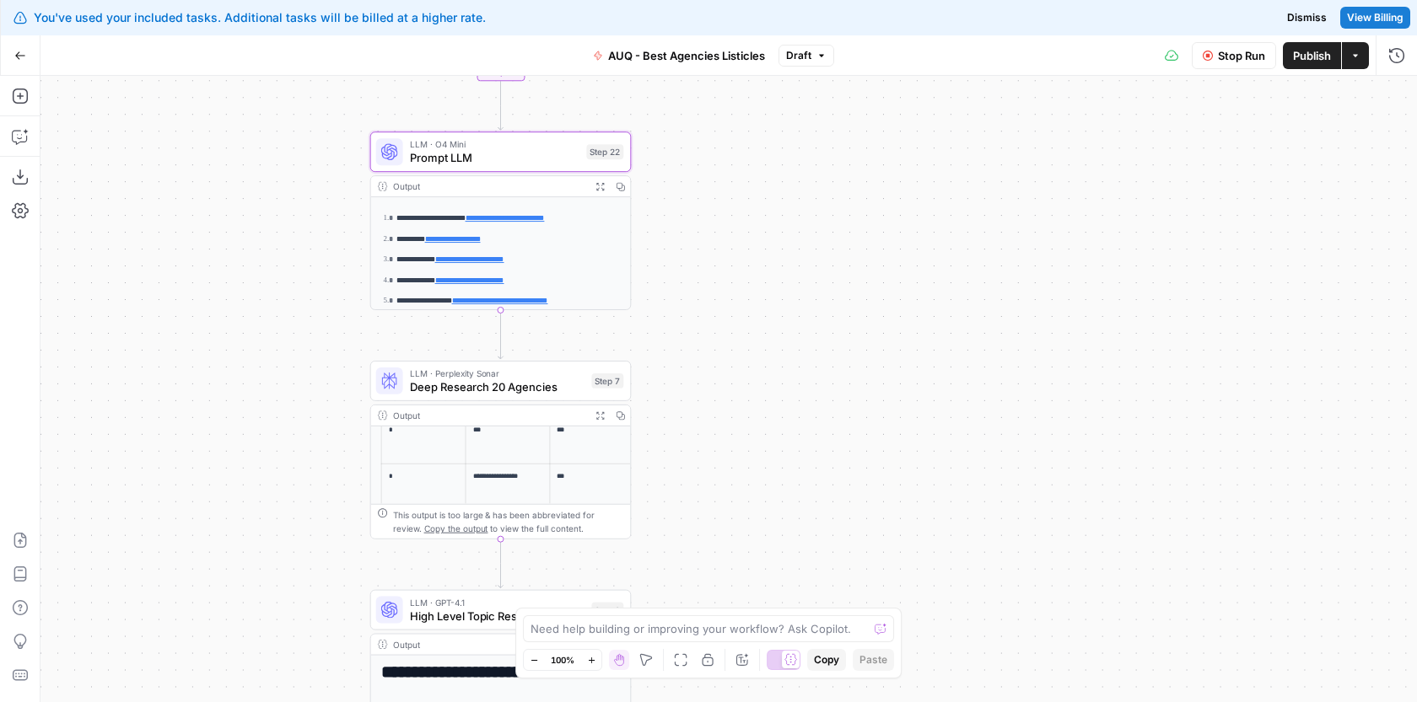
drag, startPoint x: 818, startPoint y: 400, endPoint x: 818, endPoint y: 153, distance: 246.2
click at [818, 153] on div "Workflow Input Settings Inputs Google Search Google Search Step 1 Output Expand…" at bounding box center [728, 389] width 1376 height 627
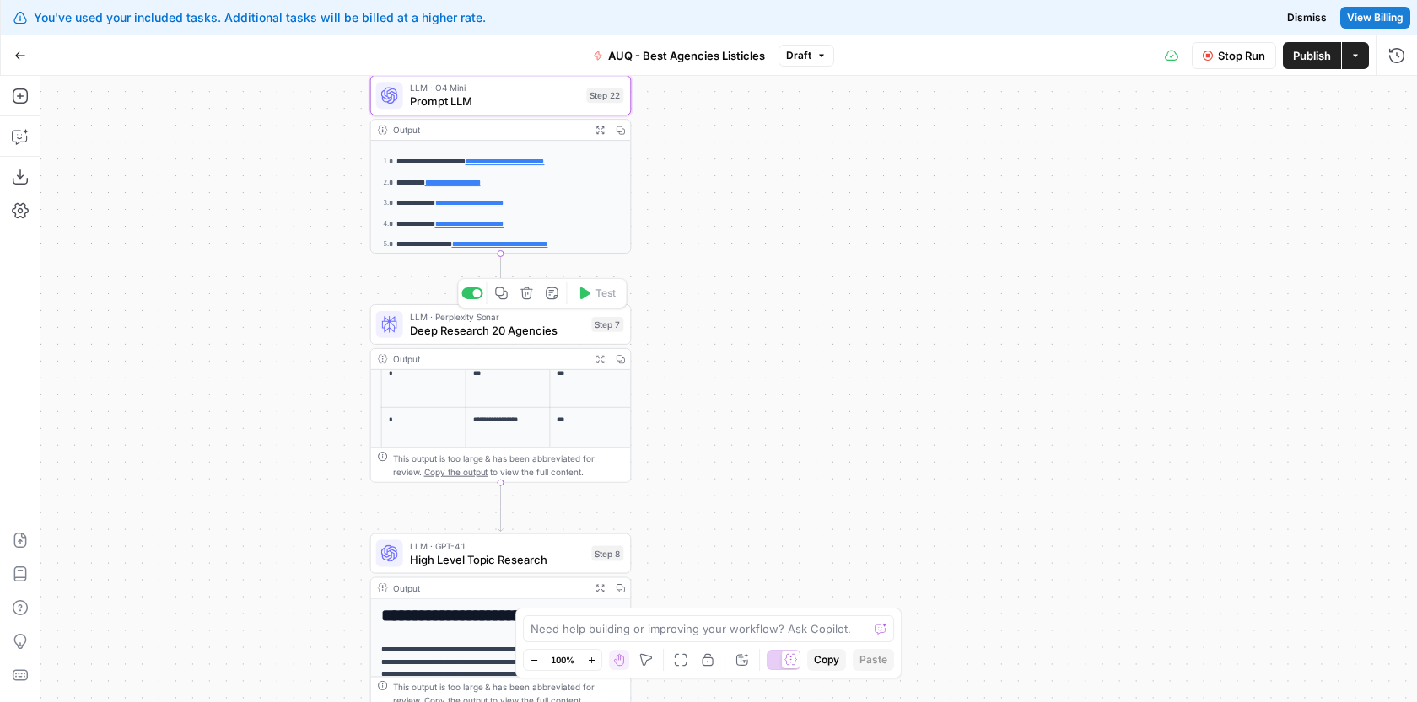
click at [567, 332] on span "Deep Research 20 Agencies" at bounding box center [497, 330] width 175 height 17
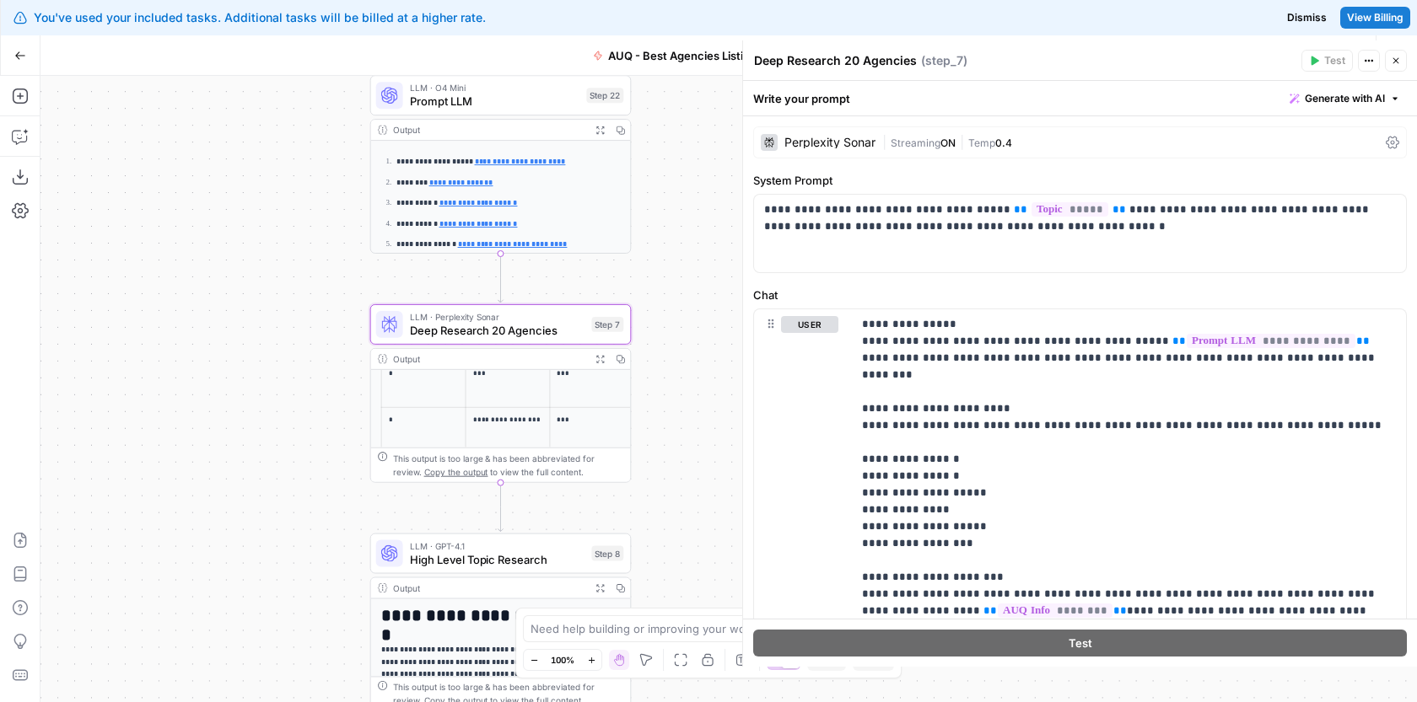
drag, startPoint x: 664, startPoint y: 161, endPoint x: 664, endPoint y: 265, distance: 103.7
click at [664, 264] on div "Workflow Input Settings Inputs Google Search Google Search Step 1 Output Expand…" at bounding box center [728, 389] width 1376 height 627
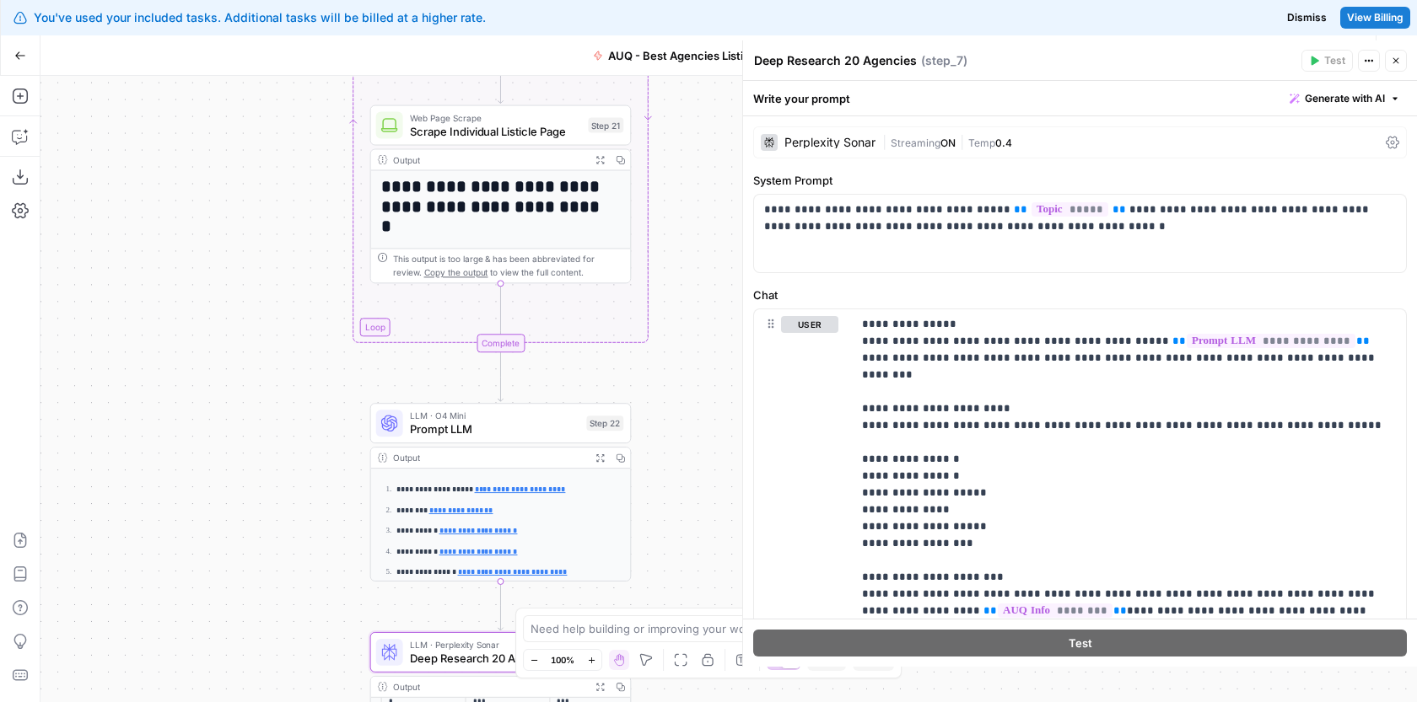
drag, startPoint x: 689, startPoint y: 180, endPoint x: 689, endPoint y: 406, distance: 225.2
click at [689, 406] on div "Workflow Input Settings Inputs Google Search Google Search Step 1 Output Expand…" at bounding box center [728, 389] width 1376 height 627
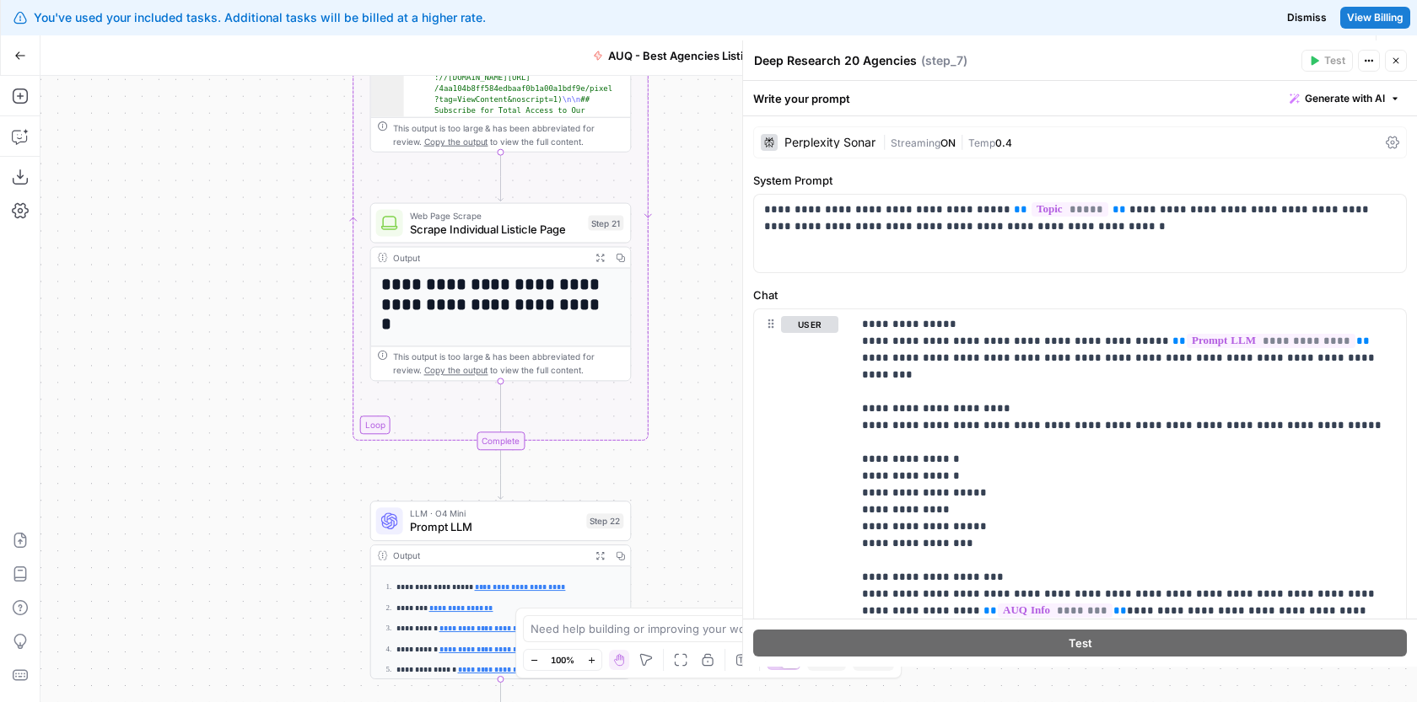
drag, startPoint x: 692, startPoint y: 272, endPoint x: 691, endPoint y: 371, distance: 99.5
click at [691, 372] on div "Workflow Input Settings Inputs Google Search Google Search Step 1 Output Expand…" at bounding box center [728, 389] width 1376 height 627
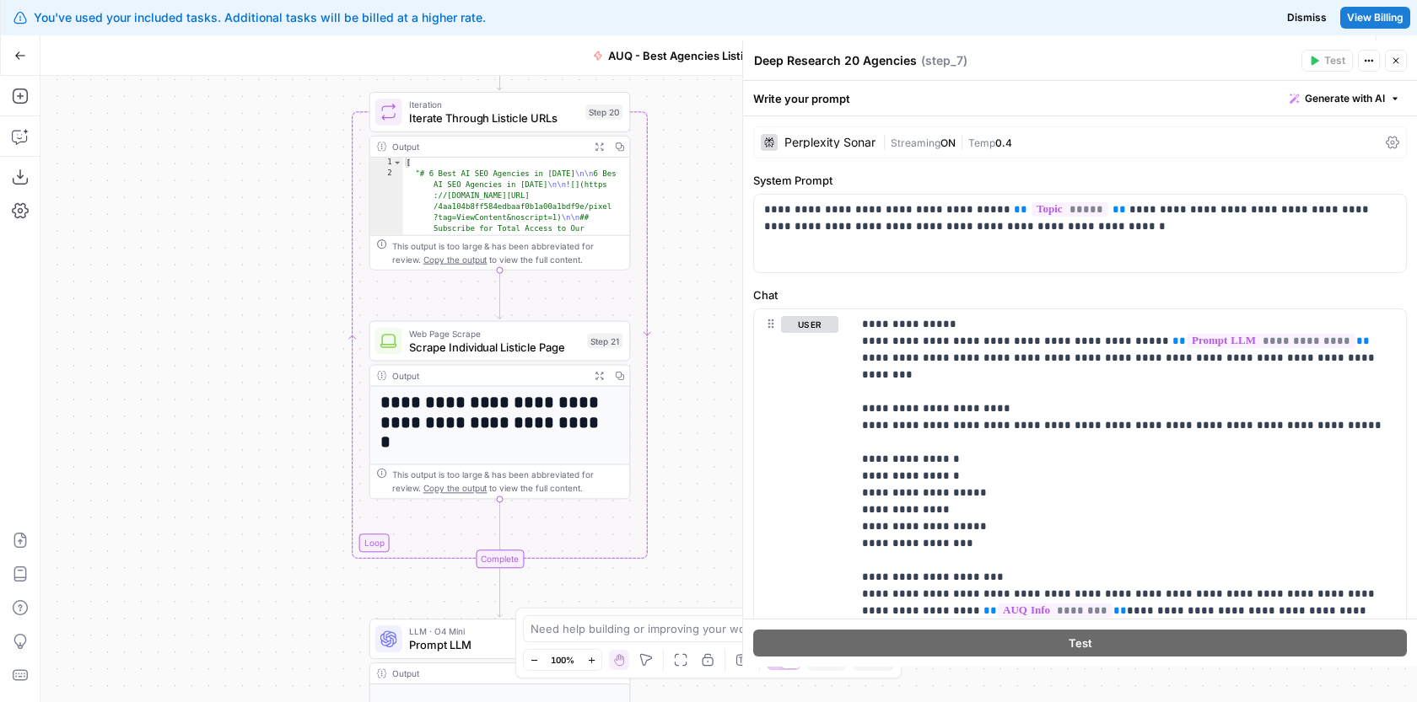
drag, startPoint x: 671, startPoint y: 309, endPoint x: 670, endPoint y: 332, distance: 23.6
click at [671, 333] on div "Workflow Input Settings Inputs Google Search Google Search Step 1 Output Expand…" at bounding box center [728, 389] width 1376 height 627
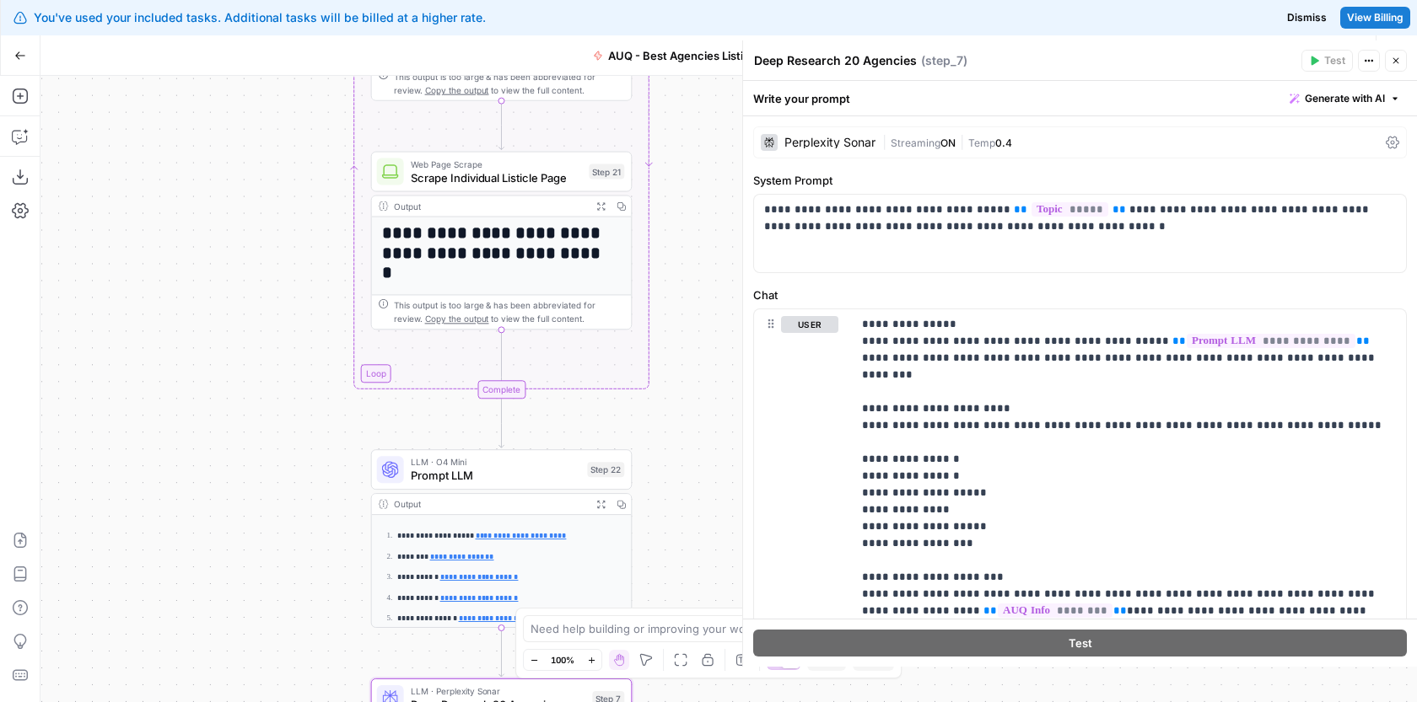
drag, startPoint x: 691, startPoint y: 433, endPoint x: 692, endPoint y: 230, distance: 203.2
click at [692, 230] on div "Workflow Input Settings Inputs Google Search Google Search Step 1 Output Expand…" at bounding box center [728, 389] width 1376 height 627
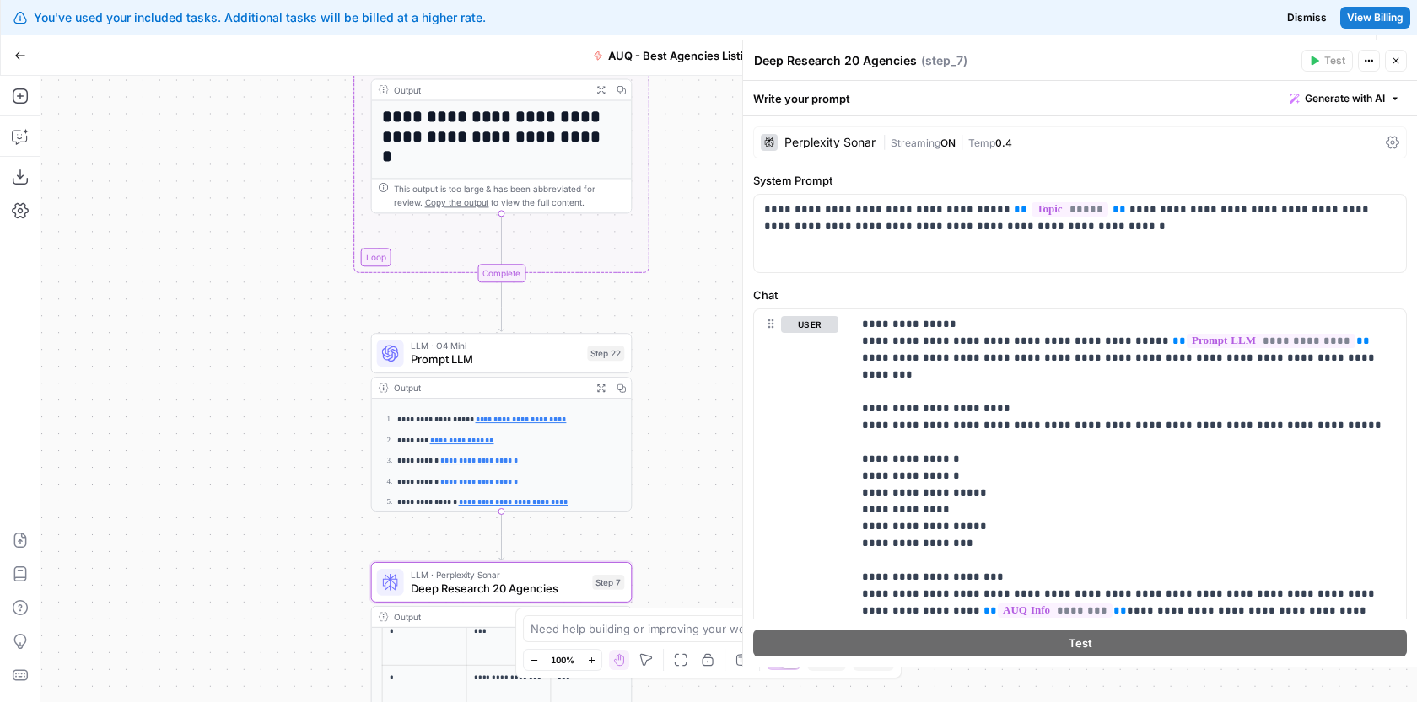
drag, startPoint x: 702, startPoint y: 428, endPoint x: 700, endPoint y: 325, distance: 102.9
click at [701, 325] on div "Workflow Input Settings Inputs Google Search Google Search Step 1 Output Expand…" at bounding box center [728, 389] width 1376 height 627
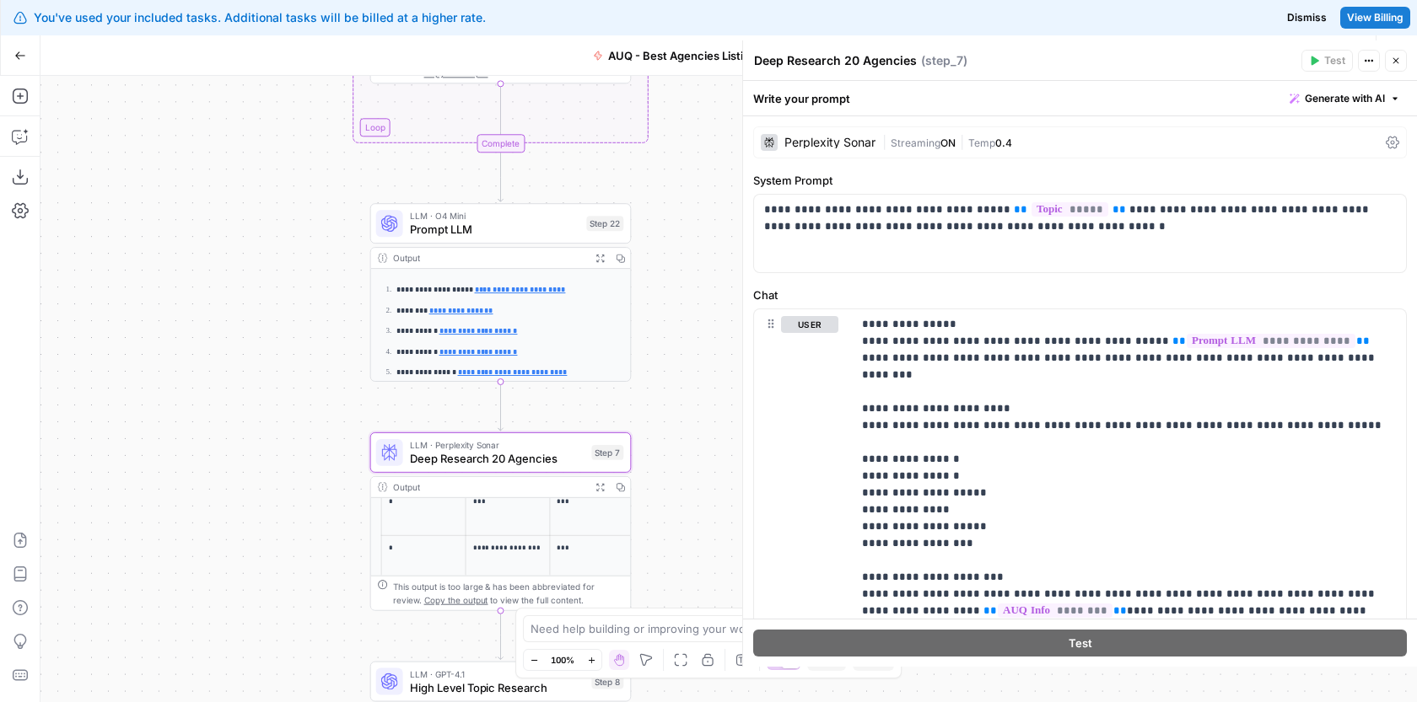
click at [728, 252] on div "Workflow Input Settings Inputs Google Search Google Search Step 1 Output Expand…" at bounding box center [728, 389] width 1376 height 627
click at [1040, 371] on p "**********" at bounding box center [1122, 619] width 521 height 607
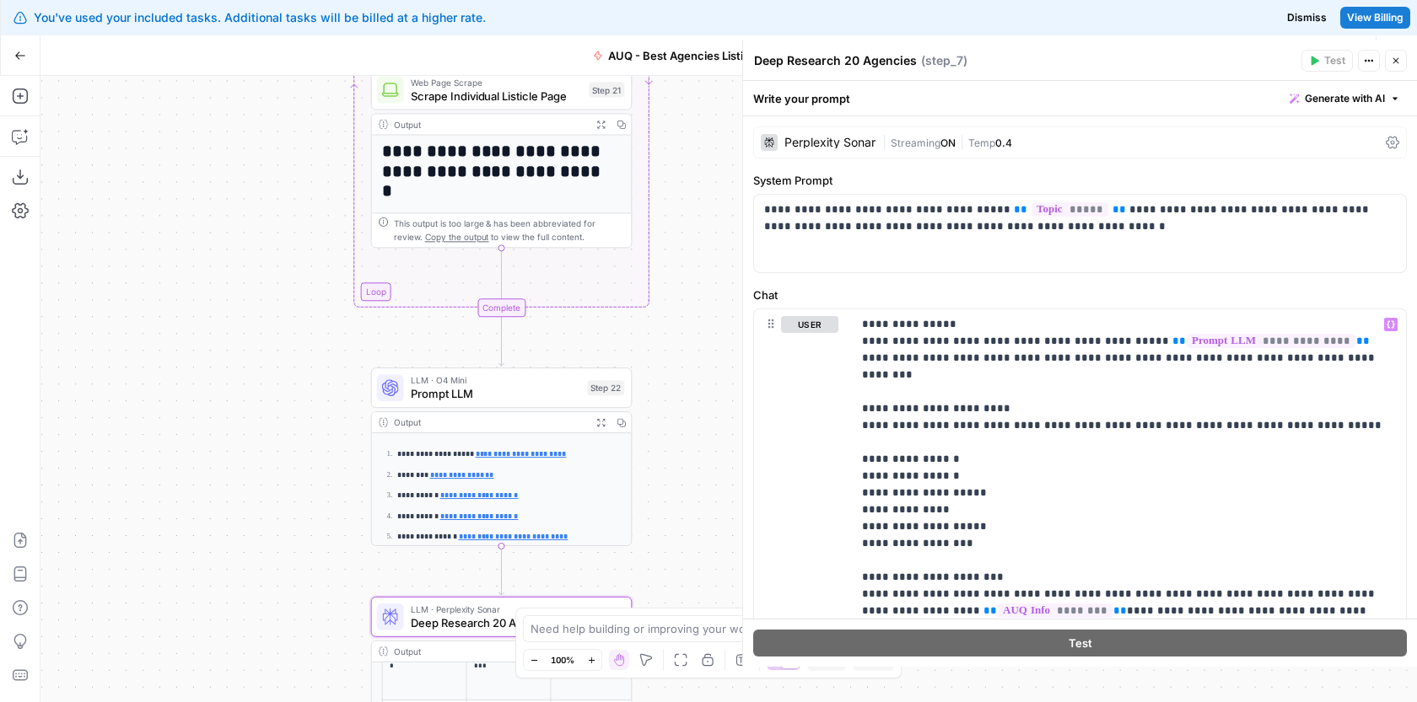
drag, startPoint x: 668, startPoint y: 198, endPoint x: 668, endPoint y: 437, distance: 238.6
click at [669, 437] on div "Workflow Input Settings Inputs Google Search Google Search Step 1 Output Expand…" at bounding box center [728, 389] width 1376 height 627
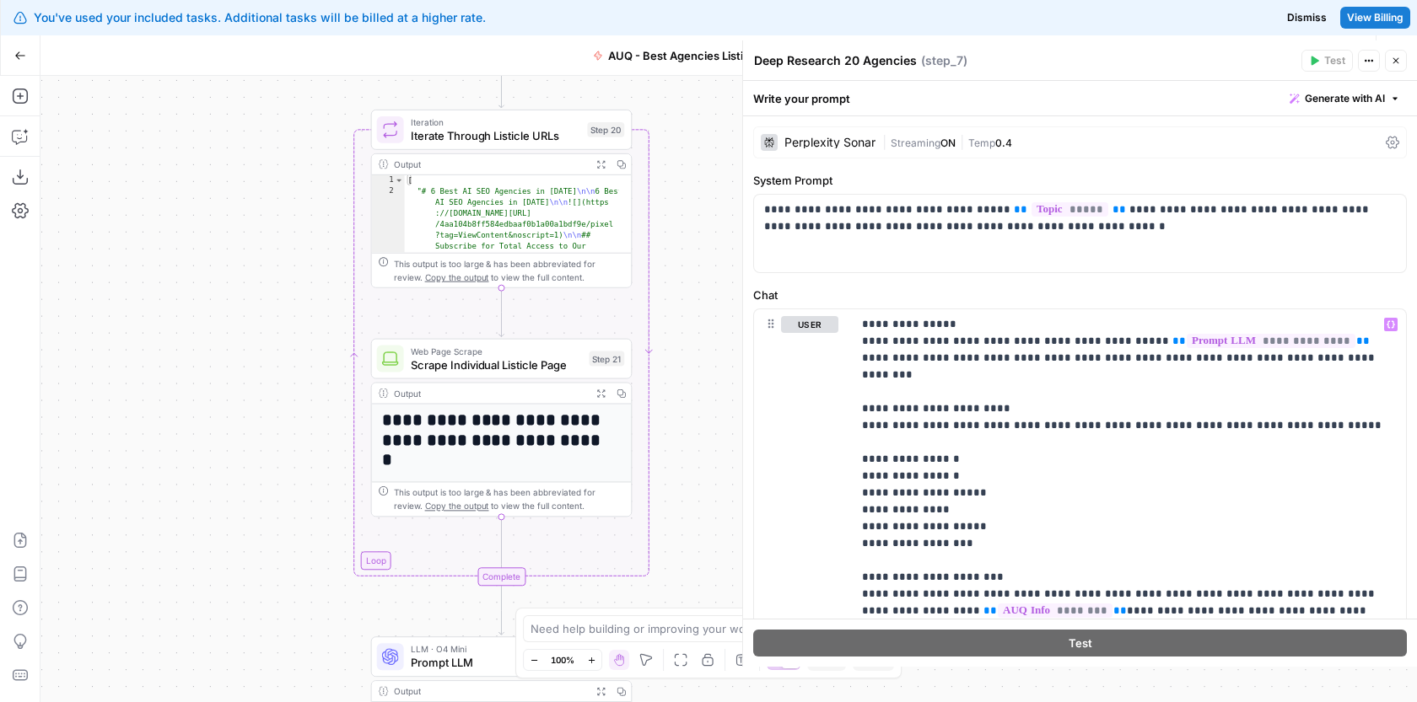
drag, startPoint x: 681, startPoint y: 350, endPoint x: 681, endPoint y: 391, distance: 41.3
click at [681, 390] on div "Workflow Input Settings Inputs Google Search Google Search Step 1 Output Expand…" at bounding box center [728, 389] width 1376 height 627
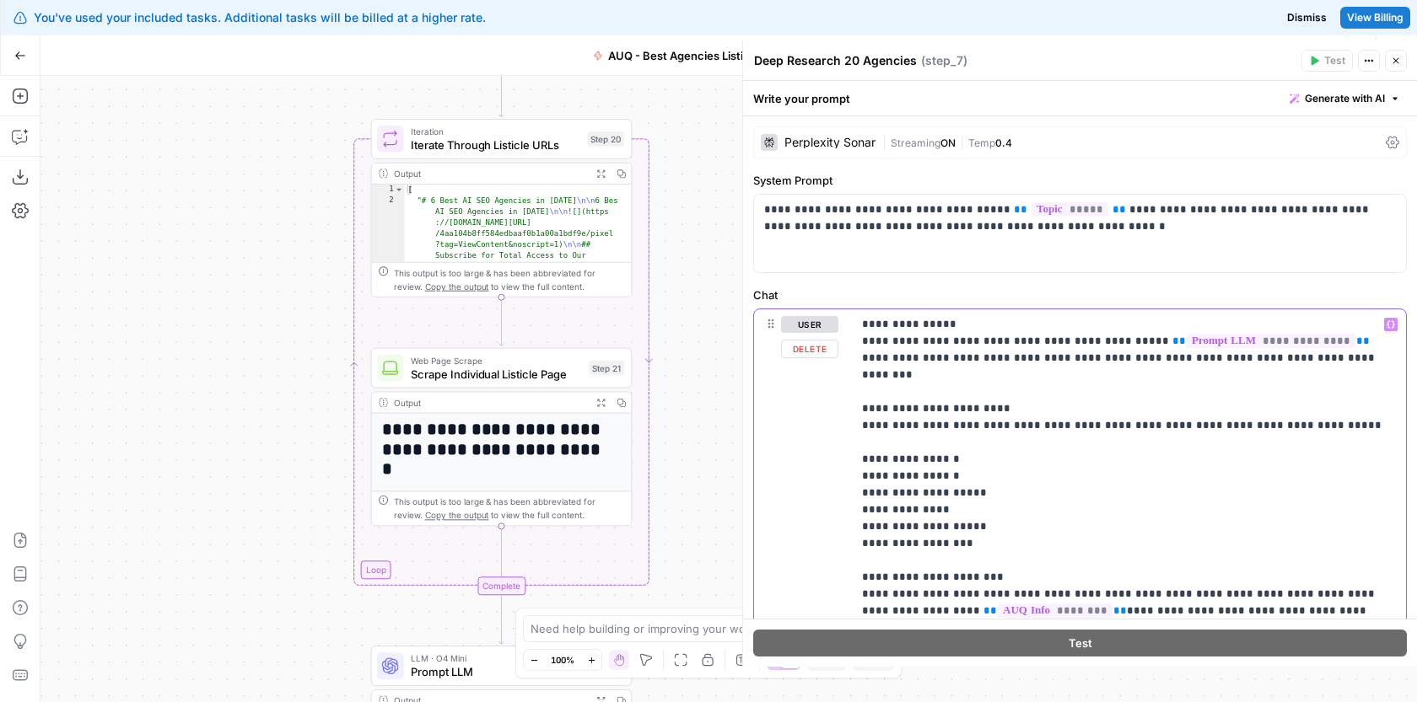
click at [1315, 356] on p "**********" at bounding box center [1122, 619] width 521 height 607
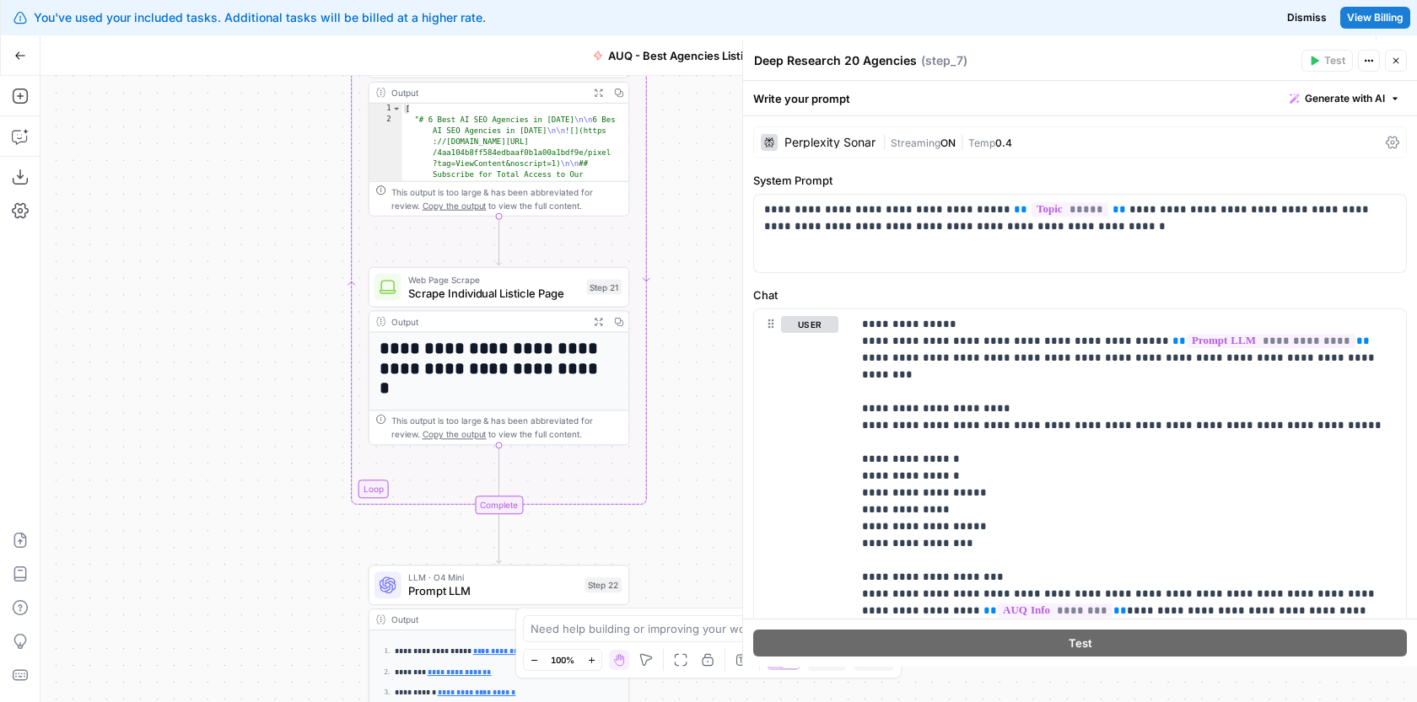
drag, startPoint x: 699, startPoint y: 409, endPoint x: 696, endPoint y: 326, distance: 82.7
click at [696, 326] on div "Workflow Input Settings Inputs Google Search Google Search Step 1 Output Expand…" at bounding box center [728, 389] width 1376 height 627
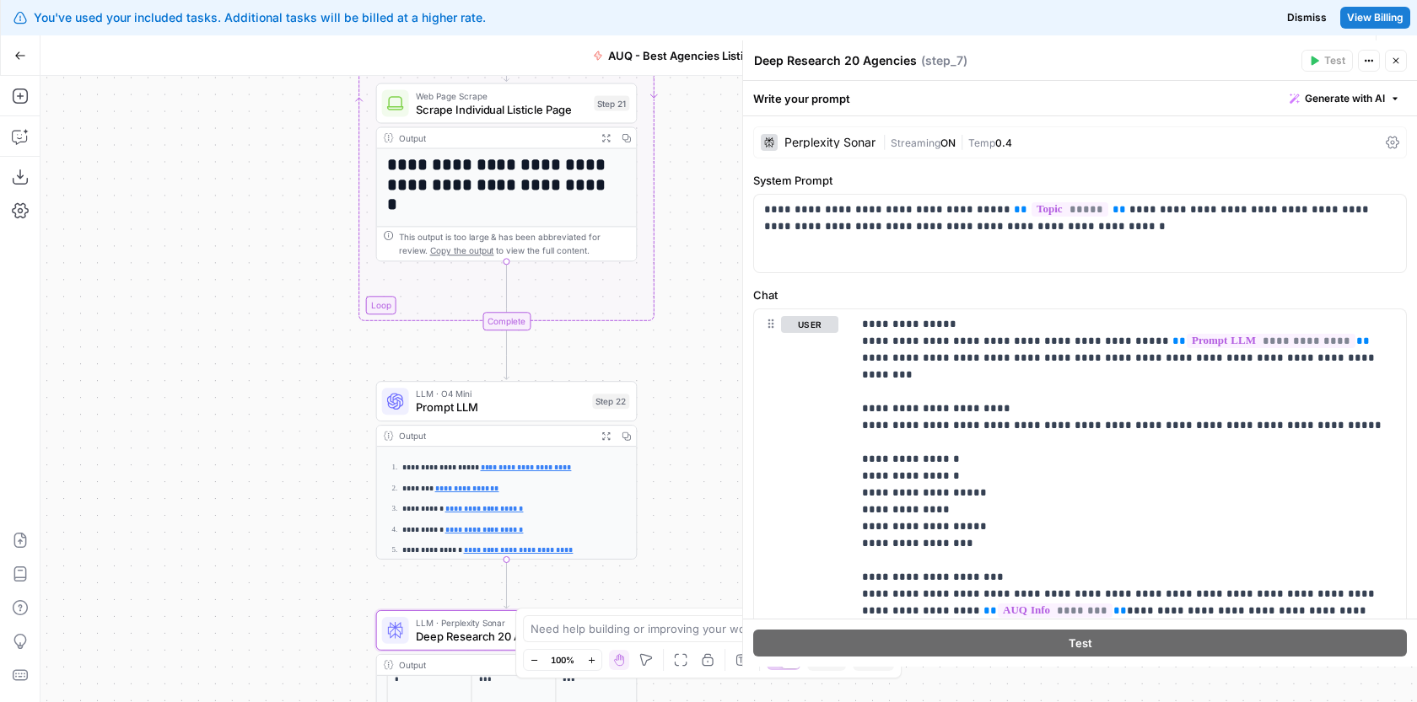
drag, startPoint x: 696, startPoint y: 467, endPoint x: 704, endPoint y: 285, distance: 182.3
click at [704, 285] on div "Workflow Input Settings Inputs Google Search Google Search Step 1 Output Expand…" at bounding box center [728, 389] width 1376 height 627
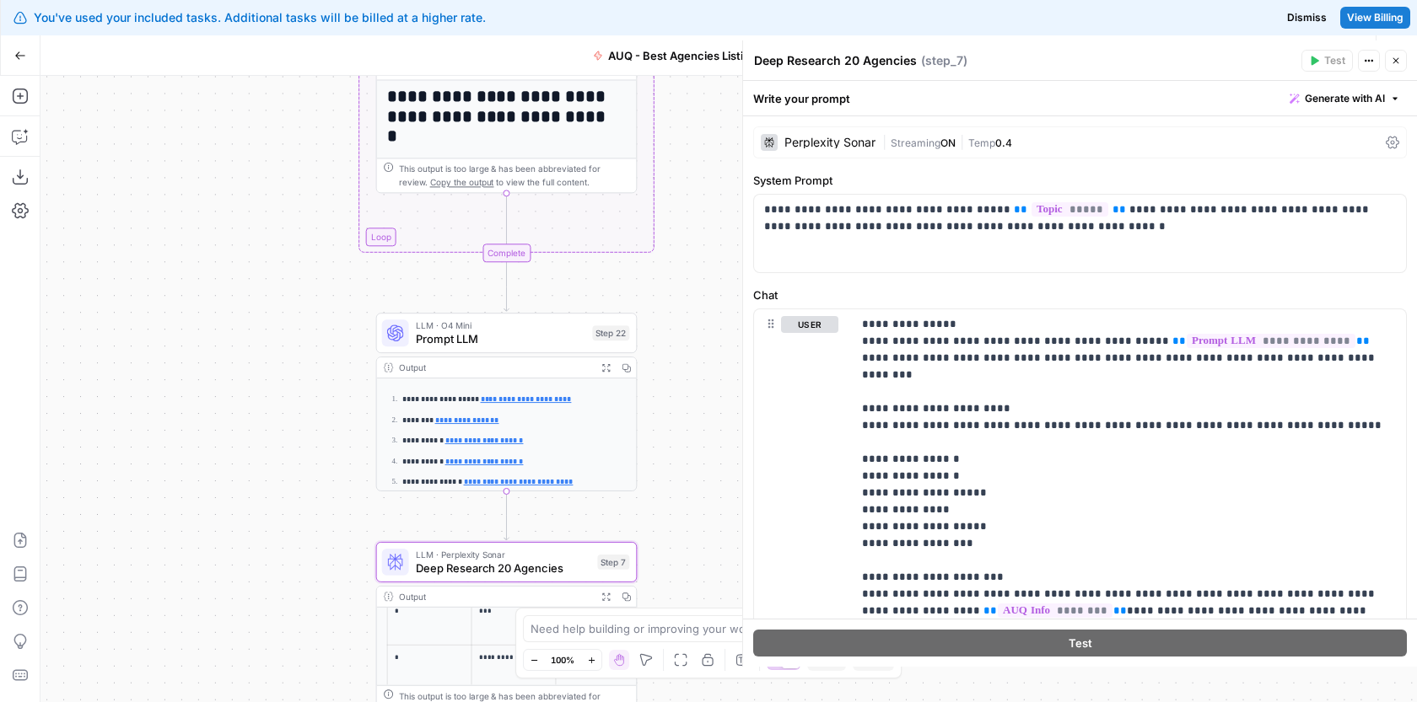
drag, startPoint x: 706, startPoint y: 460, endPoint x: 704, endPoint y: 381, distance: 79.3
click at [704, 380] on div "Workflow Input Settings Inputs Google Search Google Search Step 1 Output Expand…" at bounding box center [728, 389] width 1376 height 627
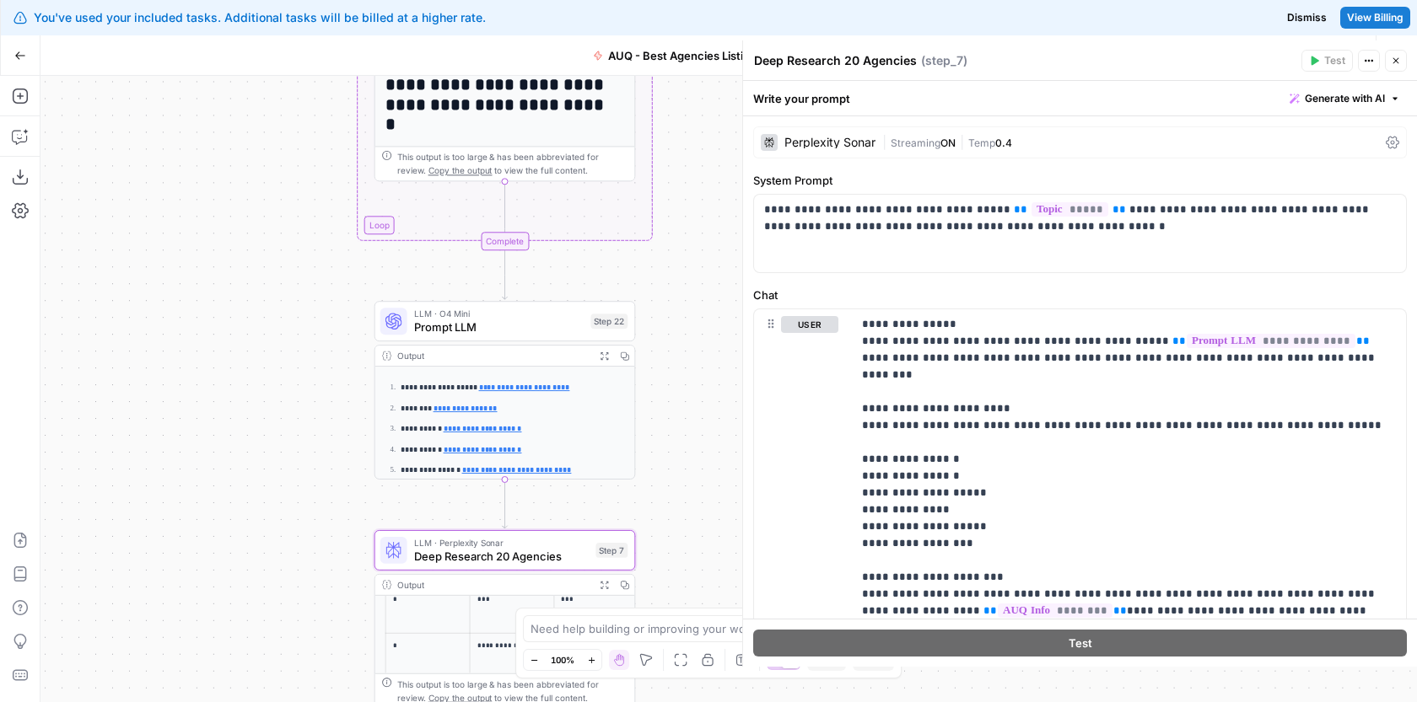
click at [553, 336] on div "LLM · O4 Mini Prompt LLM Step 22 Copy step Delete step Add Note Test" at bounding box center [504, 321] width 261 height 40
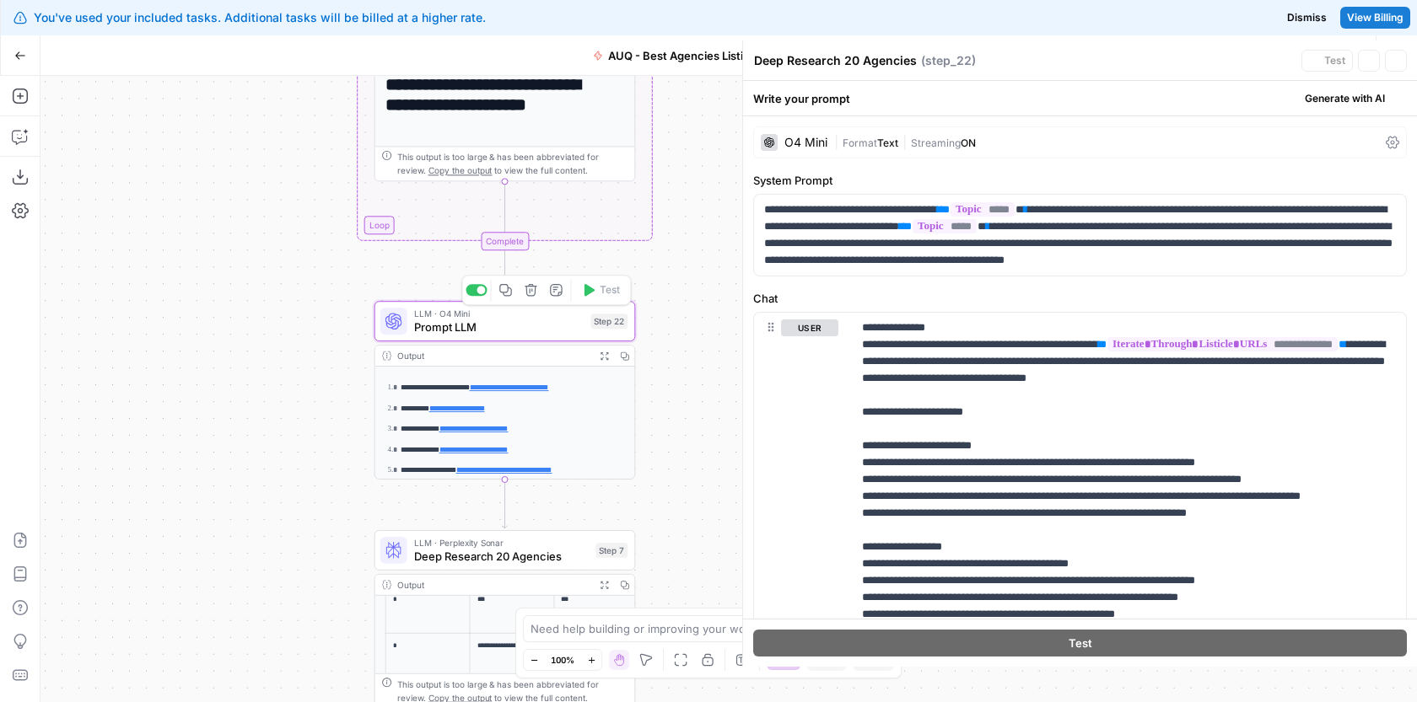
type textarea "Prompt LLM"
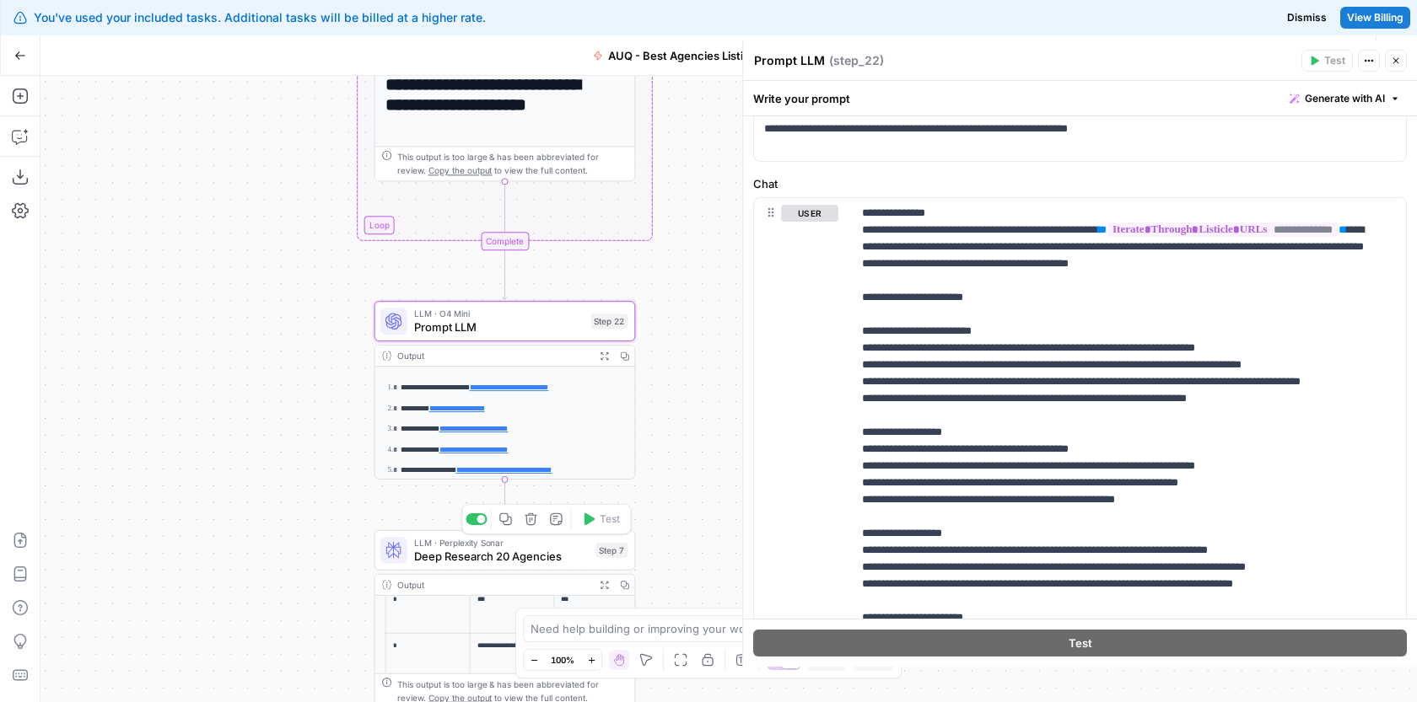
click at [532, 557] on span "Deep Research 20 Agencies" at bounding box center [501, 556] width 175 height 17
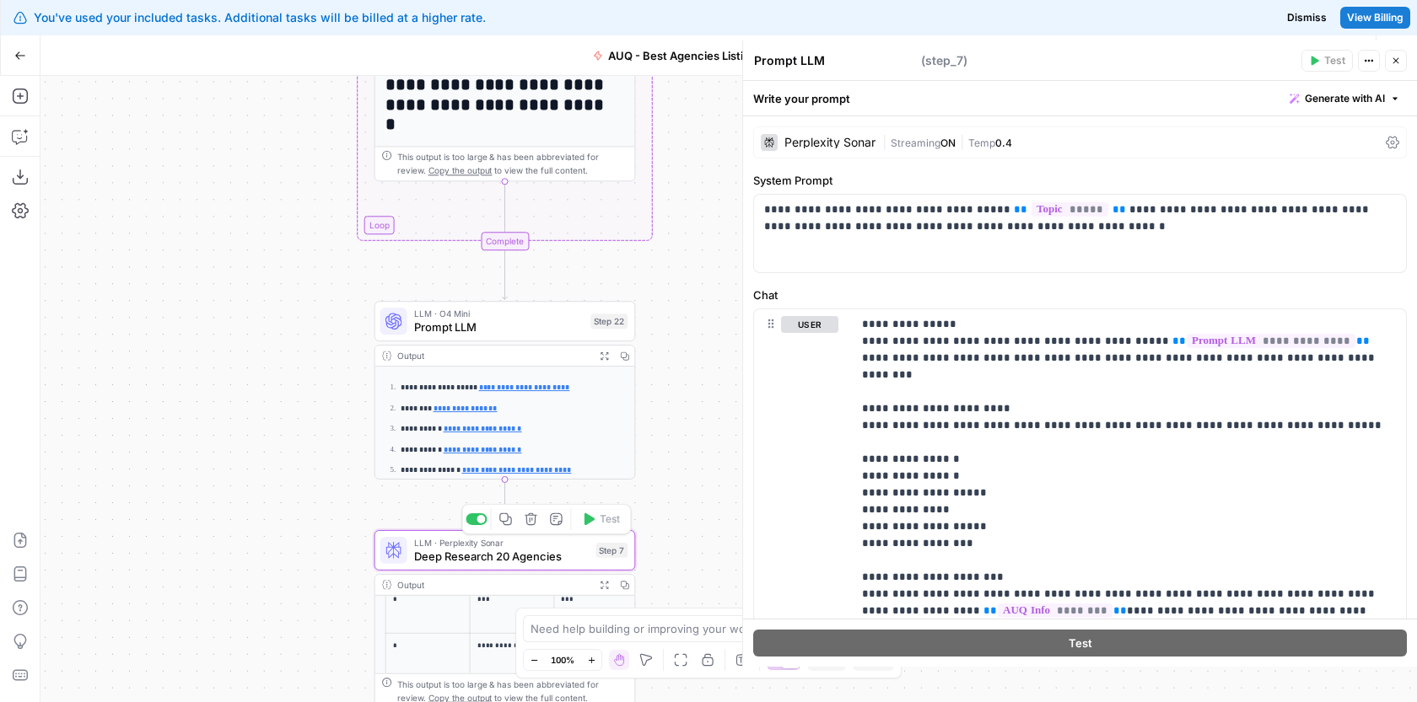
type textarea "Deep Research 20 Agencies"
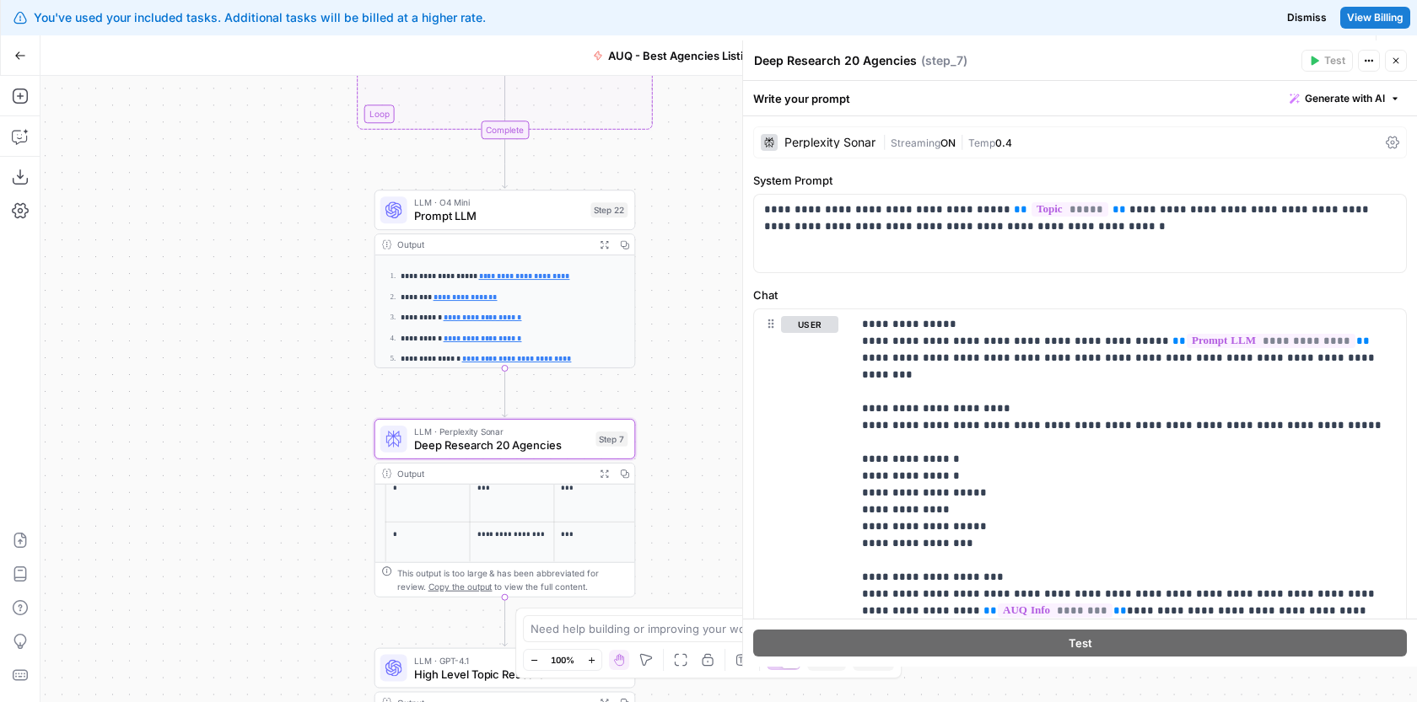
drag, startPoint x: 673, startPoint y: 442, endPoint x: 673, endPoint y: 330, distance: 112.2
click at [673, 330] on div "Workflow Input Settings Inputs Google Search Google Search Step 1 Output Expand…" at bounding box center [728, 389] width 1376 height 627
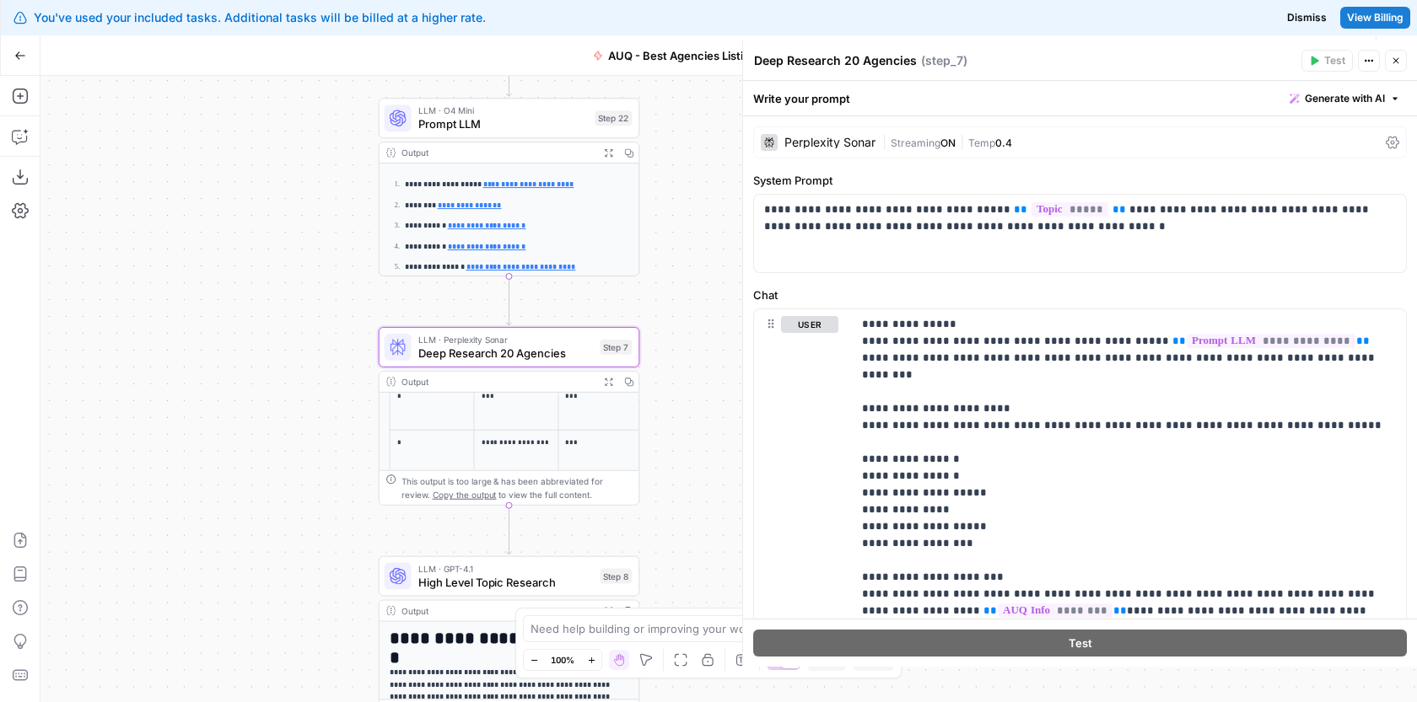
drag, startPoint x: 673, startPoint y: 330, endPoint x: 680, endPoint y: 229, distance: 101.4
click at [680, 229] on div "Workflow Input Settings Inputs Google Search Google Search Step 1 Output Expand…" at bounding box center [728, 389] width 1376 height 627
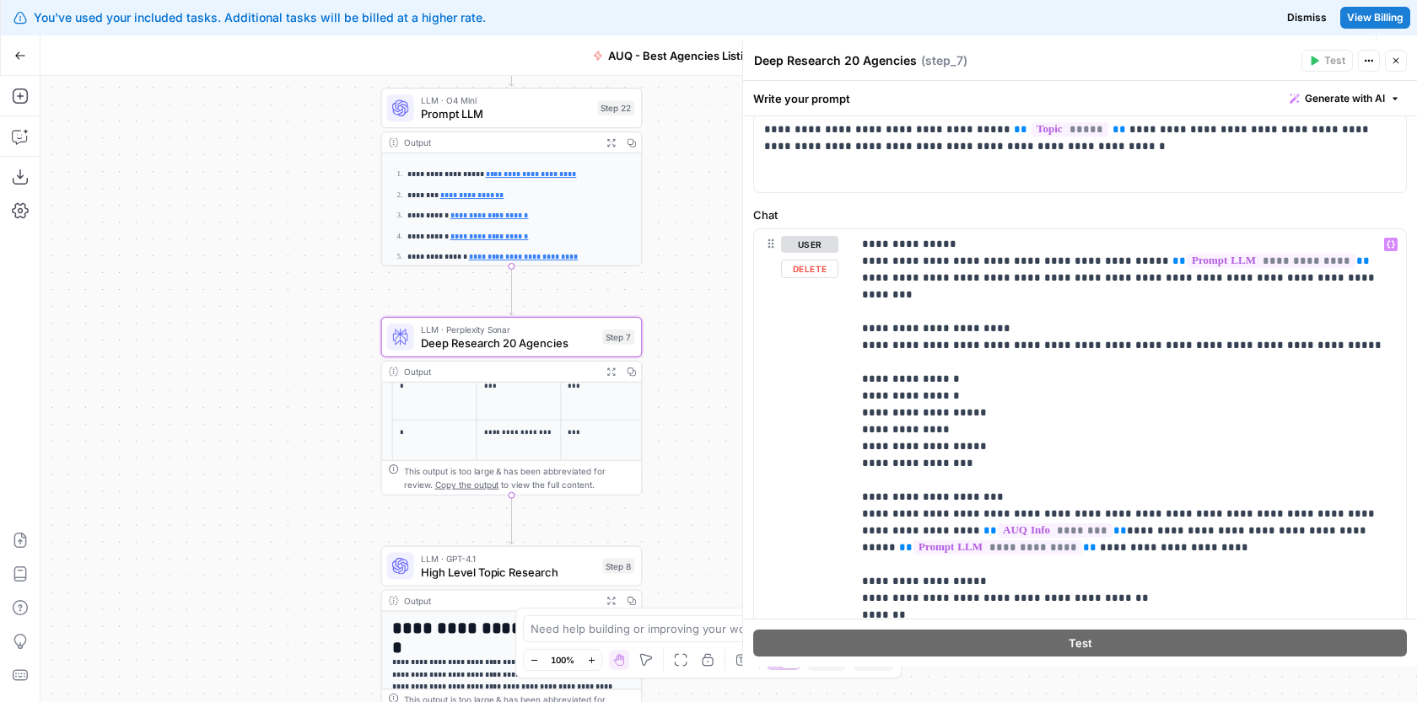
scroll to position [78, 0]
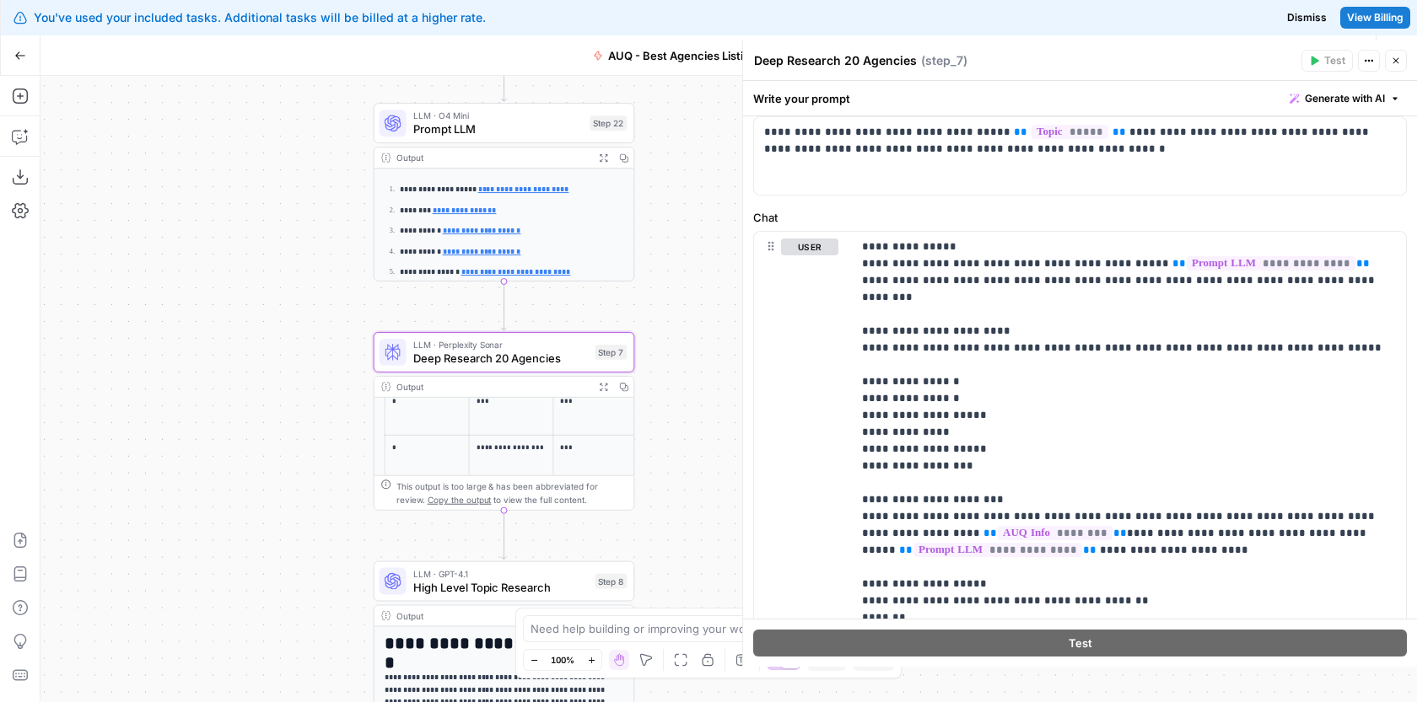
drag, startPoint x: 719, startPoint y: 367, endPoint x: 712, endPoint y: 382, distance: 17.0
click at [712, 382] on div "Workflow Input Settings Inputs Google Search Google Search Step 1 Output Expand…" at bounding box center [728, 389] width 1376 height 627
click at [564, 129] on span "Prompt LLM" at bounding box center [498, 129] width 170 height 17
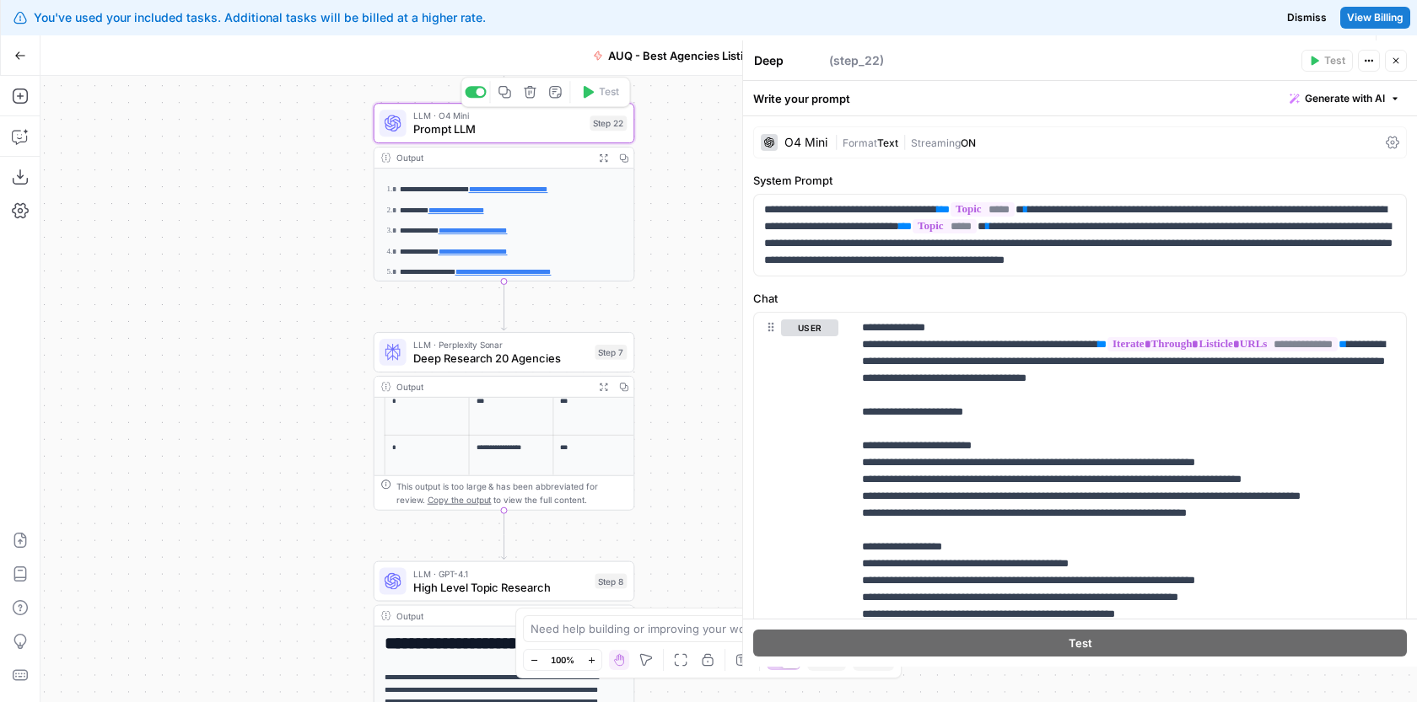
type textarea "Prompt LLM"
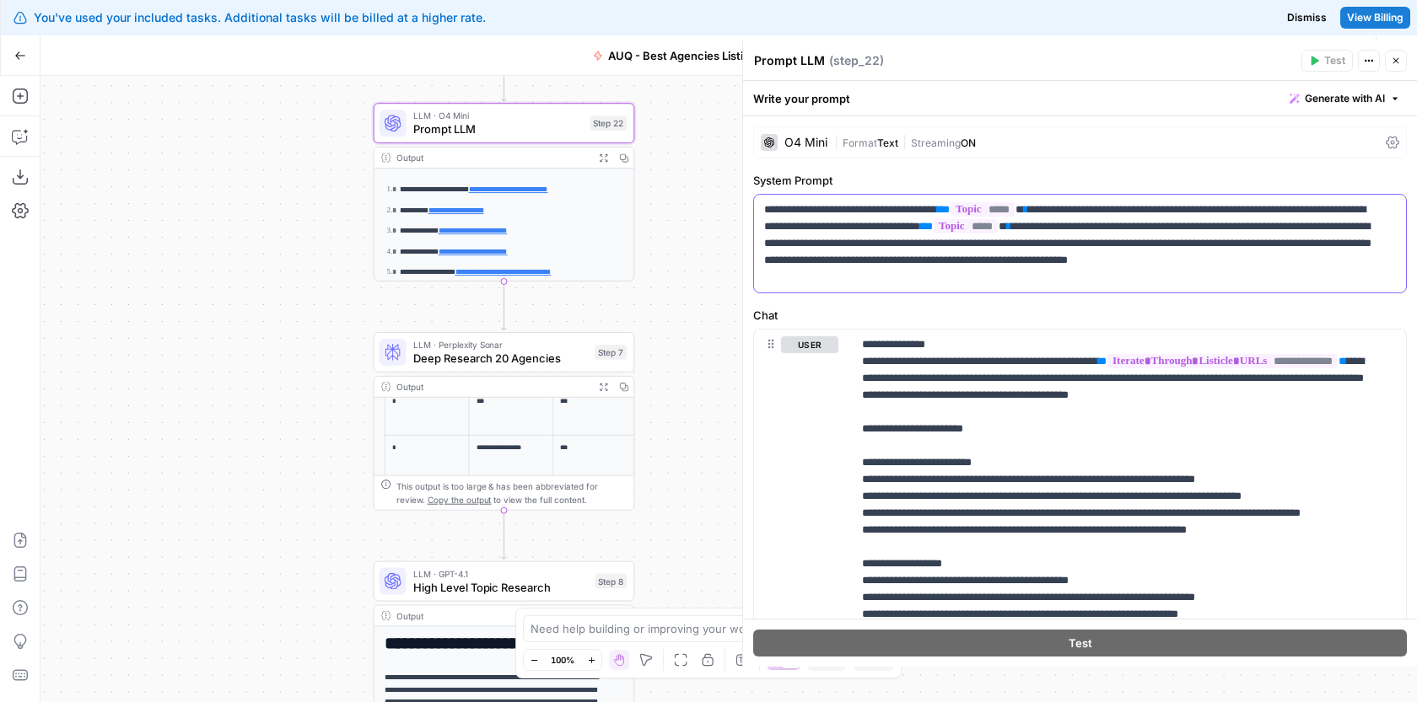
click at [1133, 276] on p "**********" at bounding box center [1073, 244] width 619 height 84
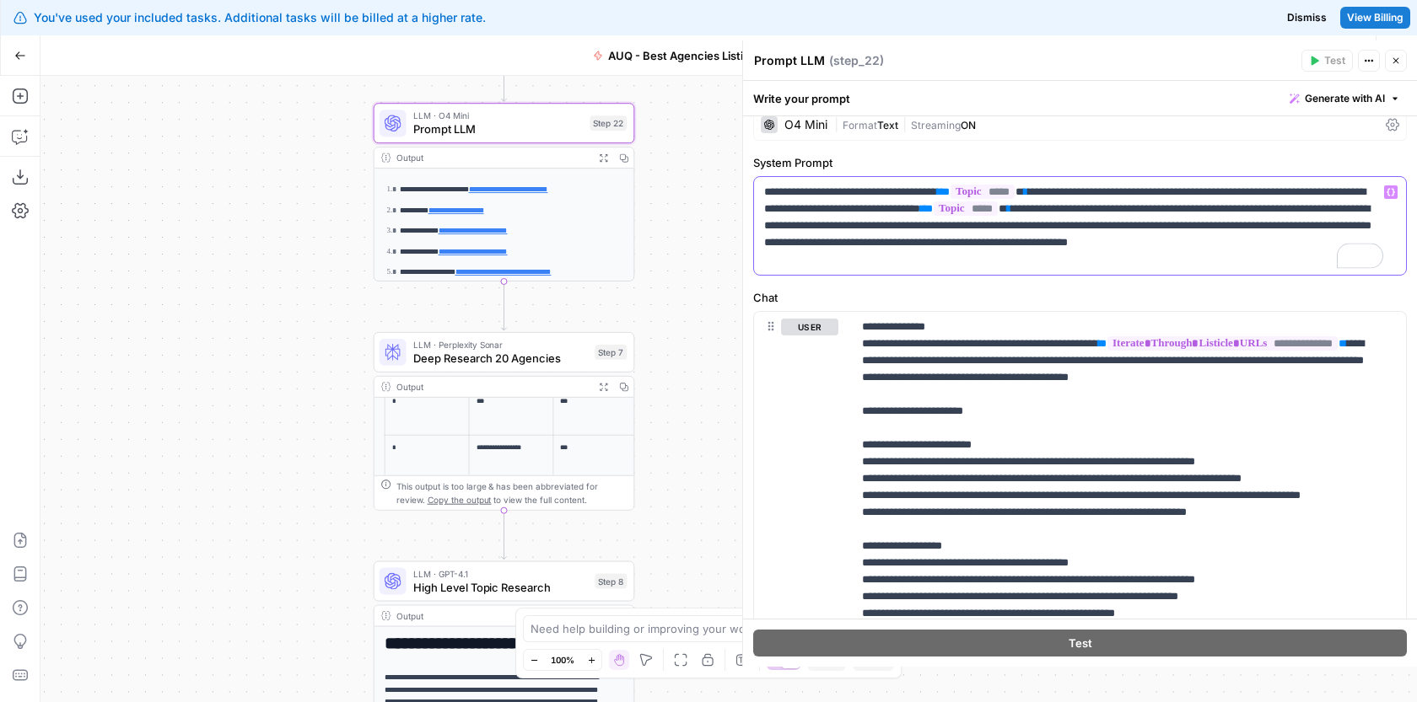
scroll to position [18, 0]
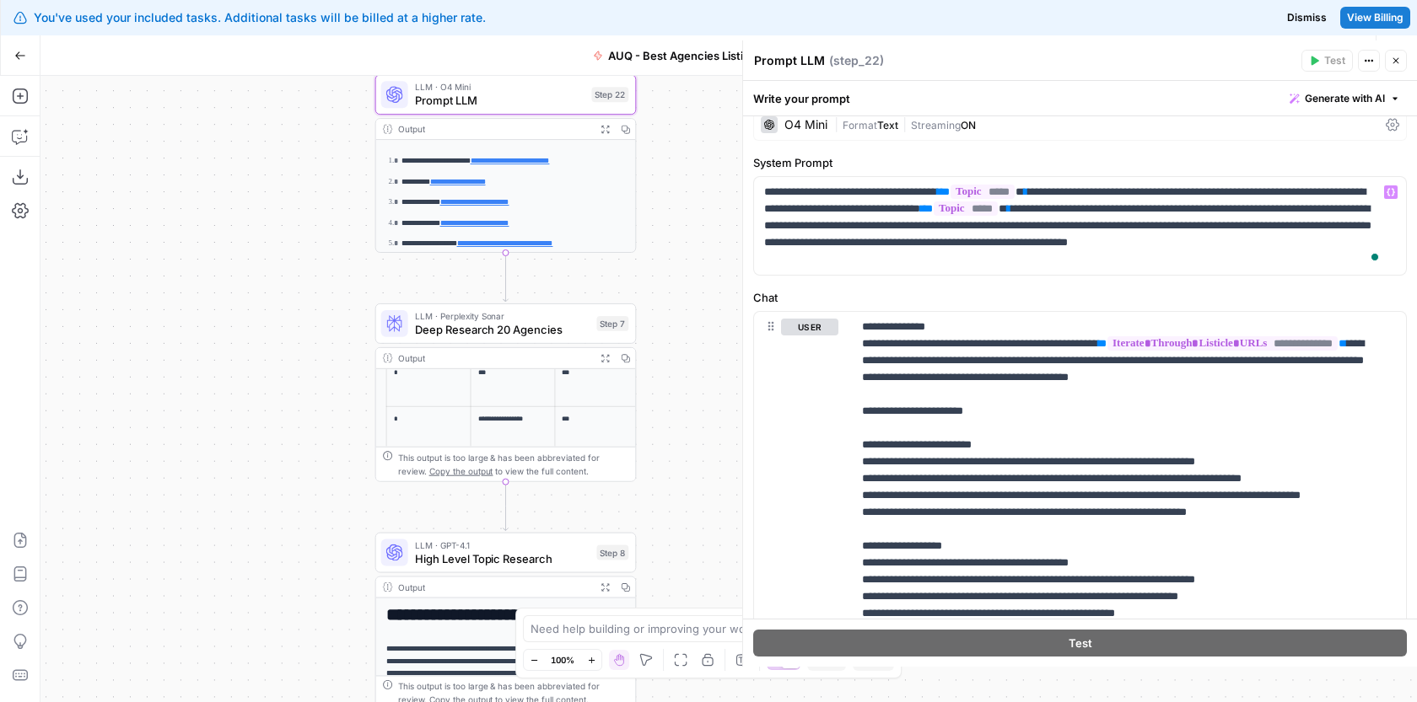
drag, startPoint x: 730, startPoint y: 415, endPoint x: 733, endPoint y: 393, distance: 22.1
click at [733, 393] on div "Workflow Input Settings Inputs Google Search Google Search Step 1 Output Expand…" at bounding box center [728, 389] width 1376 height 627
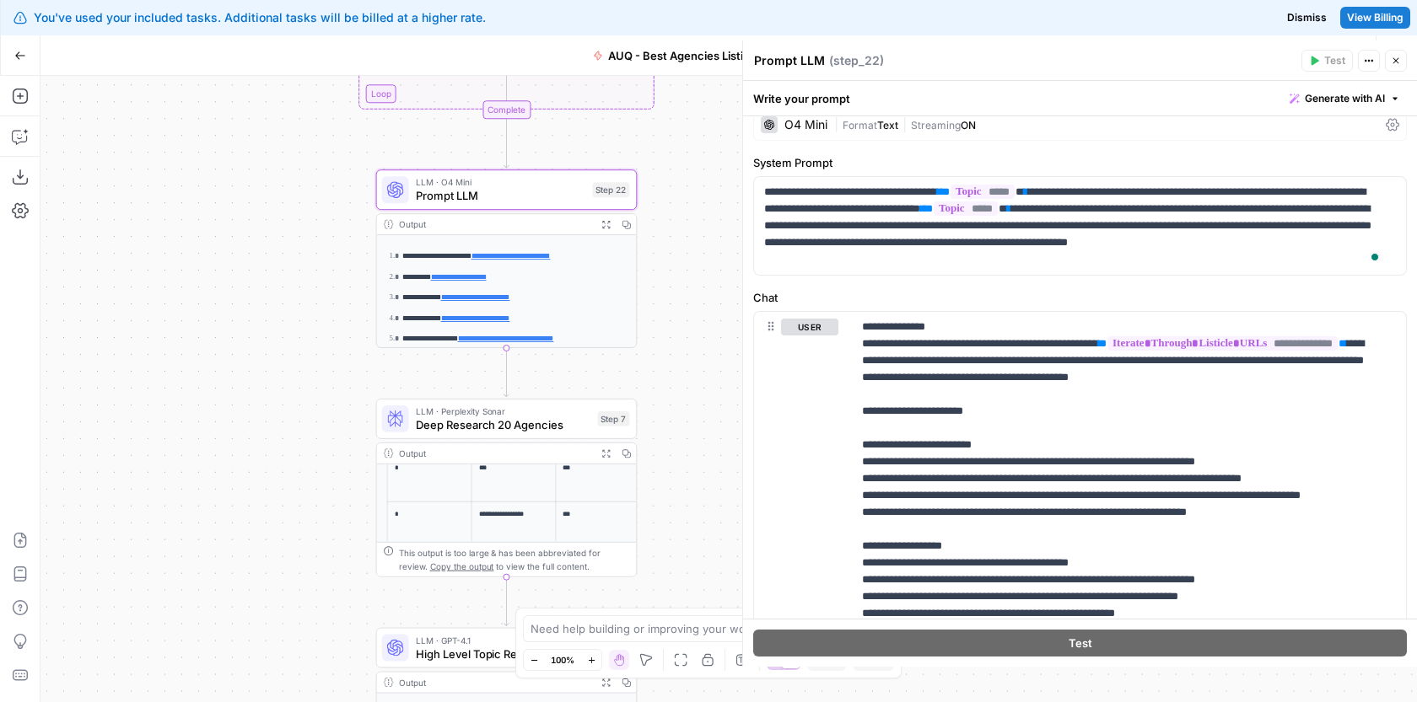
drag, startPoint x: 728, startPoint y: 347, endPoint x: 728, endPoint y: 459, distance: 111.3
click at [728, 459] on div "Workflow Input Settings Inputs Google Search Google Search Step 1 Output Expand…" at bounding box center [728, 389] width 1376 height 627
drag, startPoint x: 694, startPoint y: 268, endPoint x: 692, endPoint y: 247, distance: 21.1
click at [692, 247] on div "Workflow Input Settings Inputs Google Search Google Search Step 1 Output Expand…" at bounding box center [728, 389] width 1376 height 627
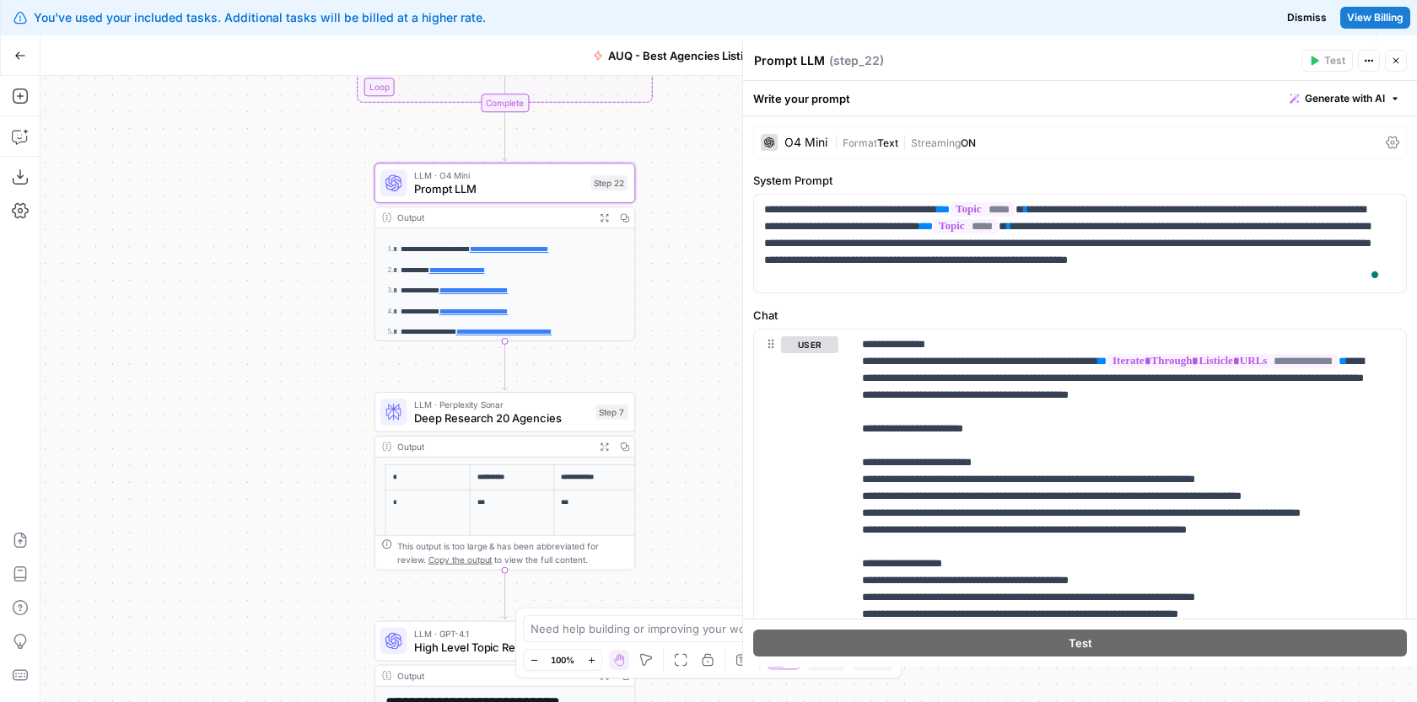
scroll to position [18, 0]
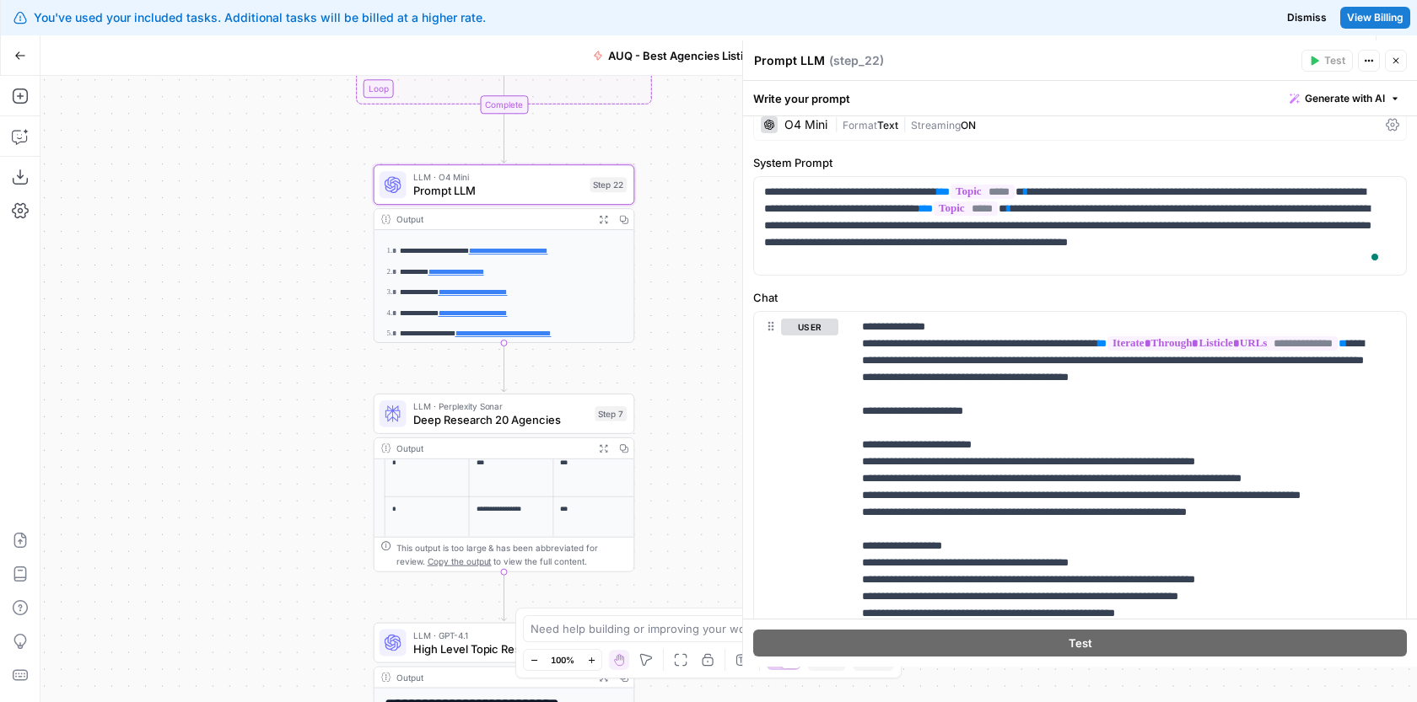
drag, startPoint x: 704, startPoint y: 193, endPoint x: 688, endPoint y: 454, distance: 261.1
click at [688, 451] on div "Workflow Input Settings Inputs Google Search Google Search Step 1 Output Expand…" at bounding box center [728, 389] width 1376 height 627
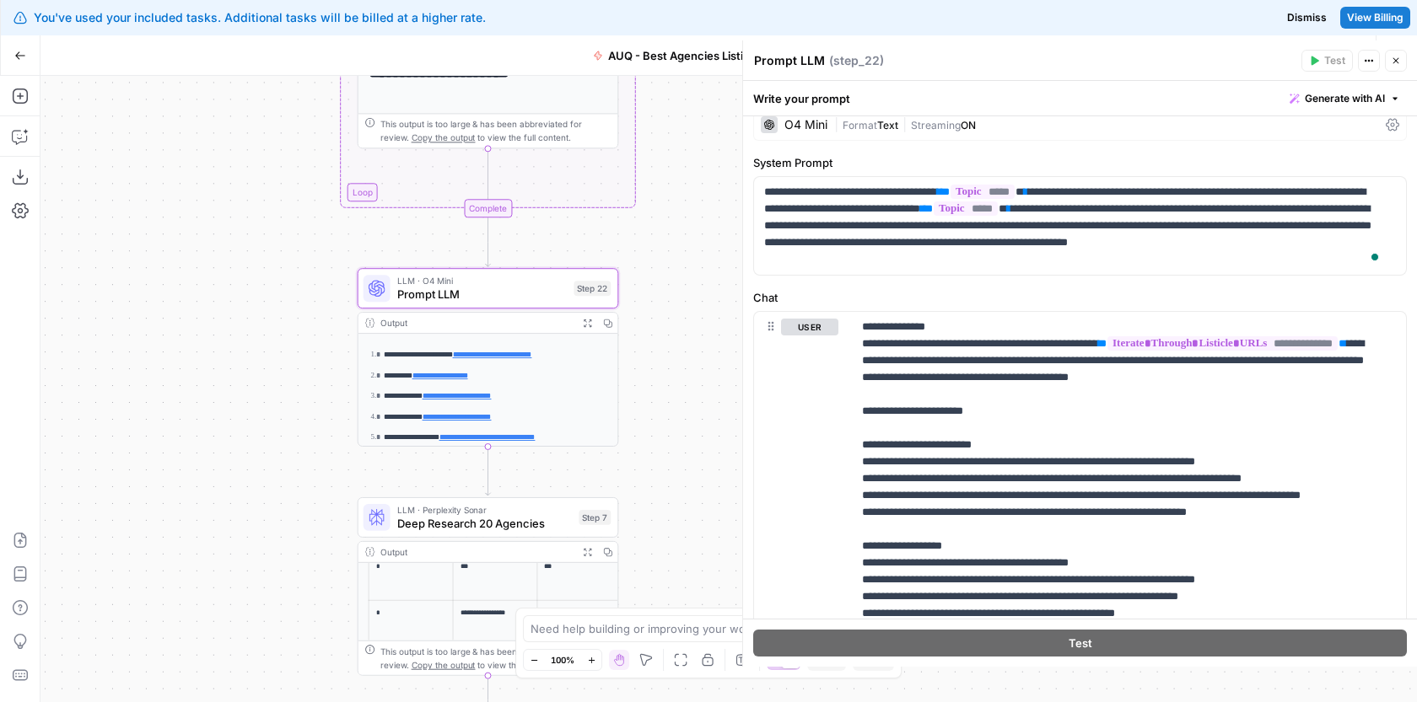
drag, startPoint x: 681, startPoint y: 479, endPoint x: 681, endPoint y: 169, distance: 309.5
click at [681, 171] on div "Workflow Input Settings Inputs Google Search Google Search Step 1 Output Expand…" at bounding box center [728, 389] width 1376 height 627
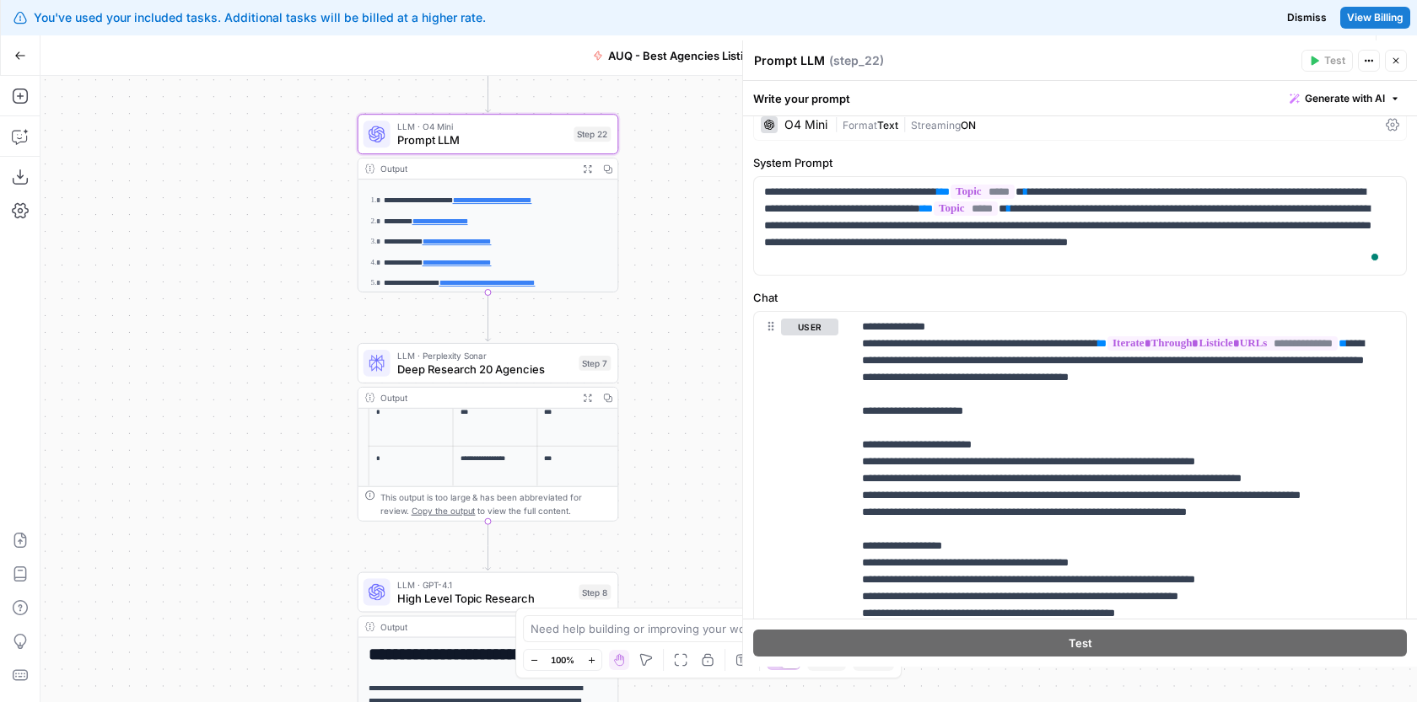
click at [1396, 63] on icon "button" at bounding box center [1396, 61] width 10 height 10
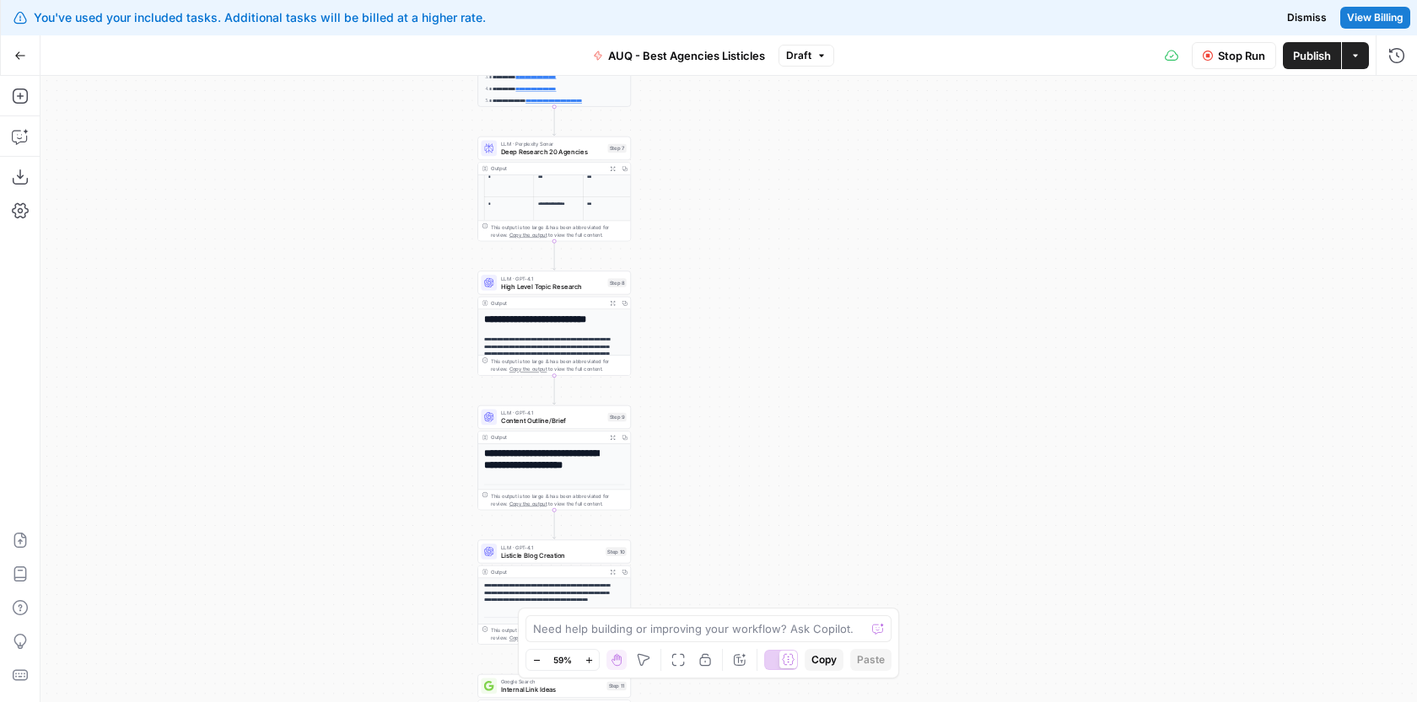
drag, startPoint x: 762, startPoint y: 313, endPoint x: 762, endPoint y: 191, distance: 122.3
click at [762, 191] on div "Workflow Input Settings Inputs Google Search Google Search Step 1 Output Expand…" at bounding box center [728, 389] width 1376 height 627
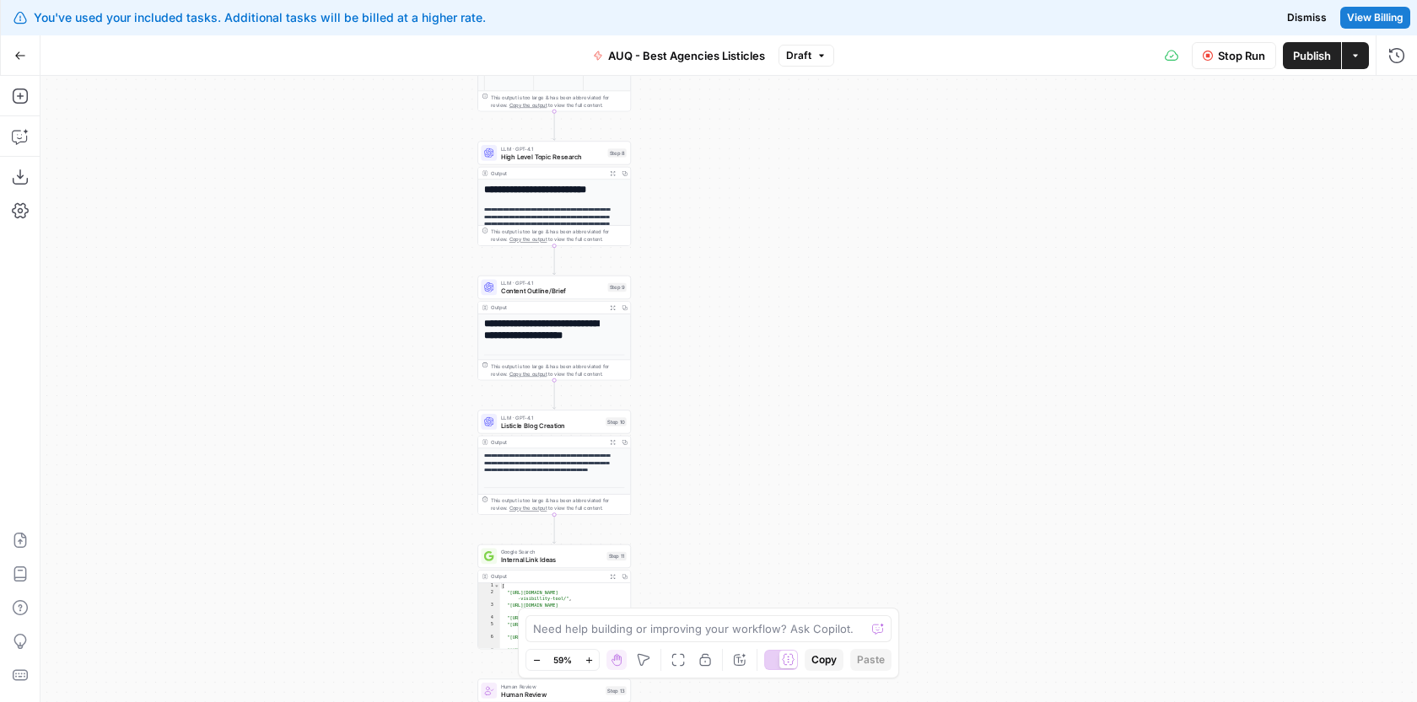
drag, startPoint x: 758, startPoint y: 415, endPoint x: 758, endPoint y: 285, distance: 129.9
click at [758, 285] on div "Workflow Input Settings Inputs Google Search Google Search Step 1 Output Expand…" at bounding box center [728, 389] width 1376 height 627
drag, startPoint x: 721, startPoint y: 471, endPoint x: 721, endPoint y: 345, distance: 125.6
click at [721, 346] on div "Workflow Input Settings Inputs Google Search Google Search Step 1 Output Expand…" at bounding box center [728, 389] width 1376 height 627
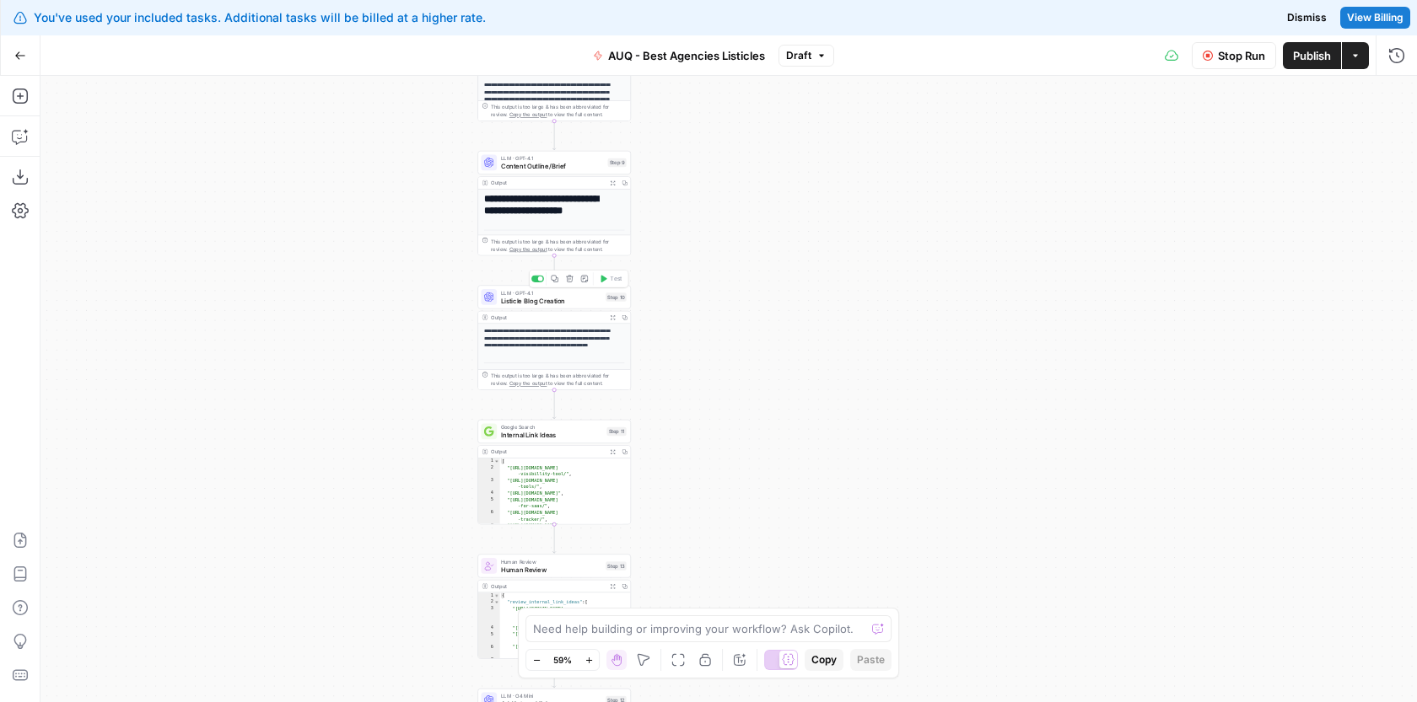
click at [572, 300] on span "Listicle Blog Creation" at bounding box center [551, 301] width 101 height 10
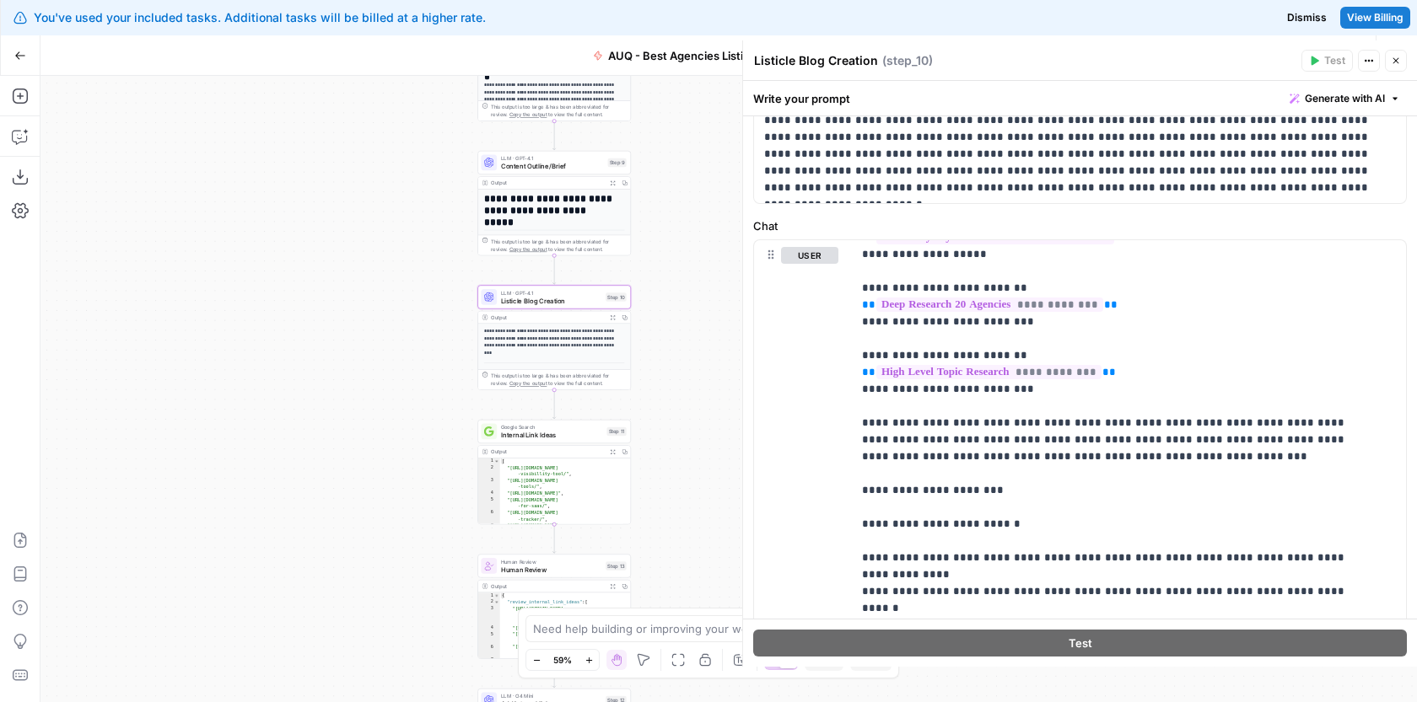
scroll to position [634, 0]
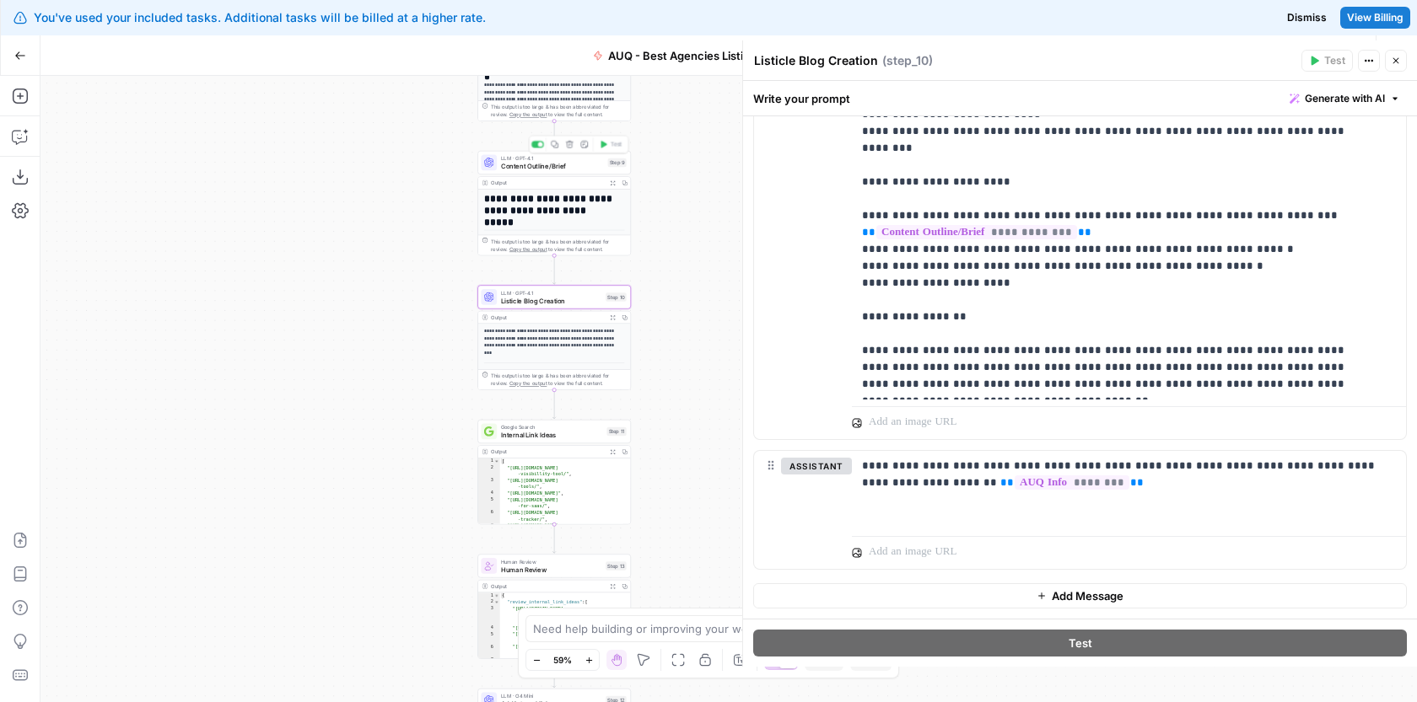
click at [574, 166] on span "Content Outline/Brief" at bounding box center [552, 166] width 103 height 10
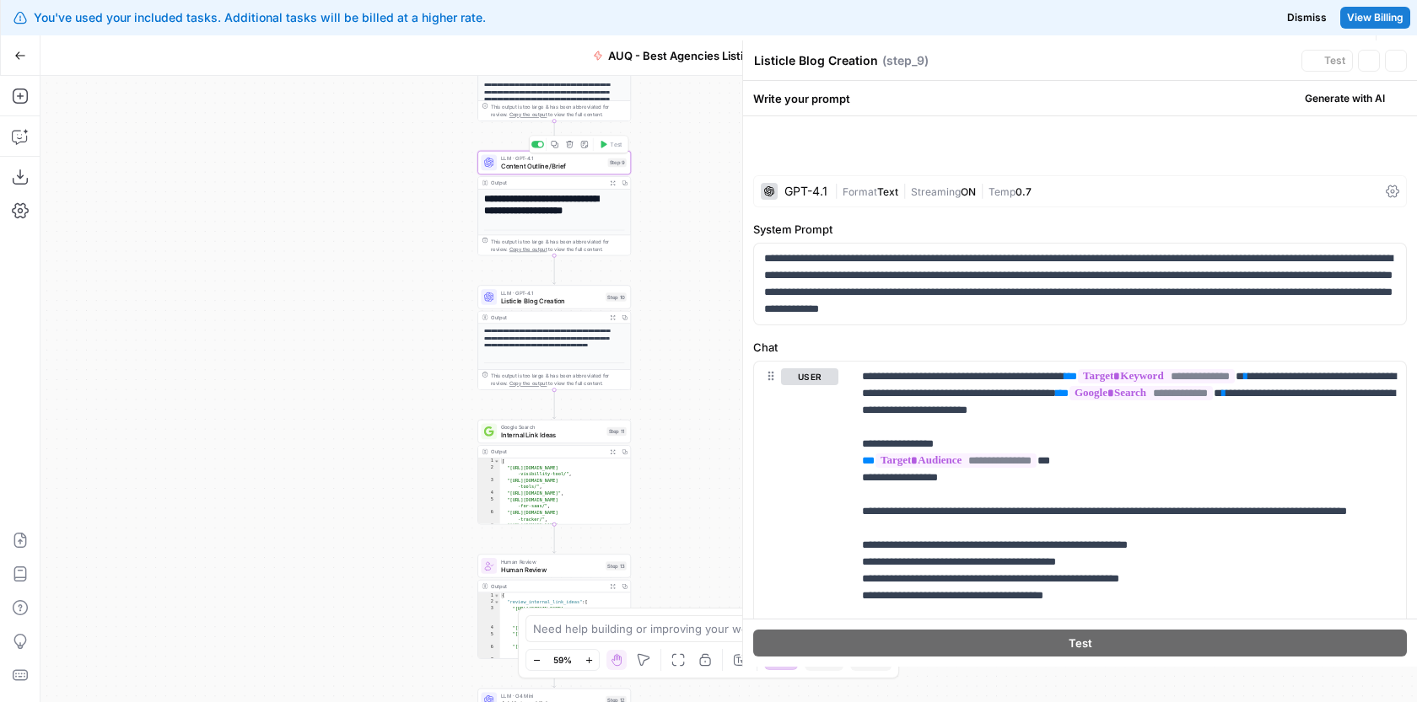
type textarea "Content Outline/Brief"
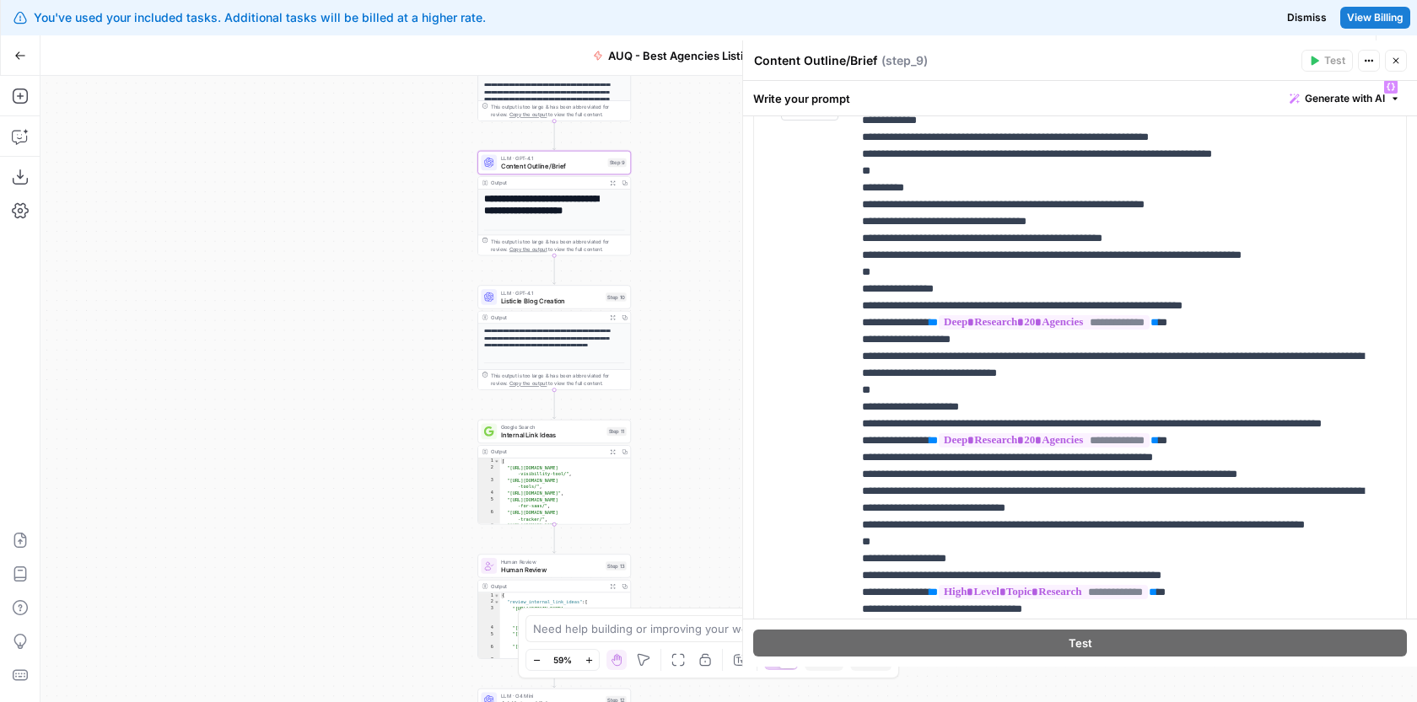
scroll to position [326, 0]
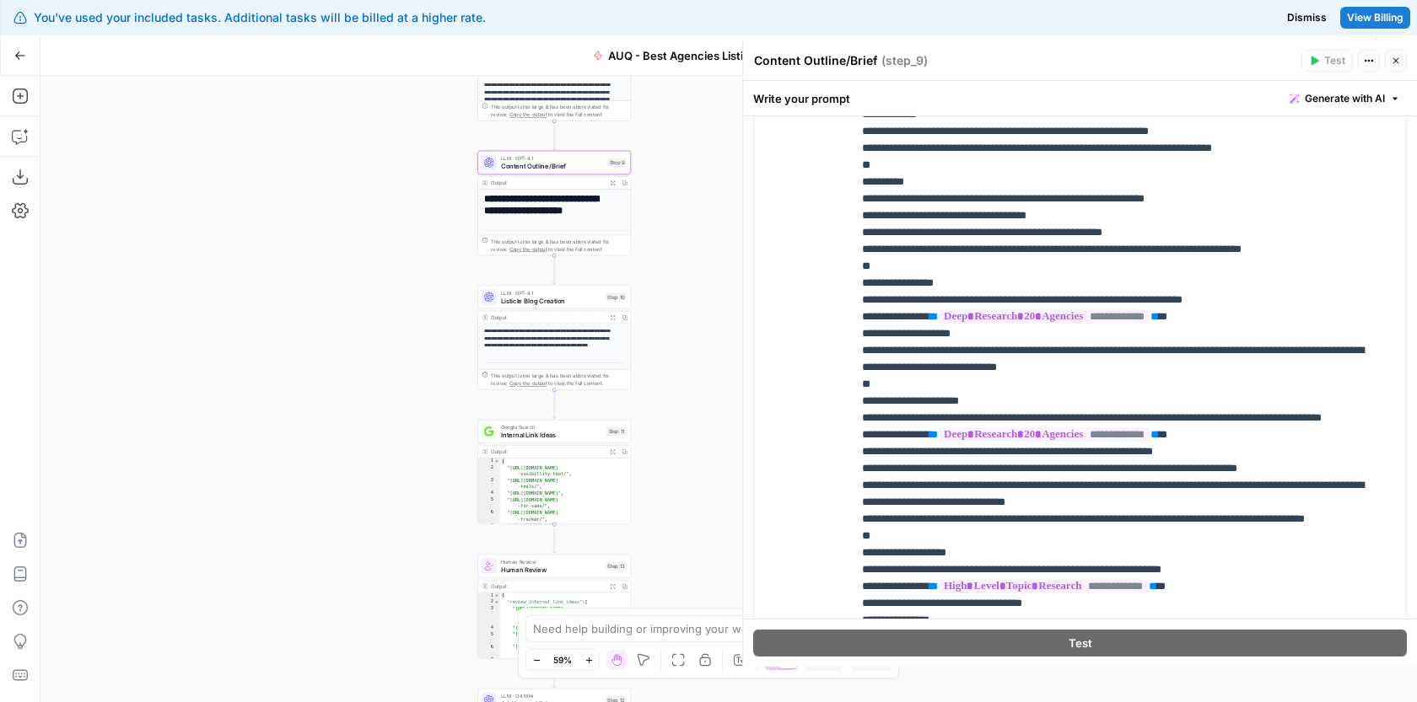
click at [1393, 58] on icon "button" at bounding box center [1396, 61] width 6 height 6
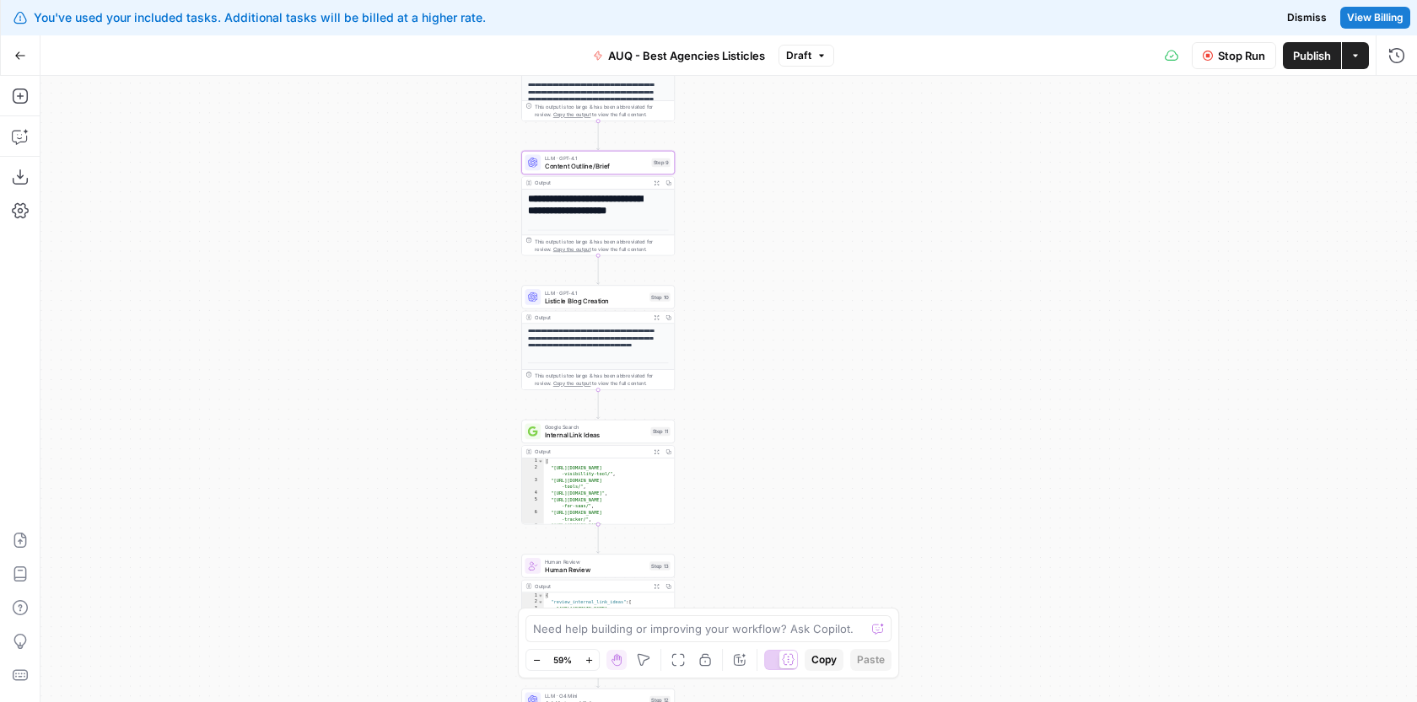
drag, startPoint x: 841, startPoint y: 406, endPoint x: 917, endPoint y: 406, distance: 75.9
click at [917, 406] on div "Workflow Input Settings Inputs Google Search Google Search Step 1 Output Expand…" at bounding box center [728, 389] width 1376 height 627
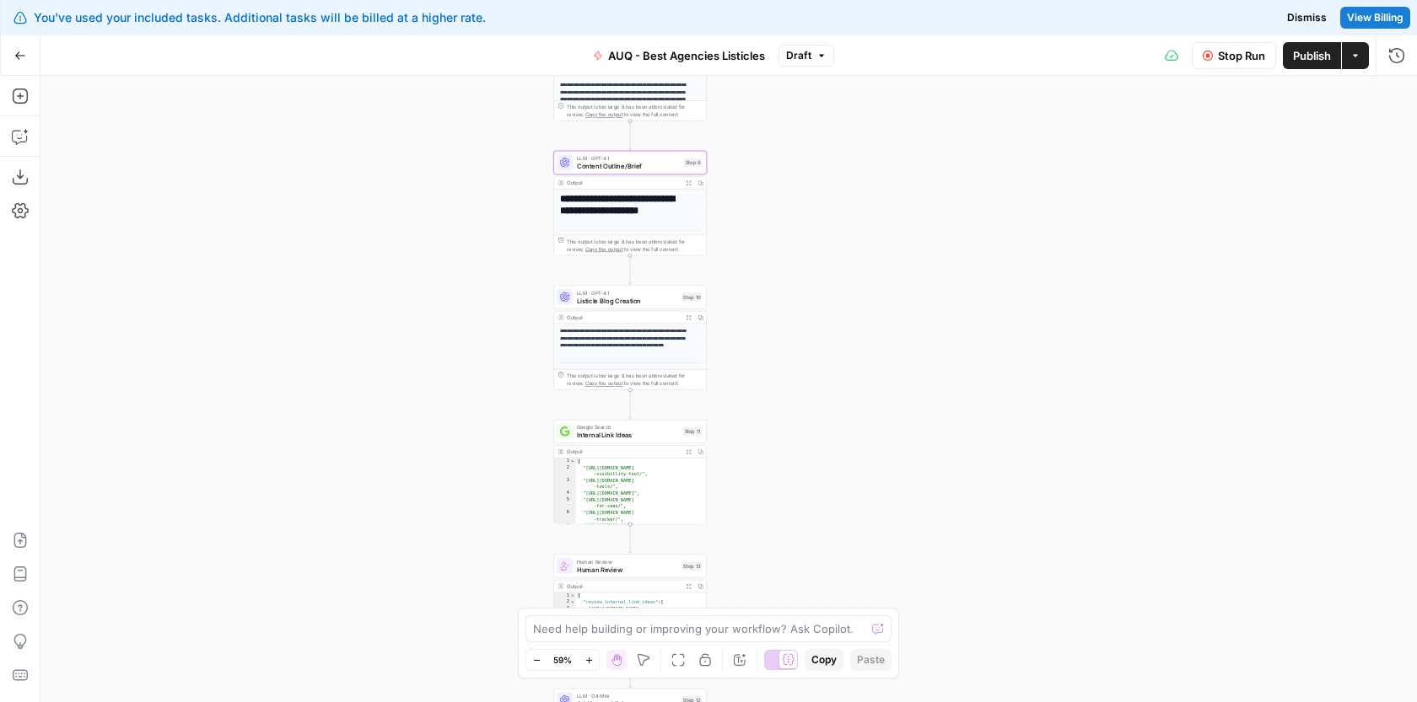
click at [593, 657] on icon "button" at bounding box center [588, 660] width 9 height 9
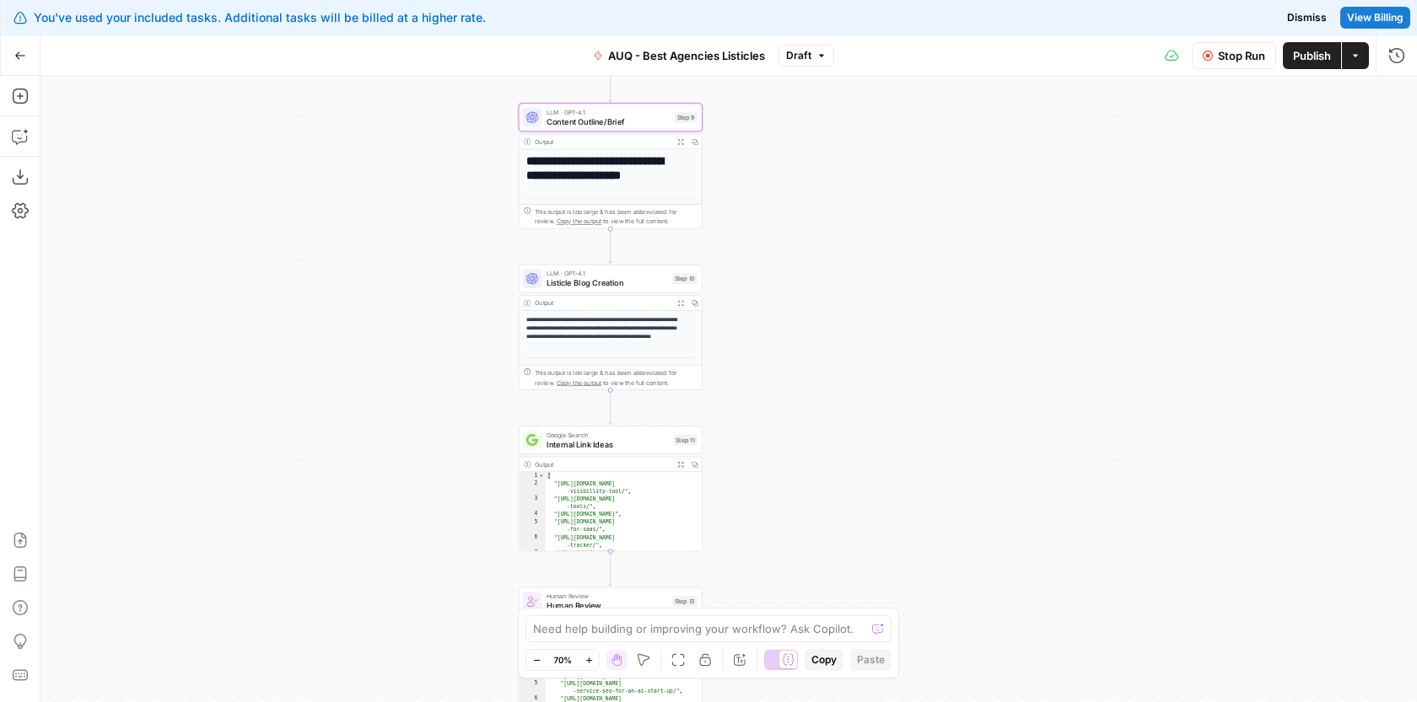
click at [847, 446] on div "Workflow Input Settings Inputs Google Search Google Search Step 1 Output Expand…" at bounding box center [728, 389] width 1376 height 627
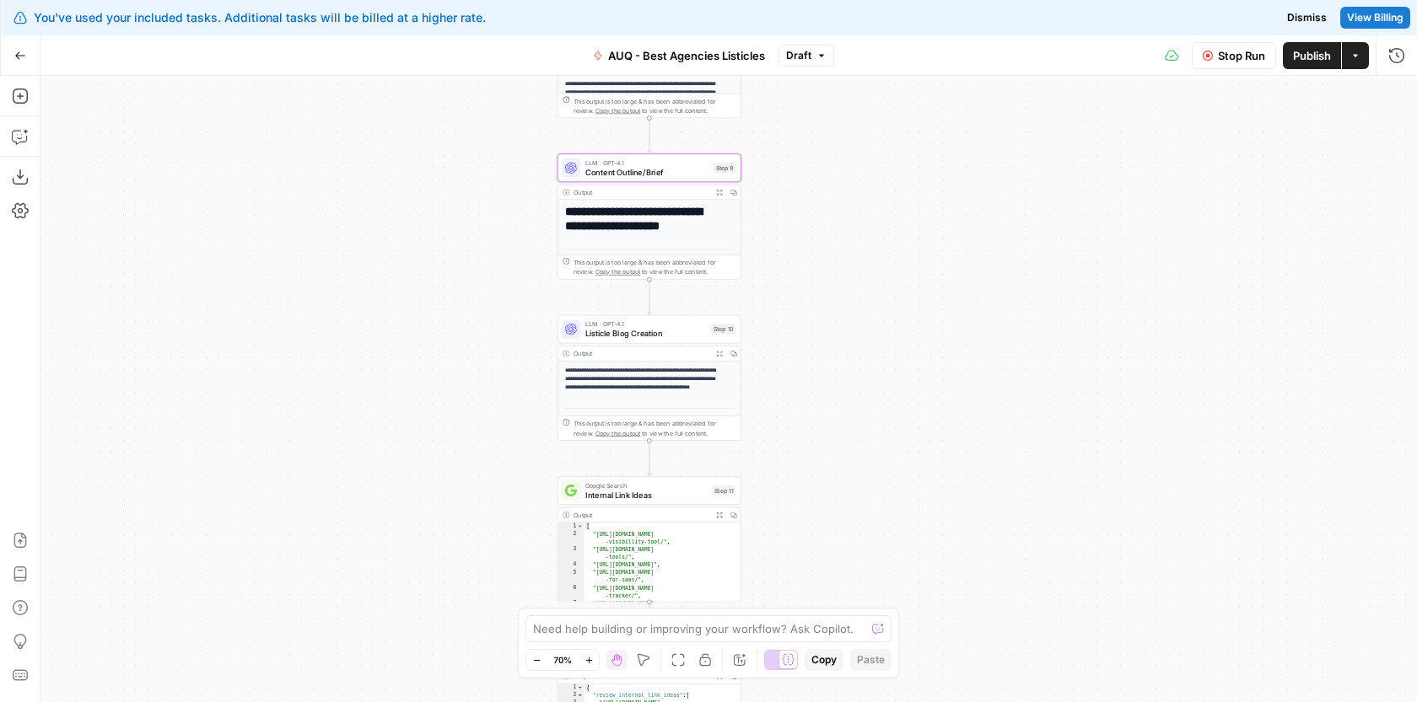
drag, startPoint x: 1000, startPoint y: 229, endPoint x: 1000, endPoint y: 437, distance: 208.3
click at [1000, 419] on div "Workflow Input Settings Inputs Google Search Google Search Step 1 Output Expand…" at bounding box center [728, 389] width 1376 height 627
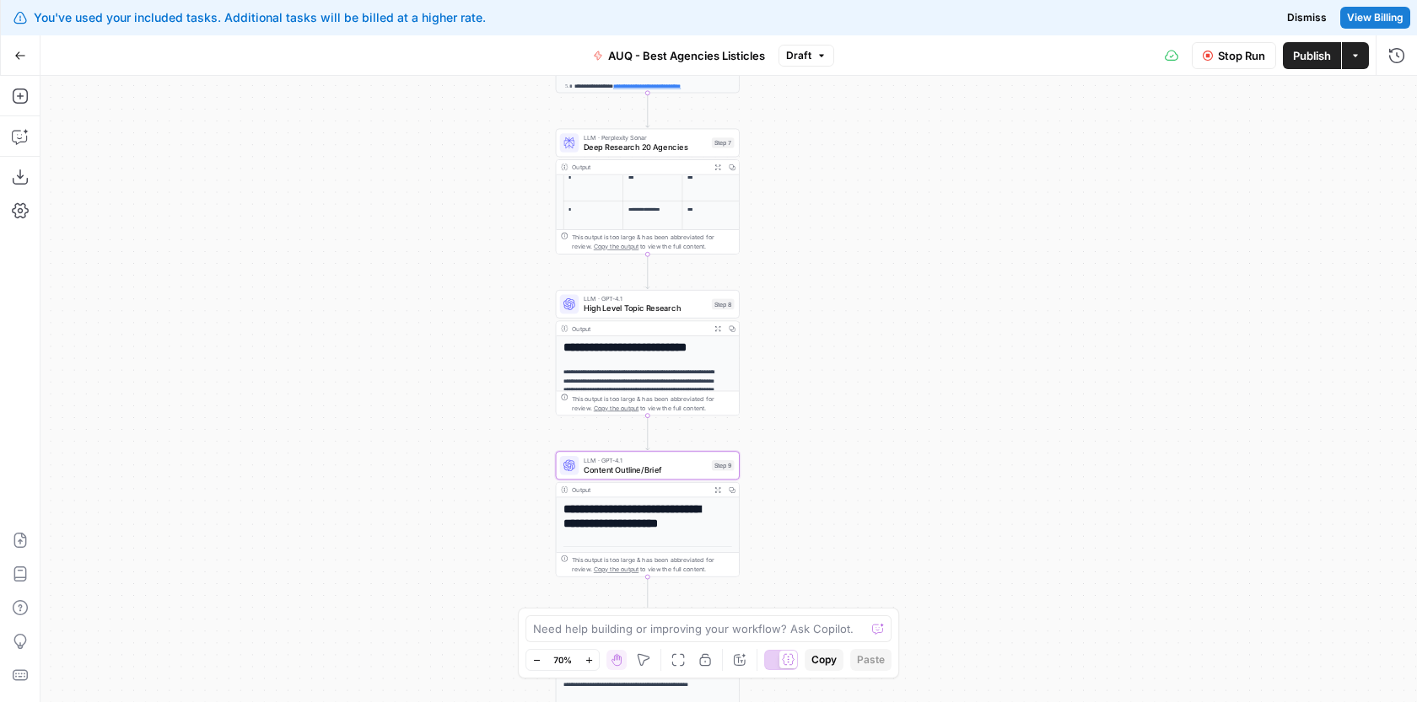
drag, startPoint x: 1014, startPoint y: 234, endPoint x: 1006, endPoint y: 372, distance: 138.5
click at [1007, 364] on div "Workflow Input Settings Inputs Google Search Google Search Step 1 Output Expand…" at bounding box center [728, 389] width 1376 height 627
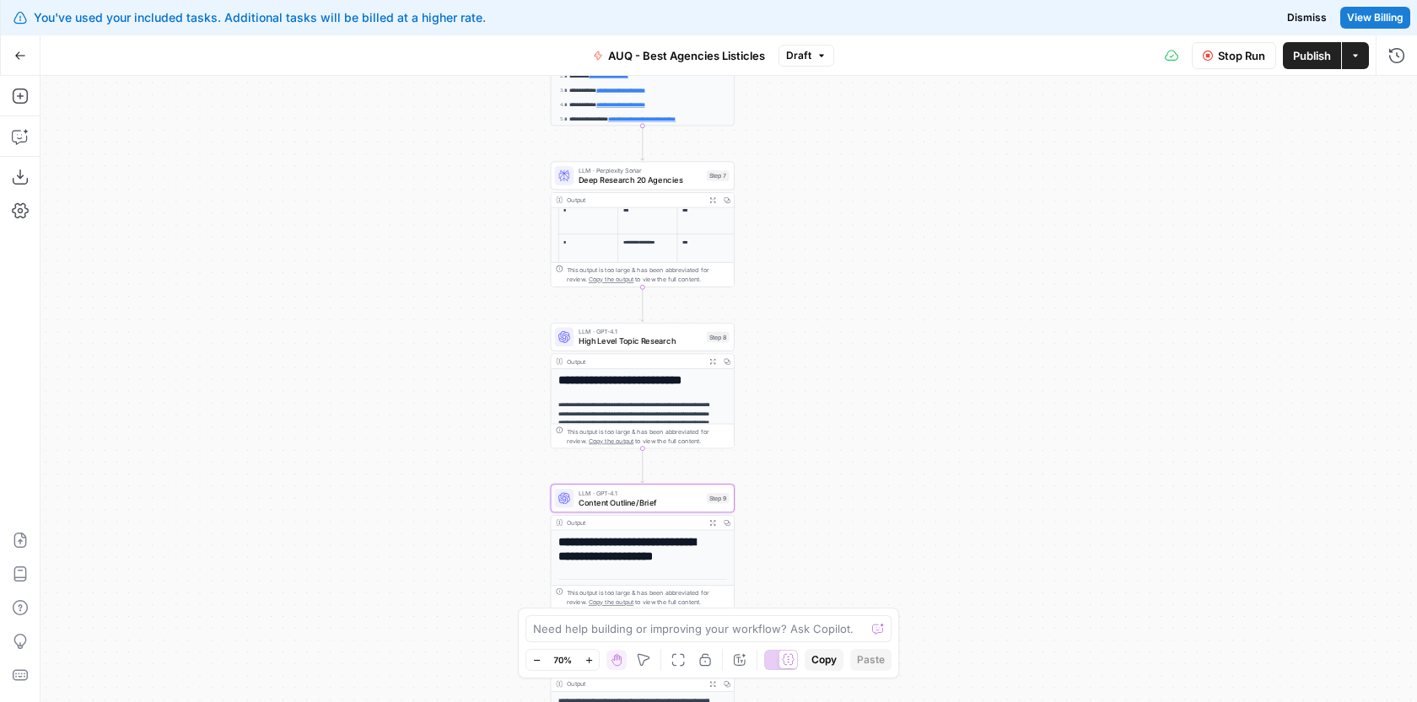
click at [972, 343] on div "Workflow Input Settings Inputs Google Search Google Search Step 1 Output Expand…" at bounding box center [728, 389] width 1376 height 627
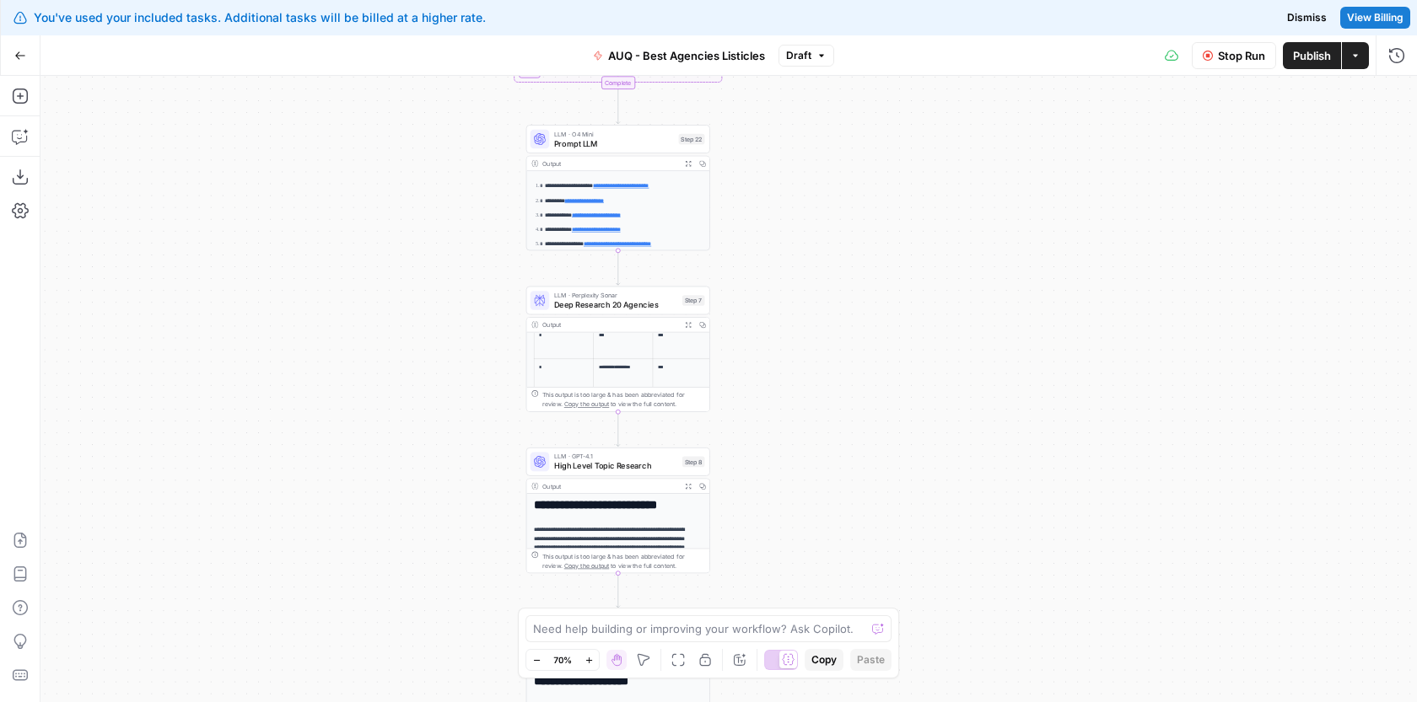
drag, startPoint x: 943, startPoint y: 413, endPoint x: 943, endPoint y: 309, distance: 104.6
click at [943, 312] on div "Workflow Input Settings Inputs Google Search Google Search Step 1 Output Expand…" at bounding box center [728, 389] width 1376 height 627
